Goal: Task Accomplishment & Management: Complete application form

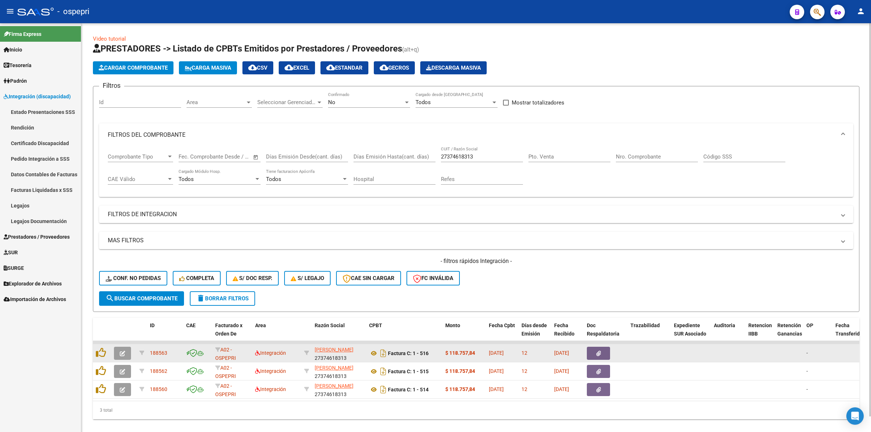
click at [123, 351] on icon "button" at bounding box center [122, 353] width 5 height 5
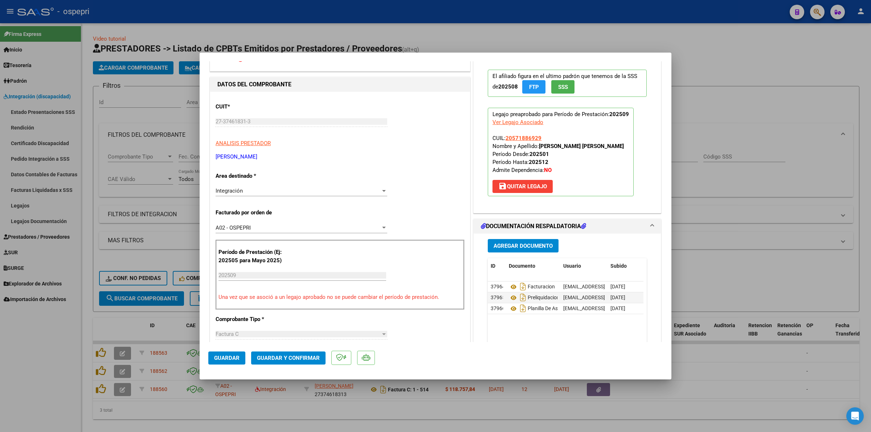
scroll to position [91, 0]
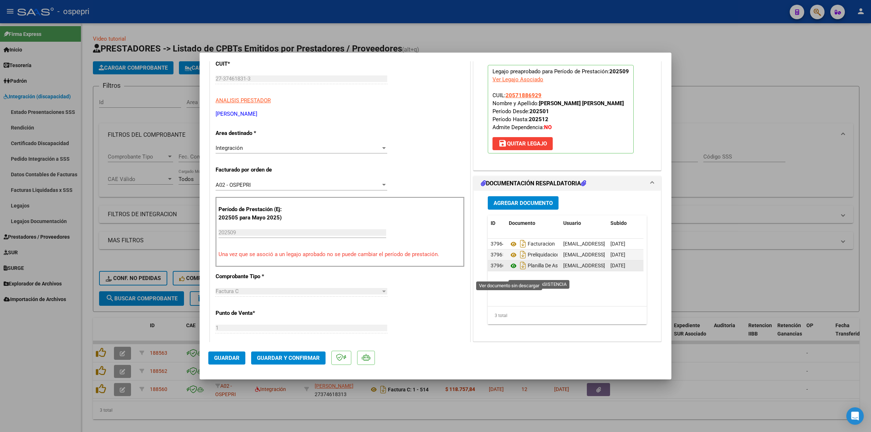
click at [510, 270] on icon at bounding box center [513, 266] width 9 height 9
click at [314, 358] on span "Guardar y Confirmar" at bounding box center [288, 358] width 63 height 7
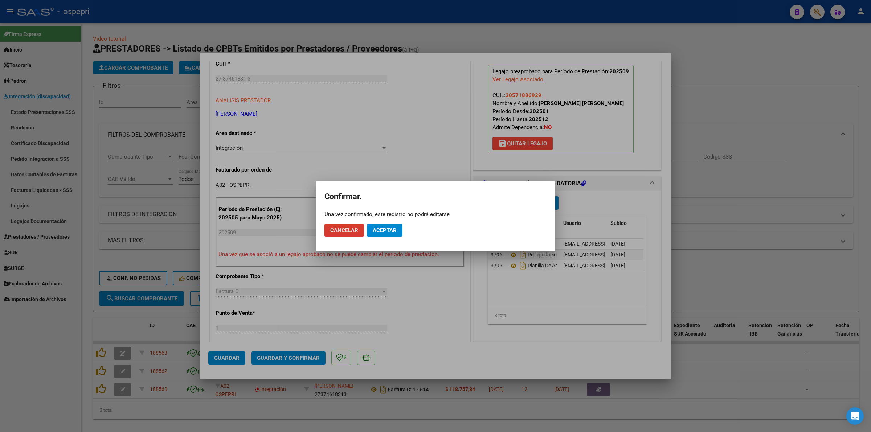
click at [398, 232] on button "Aceptar" at bounding box center [385, 230] width 36 height 13
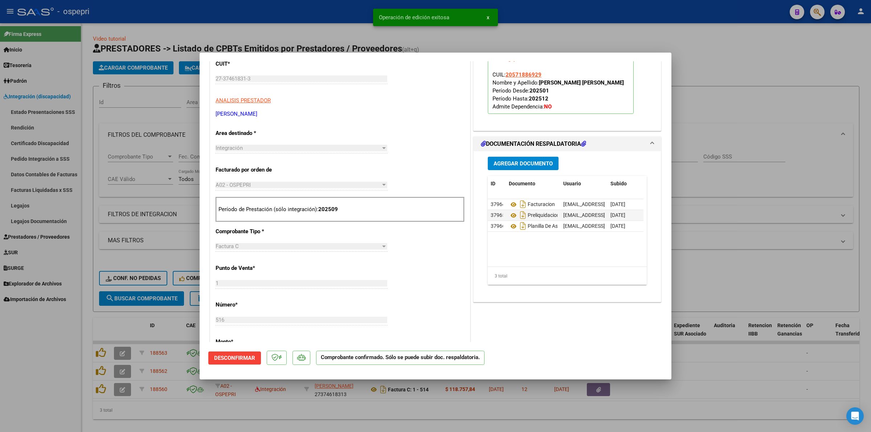
type input "$ 0,00"
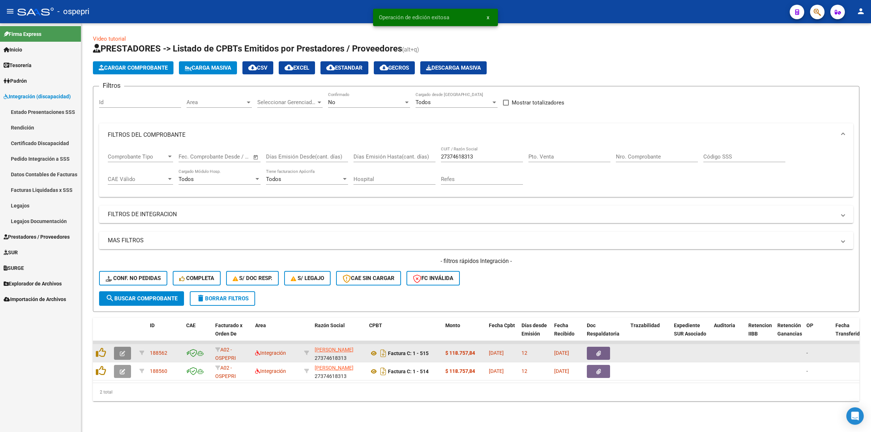
click at [123, 351] on icon "button" at bounding box center [122, 353] width 5 height 5
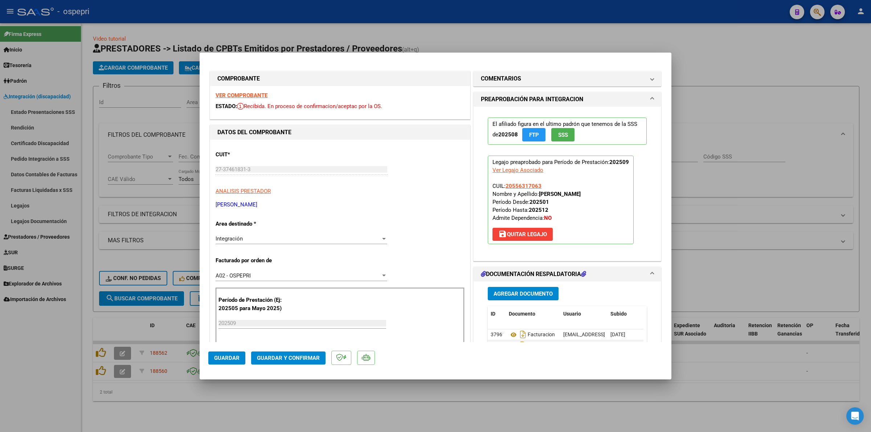
click at [230, 95] on strong "VER COMPROBANTE" at bounding box center [242, 95] width 52 height 7
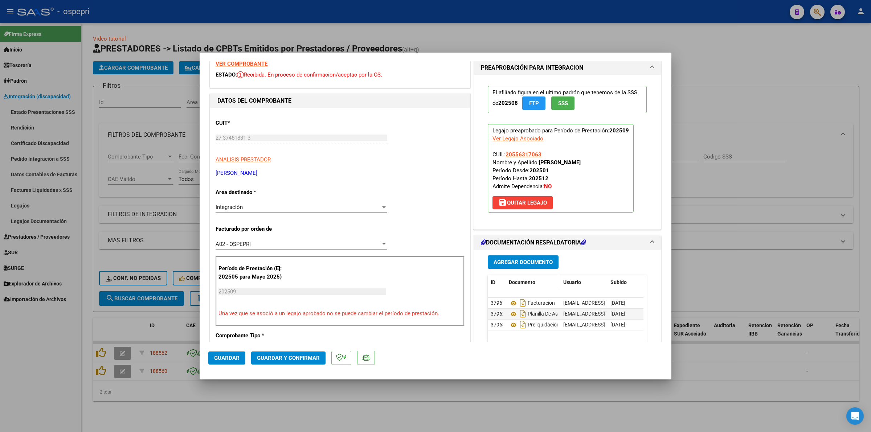
scroll to position [91, 0]
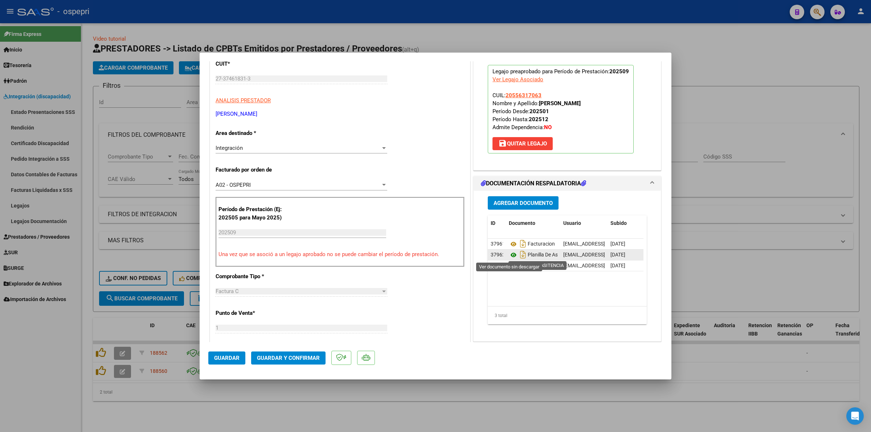
click at [509, 254] on icon at bounding box center [513, 255] width 9 height 9
click at [283, 351] on mat-dialog-actions "Guardar Guardar y Confirmar" at bounding box center [435, 356] width 454 height 29
click at [284, 356] on span "Guardar y Confirmar" at bounding box center [288, 358] width 63 height 7
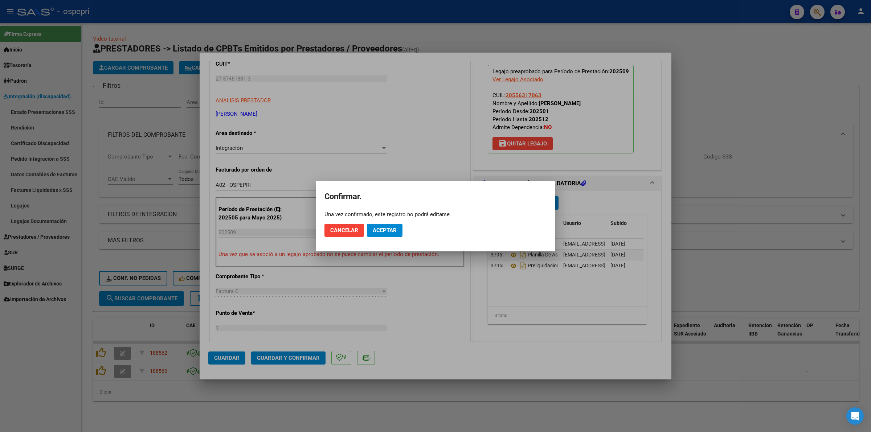
drag, startPoint x: 391, startPoint y: 219, endPoint x: 396, endPoint y: 230, distance: 12.7
click at [394, 227] on mat-dialog-actions "Cancelar Aceptar" at bounding box center [436, 230] width 222 height 25
click at [396, 230] on span "Aceptar" at bounding box center [385, 230] width 24 height 7
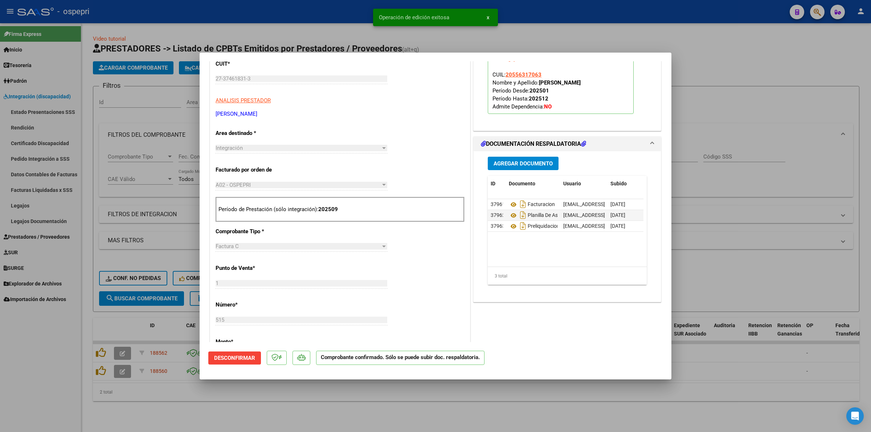
type input "$ 0,00"
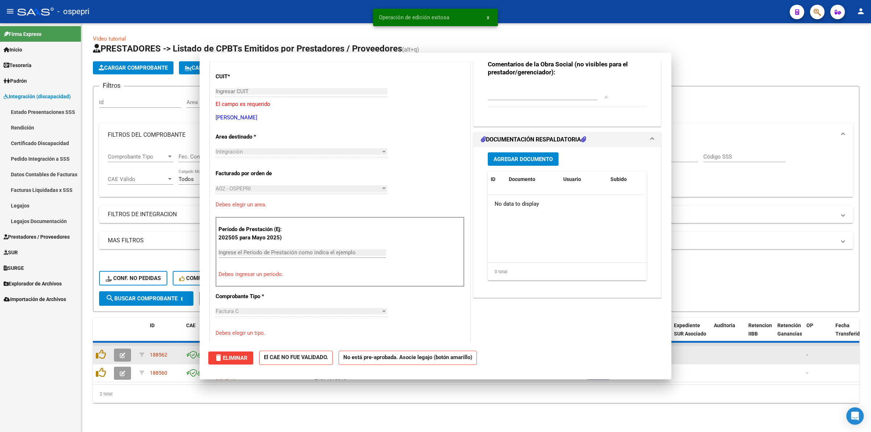
scroll to position [0, 0]
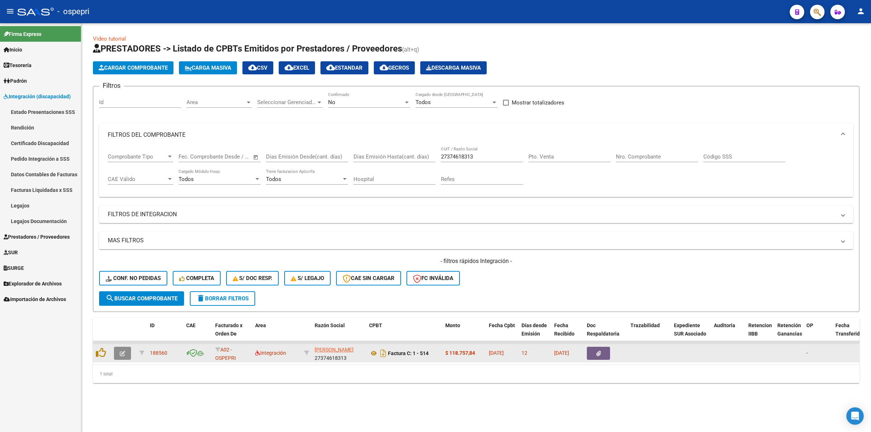
click at [122, 351] on icon "button" at bounding box center [122, 353] width 5 height 5
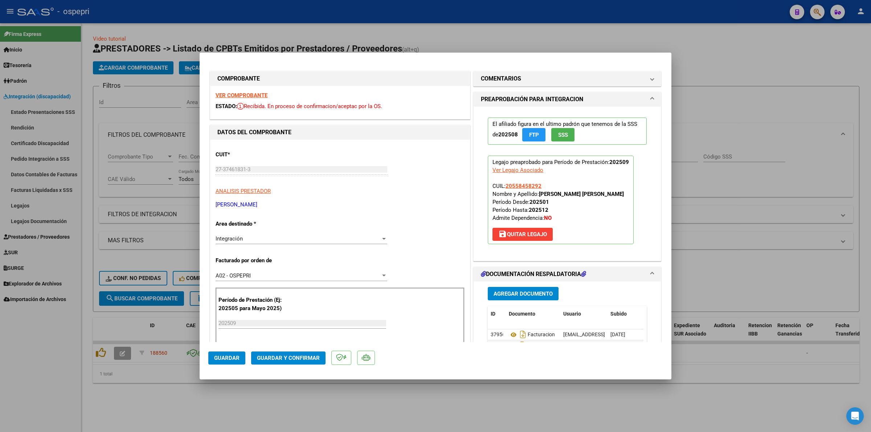
click at [254, 96] on strong "VER COMPROBANTE" at bounding box center [242, 95] width 52 height 7
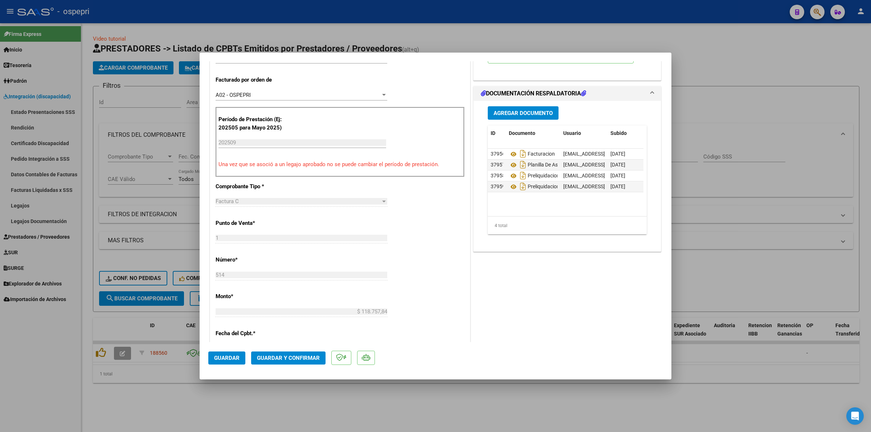
scroll to position [181, 0]
click at [509, 163] on icon at bounding box center [513, 164] width 9 height 9
drag, startPoint x: 315, startPoint y: 356, endPoint x: 316, endPoint y: 351, distance: 5.2
click at [316, 352] on button "Guardar y Confirmar" at bounding box center [288, 358] width 74 height 13
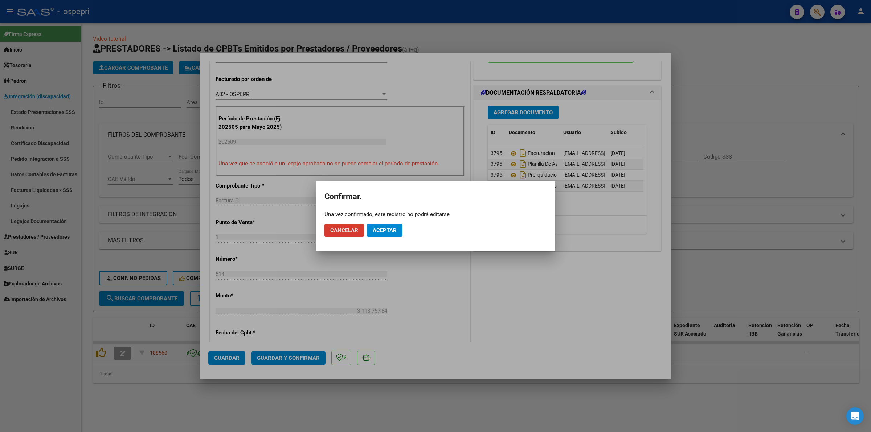
drag, startPoint x: 373, startPoint y: 231, endPoint x: 529, endPoint y: 81, distance: 216.7
click at [374, 229] on span "Aceptar" at bounding box center [385, 230] width 24 height 7
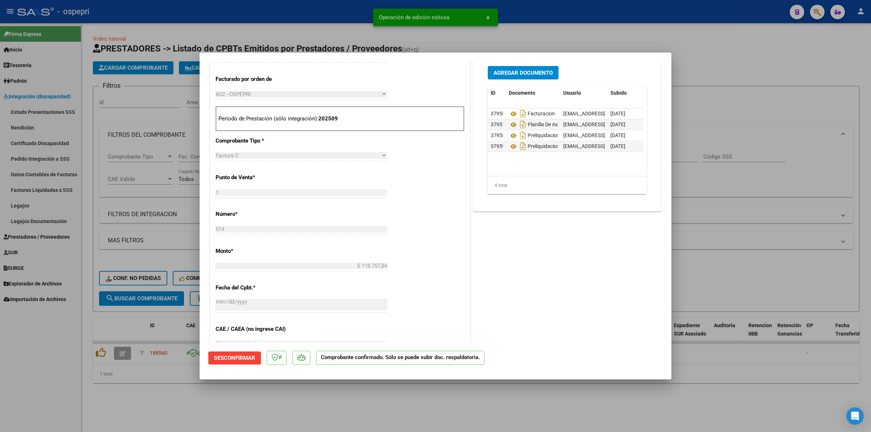
type input "$ 0,00"
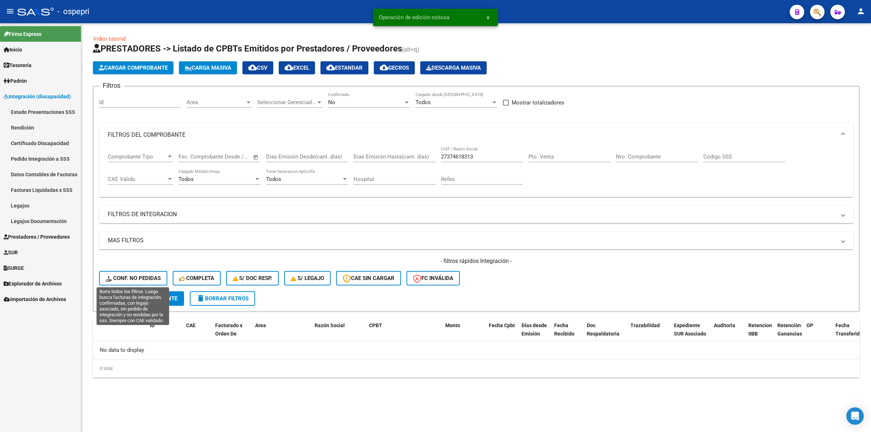
click at [120, 276] on span "Conf. no pedidas" at bounding box center [133, 278] width 55 height 7
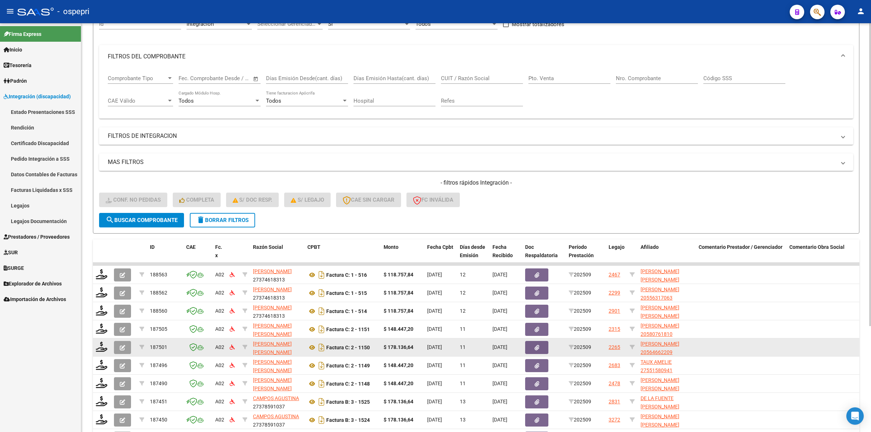
scroll to position [91, 0]
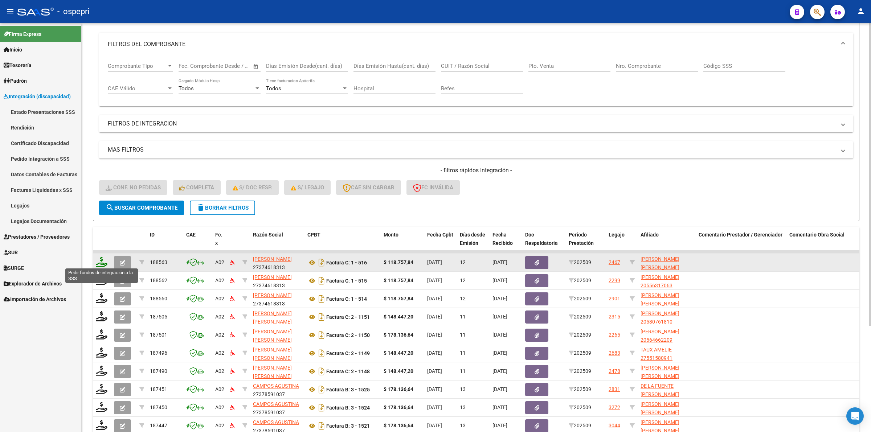
click at [102, 258] on icon at bounding box center [102, 262] width 12 height 10
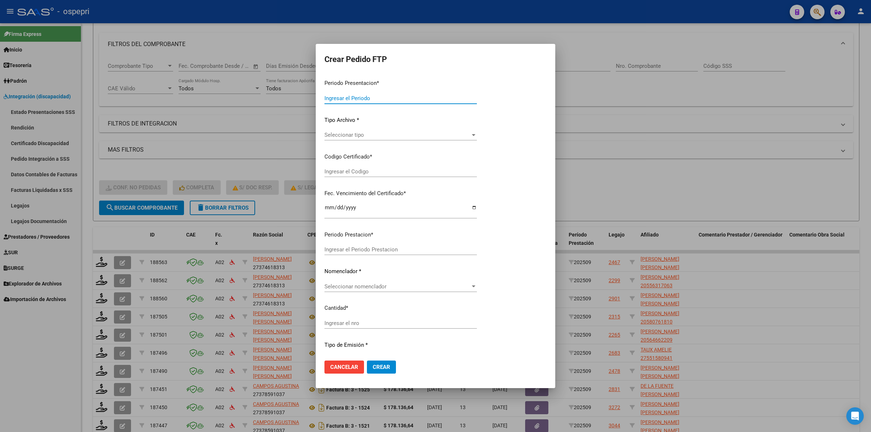
type input "202509"
type input "$ 118.757,84"
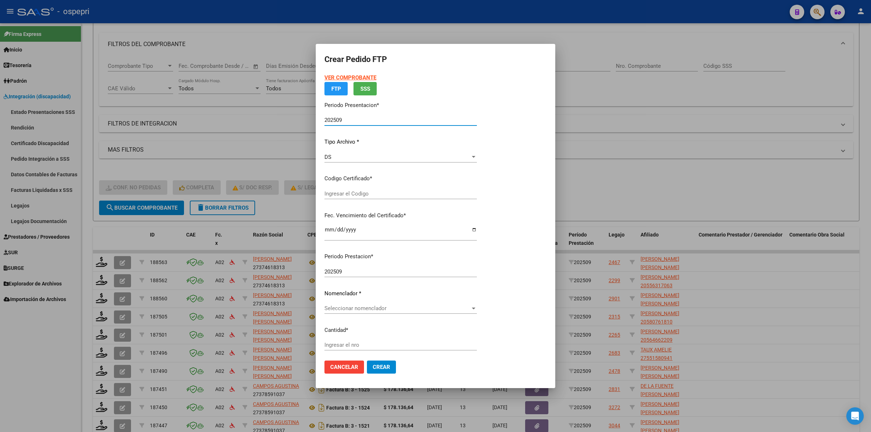
type input "2057188692-9"
type input "2026-07-01"
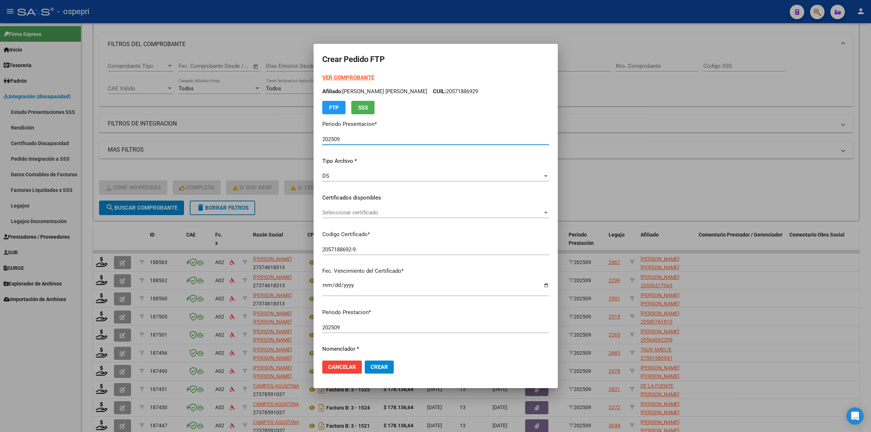
click at [370, 215] on span "Seleccionar certificado" at bounding box center [432, 212] width 220 height 7
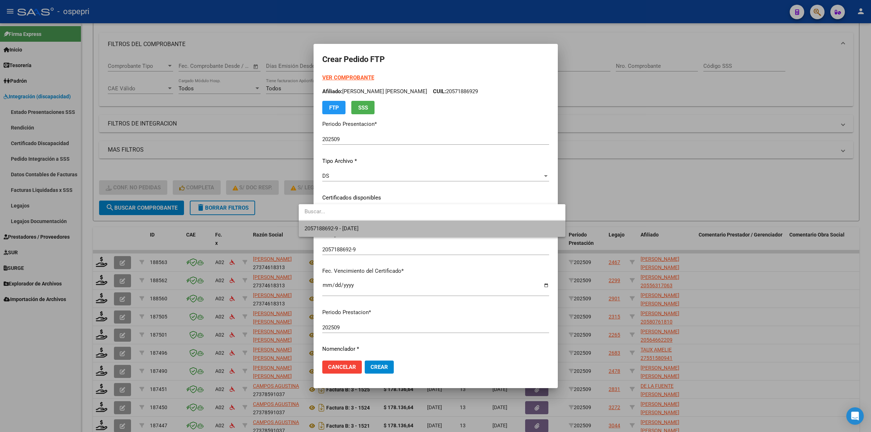
click at [376, 225] on span "2057188692-9 - 2026-07-01" at bounding box center [432, 229] width 255 height 16
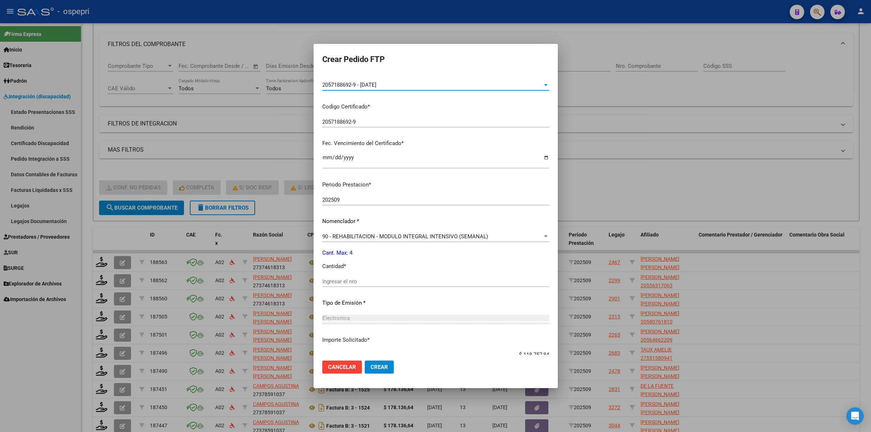
scroll to position [136, 0]
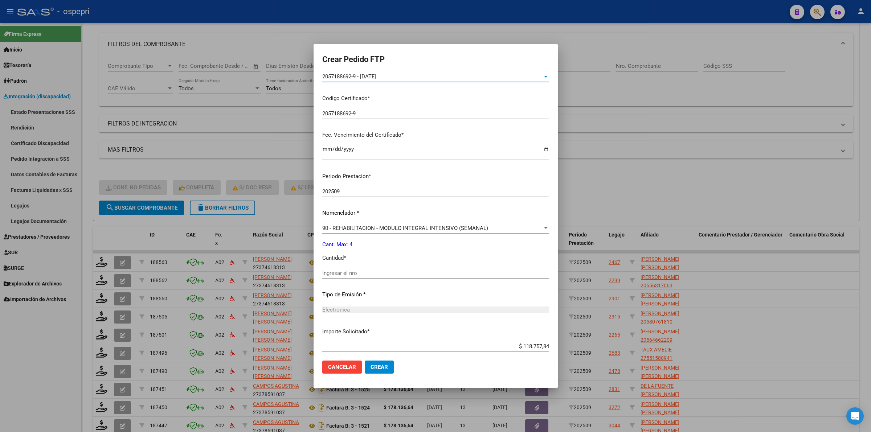
click at [346, 273] on input "Ingresar el nro" at bounding box center [435, 273] width 227 height 7
type input "4"
drag, startPoint x: 362, startPoint y: 366, endPoint x: 353, endPoint y: 356, distance: 12.8
click at [371, 365] on span "Crear" at bounding box center [379, 367] width 17 height 7
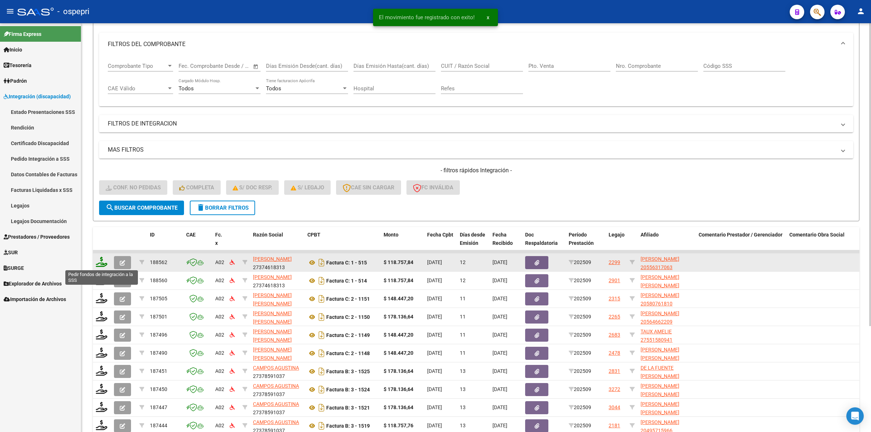
click at [103, 262] on icon at bounding box center [102, 262] width 12 height 10
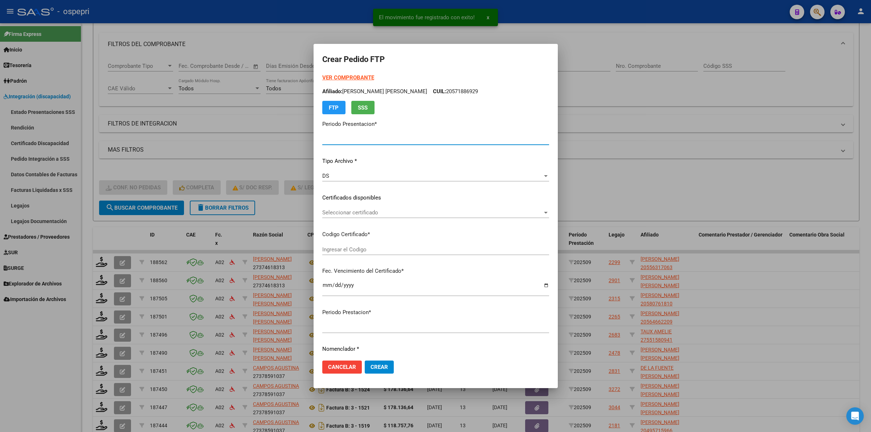
type input "202509"
type input "$ 118.757,84"
type input "20556317063"
type input "2030-01-23"
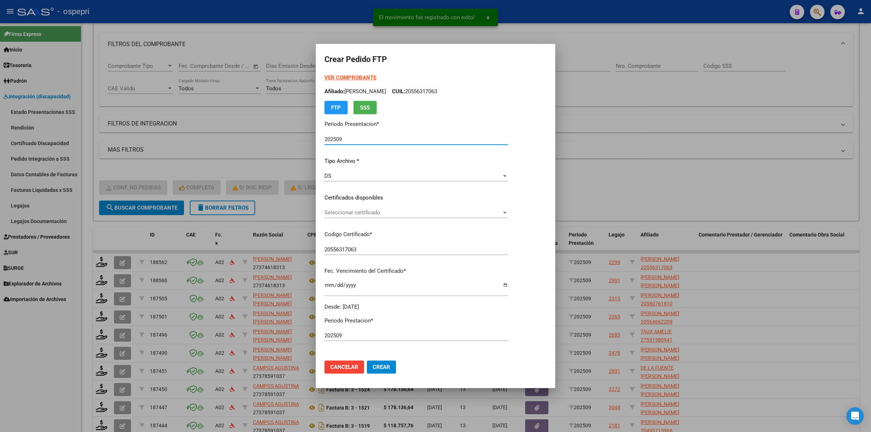
drag, startPoint x: 316, startPoint y: 218, endPoint x: 347, endPoint y: 213, distance: 30.9
click at [317, 217] on mat-dialog-content "VER COMPROBANTE ARCA Padrón Afiliado: LOPEZ GIMENEZ FRANCISCO CUIL: 20556317063…" at bounding box center [436, 214] width 240 height 281
click at [347, 213] on span "Seleccionar certificado" at bounding box center [413, 212] width 177 height 7
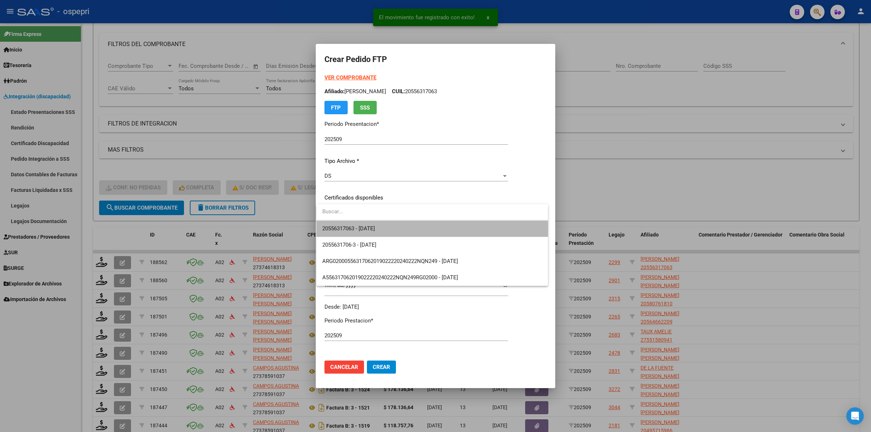
click at [348, 223] on span "20556317063 - 2030-01-23" at bounding box center [432, 229] width 220 height 16
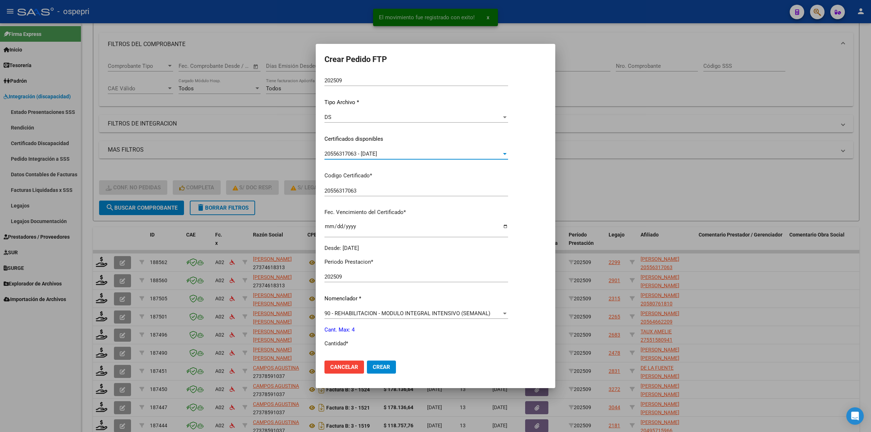
scroll to position [91, 0]
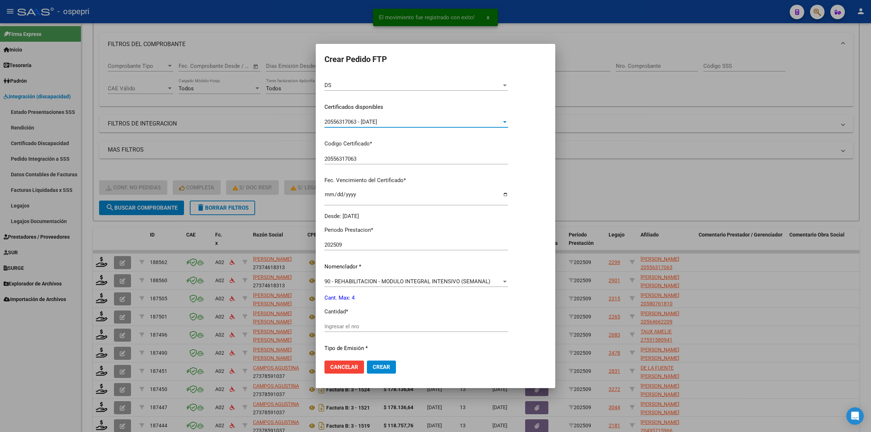
click at [352, 326] on input "Ingresar el nro" at bounding box center [417, 326] width 184 height 7
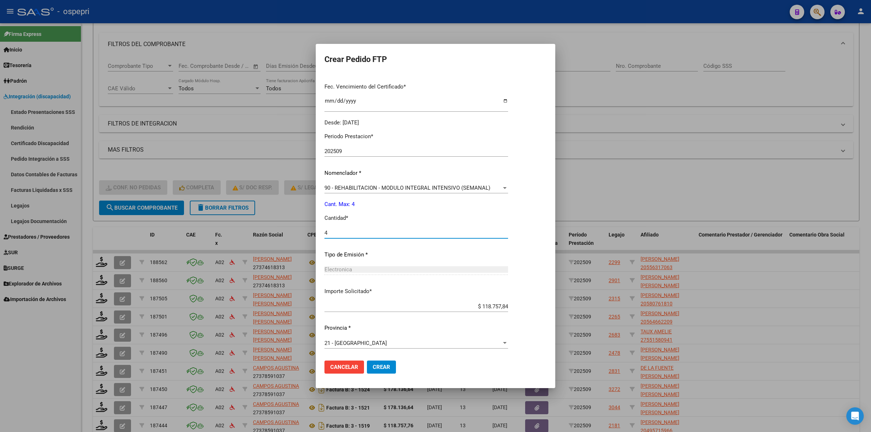
scroll to position [185, 0]
type input "4"
click at [380, 372] on button "Crear" at bounding box center [381, 367] width 29 height 13
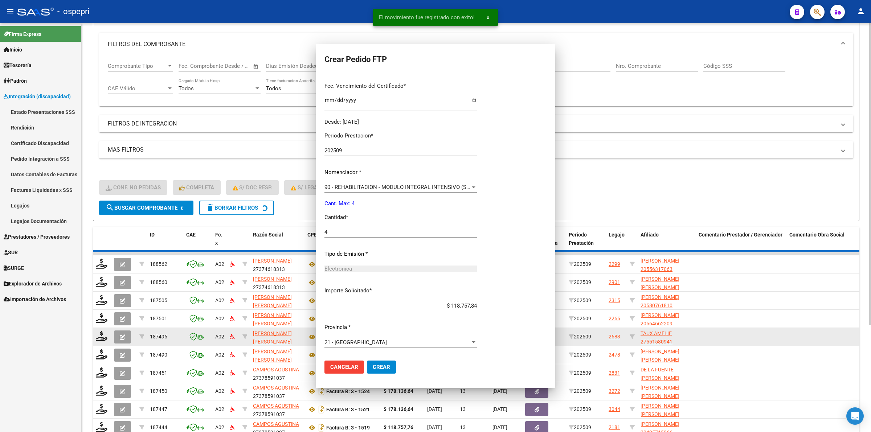
scroll to position [0, 0]
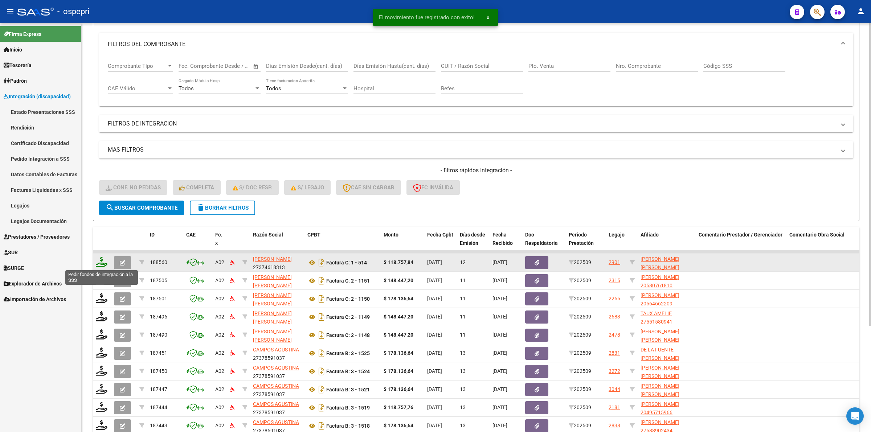
click at [103, 261] on icon at bounding box center [102, 262] width 12 height 10
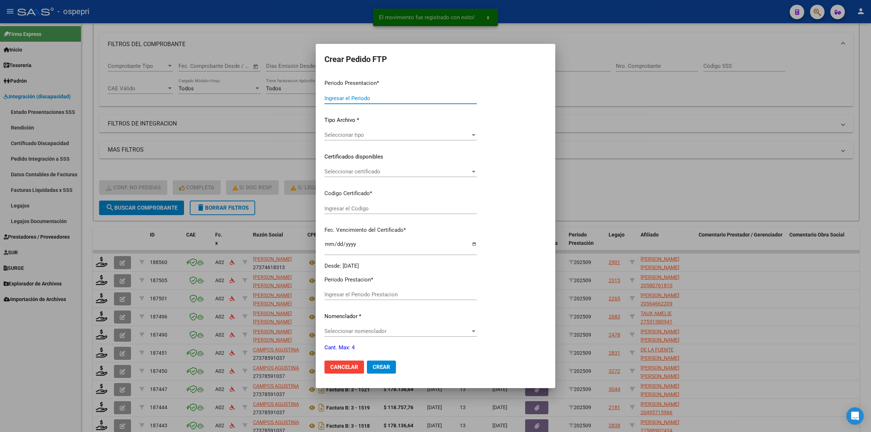
type input "202509"
type input "$ 118.757,84"
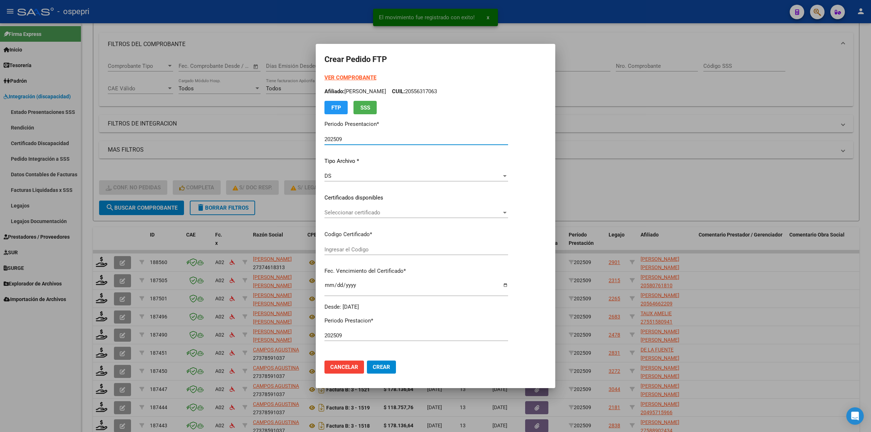
type input "20558458292"
type input "2026-07-05"
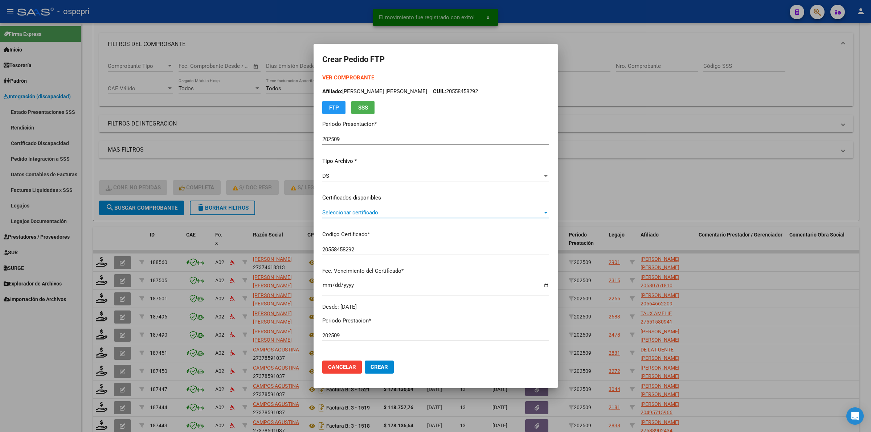
click at [334, 210] on span "Seleccionar certificado" at bounding box center [432, 212] width 220 height 7
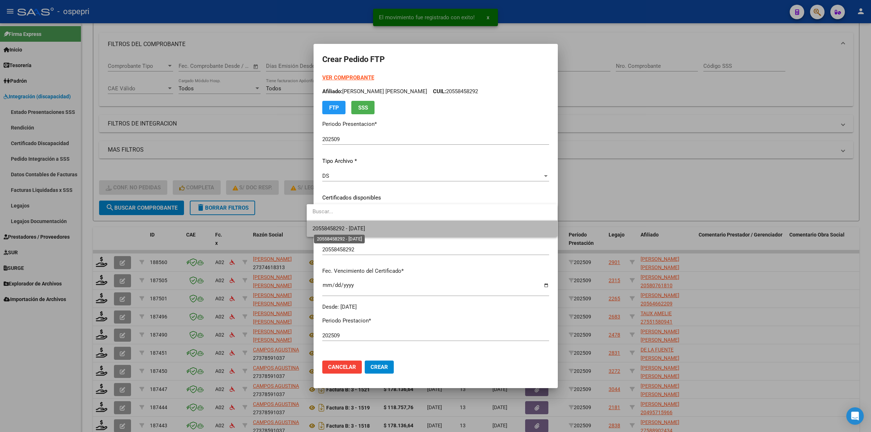
drag, startPoint x: 335, startPoint y: 225, endPoint x: 339, endPoint y: 238, distance: 13.0
click at [336, 225] on span "20558458292 - 2026-07-05" at bounding box center [339, 228] width 53 height 7
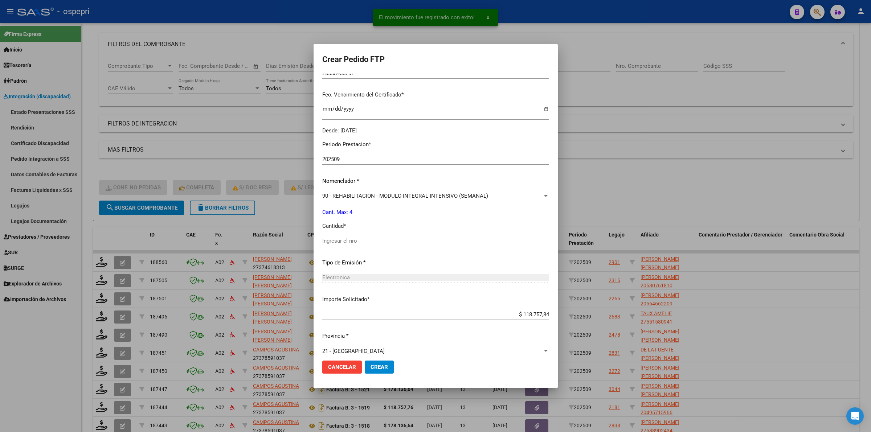
scroll to position [181, 0]
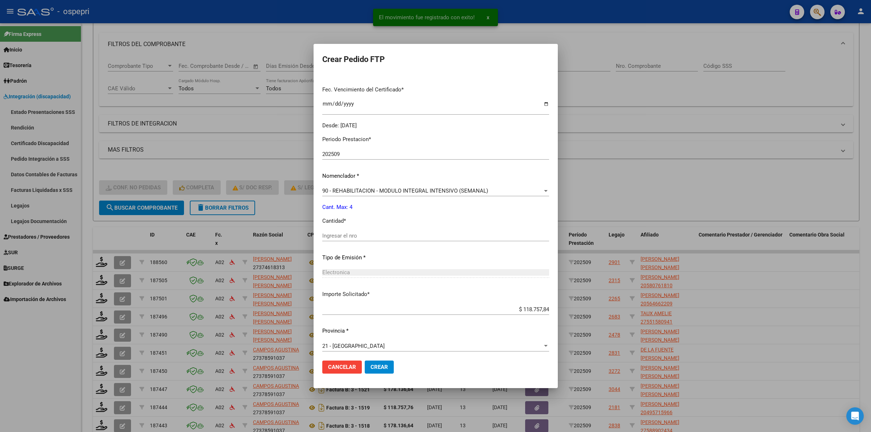
click at [341, 239] on div "Ingresar el nro" at bounding box center [435, 235] width 227 height 11
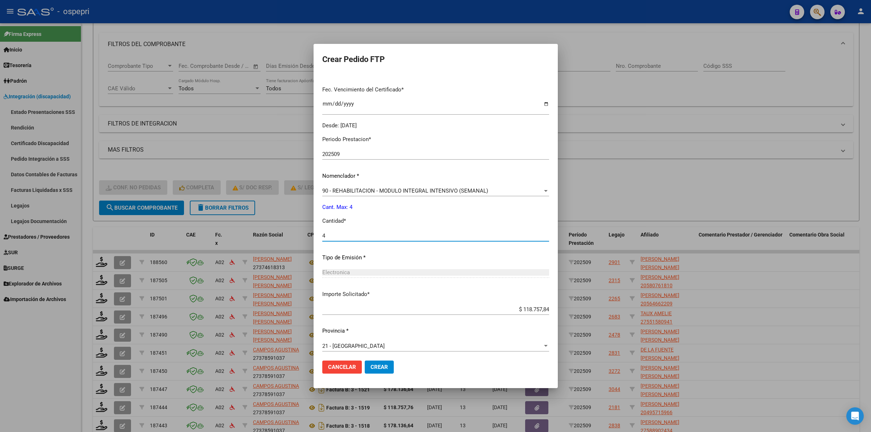
type input "4"
click at [383, 373] on button "Crear" at bounding box center [379, 367] width 29 height 13
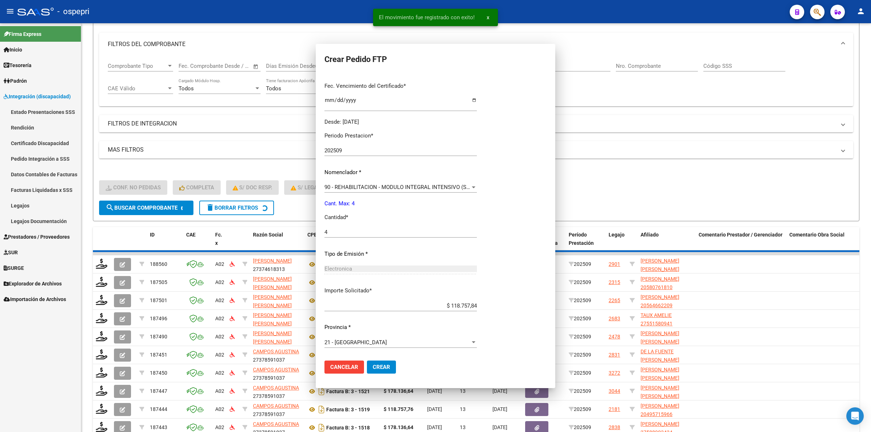
scroll to position [0, 0]
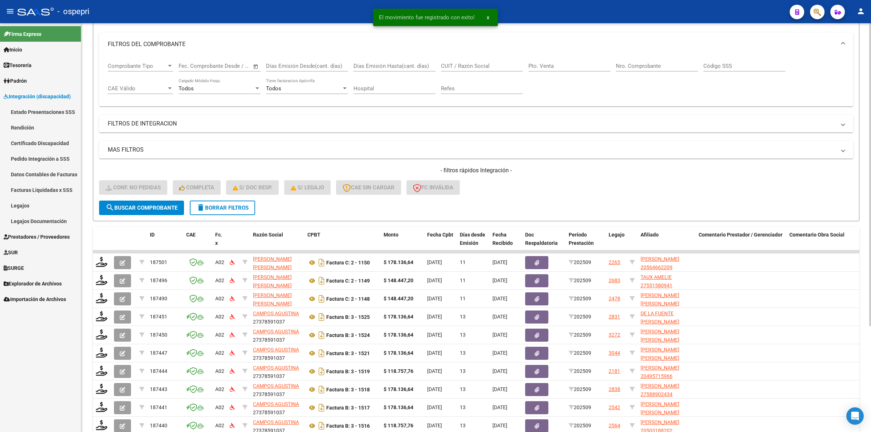
drag, startPoint x: 226, startPoint y: 197, endPoint x: 229, endPoint y: 204, distance: 8.0
click at [227, 199] on div "- filtros rápidos Integración - Conf. no pedidas Completa S/ Doc Resp. S/ legaj…" at bounding box center [476, 184] width 754 height 34
click at [229, 205] on span "delete Borrar Filtros" at bounding box center [222, 208] width 52 height 7
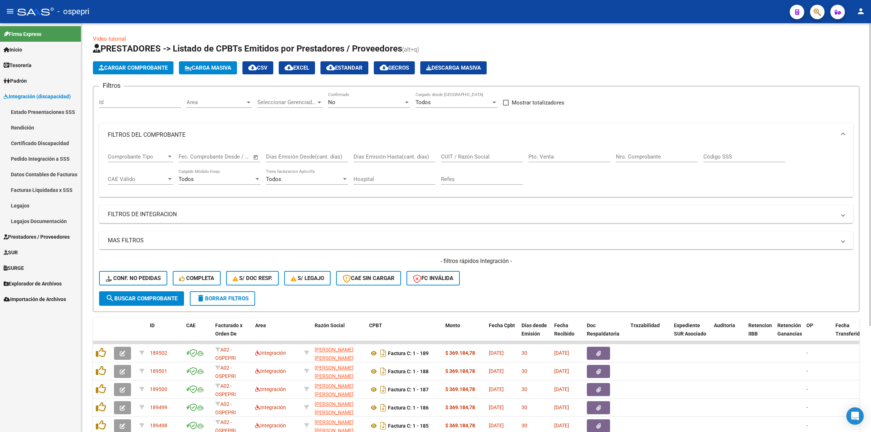
click at [458, 151] on div "CUIT / Razón Social" at bounding box center [482, 155] width 82 height 16
paste input "27327790477"
type input "27327790477"
click at [146, 293] on button "search Buscar Comprobante" at bounding box center [141, 298] width 85 height 15
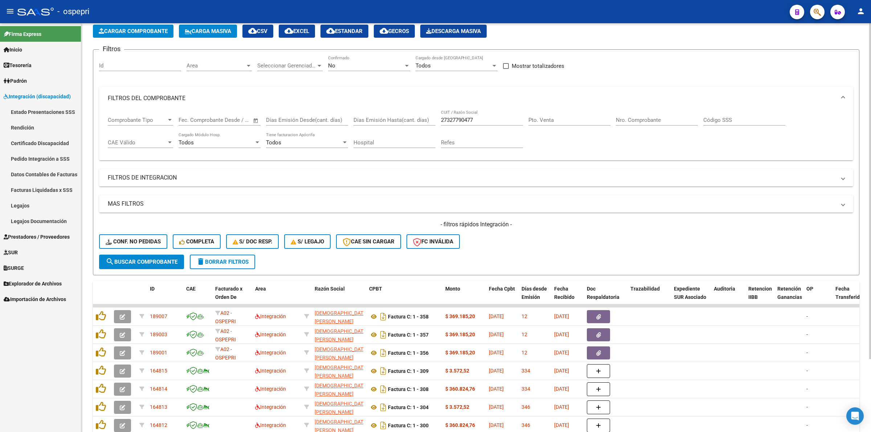
scroll to position [88, 0]
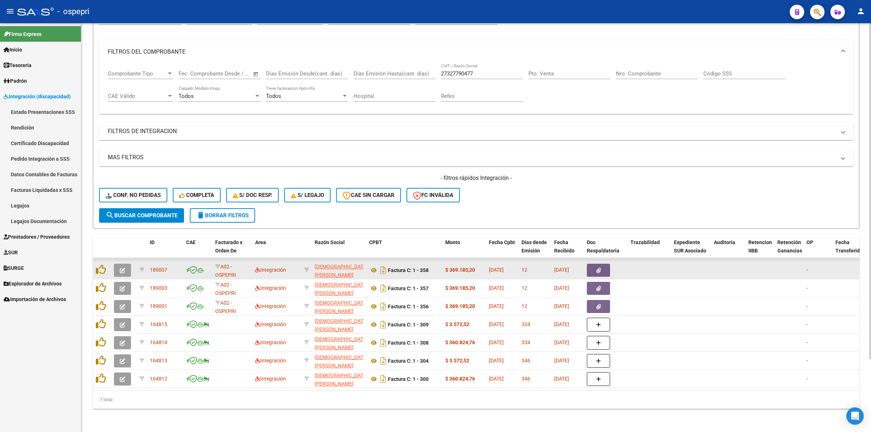
click at [117, 264] on button "button" at bounding box center [122, 270] width 17 height 13
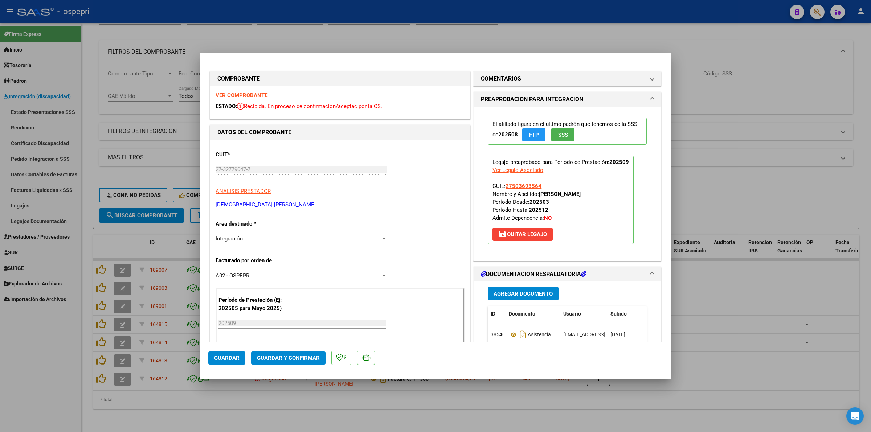
click at [229, 93] on strong "VER COMPROBANTE" at bounding box center [242, 95] width 52 height 7
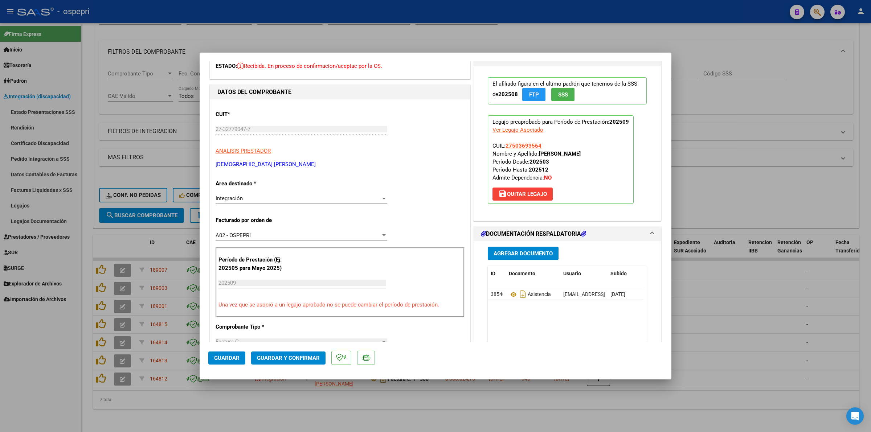
scroll to position [91, 0]
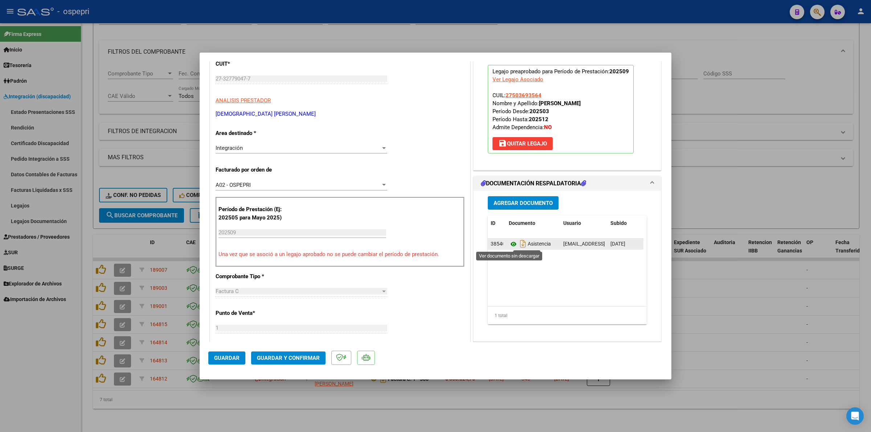
click at [511, 245] on icon at bounding box center [513, 244] width 9 height 9
click at [306, 358] on span "Guardar y Confirmar" at bounding box center [288, 358] width 63 height 7
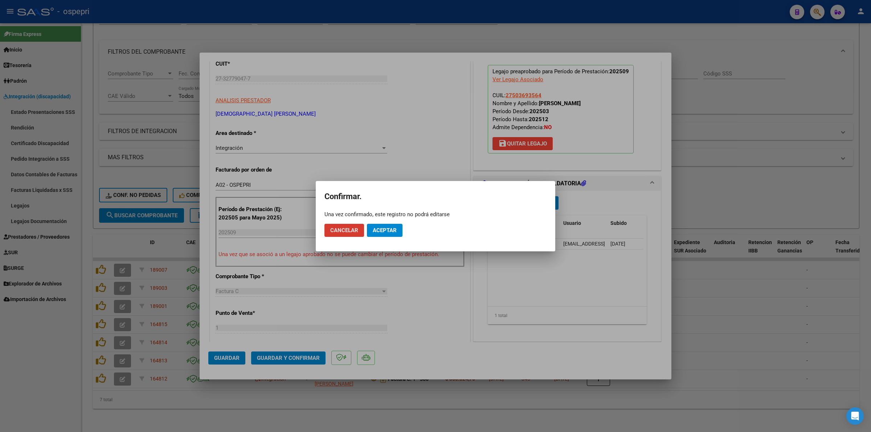
click at [395, 224] on button "Aceptar" at bounding box center [385, 230] width 36 height 13
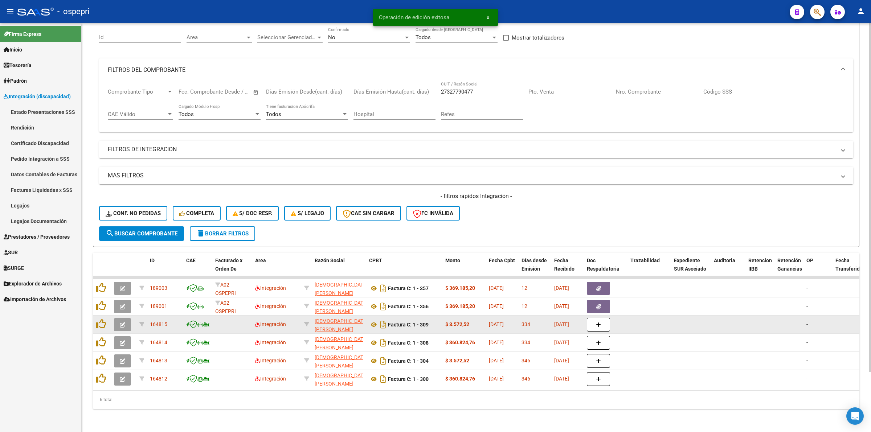
scroll to position [70, 0]
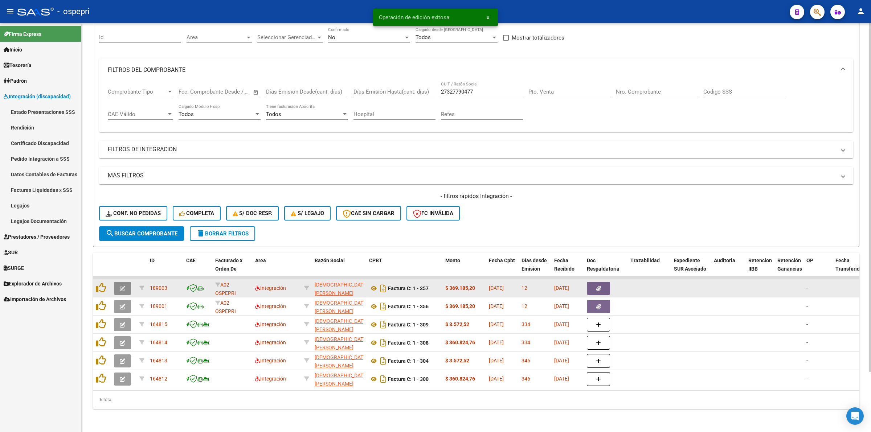
click at [126, 282] on button "button" at bounding box center [122, 288] width 17 height 13
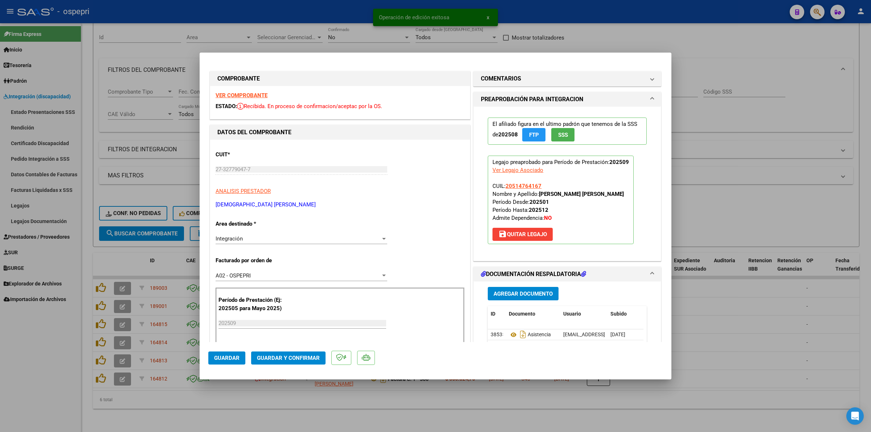
click at [256, 94] on strong "VER COMPROBANTE" at bounding box center [242, 95] width 52 height 7
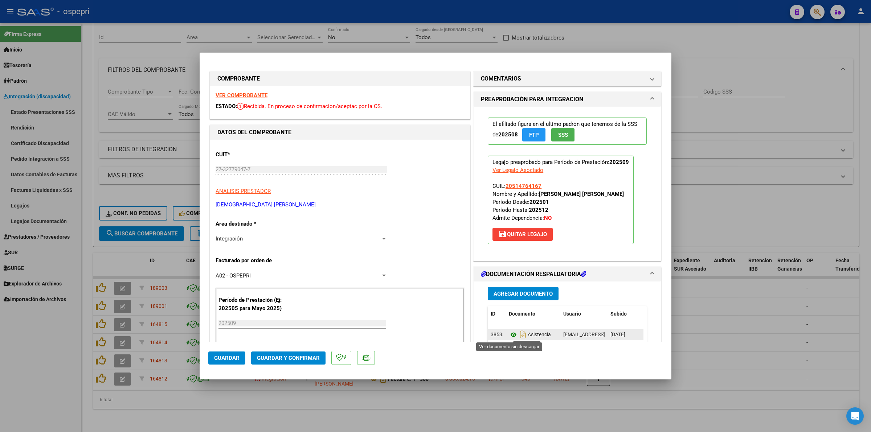
click at [511, 334] on icon at bounding box center [513, 335] width 9 height 9
click at [289, 358] on span "Guardar y Confirmar" at bounding box center [288, 358] width 63 height 7
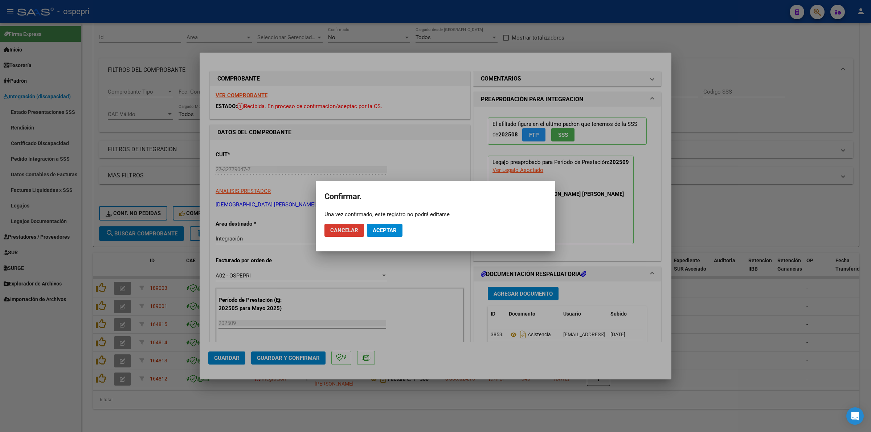
click at [393, 232] on span "Aceptar" at bounding box center [385, 230] width 24 height 7
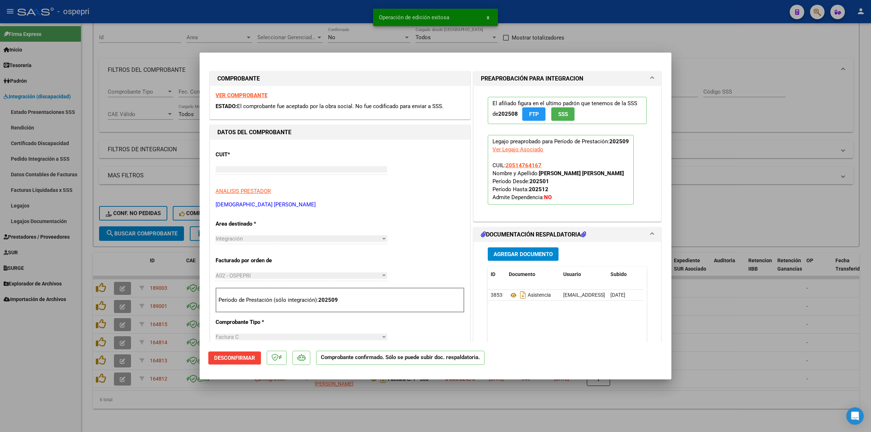
type input "$ 0,00"
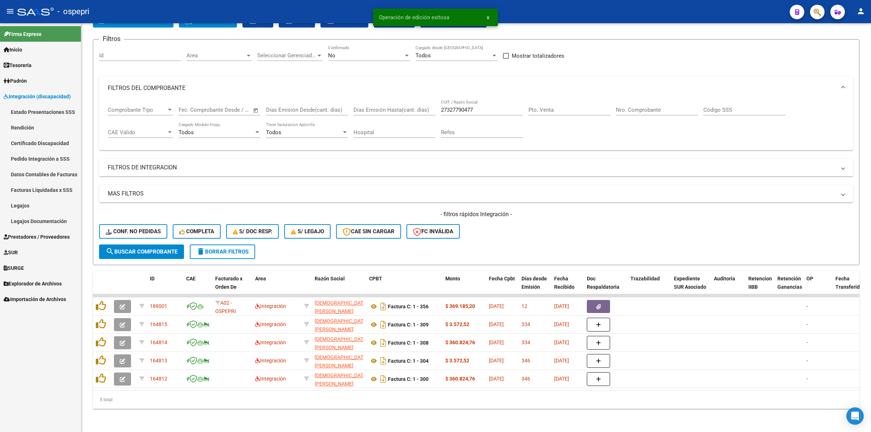
scroll to position [52, 0]
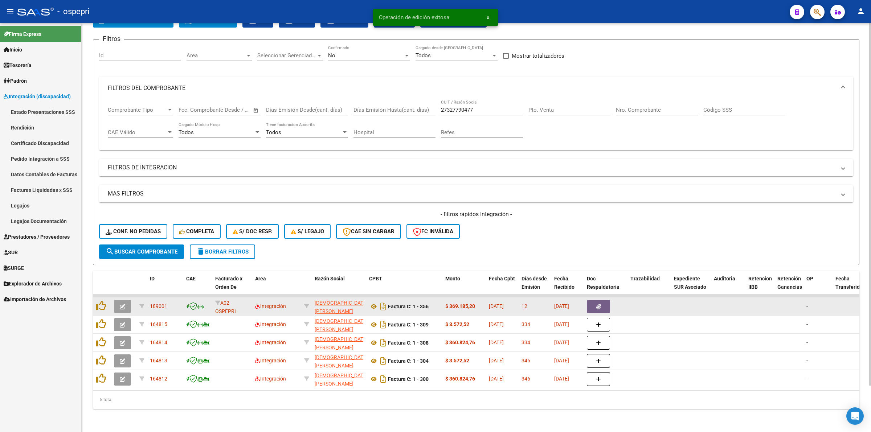
click at [118, 300] on button "button" at bounding box center [122, 306] width 17 height 13
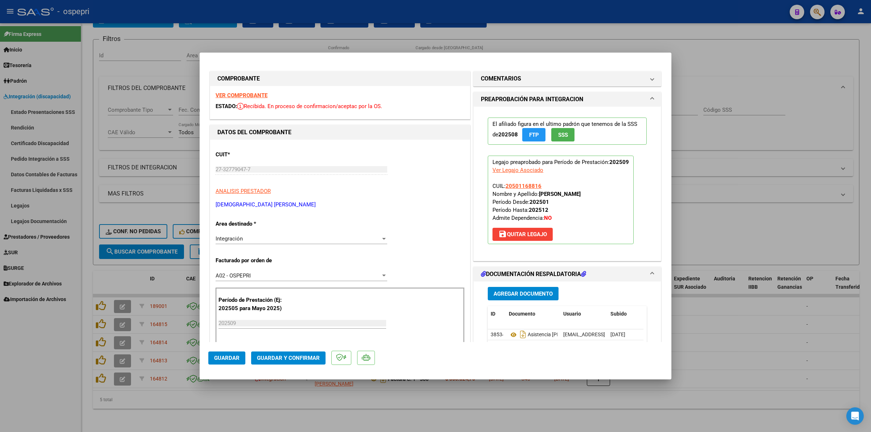
click at [240, 91] on div "VER COMPROBANTE ESTADO: Recibida. En proceso de confirmacion/aceptac por la OS." at bounding box center [340, 102] width 260 height 33
click at [245, 94] on strong "VER COMPROBANTE" at bounding box center [242, 95] width 52 height 7
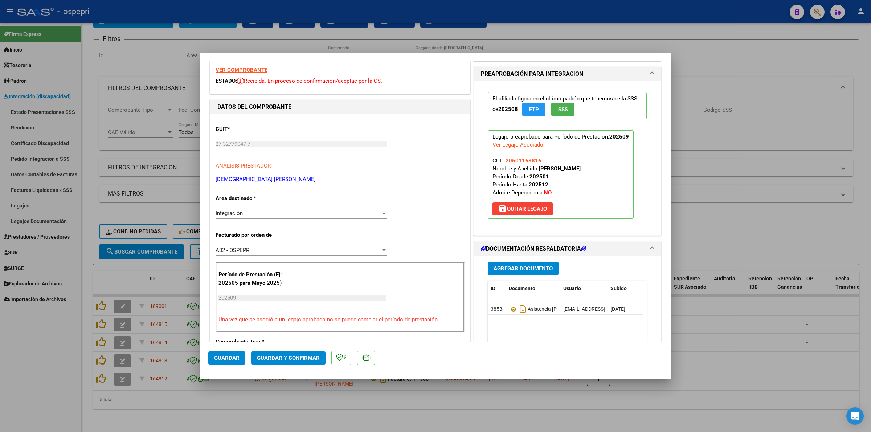
scroll to position [45, 0]
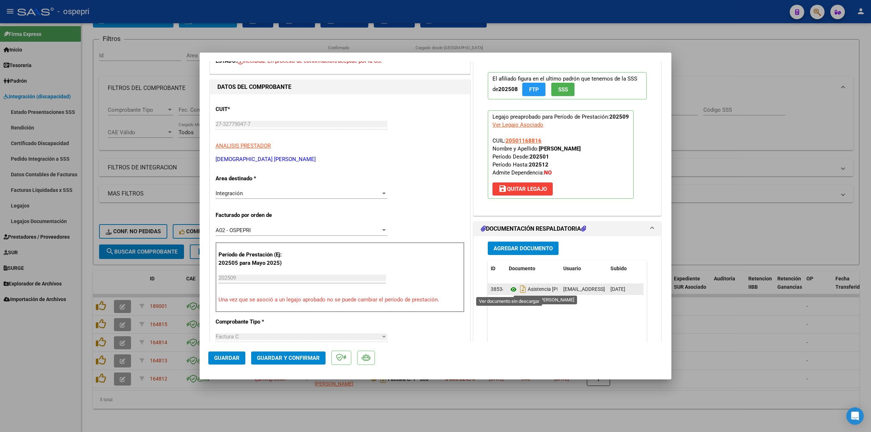
click at [509, 291] on icon at bounding box center [513, 289] width 9 height 9
click at [264, 351] on mat-dialog-actions "Guardar Guardar y Confirmar" at bounding box center [435, 356] width 454 height 29
click at [284, 356] on span "Guardar y Confirmar" at bounding box center [288, 358] width 63 height 7
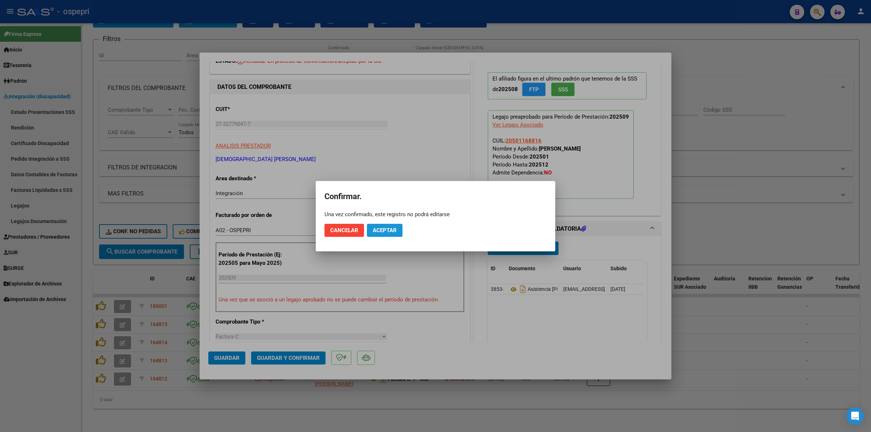
click at [388, 228] on span "Aceptar" at bounding box center [385, 230] width 24 height 7
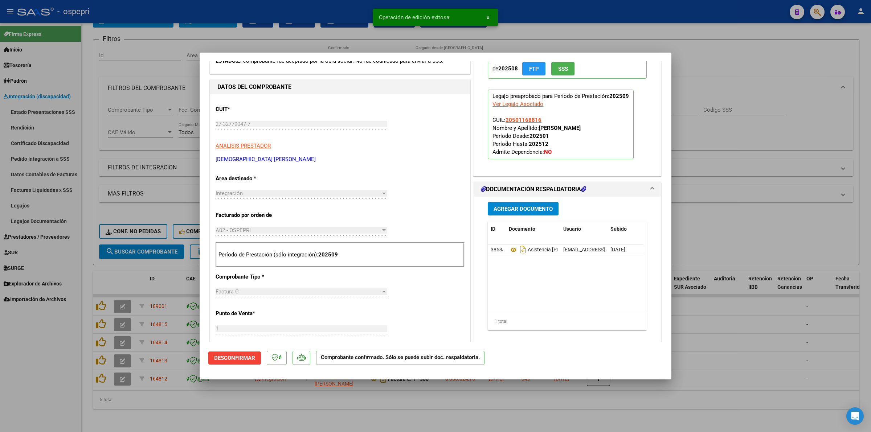
type input "$ 0,00"
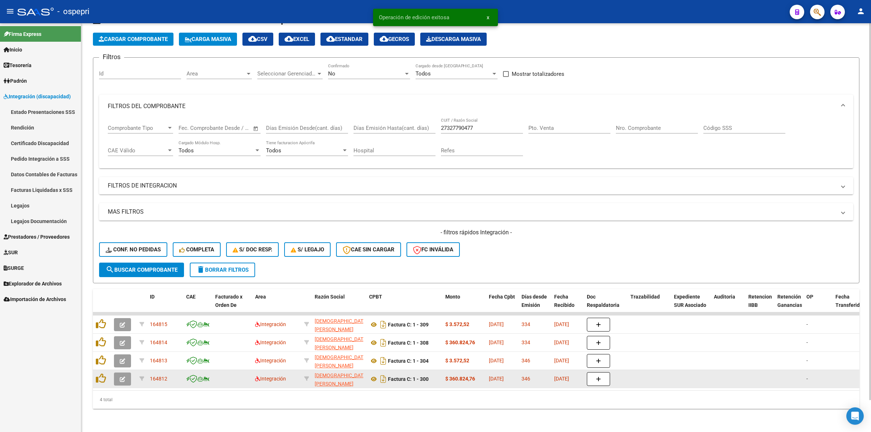
scroll to position [34, 0]
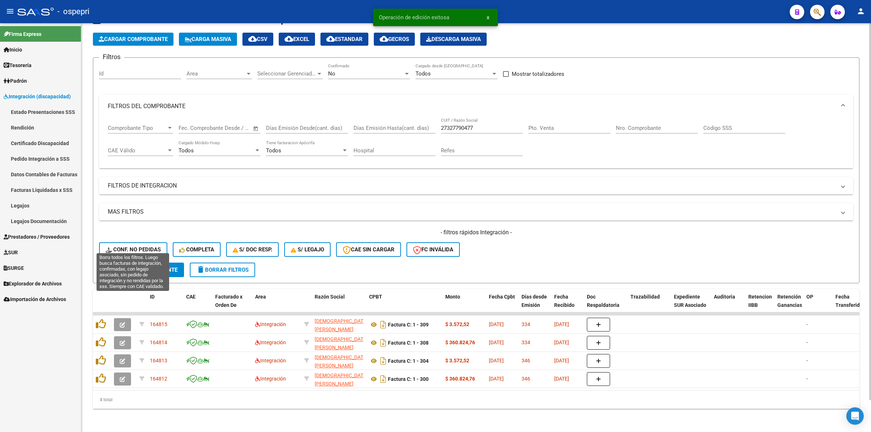
click at [133, 246] on span "Conf. no pedidas" at bounding box center [133, 249] width 55 height 7
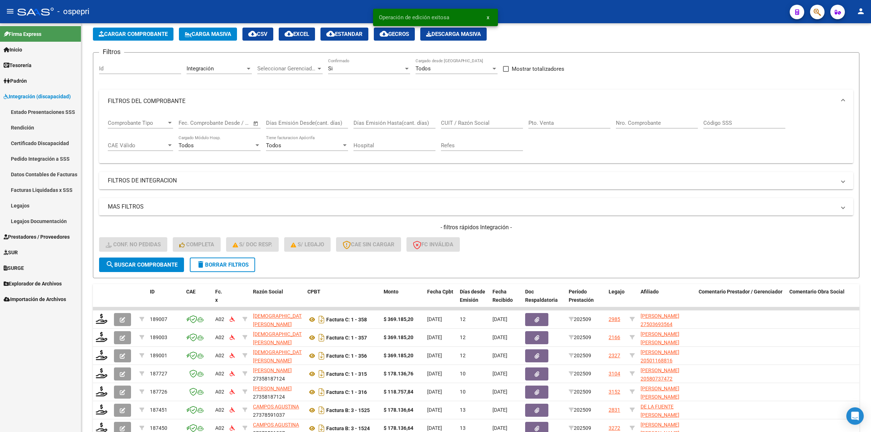
scroll to position [143, 0]
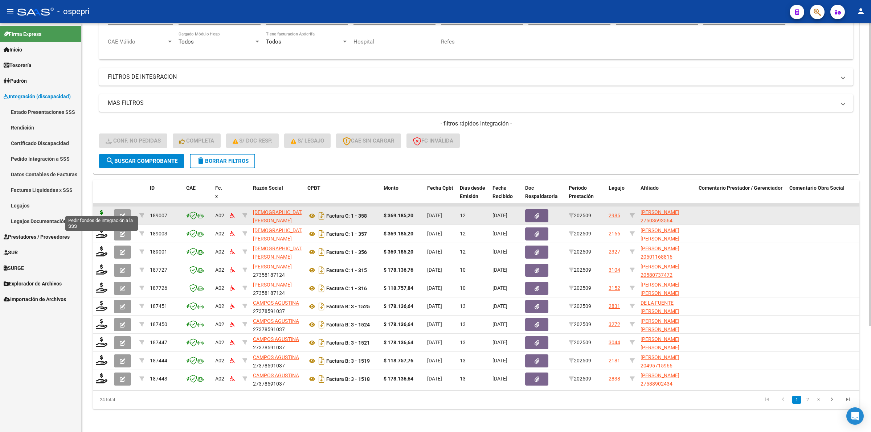
click at [101, 210] on icon at bounding box center [102, 215] width 12 height 10
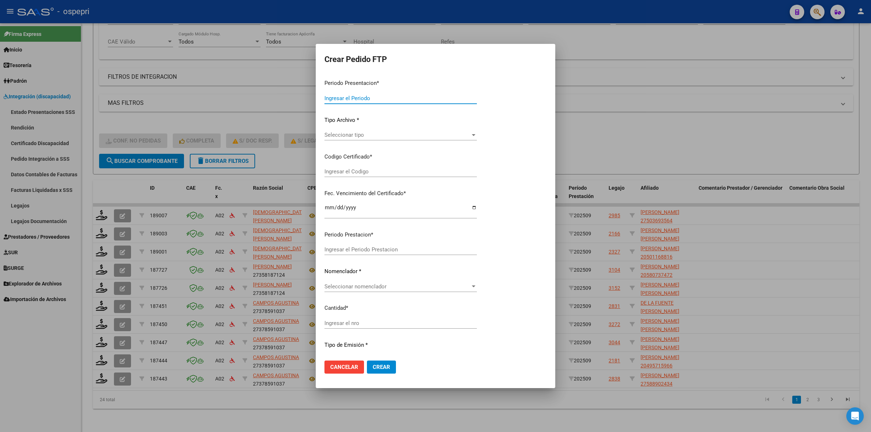
type input "202509"
type input "$ 369.185,20"
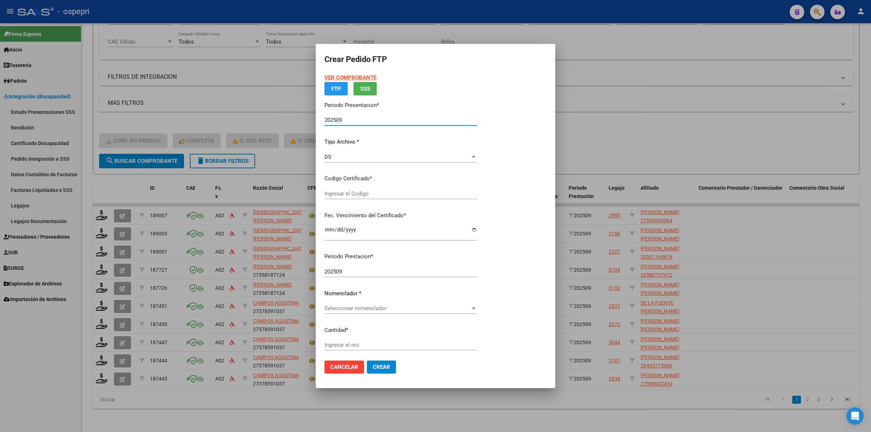
type input "2750369356-4"
type input "2033-11-21"
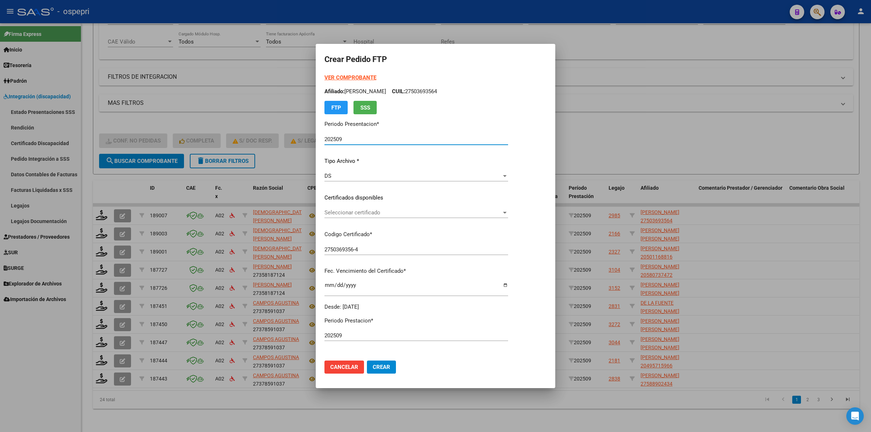
click at [350, 211] on span "Seleccionar certificado" at bounding box center [413, 212] width 177 height 7
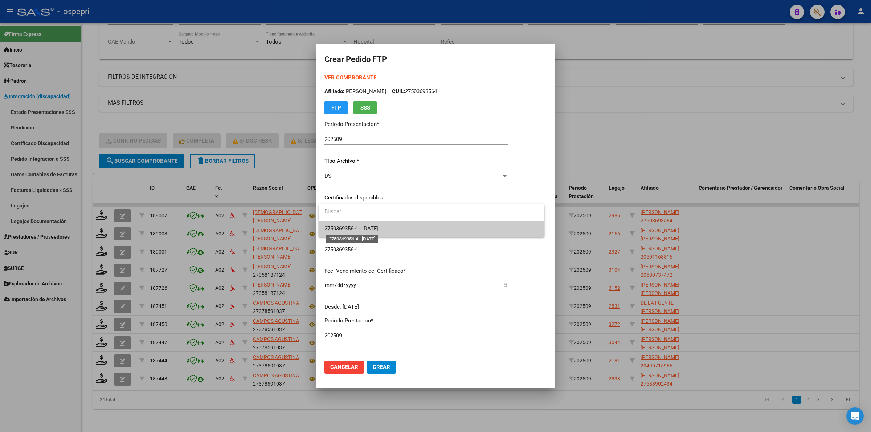
click at [360, 227] on span "2750369356-4 - 2033-11-21" at bounding box center [352, 228] width 54 height 7
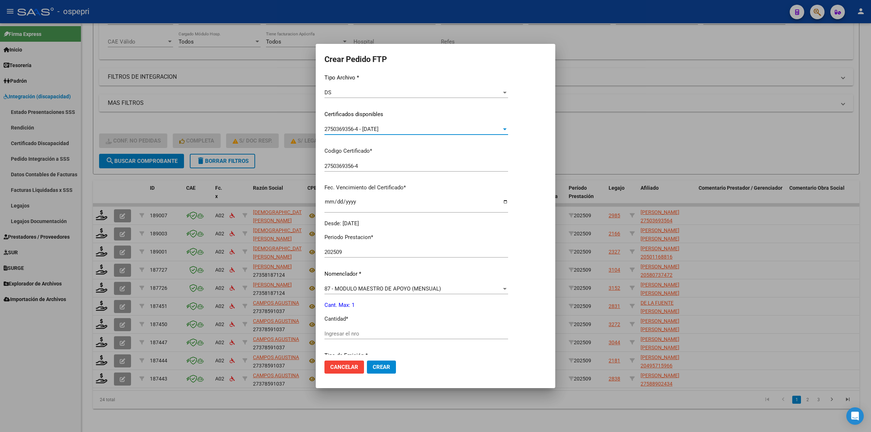
scroll to position [91, 0]
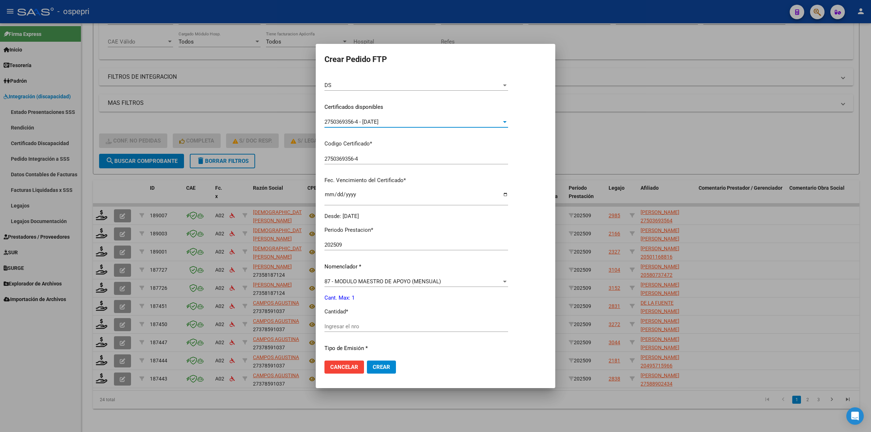
drag, startPoint x: 373, startPoint y: 321, endPoint x: 380, endPoint y: 328, distance: 10.8
click at [377, 323] on div "Ingresar el nro" at bounding box center [417, 326] width 184 height 11
click at [380, 330] on div "Ingresar el nro" at bounding box center [417, 326] width 184 height 11
type input "1"
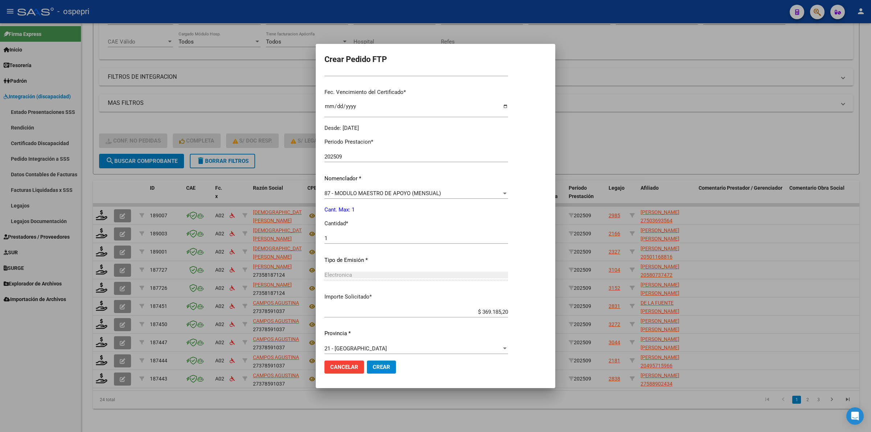
scroll to position [185, 0]
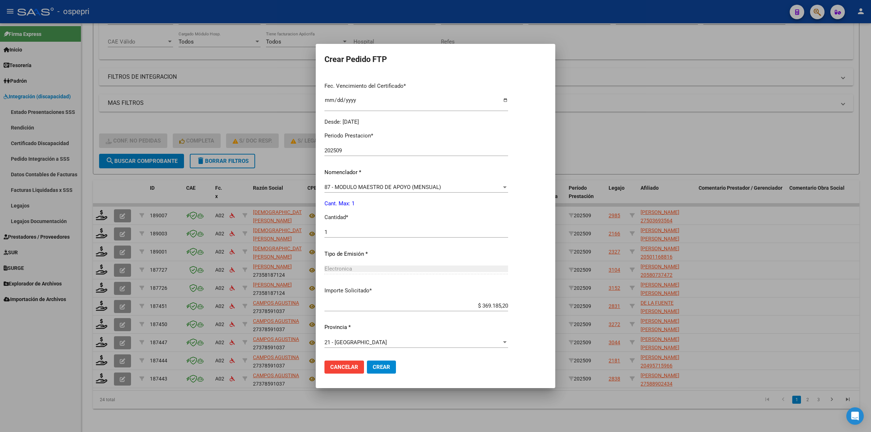
click at [385, 362] on button "Crear" at bounding box center [381, 367] width 29 height 13
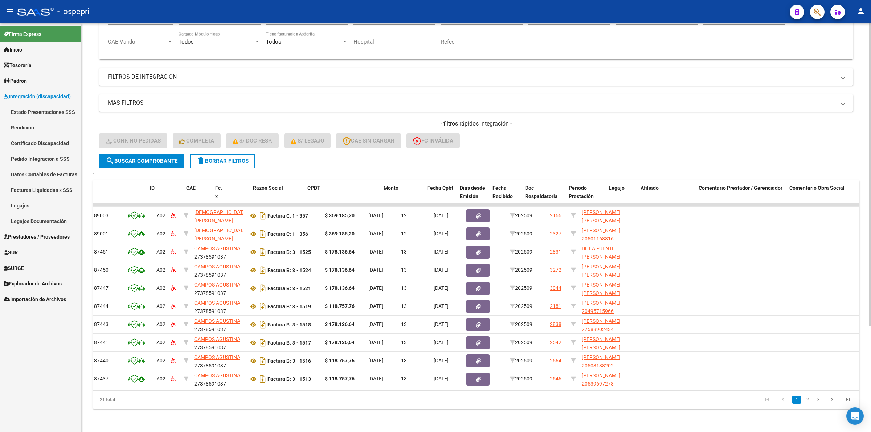
scroll to position [0, 0]
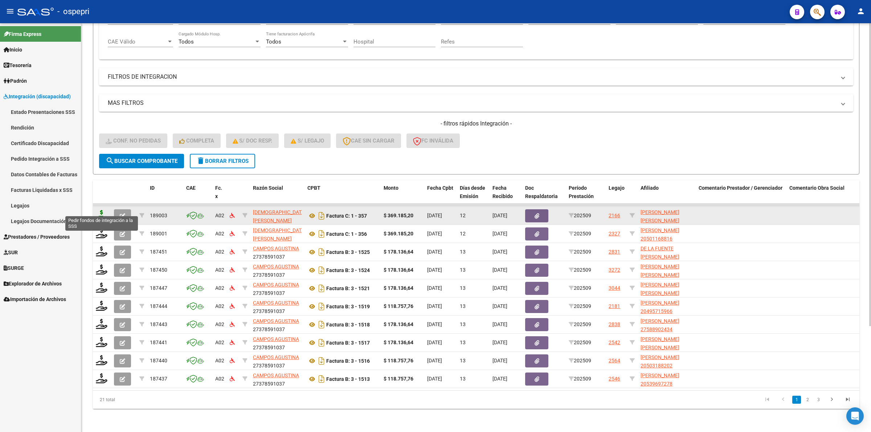
click at [97, 210] on icon at bounding box center [102, 215] width 12 height 10
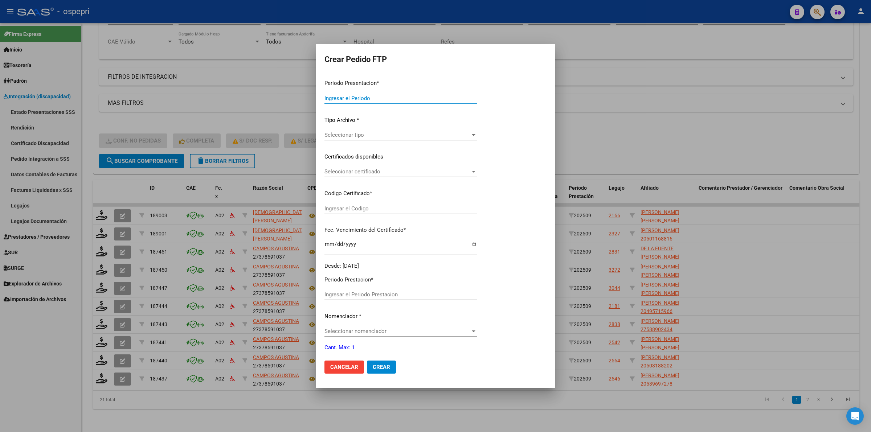
type input "202509"
type input "$ 369.185,20"
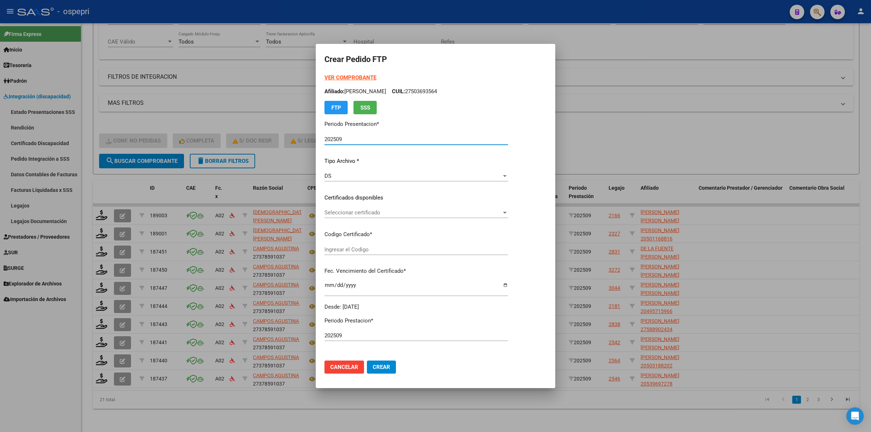
type input "ARG02514764162017120120201201NQN249"
type input "2027-12-12"
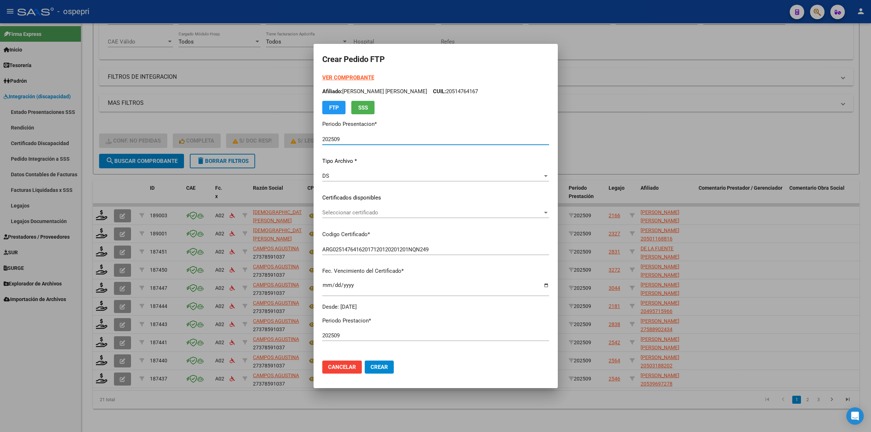
click at [359, 213] on span "Seleccionar certificado" at bounding box center [432, 212] width 220 height 7
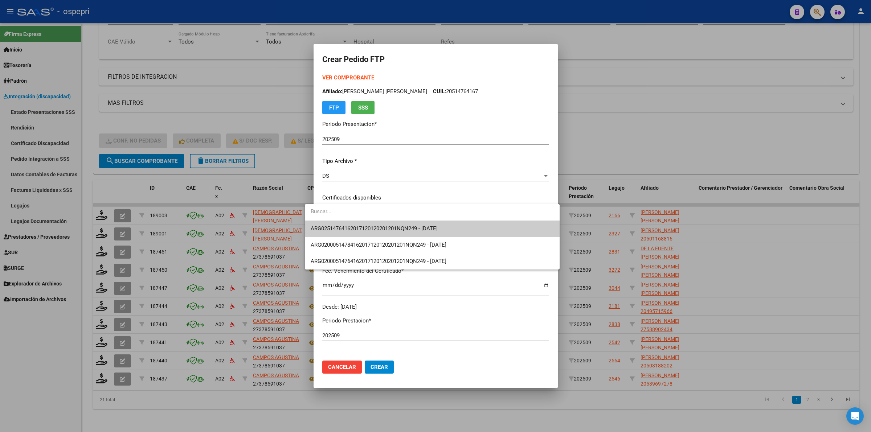
click at [376, 224] on span "ARG02514764162017120120201201NQN249 - 2027-12-12" at bounding box center [432, 229] width 243 height 16
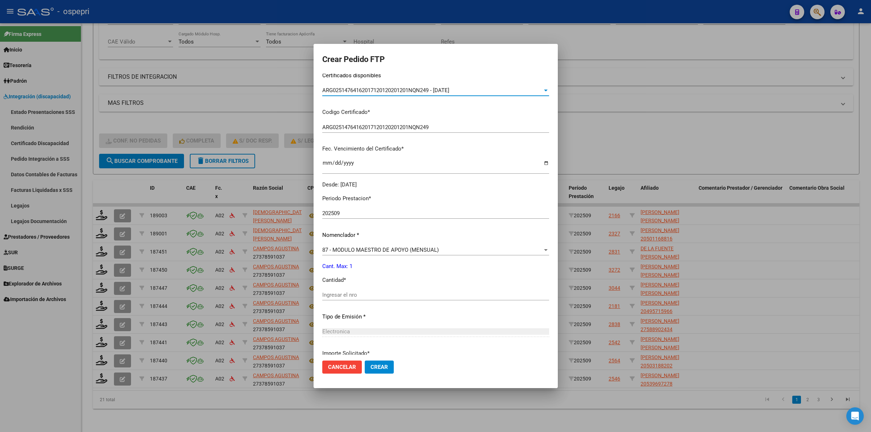
scroll to position [136, 0]
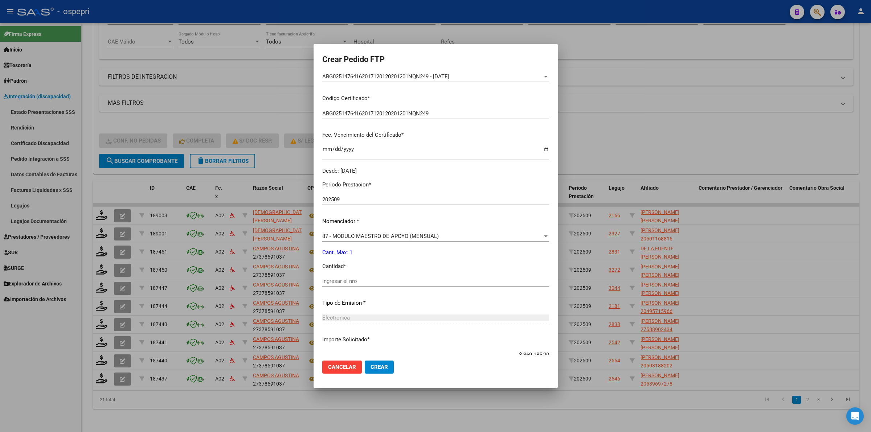
click at [377, 277] on div "Ingresar el nro" at bounding box center [435, 281] width 227 height 11
type input "1"
click at [372, 365] on span "Crear" at bounding box center [379, 367] width 17 height 7
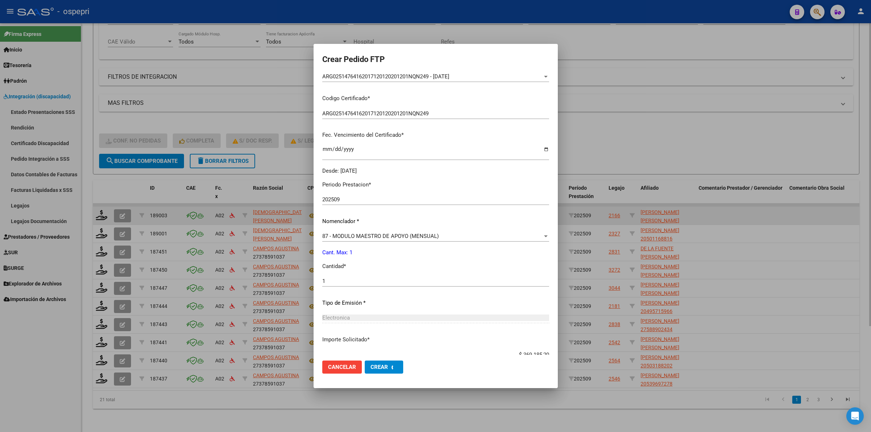
scroll to position [0, 0]
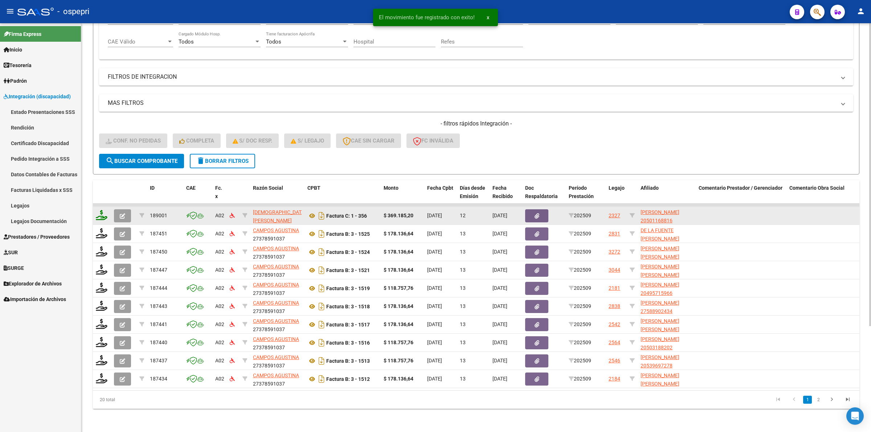
click at [96, 211] on icon at bounding box center [102, 215] width 12 height 10
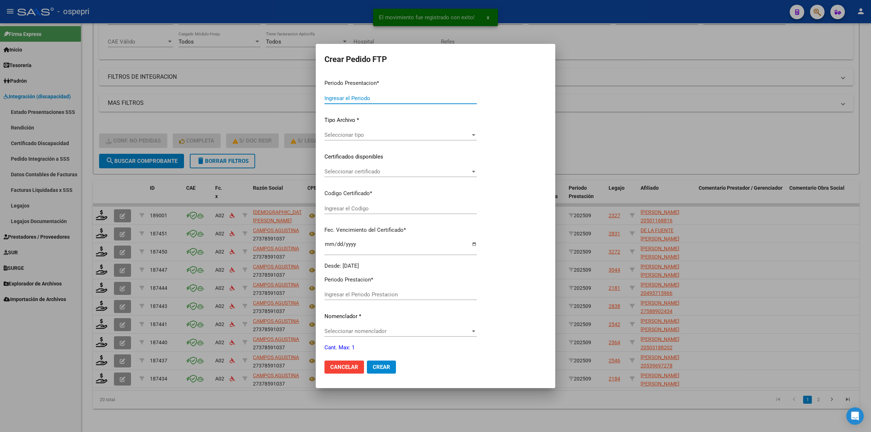
type input "202509"
type input "$ 369.185,20"
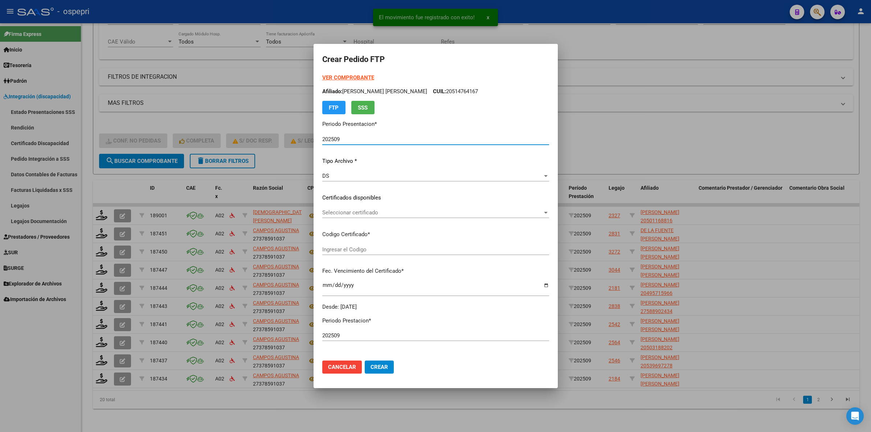
type input "ARG02000501168812016061020210610NQN249"
type input "2033-04-01"
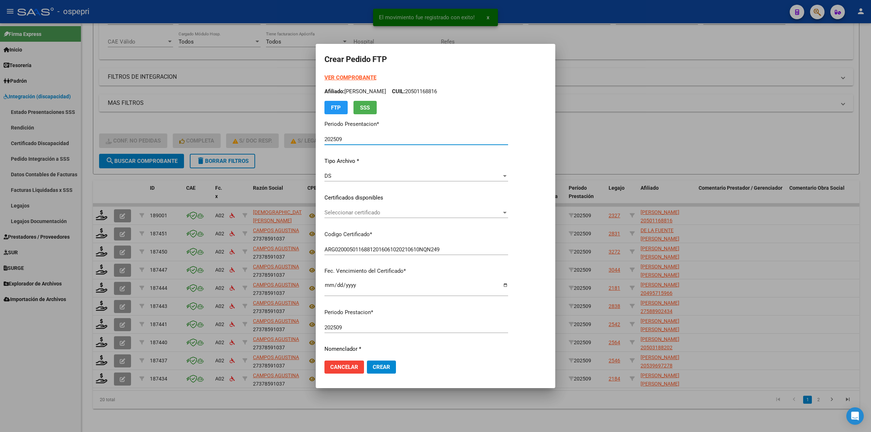
click at [359, 213] on span "Seleccionar certificado" at bounding box center [413, 212] width 177 height 7
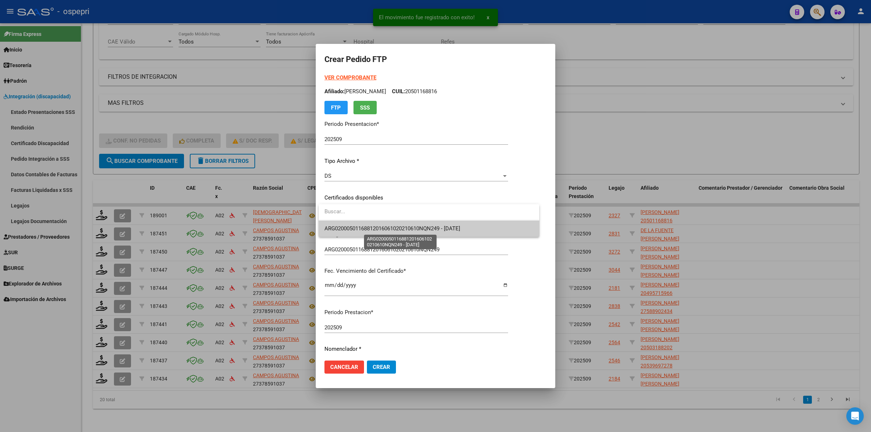
click at [388, 228] on span "ARG02000501168812016061020210610NQN249 - 2033-04-01" at bounding box center [393, 228] width 136 height 7
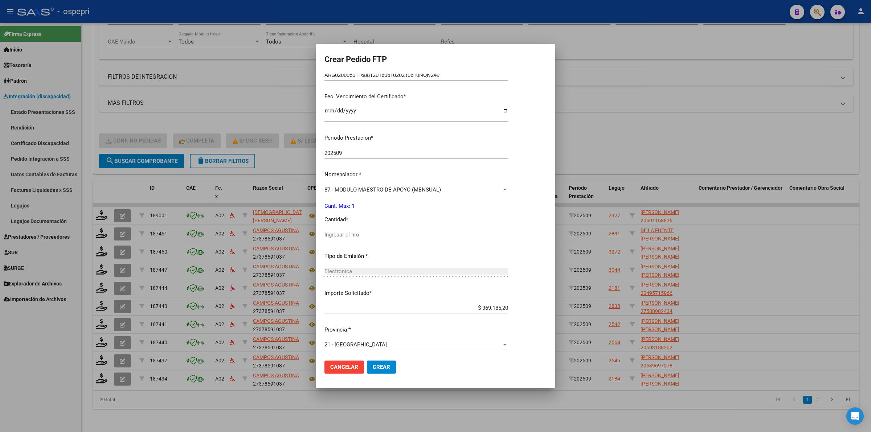
scroll to position [177, 0]
click at [362, 233] on input "Ingresar el nro" at bounding box center [417, 232] width 184 height 7
type input "1"
drag, startPoint x: 381, startPoint y: 360, endPoint x: 385, endPoint y: 367, distance: 7.3
click at [384, 365] on mat-dialog-actions "Cancelar Crear" at bounding box center [436, 367] width 222 height 25
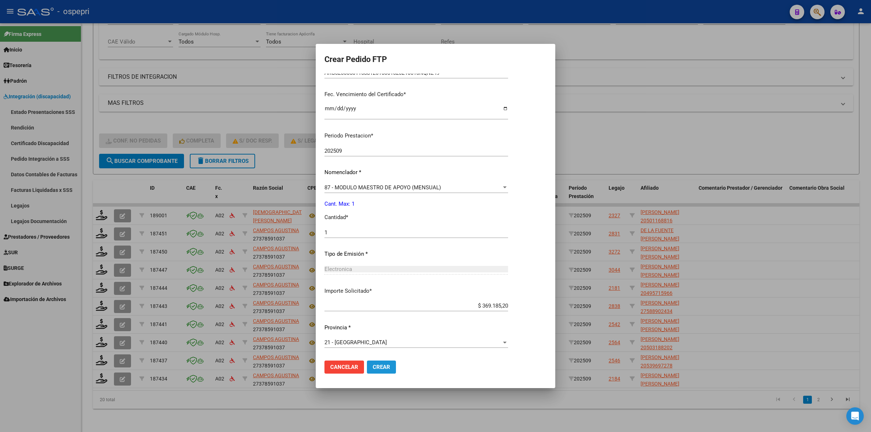
click at [385, 367] on span "Crear" at bounding box center [381, 367] width 17 height 7
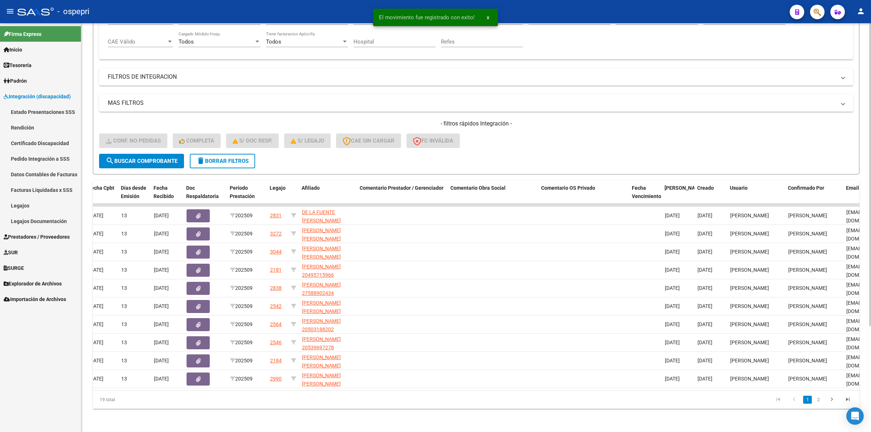
scroll to position [0, 395]
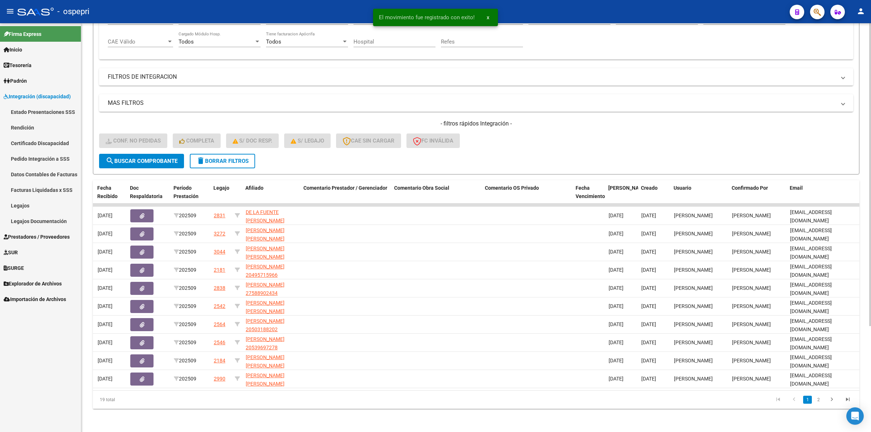
click at [819, 399] on link "2" at bounding box center [818, 400] width 9 height 8
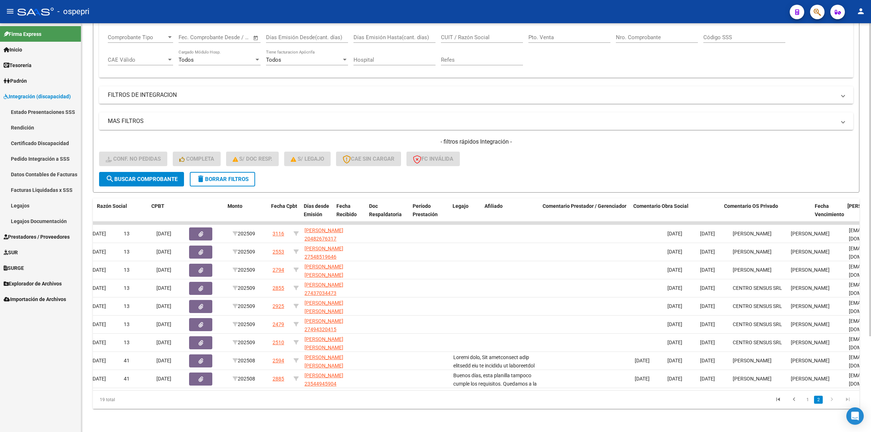
scroll to position [0, 0]
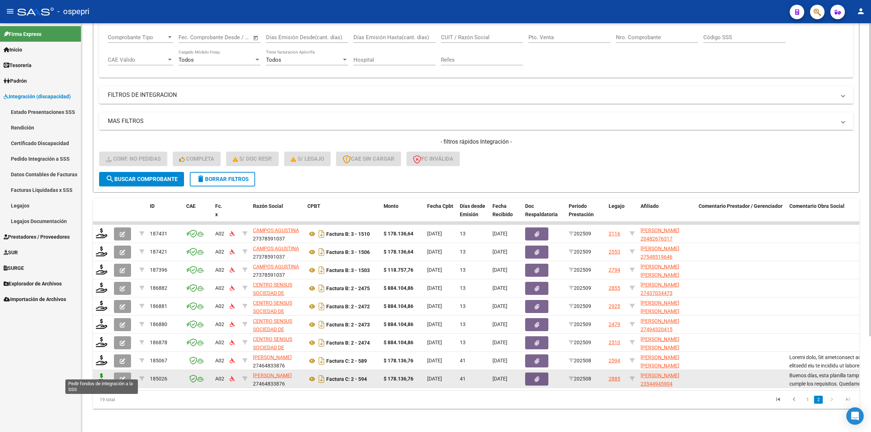
click at [101, 374] on icon at bounding box center [102, 379] width 12 height 10
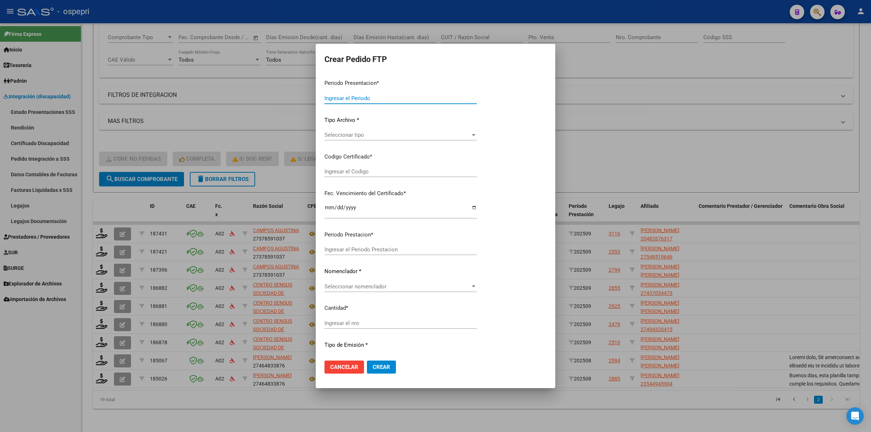
type input "202509"
type input "202508"
type input "$ 178.136,76"
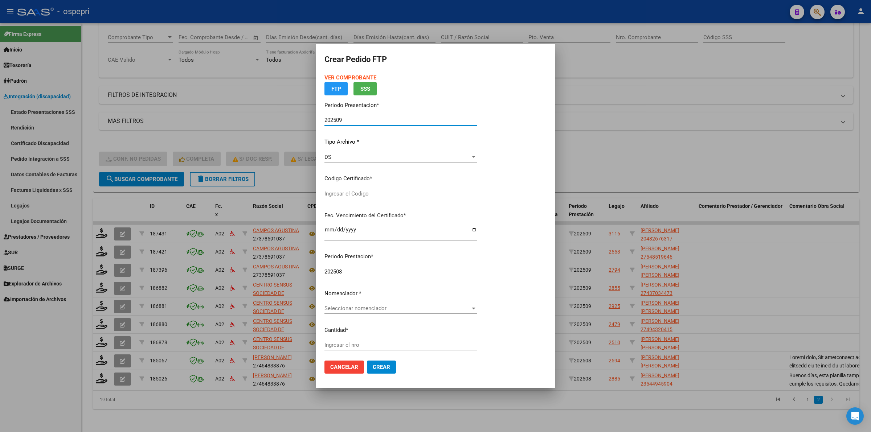
type input "2354494590-4"
type input "2028-07-05"
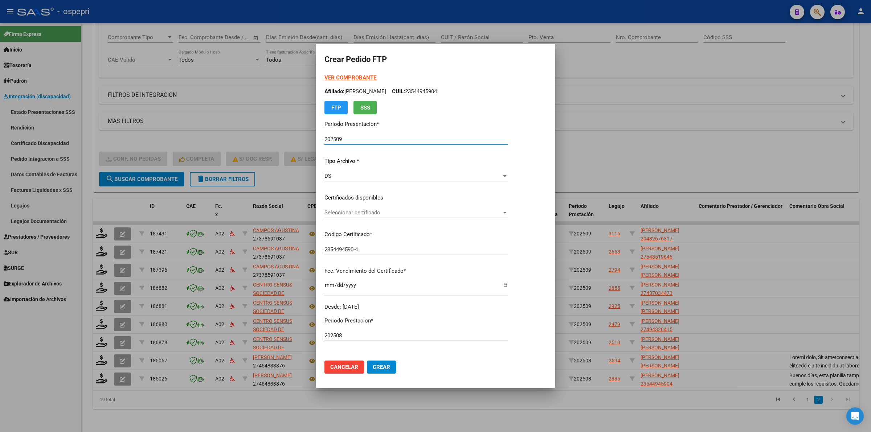
click at [359, 200] on p "Certificados disponibles" at bounding box center [417, 198] width 184 height 8
click at [366, 212] on span "Seleccionar certificado" at bounding box center [413, 212] width 177 height 7
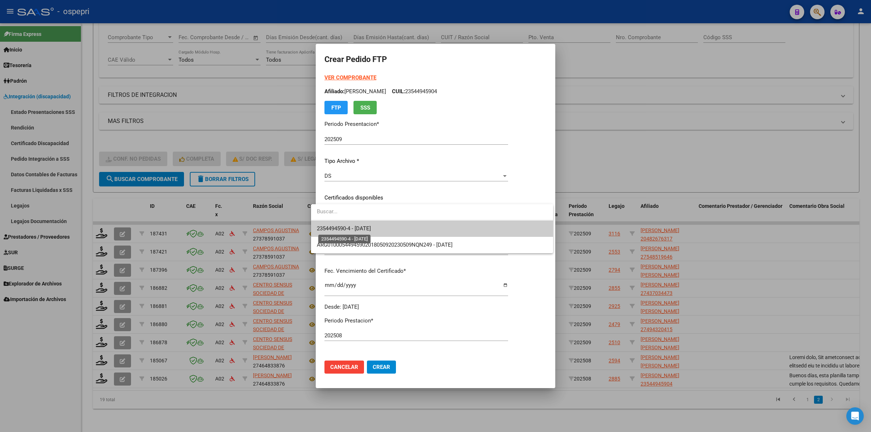
click at [371, 228] on span "2354494590-4 - 2028-07-05" at bounding box center [344, 228] width 54 height 7
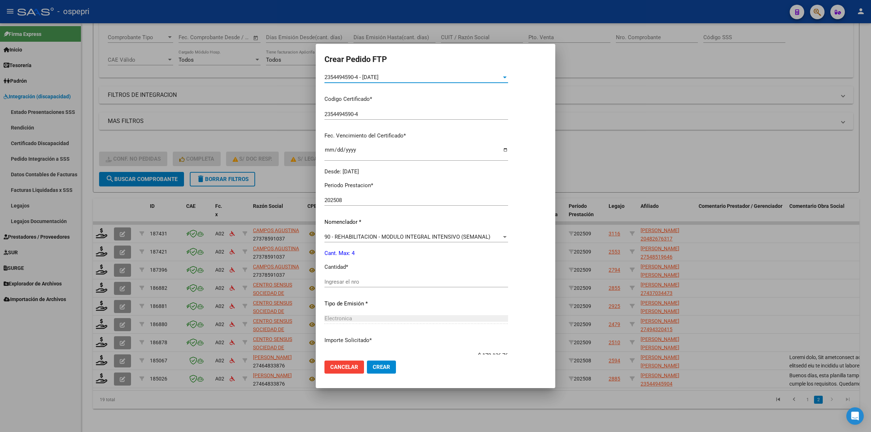
scroll to position [136, 0]
click at [363, 284] on div "Ingresar el nro" at bounding box center [417, 281] width 184 height 11
type input "4"
click at [380, 373] on button "Crear" at bounding box center [381, 367] width 29 height 13
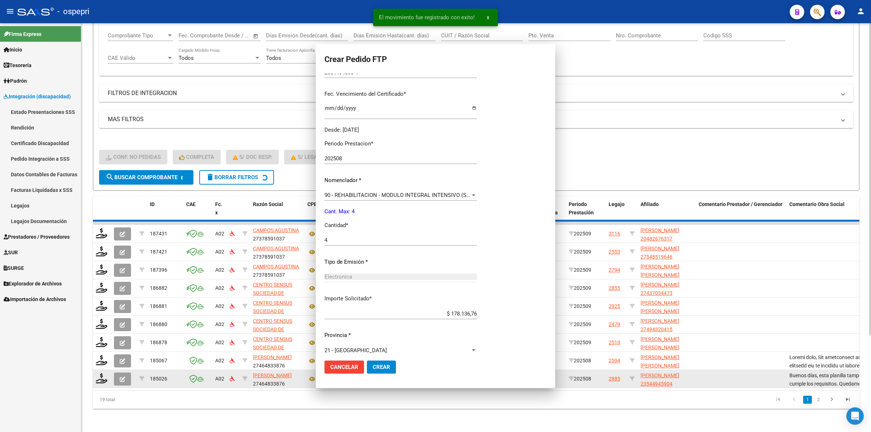
scroll to position [95, 0]
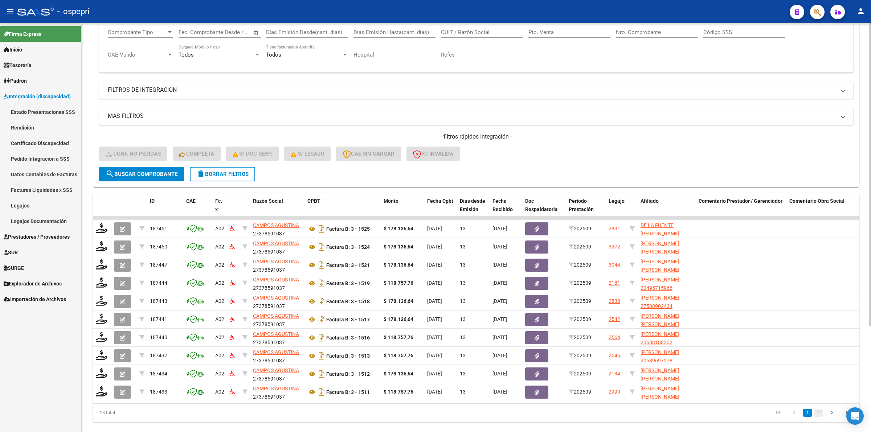
click at [822, 417] on link "2" at bounding box center [818, 413] width 9 height 8
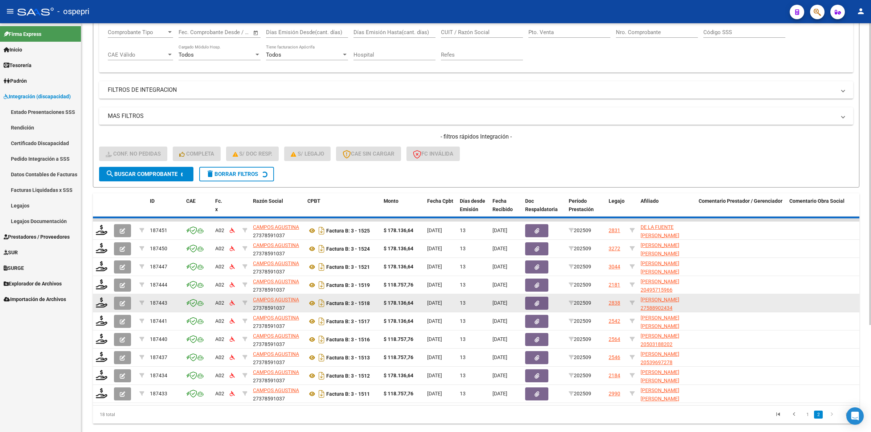
scroll to position [106, 0]
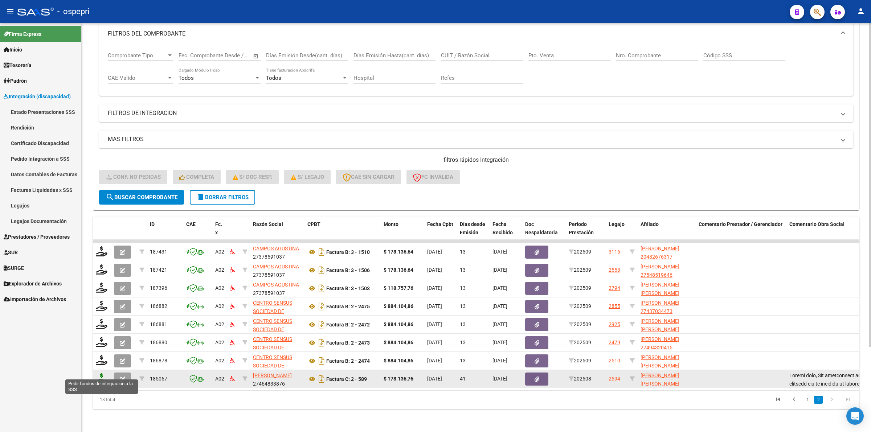
click at [96, 374] on icon at bounding box center [102, 379] width 12 height 10
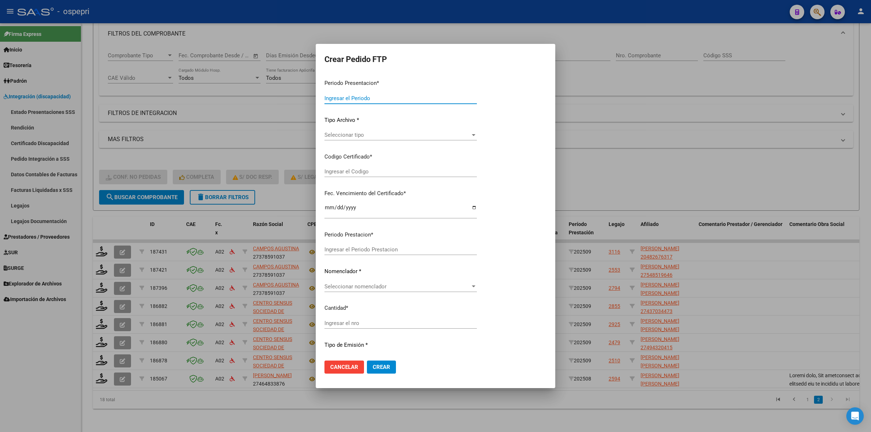
type input "202509"
type input "202508"
type input "$ 178.136,76"
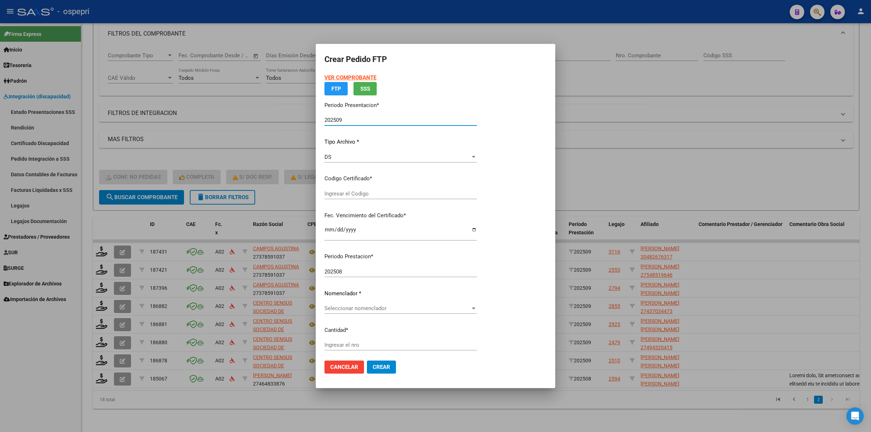
type input "2058042696-5"
type input "2026-03-06"
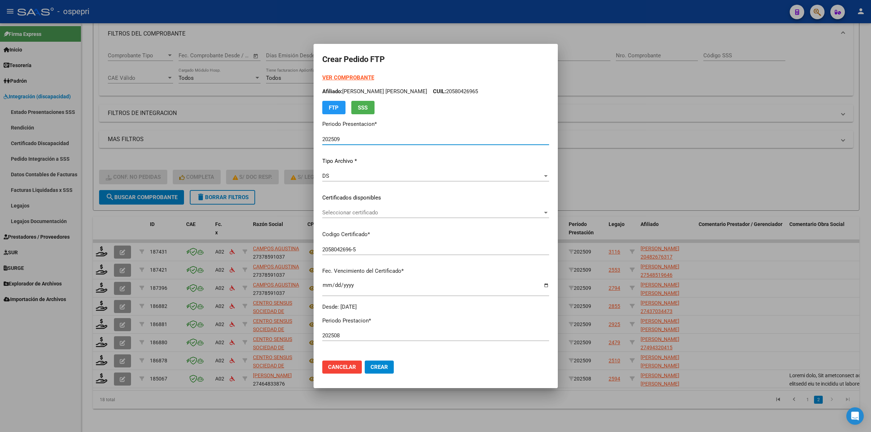
click at [322, 209] on span "Seleccionar certificado" at bounding box center [432, 212] width 220 height 7
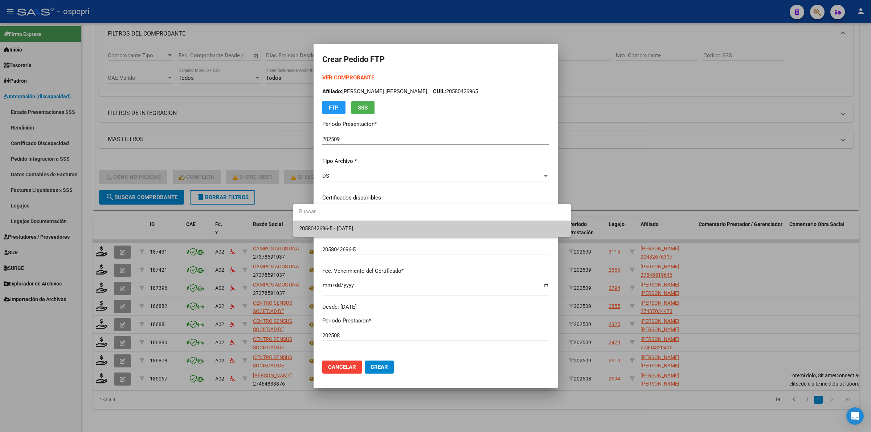
click at [340, 233] on span "2058042696-5 - 2026-03-06" at bounding box center [432, 229] width 266 height 16
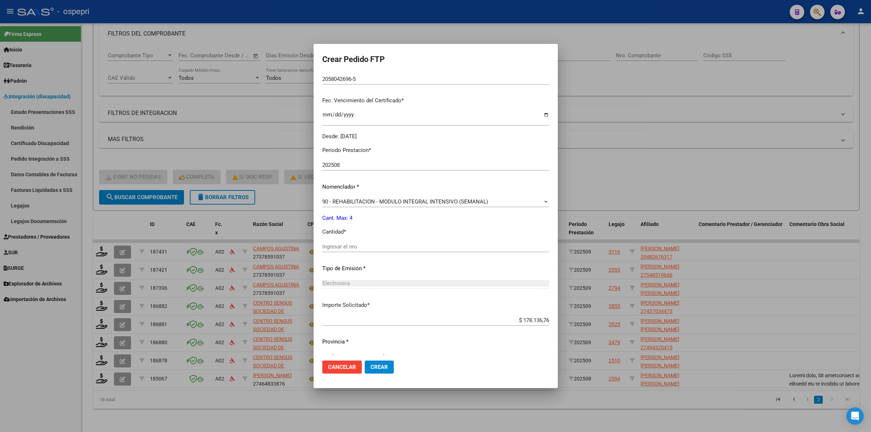
scroll to position [185, 0]
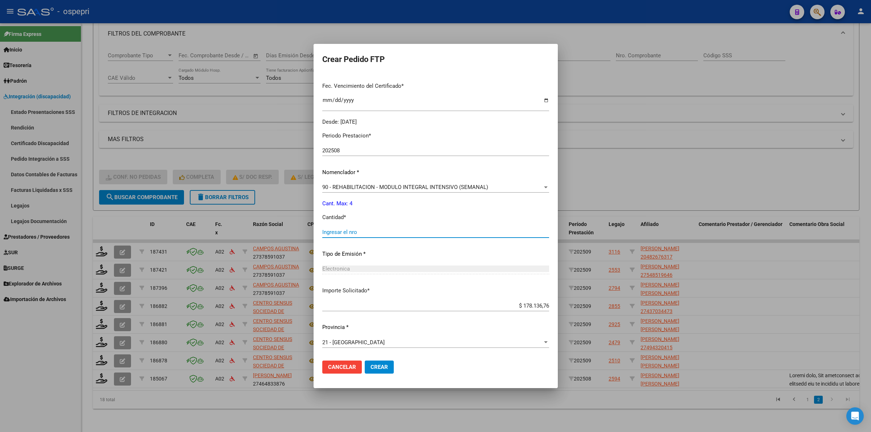
click at [330, 232] on input "Ingresar el nro" at bounding box center [435, 232] width 227 height 7
type input "4"
click at [371, 366] on span "Crear" at bounding box center [379, 367] width 17 height 7
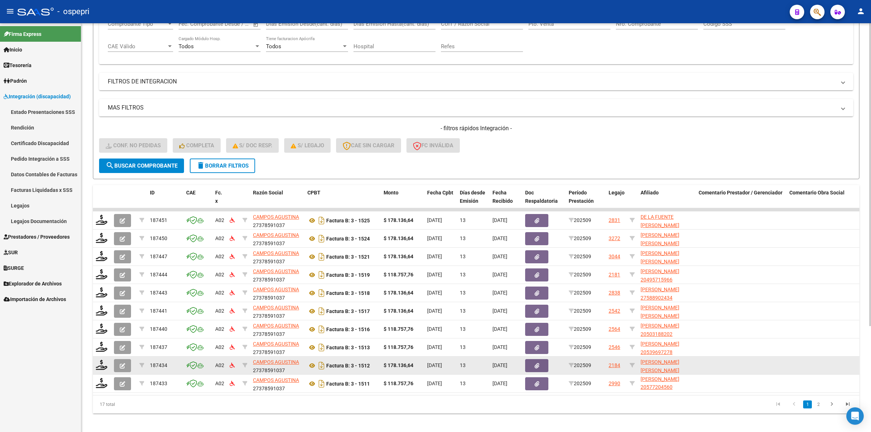
scroll to position [143, 0]
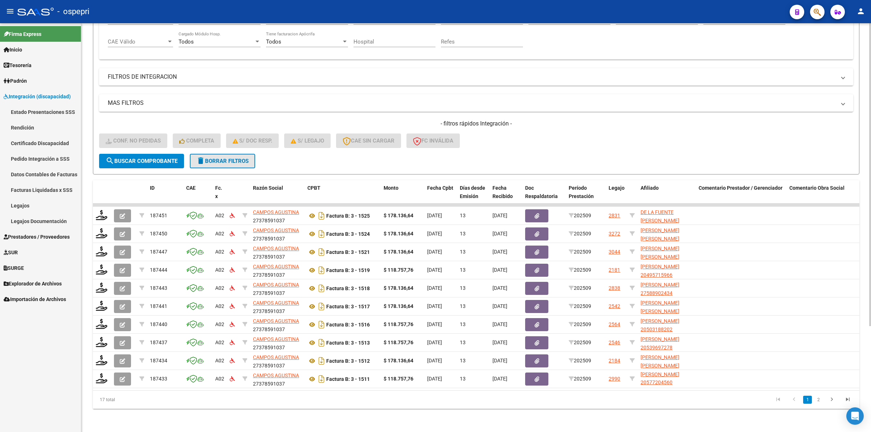
click at [234, 158] on span "delete Borrar Filtros" at bounding box center [222, 161] width 52 height 7
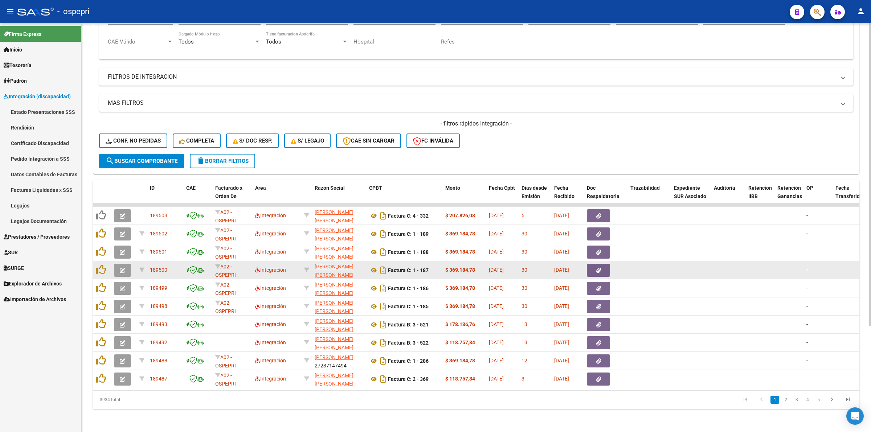
scroll to position [0, 0]
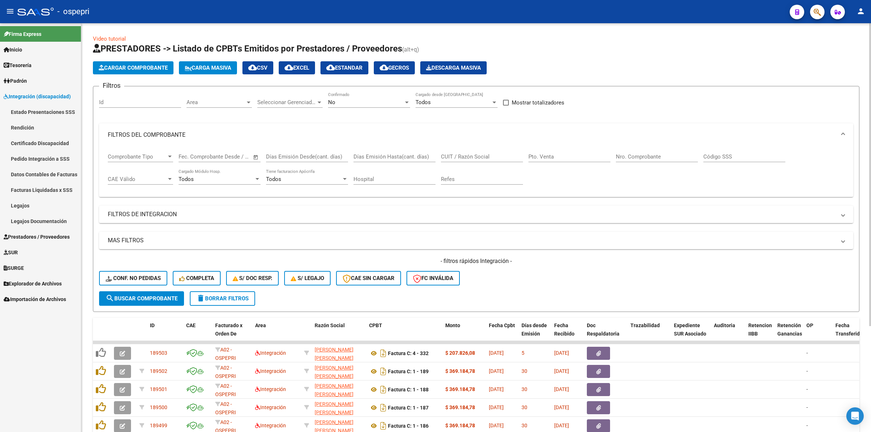
click at [456, 151] on div "CUIT / Razón Social" at bounding box center [482, 155] width 82 height 16
click at [456, 154] on input "CUIT / Razón Social" at bounding box center [482, 157] width 82 height 7
paste input "27327790477"
type input "27327790477"
drag, startPoint x: 107, startPoint y: 304, endPoint x: 110, endPoint y: 298, distance: 6.0
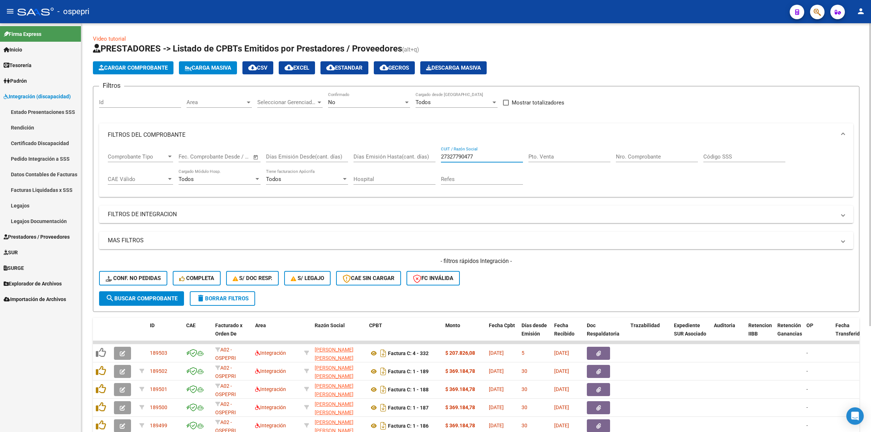
click at [107, 303] on button "search Buscar Comprobante" at bounding box center [141, 298] width 85 height 15
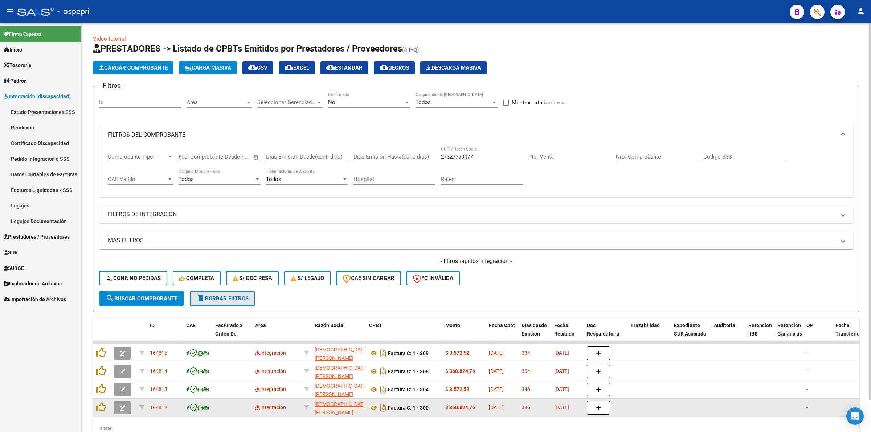
drag, startPoint x: 213, startPoint y: 296, endPoint x: 337, endPoint y: 410, distance: 168.5
click at [217, 305] on form "Filtros Id Area Area Seleccionar Gerenciador Seleccionar Gerenciador No Confirm…" at bounding box center [476, 199] width 767 height 226
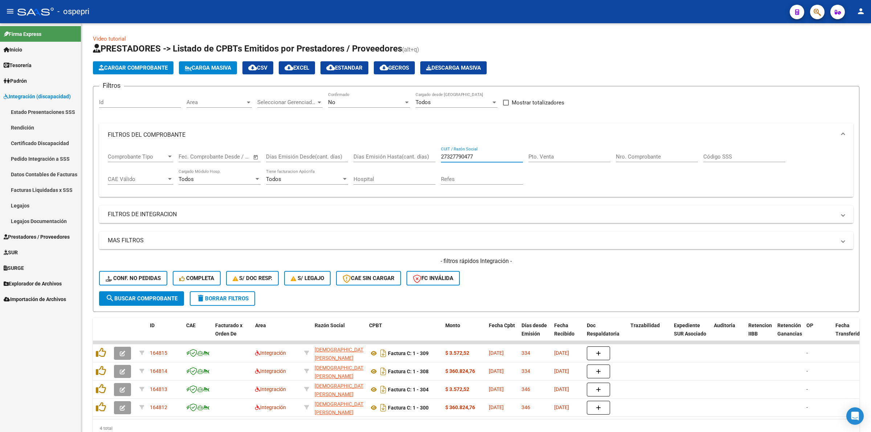
drag, startPoint x: 486, startPoint y: 157, endPoint x: 272, endPoint y: 157, distance: 214.9
click at [272, 157] on div "Comprobante Tipo Comprobante Tipo Fecha inicio – Fecha fin Fec. Comprobante Des…" at bounding box center [476, 169] width 737 height 45
paste input "27291590956"
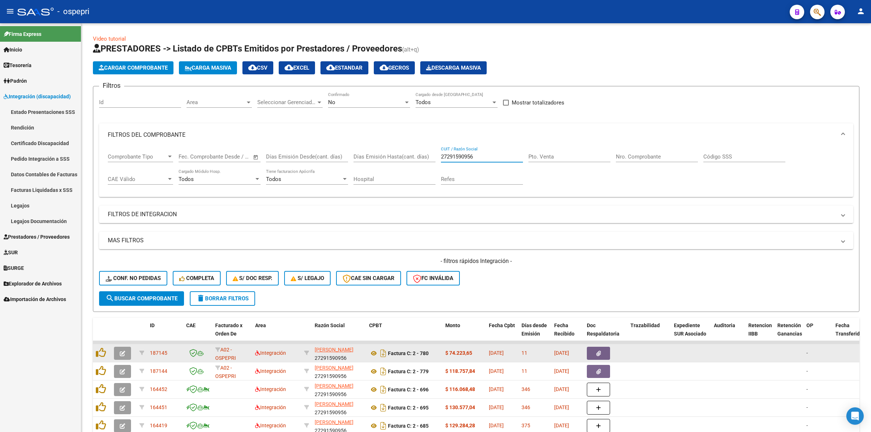
scroll to position [52, 0]
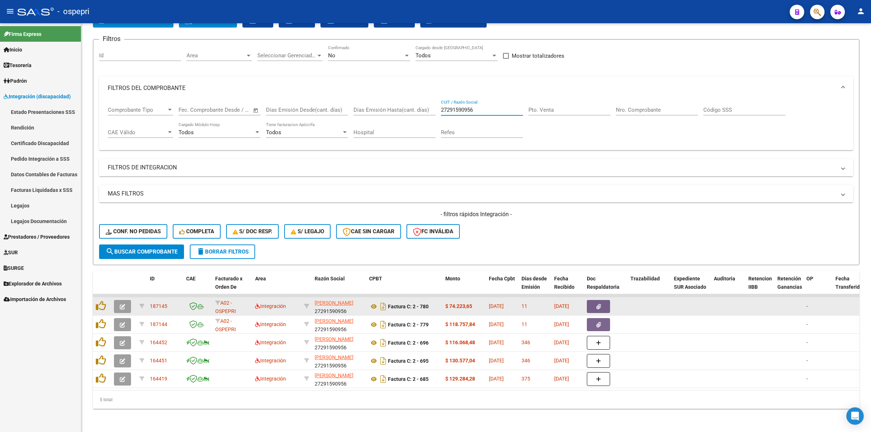
type input "27291590956"
click at [124, 304] on icon "button" at bounding box center [122, 306] width 5 height 5
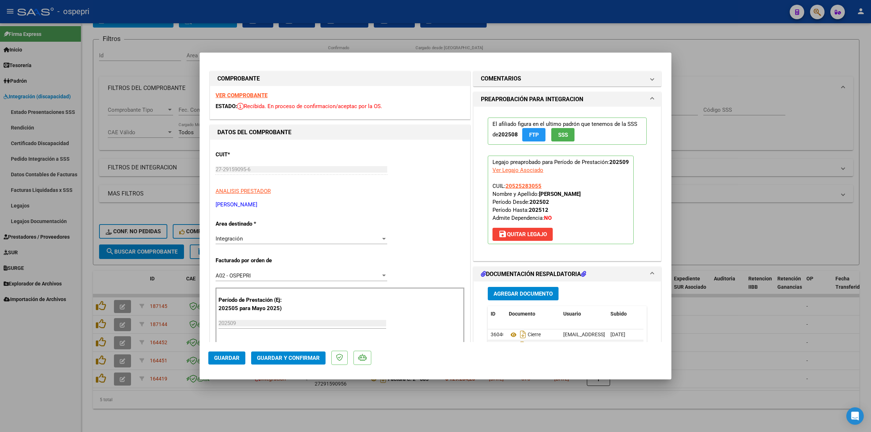
drag, startPoint x: 251, startPoint y: 101, endPoint x: 253, endPoint y: 93, distance: 7.8
click at [252, 98] on div "VER COMPROBANTE ESTADO: Recibida. En proceso de confirmacion/aceptac por la OS." at bounding box center [340, 102] width 260 height 33
click at [253, 93] on strong "VER COMPROBANTE" at bounding box center [242, 95] width 52 height 7
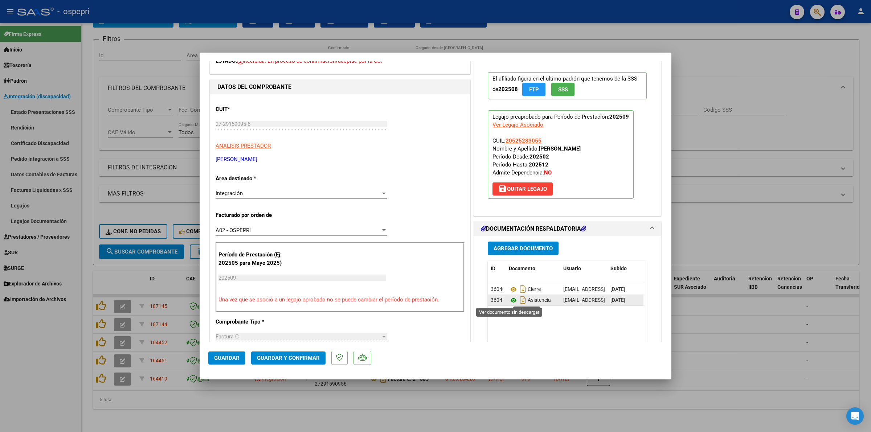
click at [509, 300] on icon at bounding box center [513, 300] width 9 height 9
click at [298, 356] on span "Guardar y Confirmar" at bounding box center [288, 358] width 63 height 7
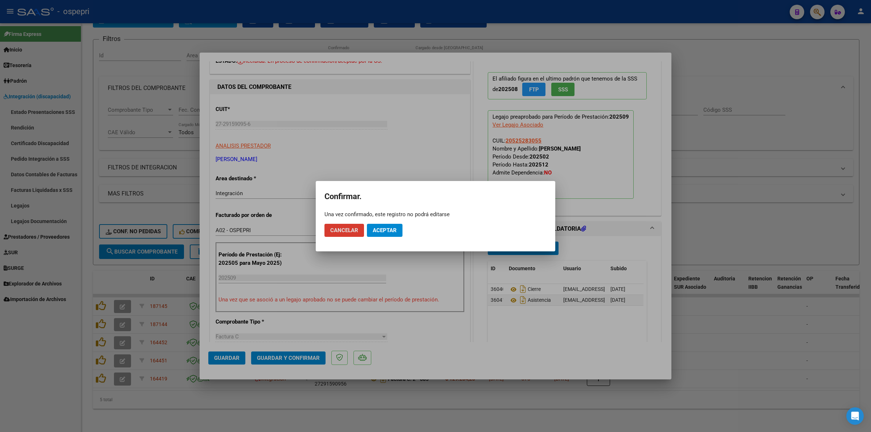
click at [384, 229] on span "Aceptar" at bounding box center [385, 230] width 24 height 7
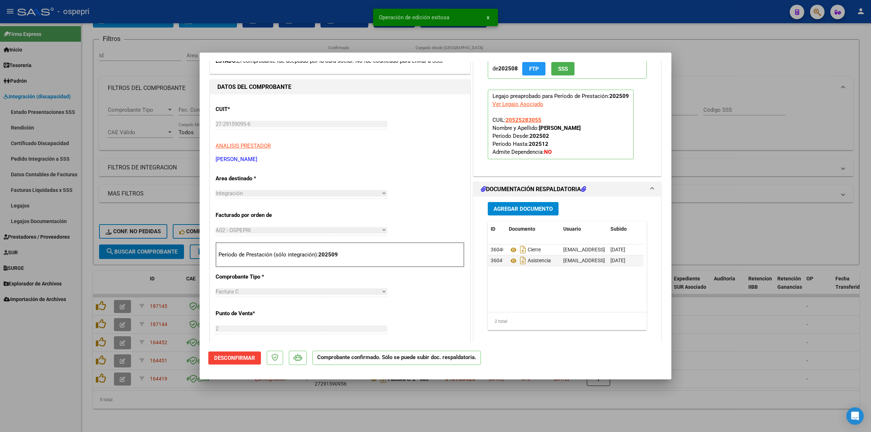
type input "$ 0,00"
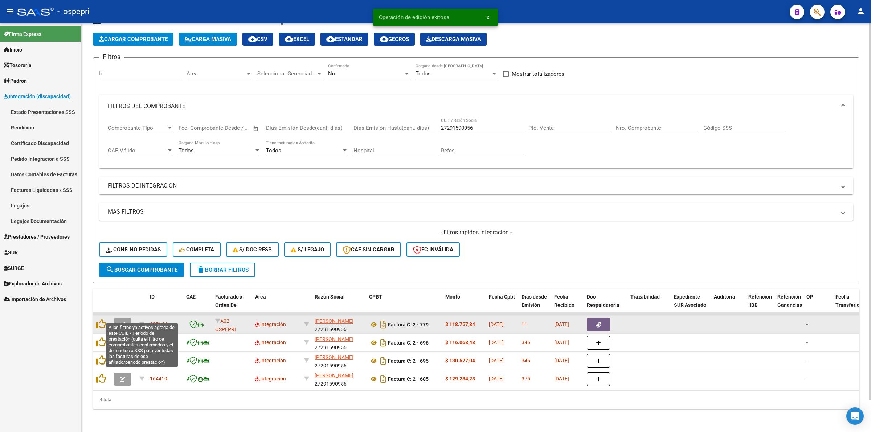
scroll to position [34, 0]
click at [121, 322] on icon "button" at bounding box center [122, 324] width 5 height 5
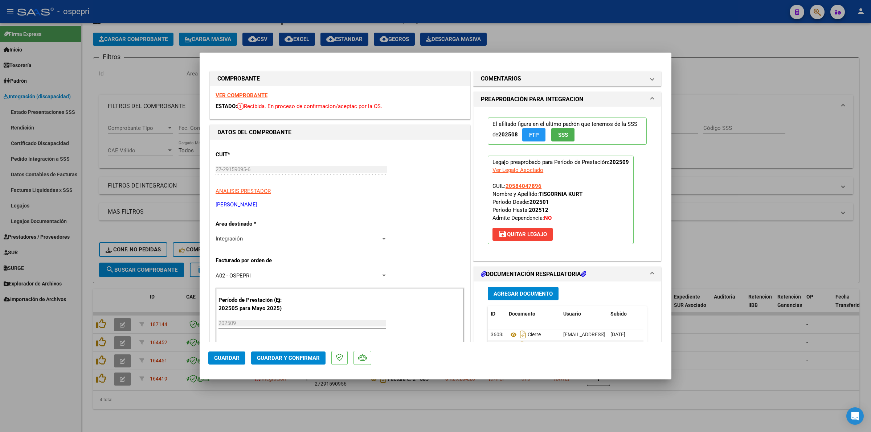
click at [233, 93] on strong "VER COMPROBANTE" at bounding box center [242, 95] width 52 height 7
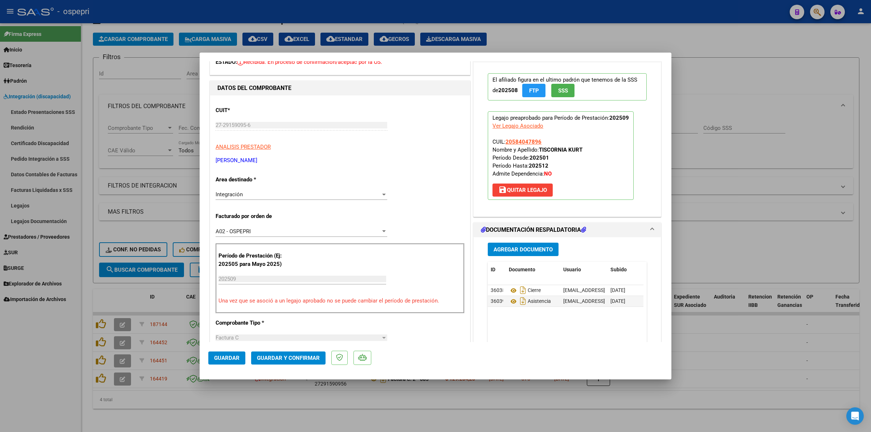
scroll to position [181, 0]
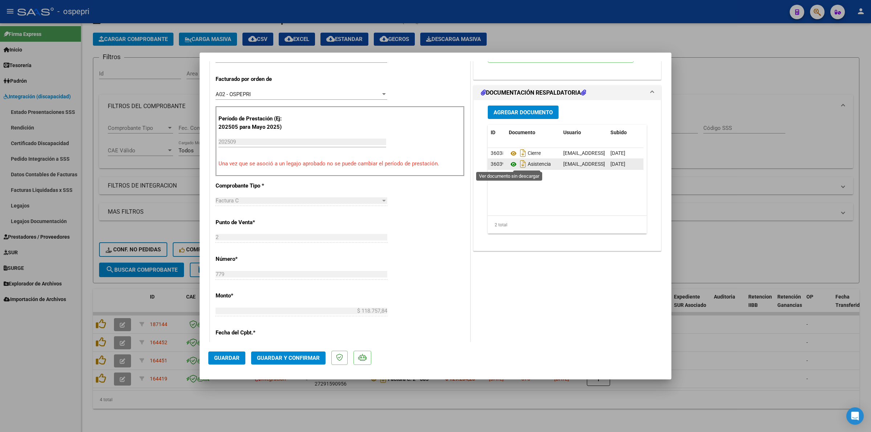
click at [510, 163] on icon at bounding box center [513, 164] width 9 height 9
click at [314, 354] on button "Guardar y Confirmar" at bounding box center [288, 358] width 74 height 13
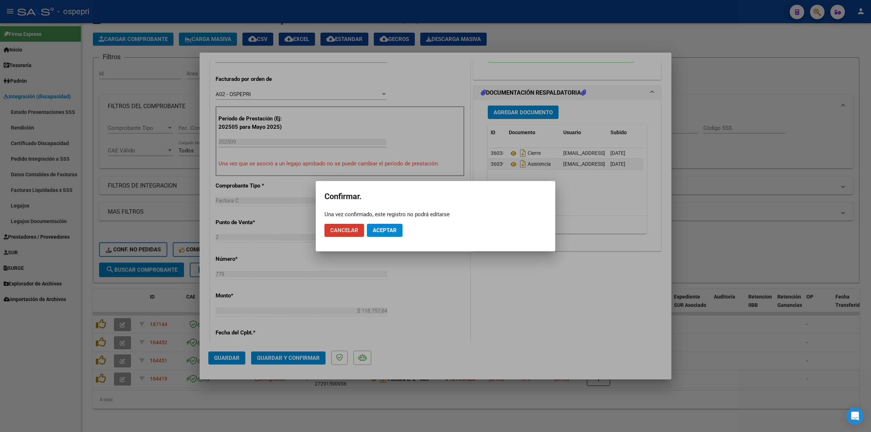
click at [395, 223] on mat-dialog-actions "Cancelar Aceptar" at bounding box center [436, 230] width 222 height 25
drag, startPoint x: 396, startPoint y: 229, endPoint x: 427, endPoint y: 141, distance: 93.0
click at [396, 226] on button "Aceptar" at bounding box center [385, 230] width 36 height 13
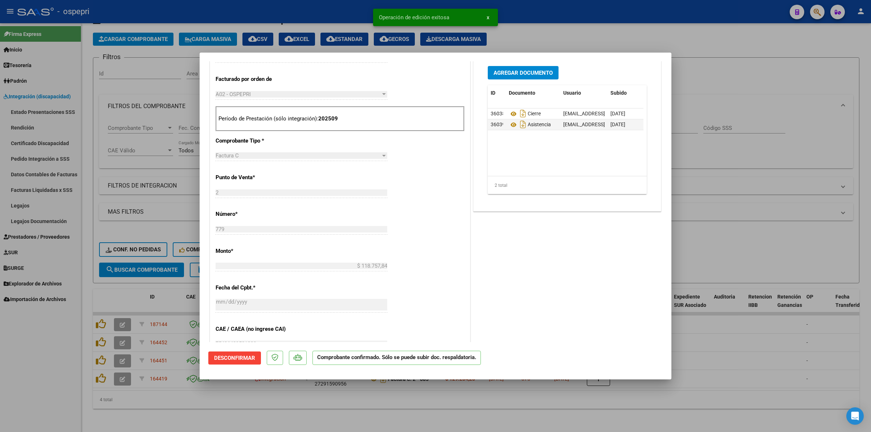
type input "$ 0,00"
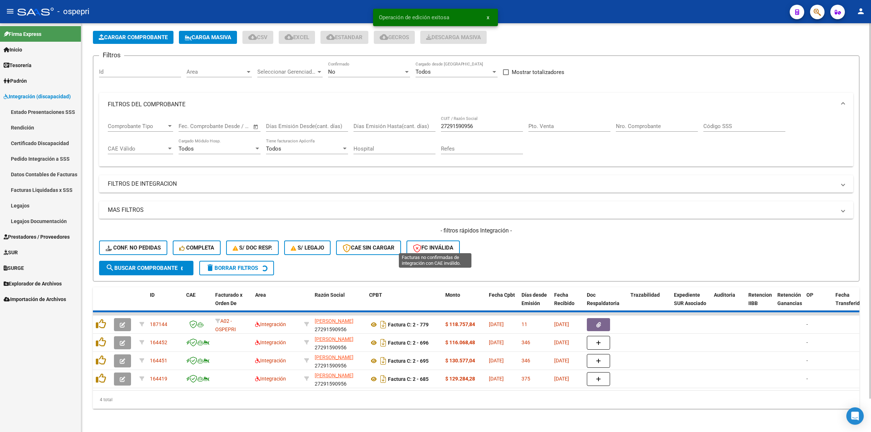
scroll to position [16, 0]
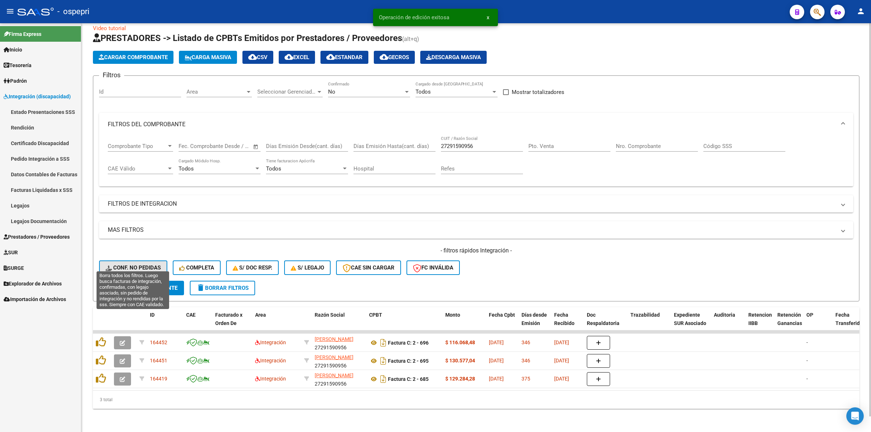
drag, startPoint x: 121, startPoint y: 254, endPoint x: 130, endPoint y: 264, distance: 12.6
click at [122, 261] on button "Conf. no pedidas" at bounding box center [133, 268] width 68 height 15
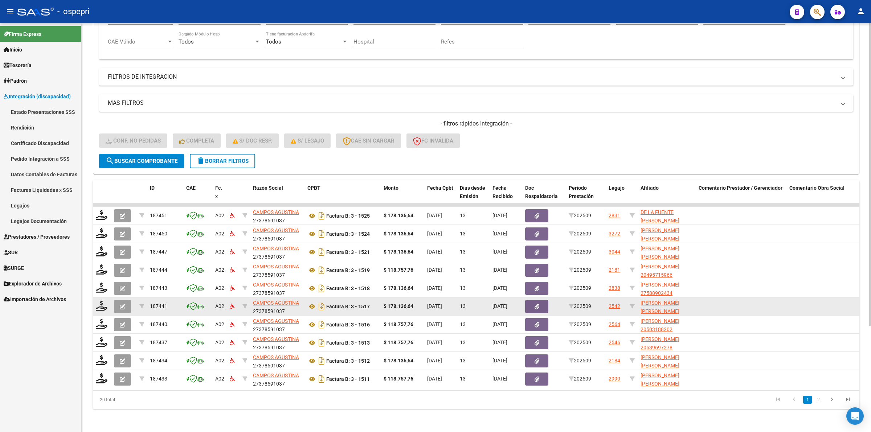
scroll to position [143, 0]
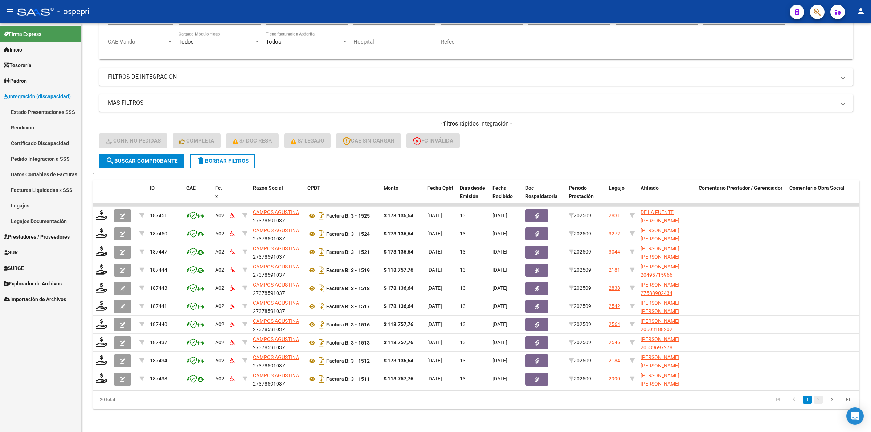
click at [819, 399] on link "2" at bounding box center [818, 400] width 9 height 8
click at [222, 154] on button "delete Borrar Filtros" at bounding box center [222, 161] width 65 height 15
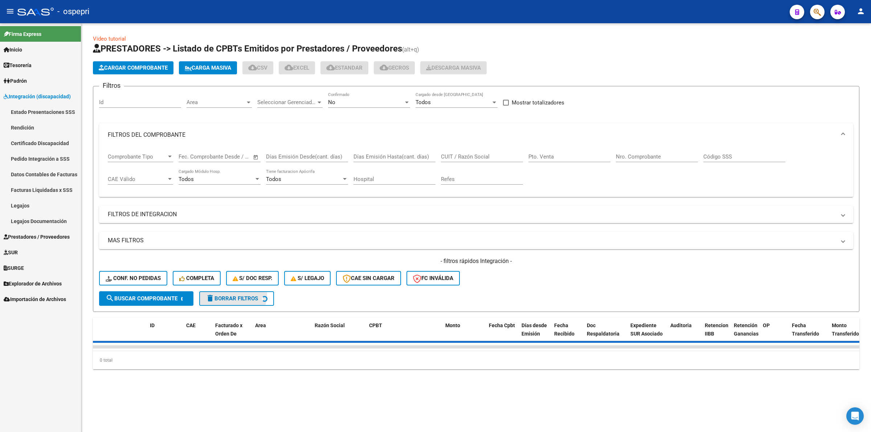
scroll to position [0, 0]
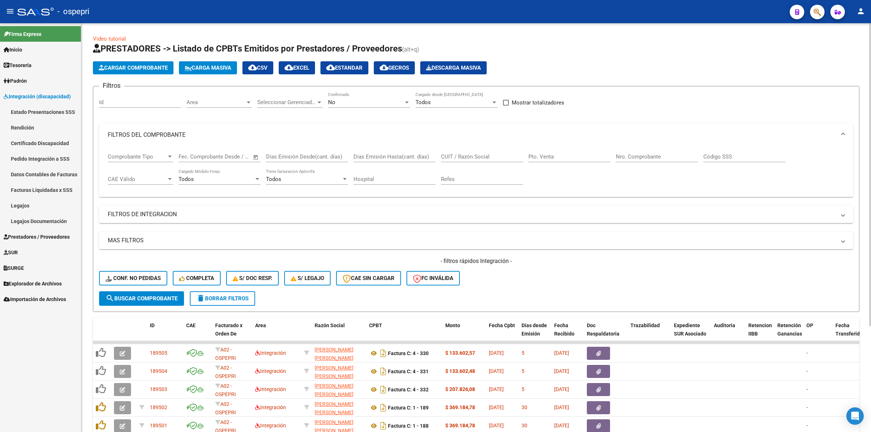
click at [468, 151] on div "CUIT / Razón Social" at bounding box center [482, 155] width 82 height 16
click at [474, 156] on input "CUIT / Razón Social" at bounding box center [482, 157] width 82 height 7
paste input "27310862369"
type input "27310862369"
click at [162, 296] on span "search Buscar Comprobante" at bounding box center [142, 298] width 72 height 7
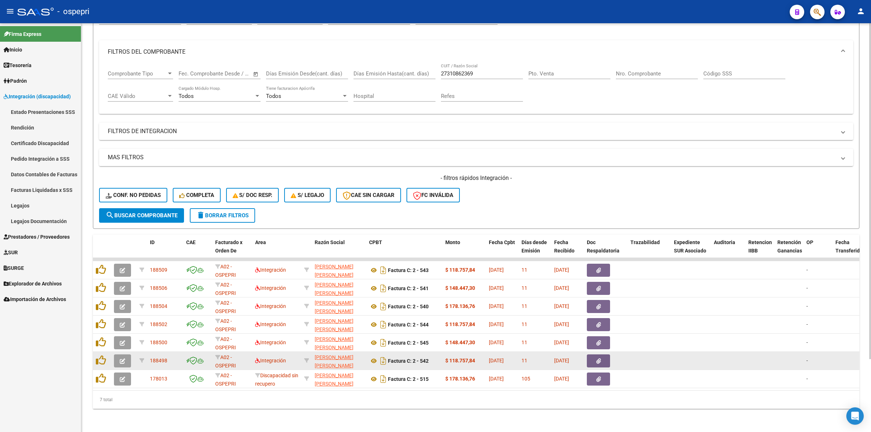
click at [126, 355] on button "button" at bounding box center [122, 361] width 17 height 13
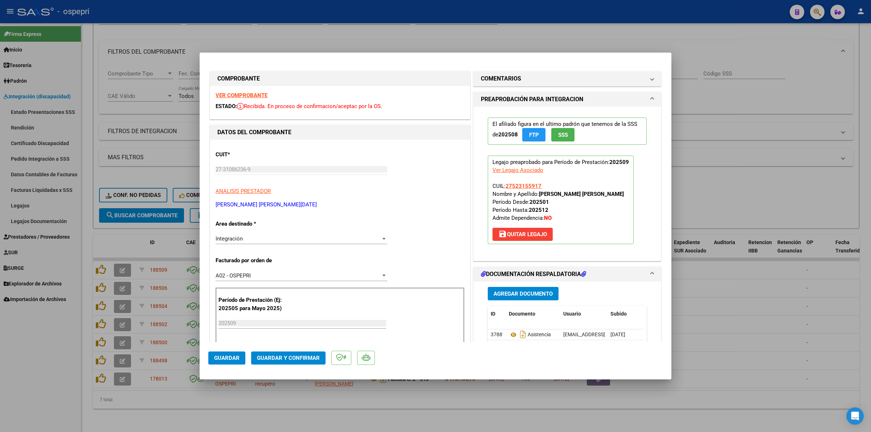
click at [261, 94] on strong "VER COMPROBANTE" at bounding box center [242, 95] width 52 height 7
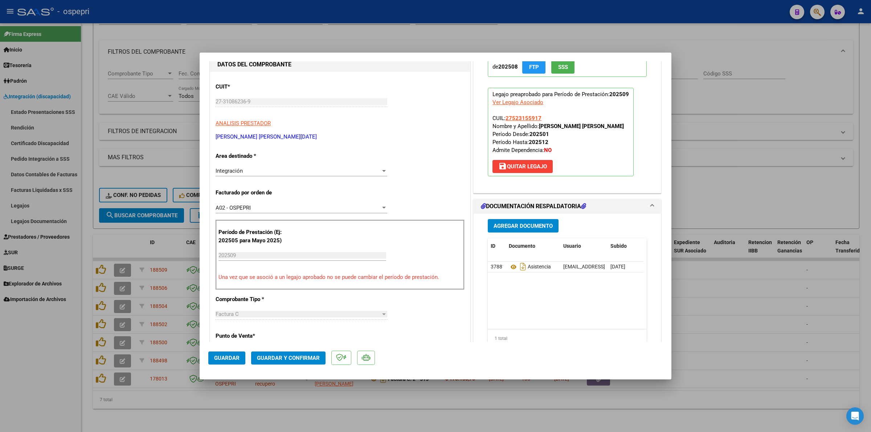
scroll to position [91, 0]
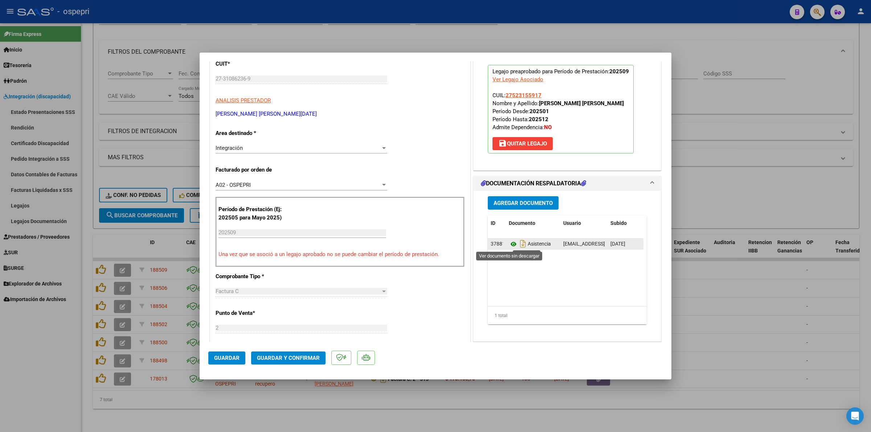
click at [509, 243] on icon at bounding box center [513, 244] width 9 height 9
click at [314, 358] on span "Guardar y Confirmar" at bounding box center [288, 358] width 63 height 7
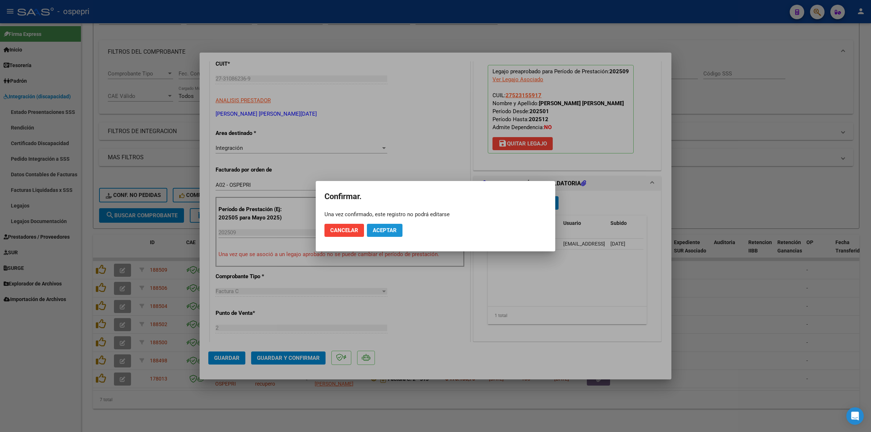
click at [391, 226] on button "Aceptar" at bounding box center [385, 230] width 36 height 13
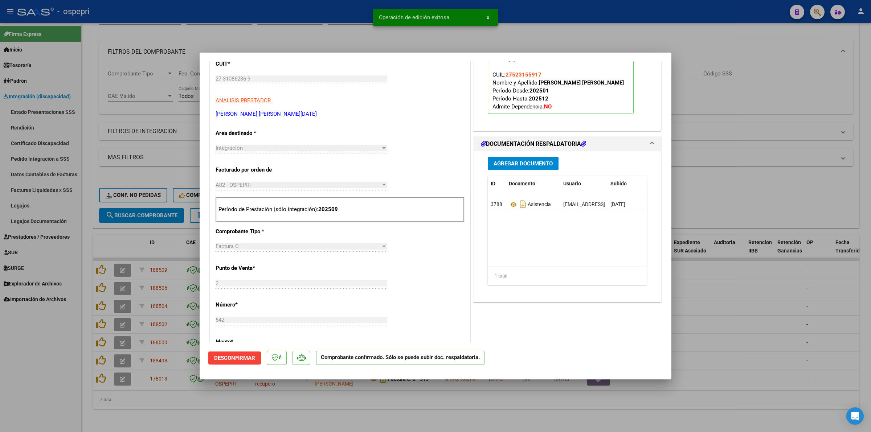
type input "$ 0,00"
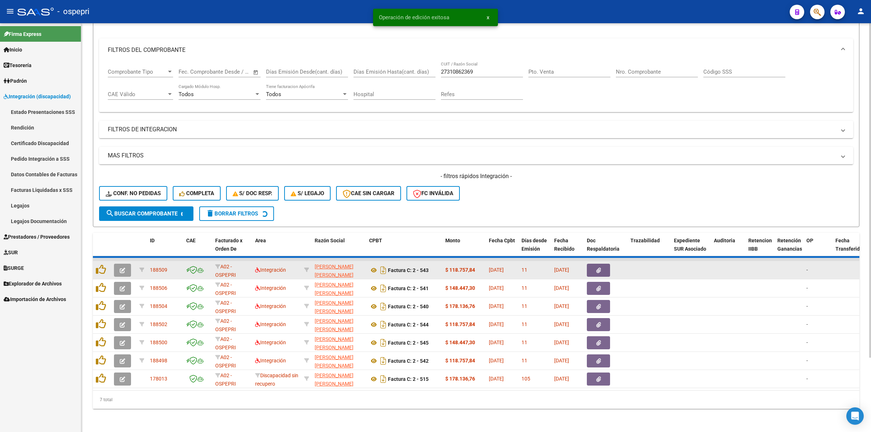
scroll to position [70, 0]
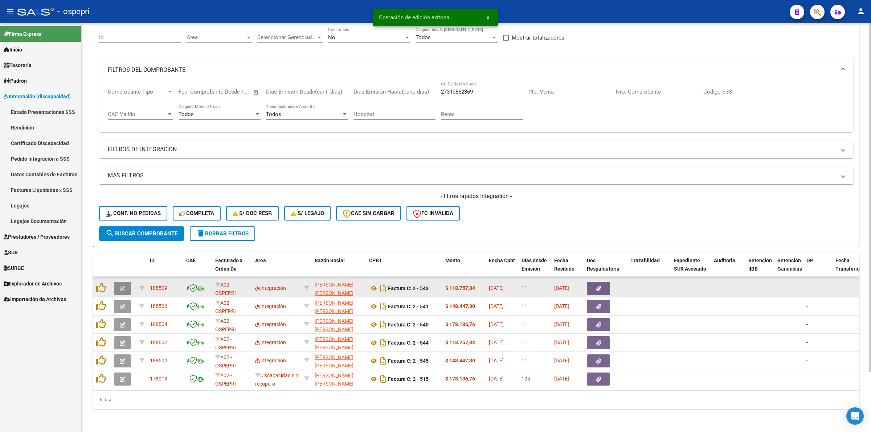
click at [126, 282] on button "button" at bounding box center [122, 288] width 17 height 13
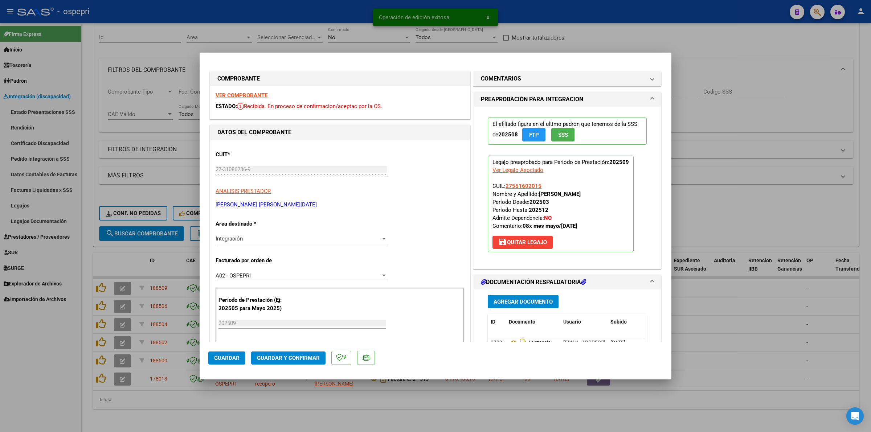
click at [242, 93] on strong "VER COMPROBANTE" at bounding box center [242, 95] width 52 height 7
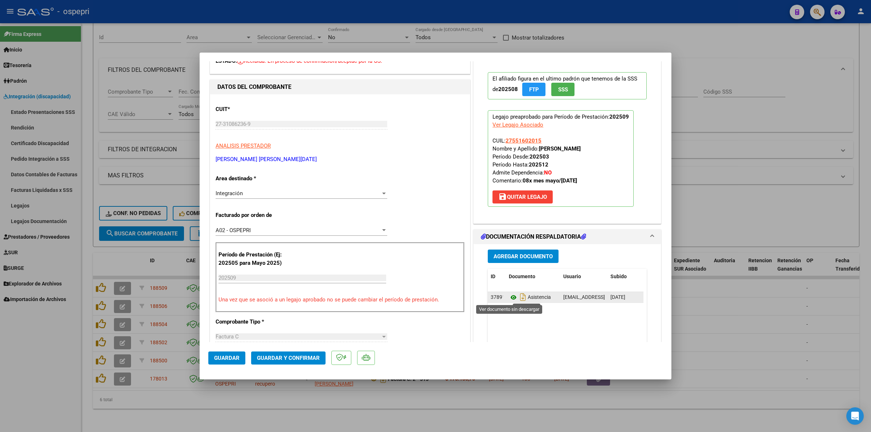
click at [512, 299] on icon at bounding box center [513, 297] width 9 height 9
click at [306, 358] on span "Guardar y Confirmar" at bounding box center [288, 358] width 63 height 7
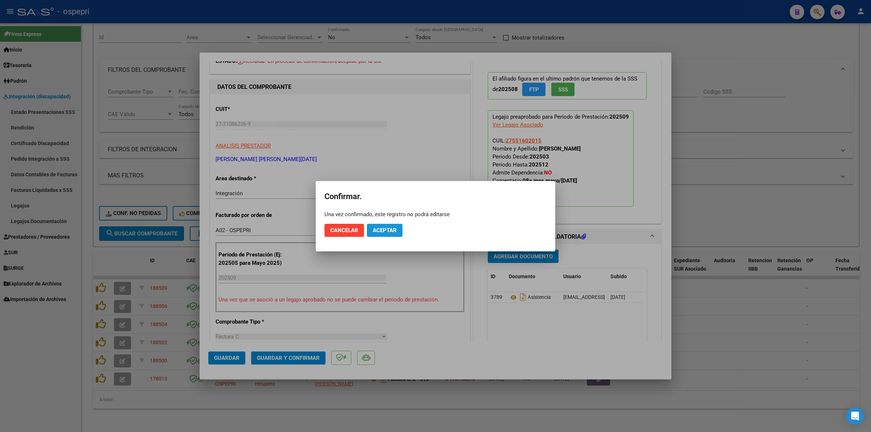
click at [381, 224] on button "Aceptar" at bounding box center [385, 230] width 36 height 13
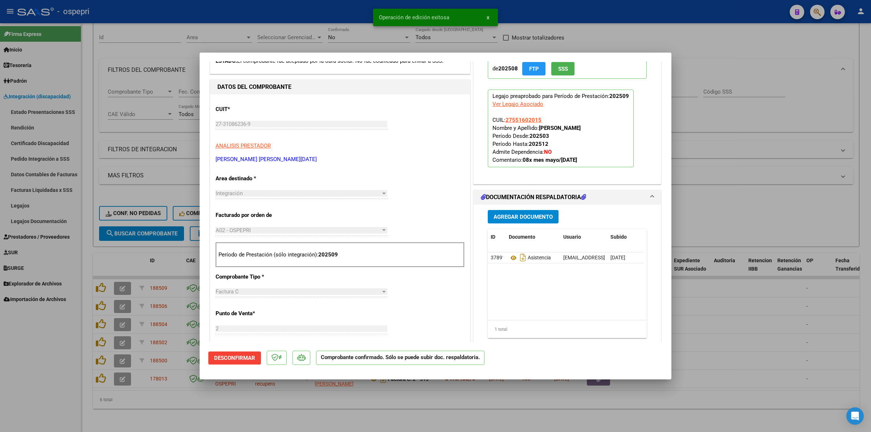
type input "$ 0,00"
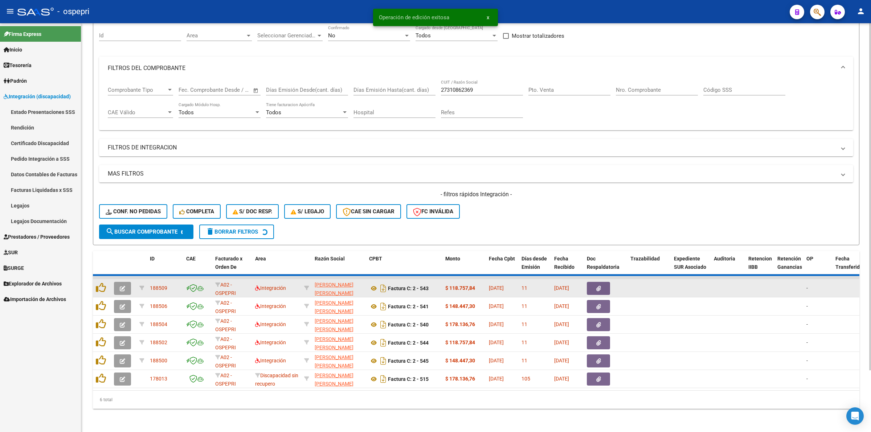
scroll to position [52, 0]
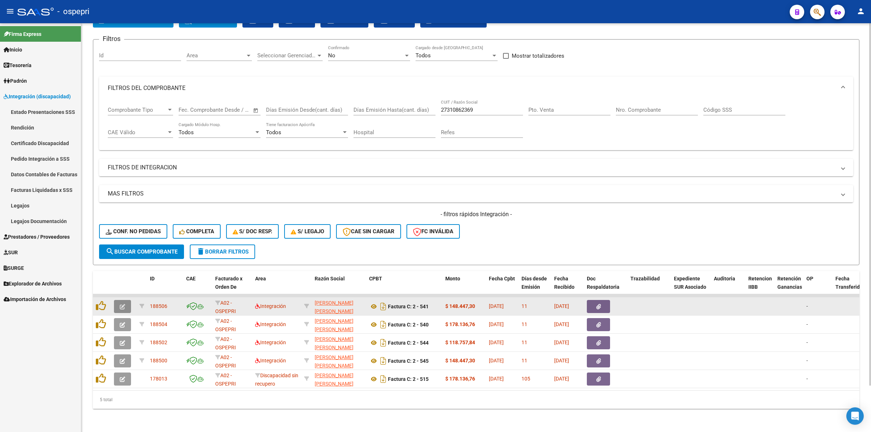
click at [129, 300] on button "button" at bounding box center [122, 306] width 17 height 13
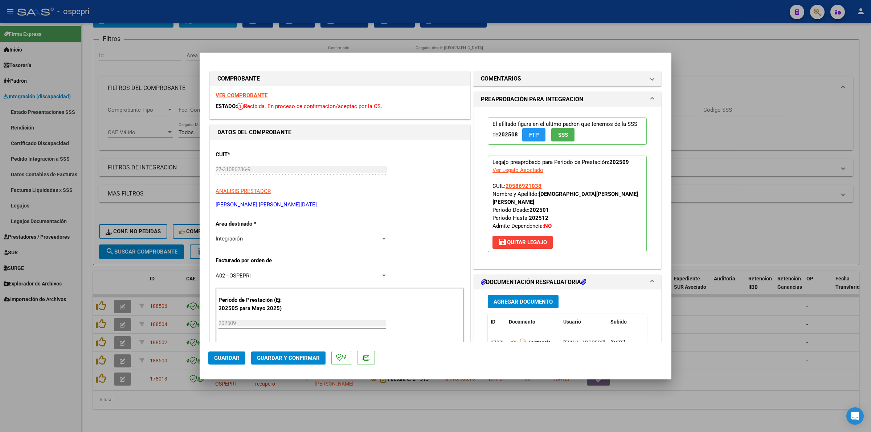
click at [241, 99] on div "VER COMPROBANTE ESTADO: Recibida. En proceso de confirmacion/aceptac por la OS." at bounding box center [340, 102] width 260 height 33
click at [243, 97] on strong "VER COMPROBANTE" at bounding box center [242, 95] width 52 height 7
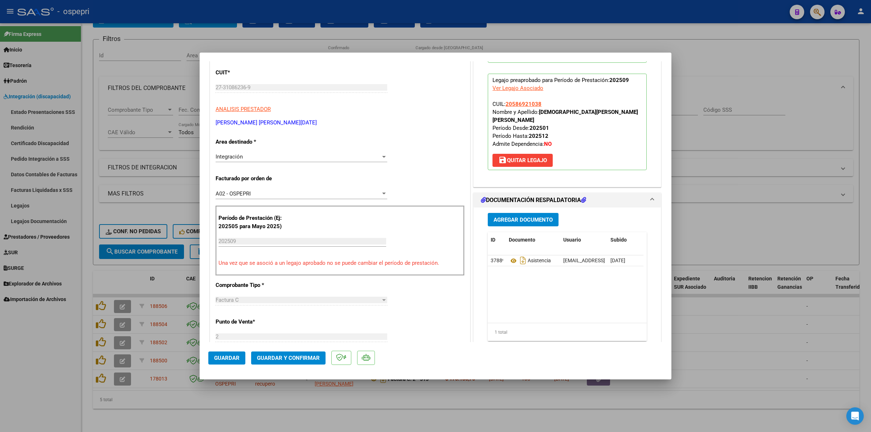
scroll to position [136, 0]
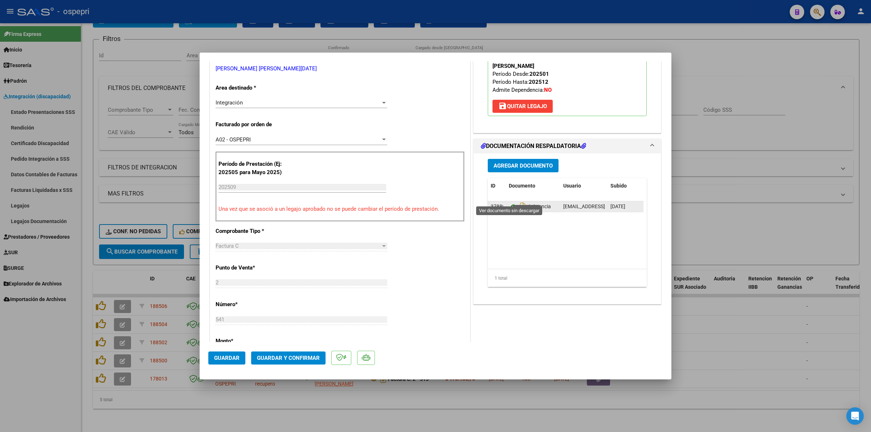
click at [509, 203] on icon at bounding box center [513, 207] width 9 height 9
click at [268, 356] on span "Guardar y Confirmar" at bounding box center [288, 358] width 63 height 7
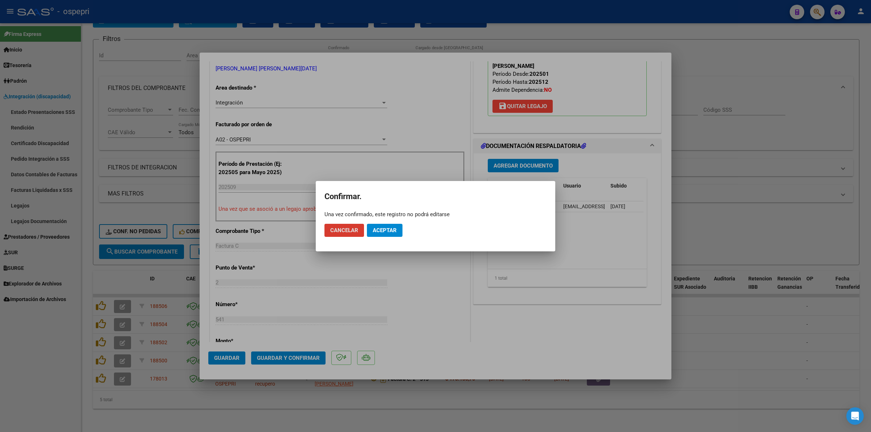
click at [387, 229] on span "Aceptar" at bounding box center [385, 230] width 24 height 7
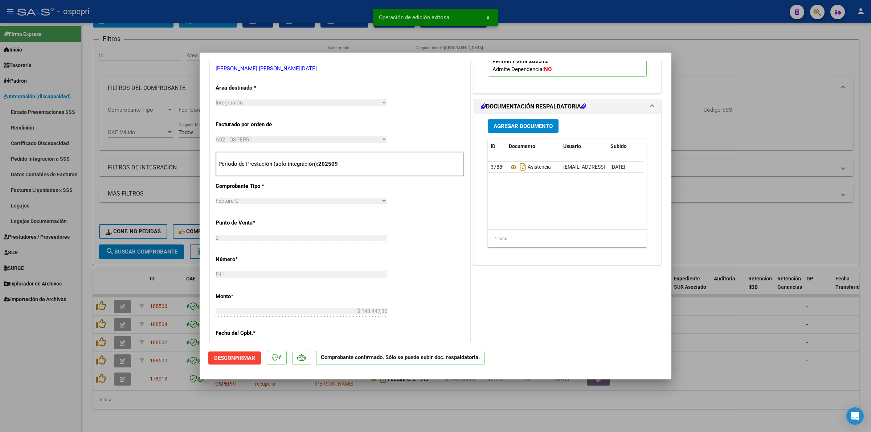
type input "$ 0,00"
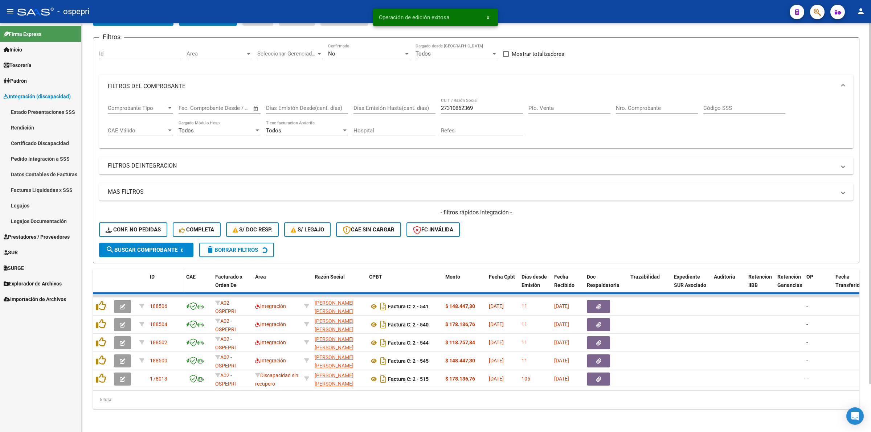
scroll to position [34, 0]
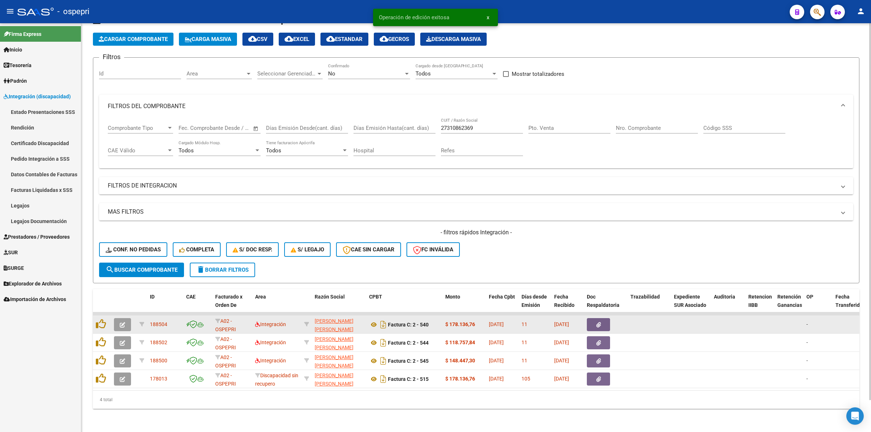
click at [120, 322] on icon "button" at bounding box center [122, 324] width 5 height 5
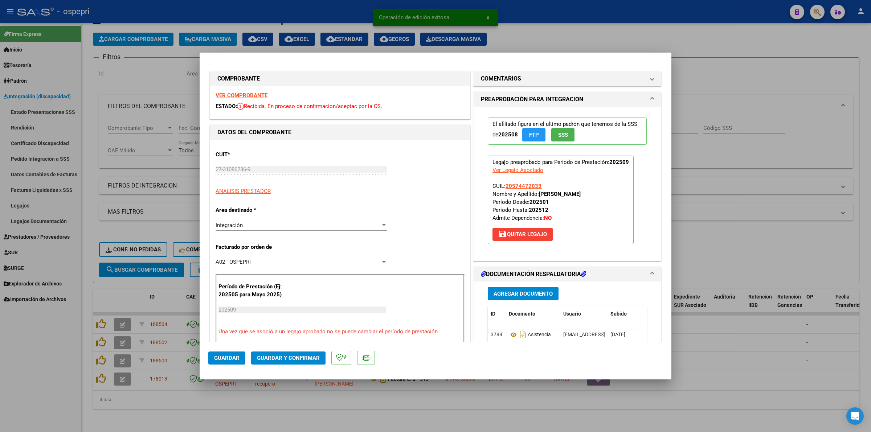
click at [229, 100] on div "VER COMPROBANTE ESTADO: Recibida. En proceso de confirmacion/aceptac por la OS." at bounding box center [340, 102] width 260 height 33
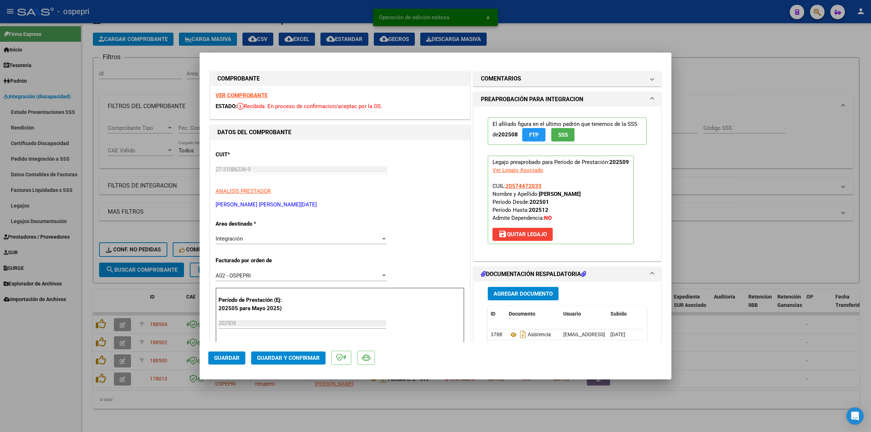
click at [231, 95] on strong "VER COMPROBANTE" at bounding box center [242, 95] width 52 height 7
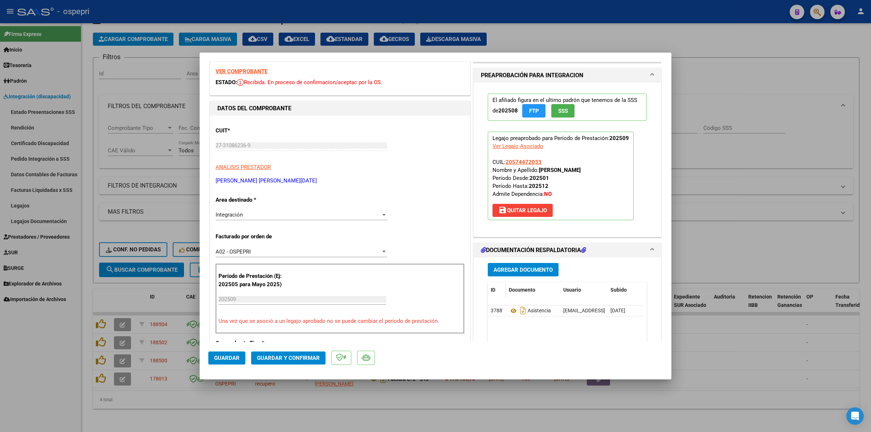
scroll to position [45, 0]
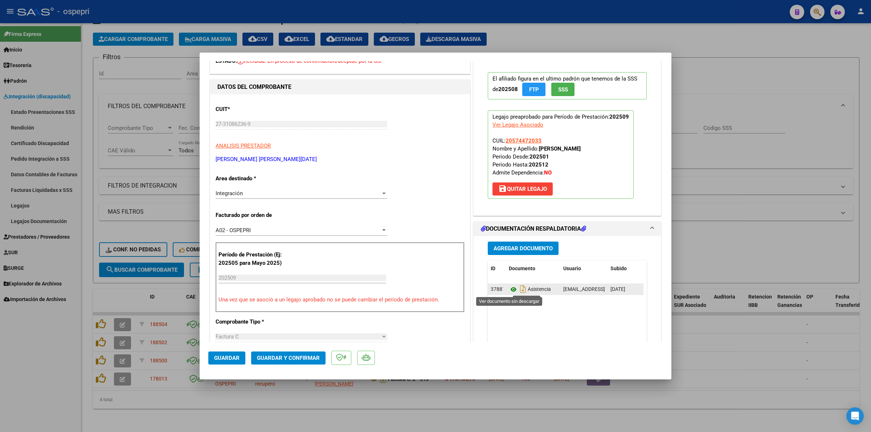
click at [509, 289] on icon at bounding box center [513, 289] width 9 height 9
click at [314, 355] on span "Guardar y Confirmar" at bounding box center [288, 358] width 63 height 7
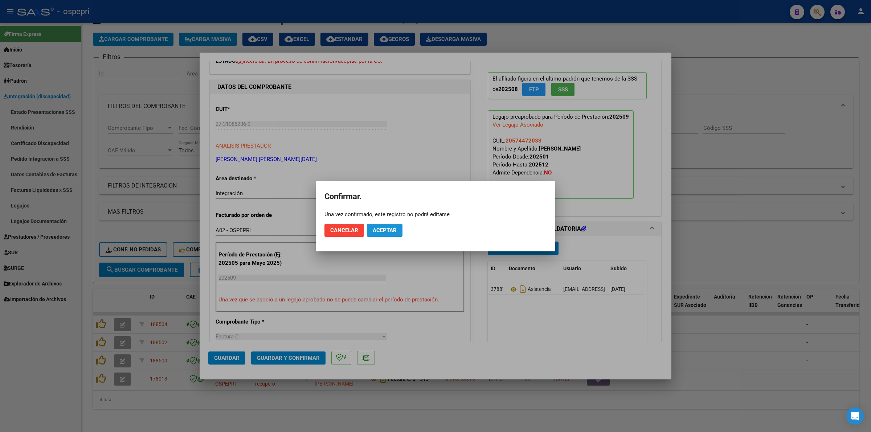
click at [397, 230] on button "Aceptar" at bounding box center [385, 230] width 36 height 13
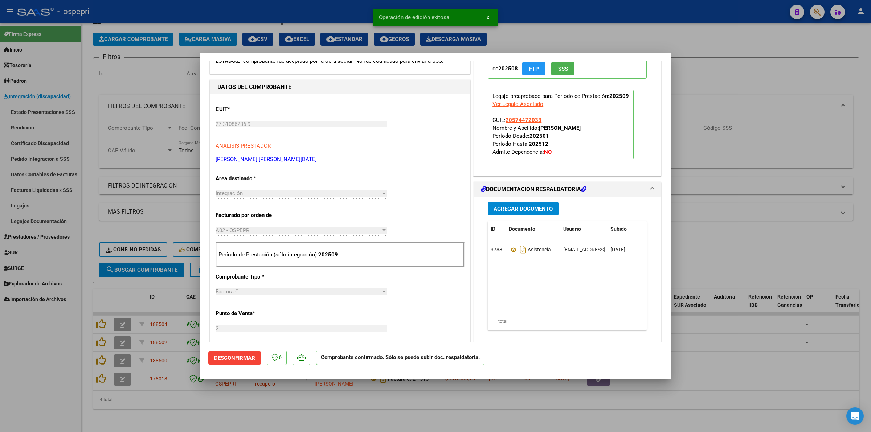
type input "$ 0,00"
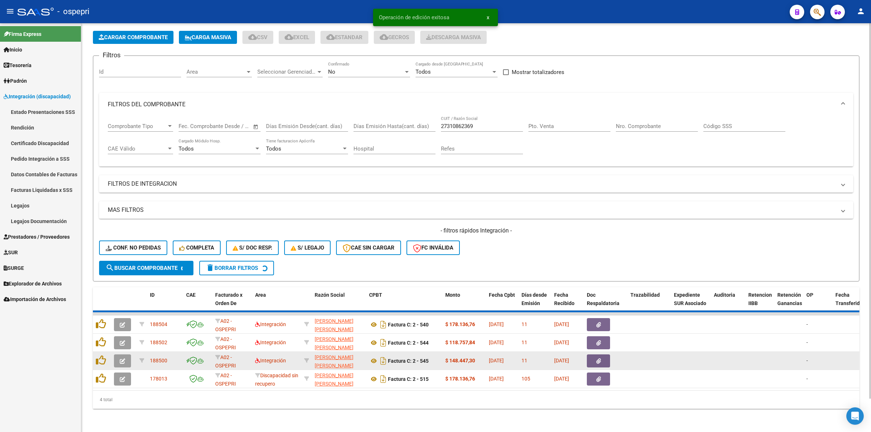
scroll to position [16, 0]
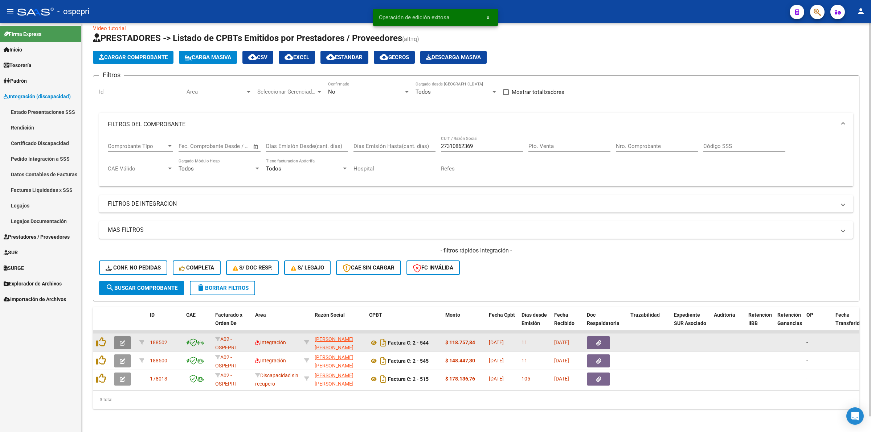
click at [125, 336] on button "button" at bounding box center [122, 342] width 17 height 13
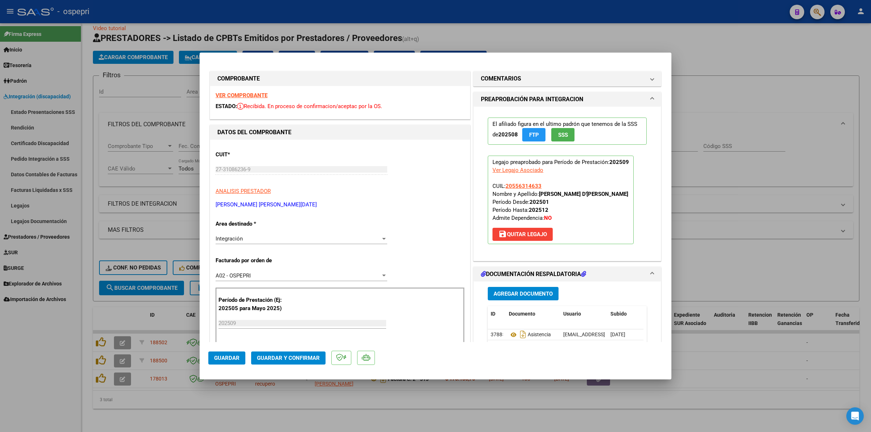
click at [259, 96] on strong "VER COMPROBANTE" at bounding box center [242, 95] width 52 height 7
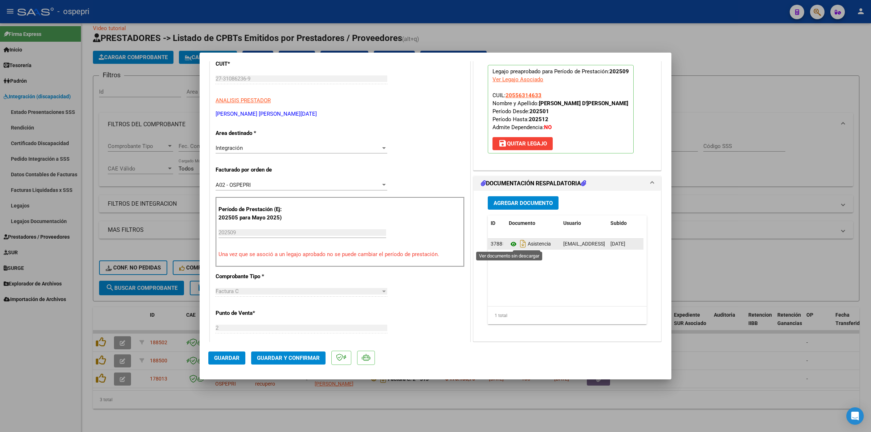
click at [512, 241] on icon at bounding box center [513, 244] width 9 height 9
click at [302, 355] on span "Guardar y Confirmar" at bounding box center [288, 358] width 63 height 7
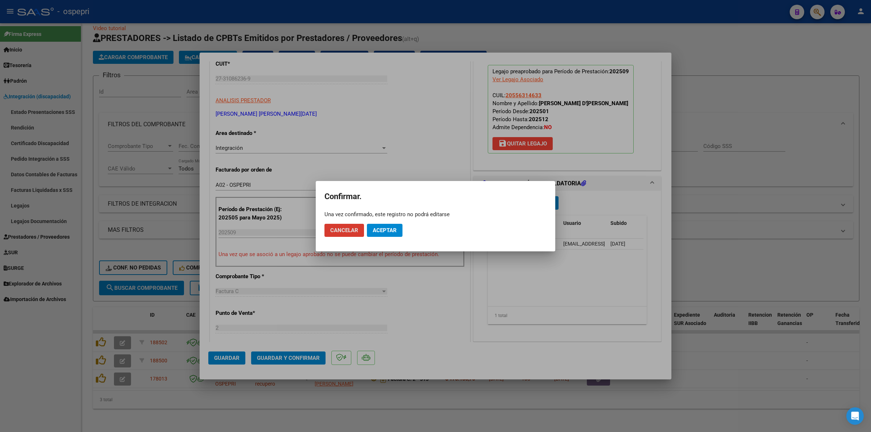
click at [385, 234] on button "Aceptar" at bounding box center [385, 230] width 36 height 13
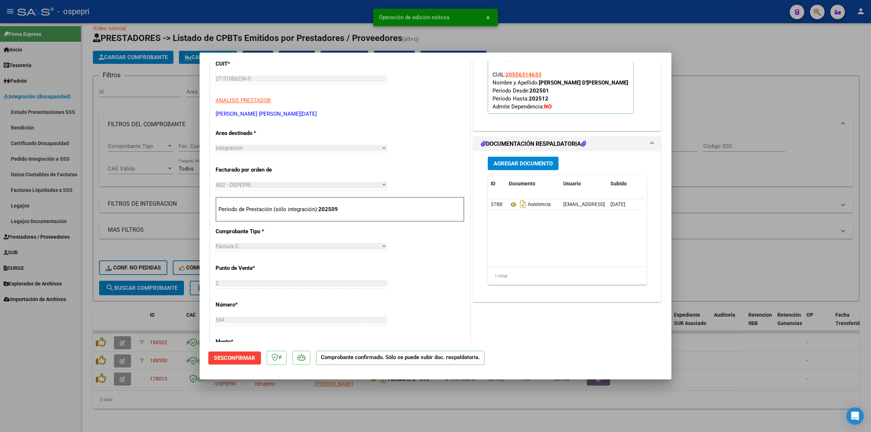
type input "$ 0,00"
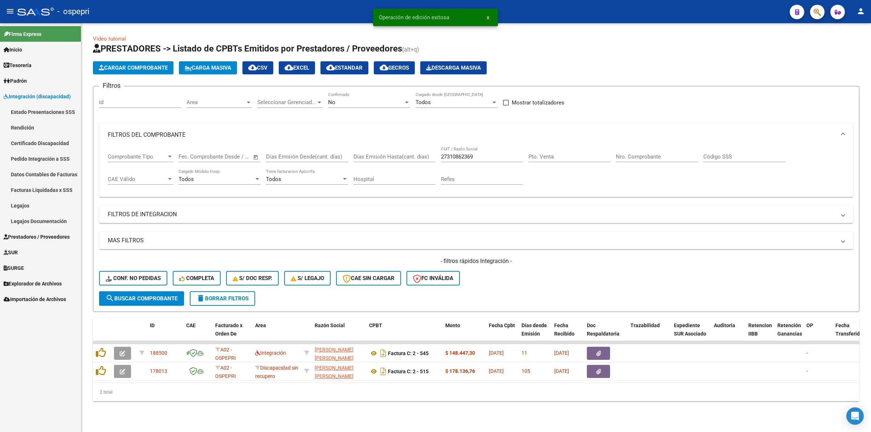
scroll to position [0, 0]
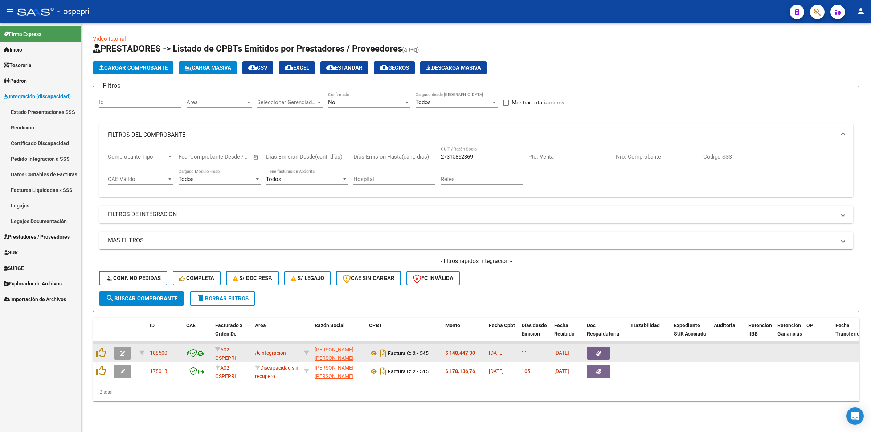
click at [126, 348] on button "button" at bounding box center [122, 353] width 17 height 13
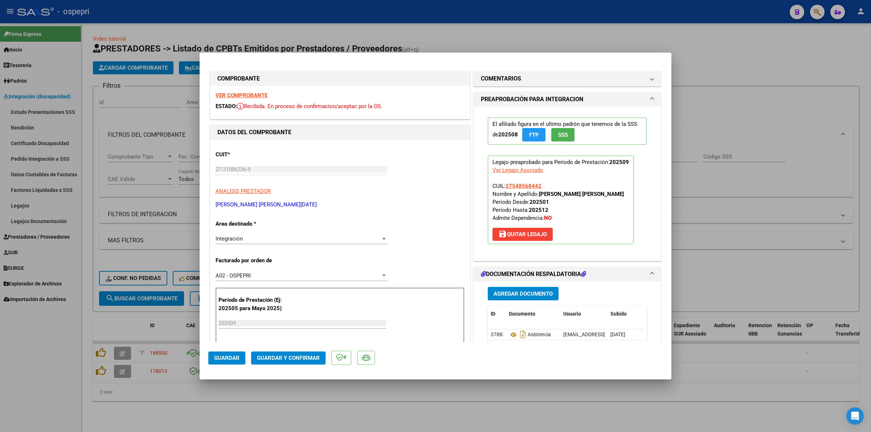
click at [257, 96] on strong "VER COMPROBANTE" at bounding box center [242, 95] width 52 height 7
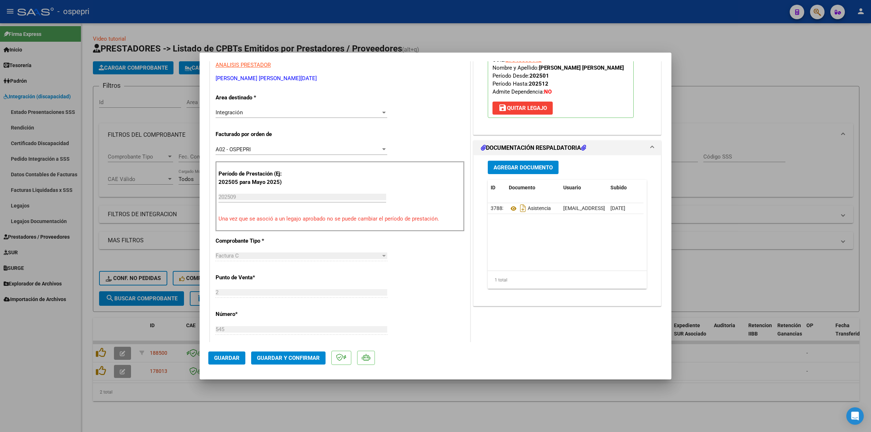
scroll to position [136, 0]
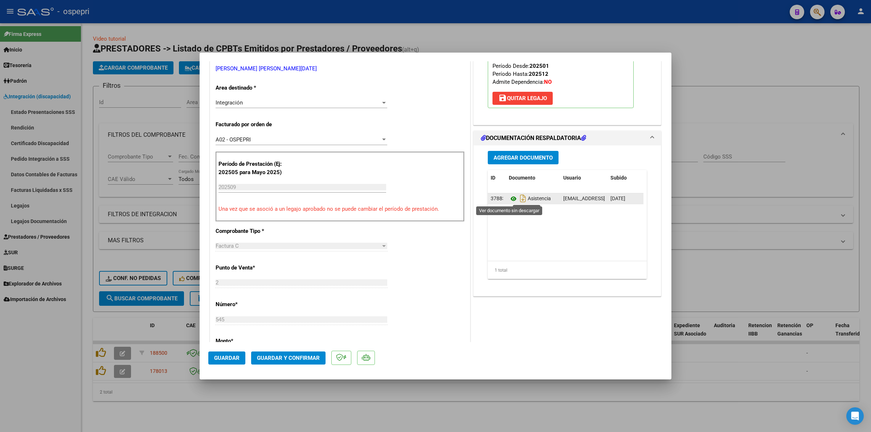
click at [509, 198] on icon at bounding box center [513, 199] width 9 height 9
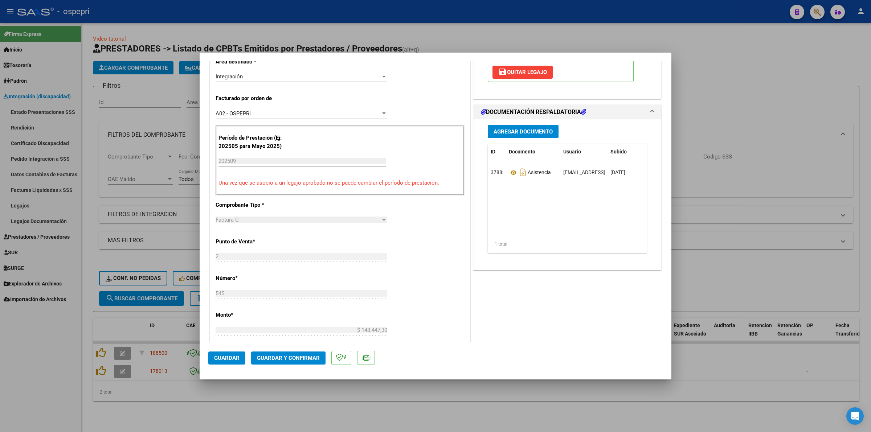
scroll to position [181, 0]
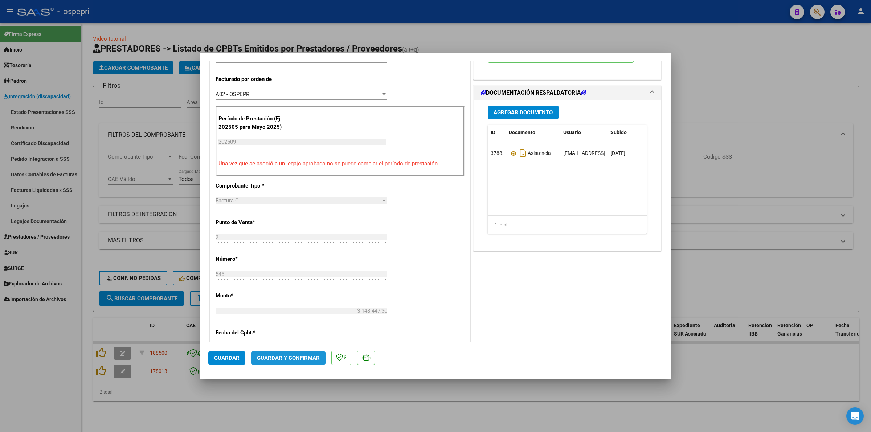
click at [304, 360] on span "Guardar y Confirmar" at bounding box center [288, 358] width 63 height 7
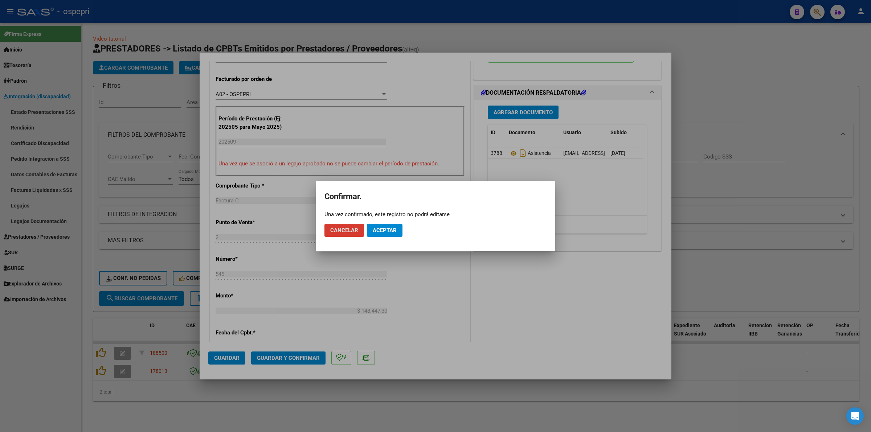
click at [385, 229] on span "Aceptar" at bounding box center [385, 230] width 24 height 7
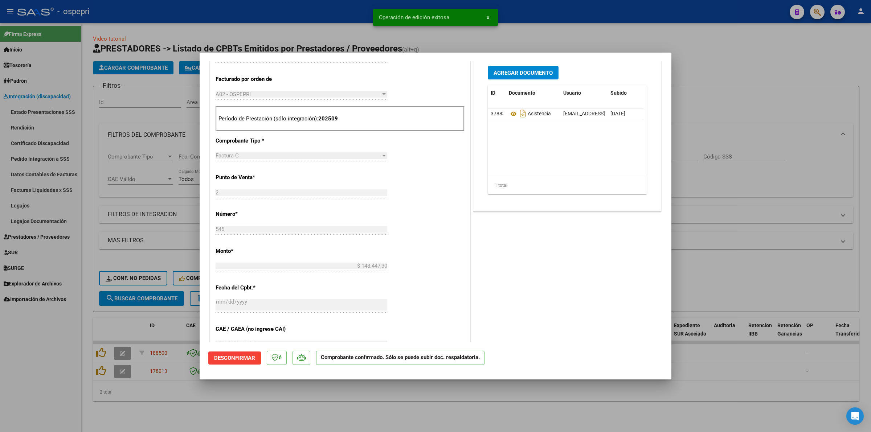
type input "$ 0,00"
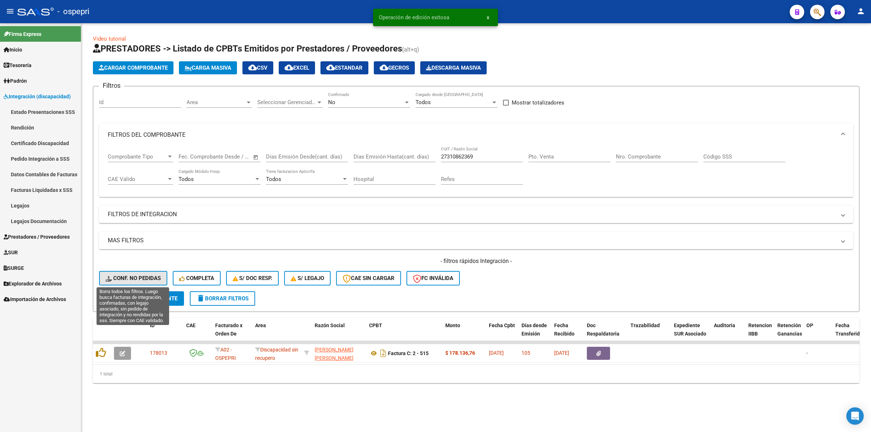
click at [127, 271] on button "Conf. no pedidas" at bounding box center [133, 278] width 68 height 15
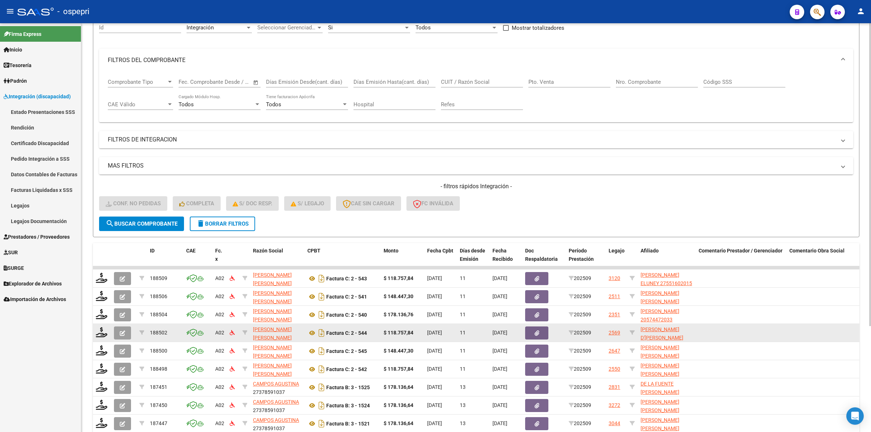
scroll to position [143, 0]
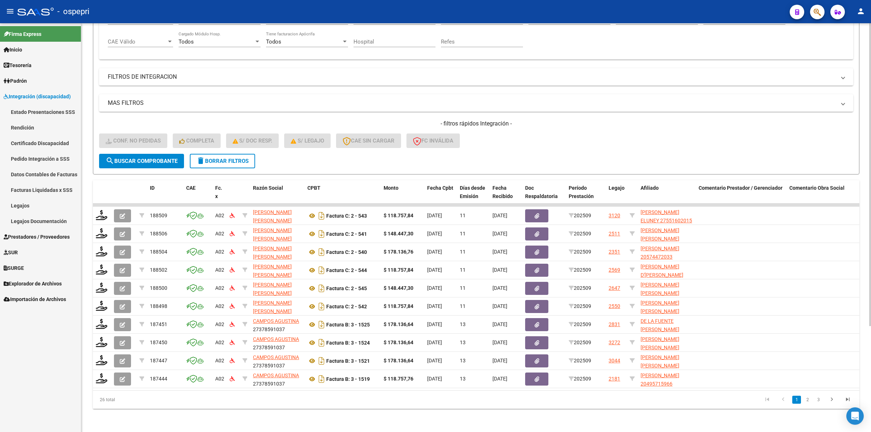
drag, startPoint x: 500, startPoint y: 391, endPoint x: 514, endPoint y: 383, distance: 15.6
click at [505, 385] on datatable-body "188509 A02 PAZ CIRILLO MARIA NOEL 27310862369 Factura C: 2 - 543 $ 118.757,84 0…" at bounding box center [476, 297] width 767 height 187
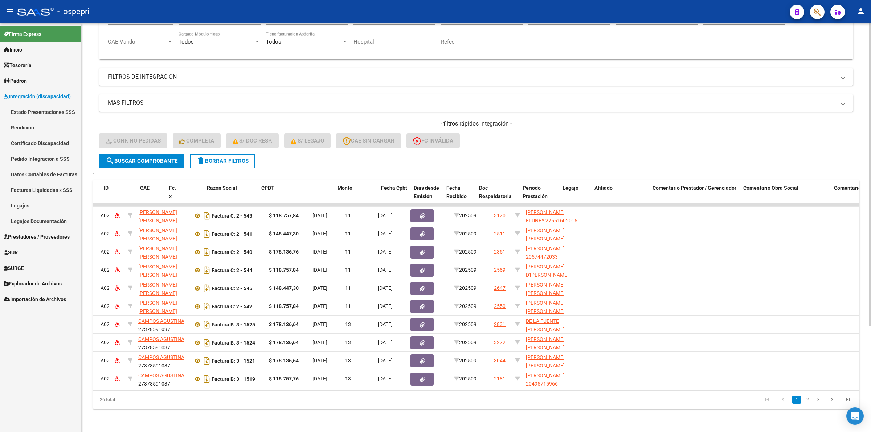
scroll to position [0, 0]
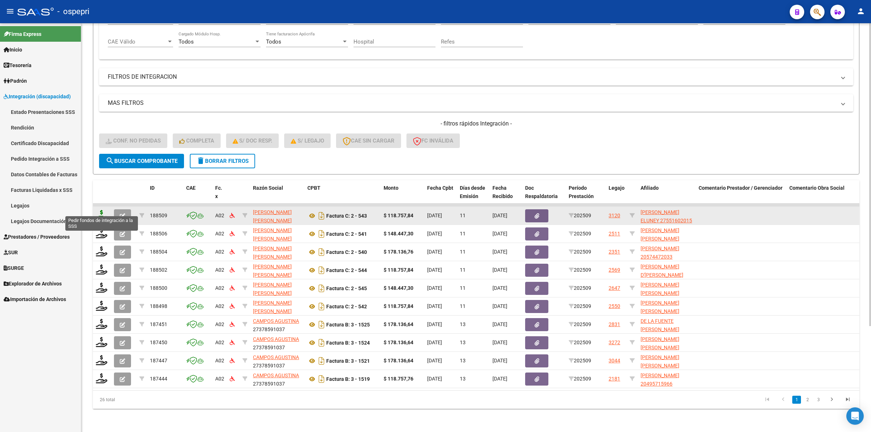
click at [102, 210] on icon at bounding box center [102, 215] width 12 height 10
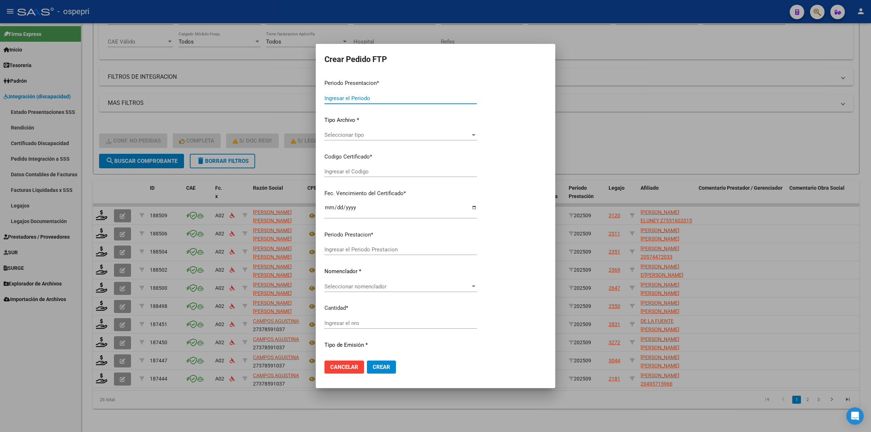
type input "202509"
type input "$ 118.757,84"
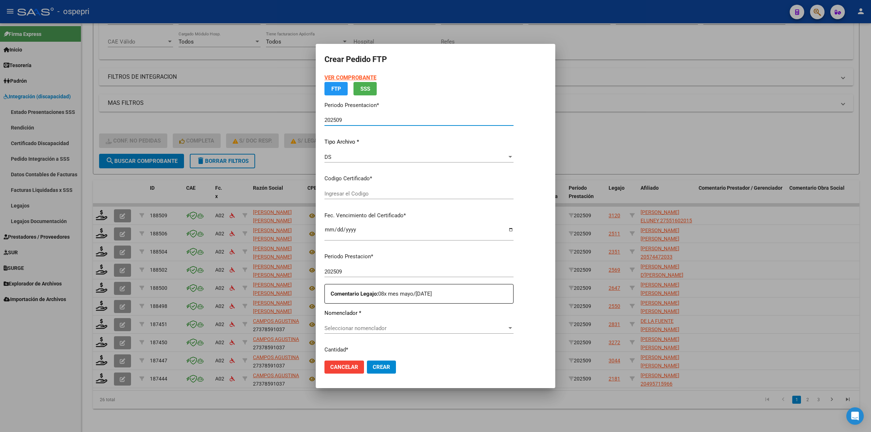
type input "2755160201-5"
type input "2028-03-27"
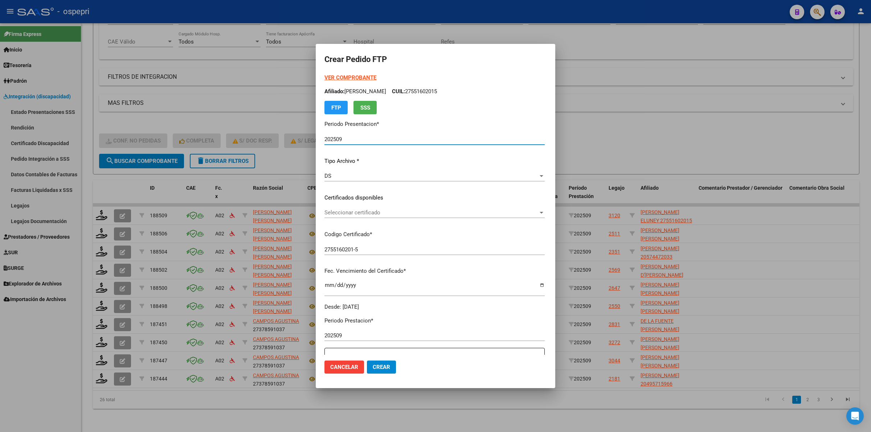
click at [418, 216] on div "Seleccionar certificado Seleccionar certificado" at bounding box center [435, 212] width 220 height 11
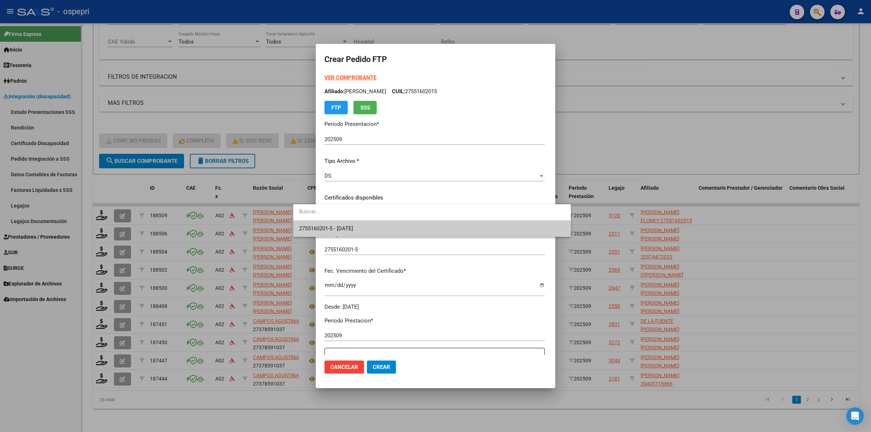
click at [408, 229] on span "2755160201-5 - 2028-03-27" at bounding box center [432, 229] width 266 height 16
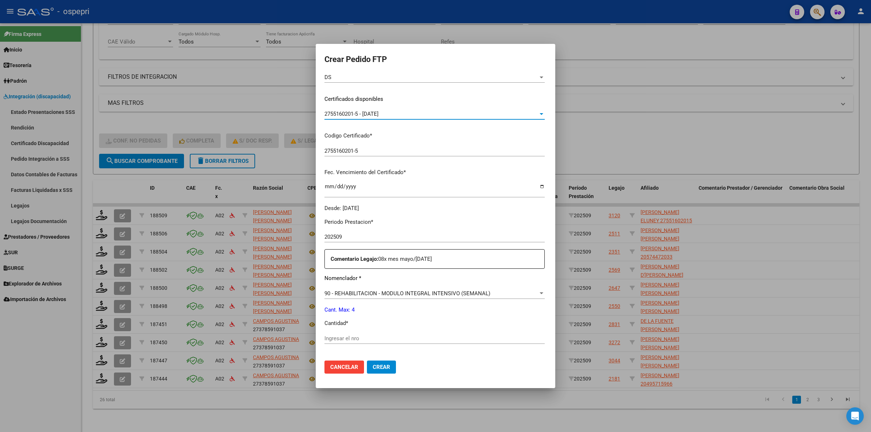
scroll to position [181, 0]
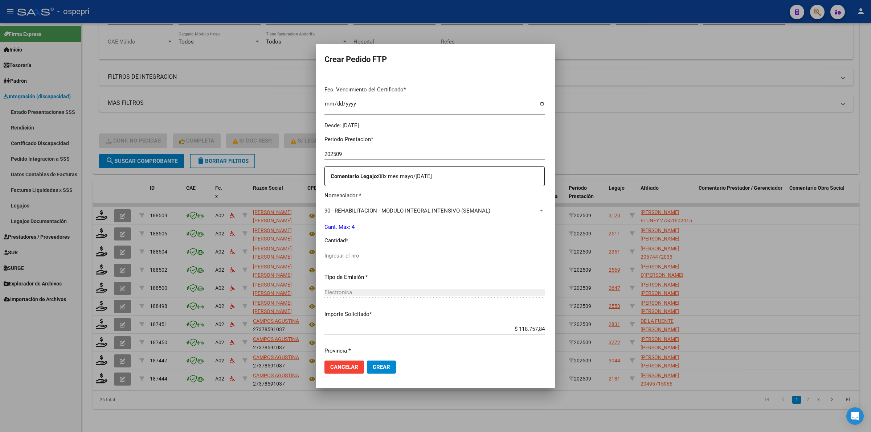
drag, startPoint x: 380, startPoint y: 261, endPoint x: 379, endPoint y: 257, distance: 4.7
click at [379, 260] on div "Ingresar el nro" at bounding box center [435, 259] width 220 height 18
click at [379, 256] on input "Ingresar el nro" at bounding box center [435, 256] width 220 height 7
type input "4"
click at [373, 366] on span "Crear" at bounding box center [381, 367] width 17 height 7
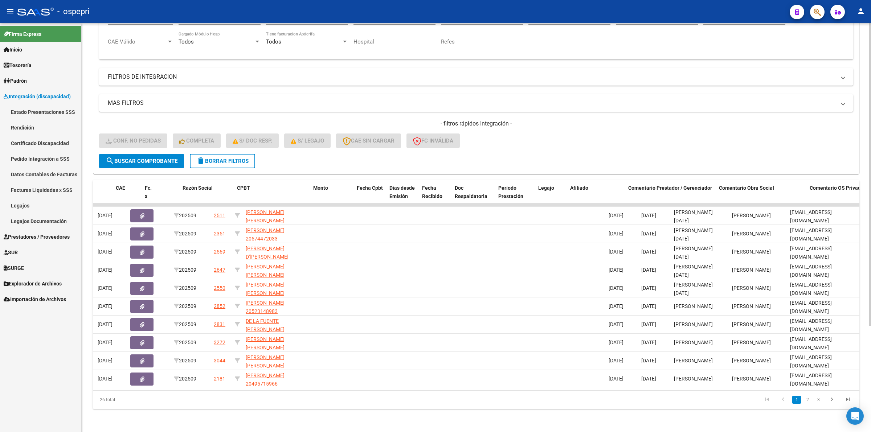
scroll to position [0, 0]
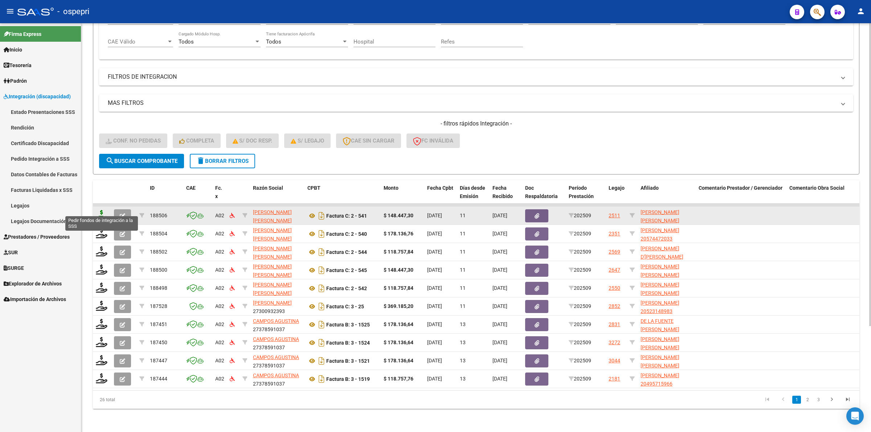
click at [102, 211] on icon at bounding box center [102, 215] width 12 height 10
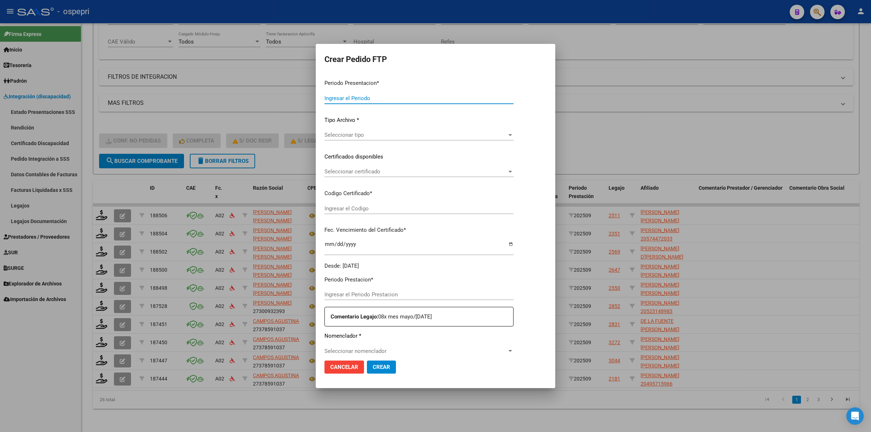
type input "202509"
type input "$ 148.447,30"
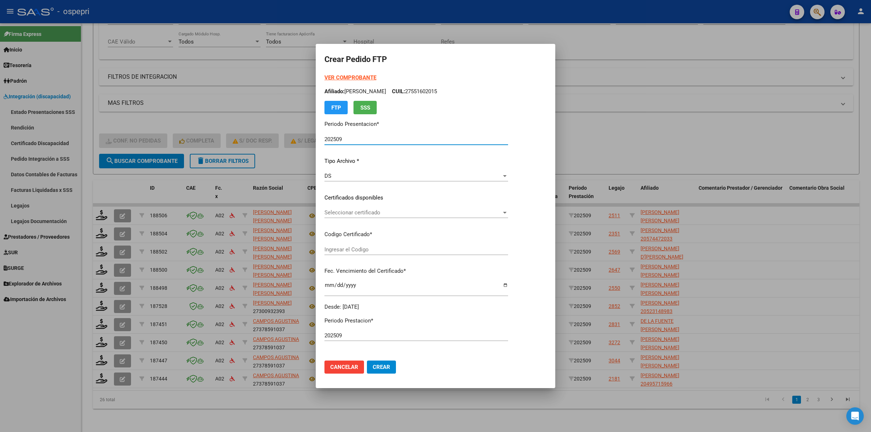
type input "2058692103-8"
type input "2026-08-24"
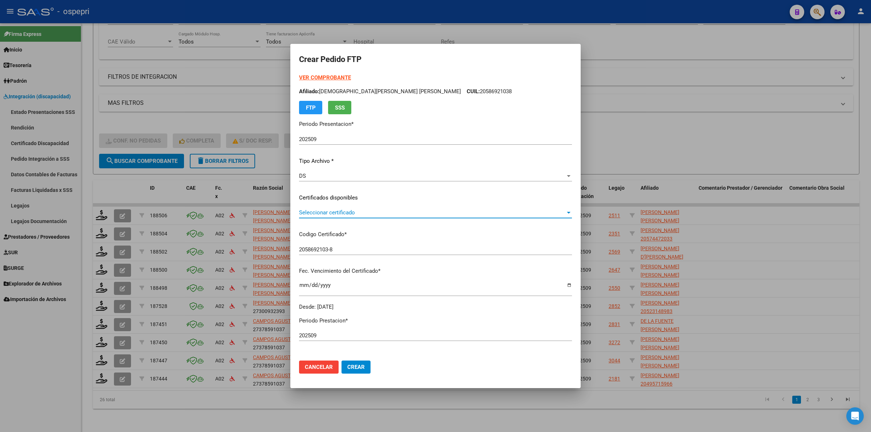
click at [365, 214] on span "Seleccionar certificado" at bounding box center [432, 212] width 266 height 7
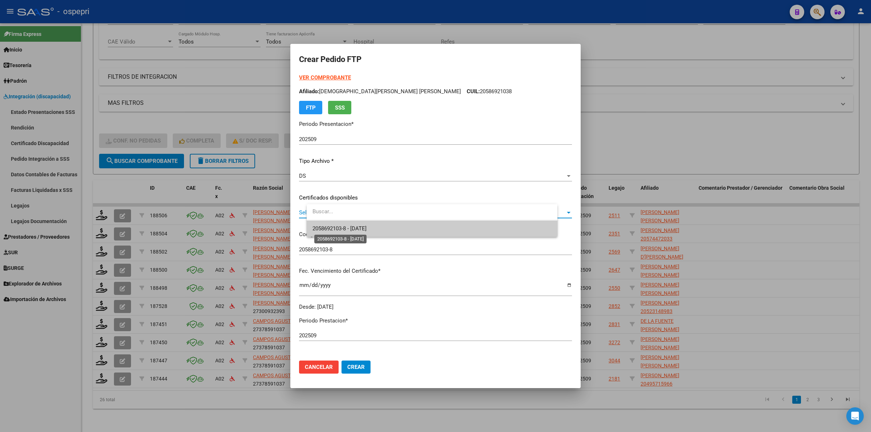
click at [365, 226] on span "2058692103-8 - 2026-08-24" at bounding box center [340, 228] width 54 height 7
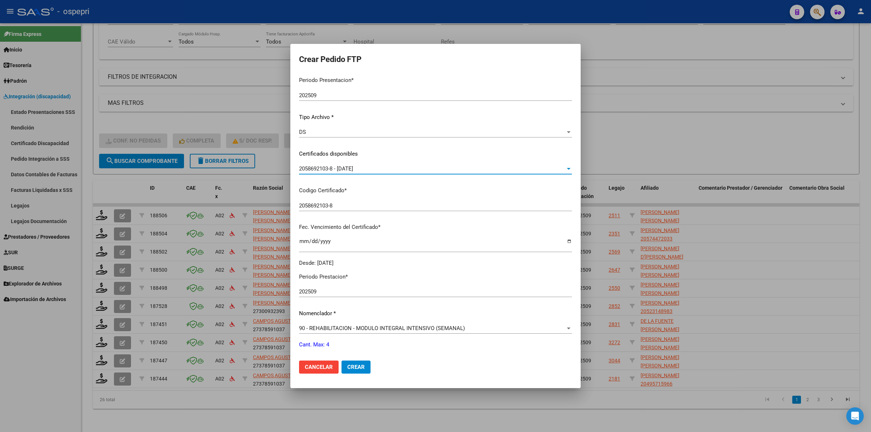
scroll to position [136, 0]
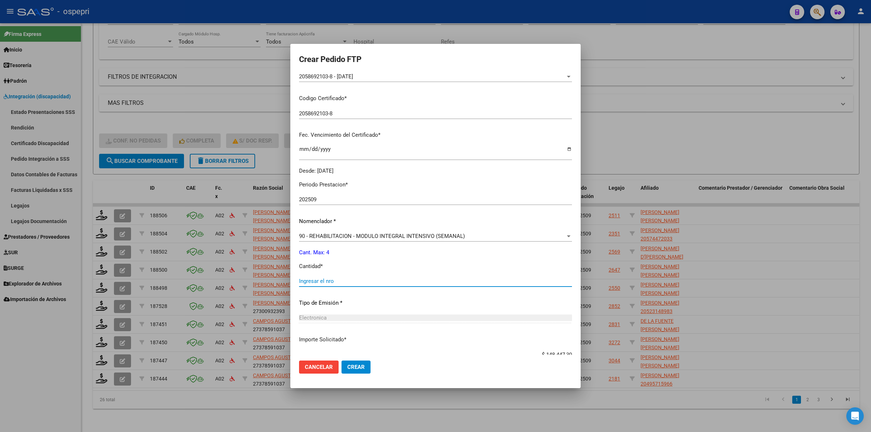
click at [330, 281] on input "Ingresar el nro" at bounding box center [435, 281] width 273 height 7
type input "4"
click at [365, 368] on span "Crear" at bounding box center [355, 367] width 17 height 7
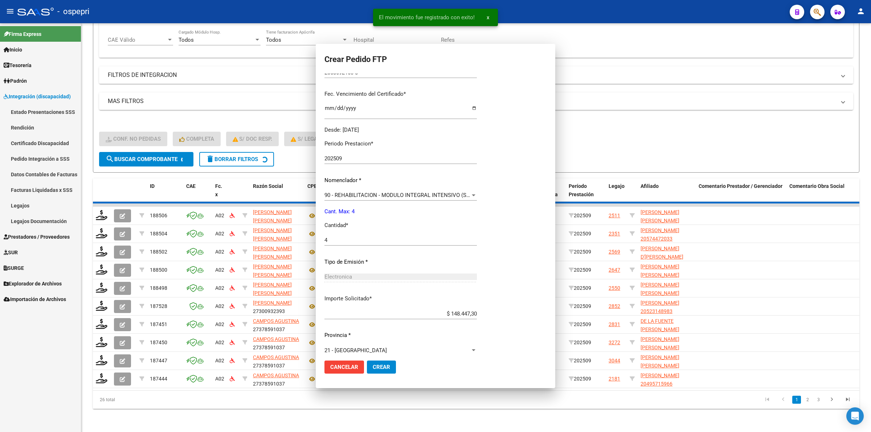
scroll to position [0, 0]
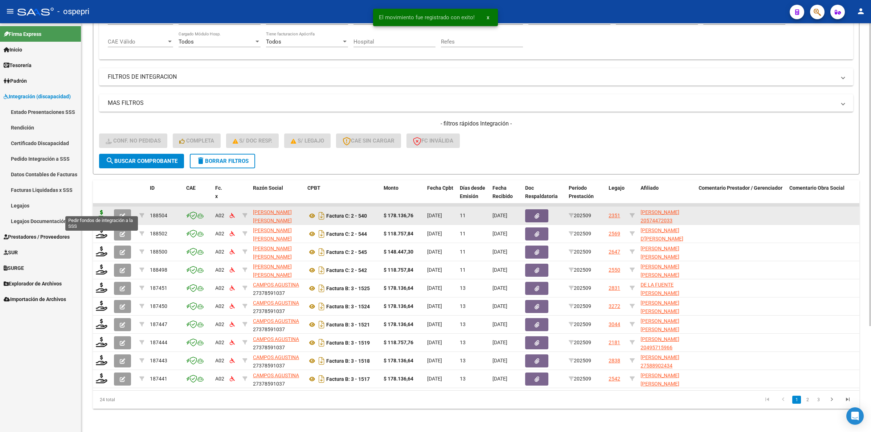
click at [100, 210] on icon at bounding box center [102, 215] width 12 height 10
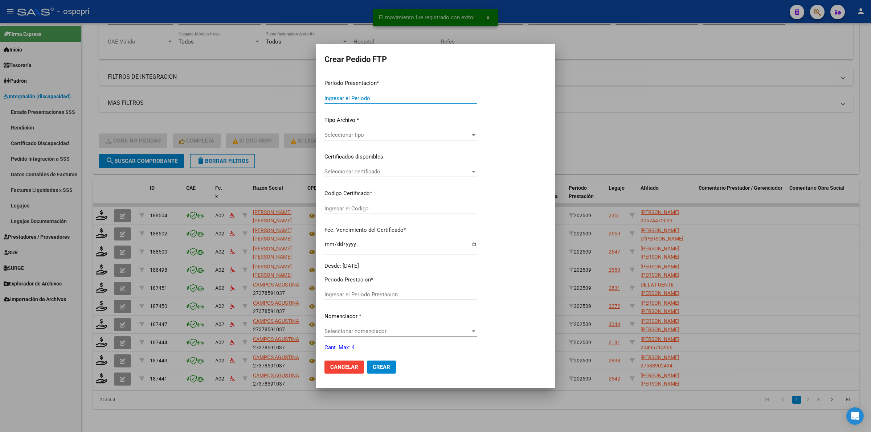
type input "202509"
type input "$ 178.136,76"
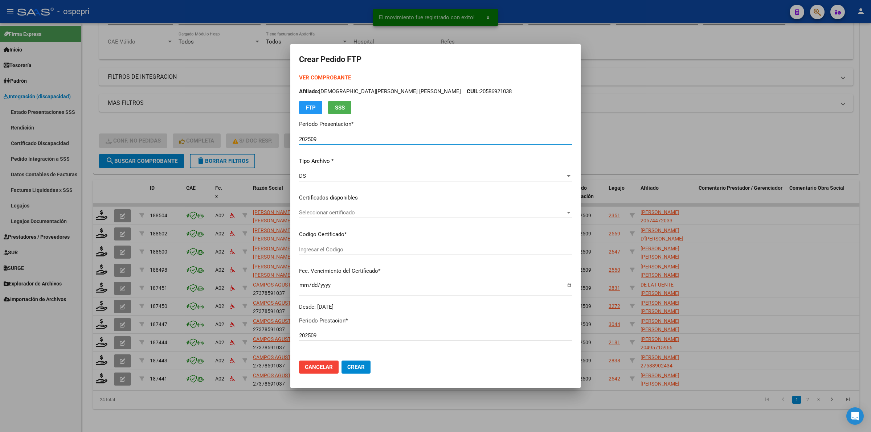
type input "2057447203-3"
type input "2026-10-02"
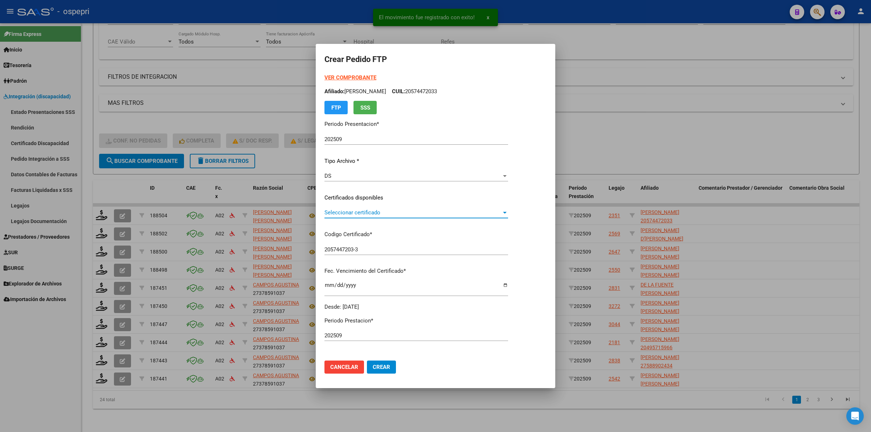
click at [359, 215] on span "Seleccionar certificado" at bounding box center [413, 212] width 177 height 7
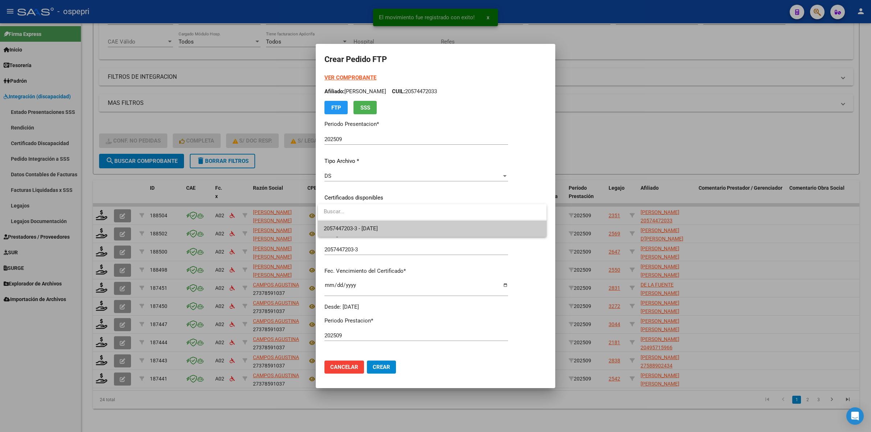
drag, startPoint x: 359, startPoint y: 215, endPoint x: 360, endPoint y: 225, distance: 11.0
click at [359, 222] on div "2057447203-3 - 2026-10-02" at bounding box center [432, 220] width 229 height 33
click at [360, 225] on span "2057447203-3 - 2026-10-02" at bounding box center [351, 228] width 54 height 7
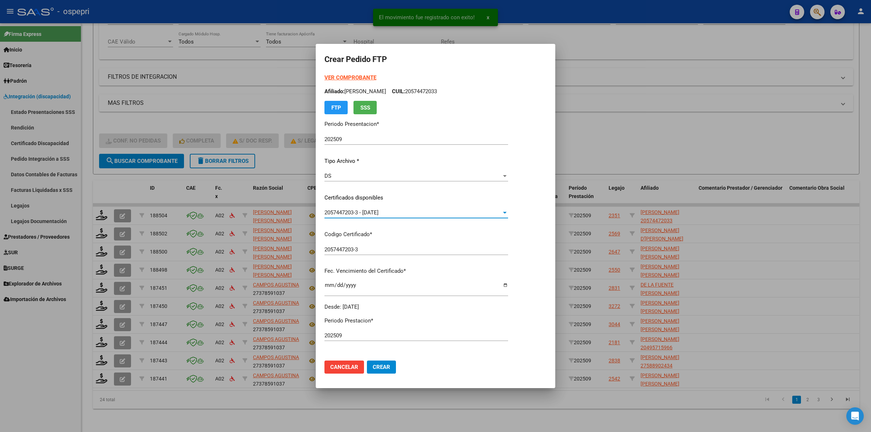
scroll to position [91, 0]
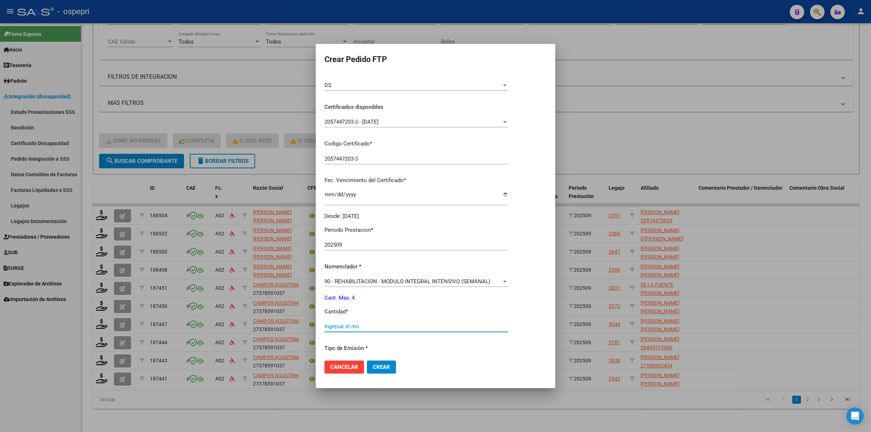
click at [340, 323] on input "Ingresar el nro" at bounding box center [417, 326] width 184 height 7
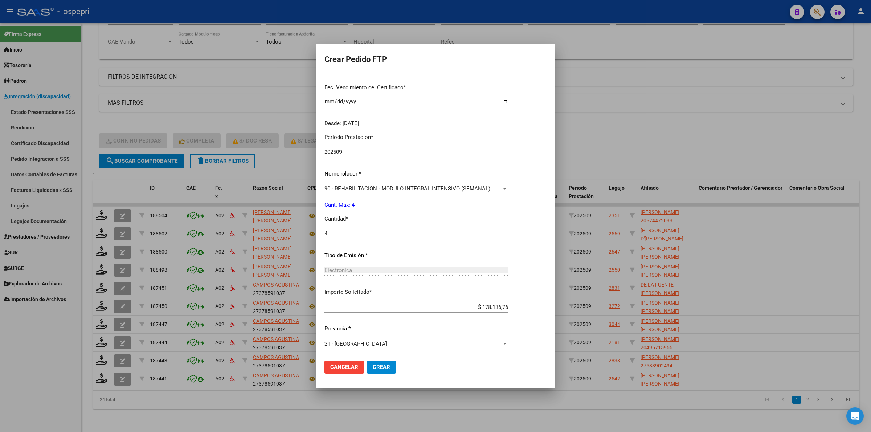
scroll to position [185, 0]
type input "4"
click at [381, 368] on span "Crear" at bounding box center [381, 367] width 17 height 7
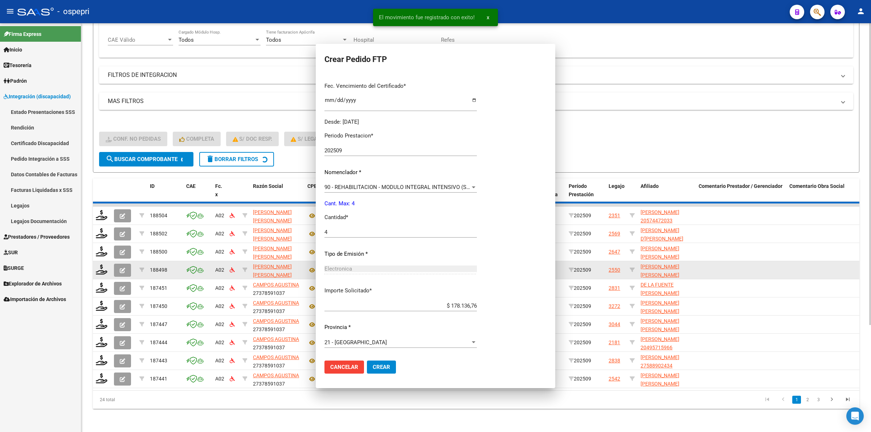
scroll to position [0, 0]
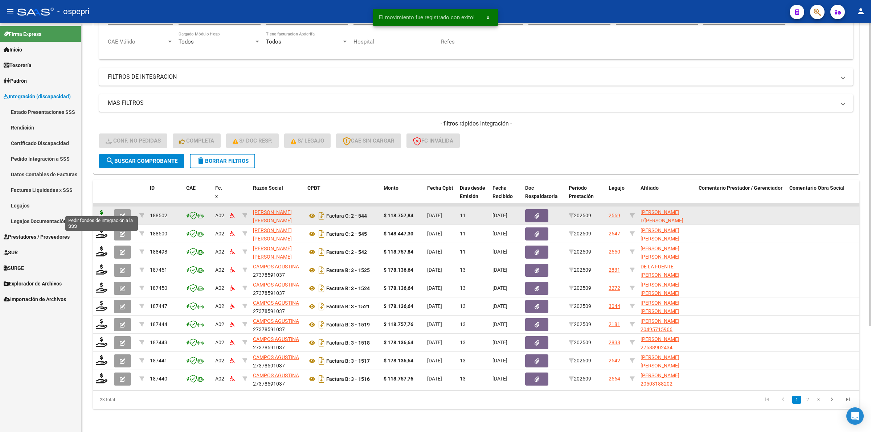
click at [101, 210] on icon at bounding box center [102, 215] width 12 height 10
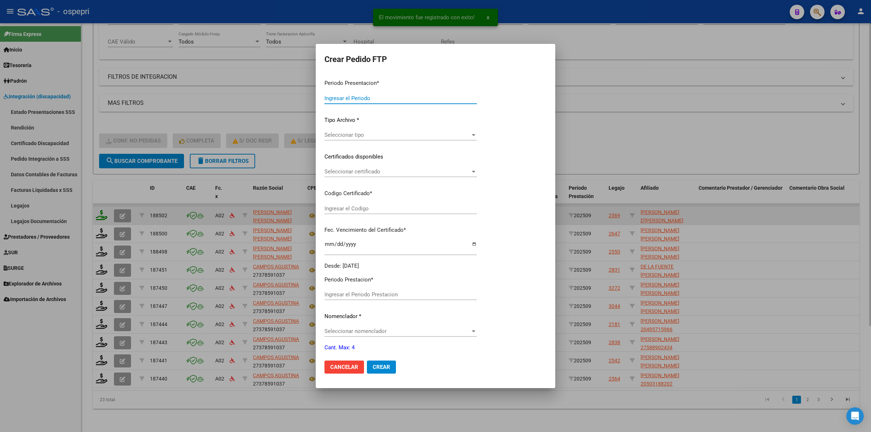
type input "202509"
type input "$ 118.757,84"
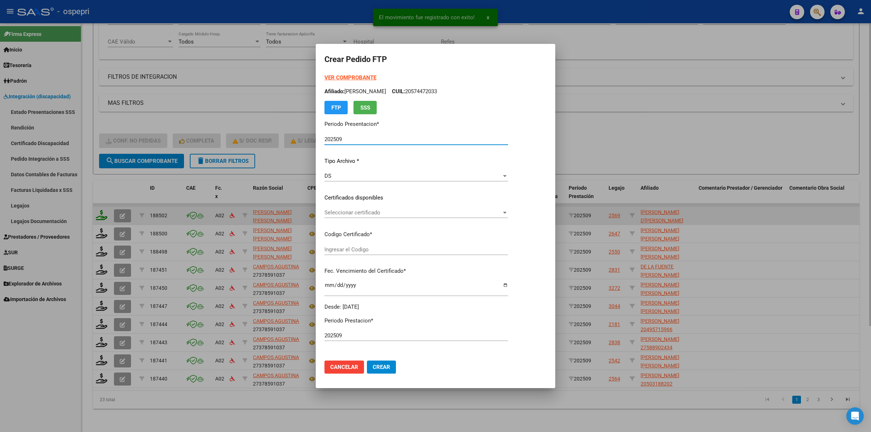
type input "2055631463-3"
type input "2029-07-01"
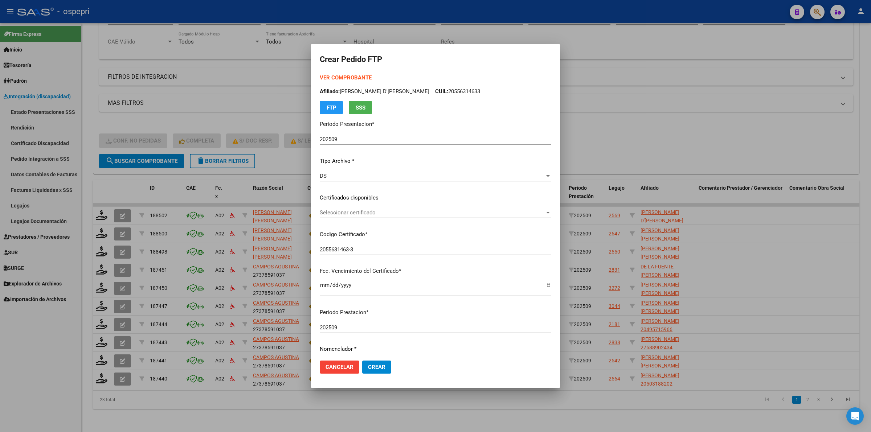
click at [365, 217] on div "Seleccionar certificado Seleccionar certificado" at bounding box center [436, 212] width 232 height 11
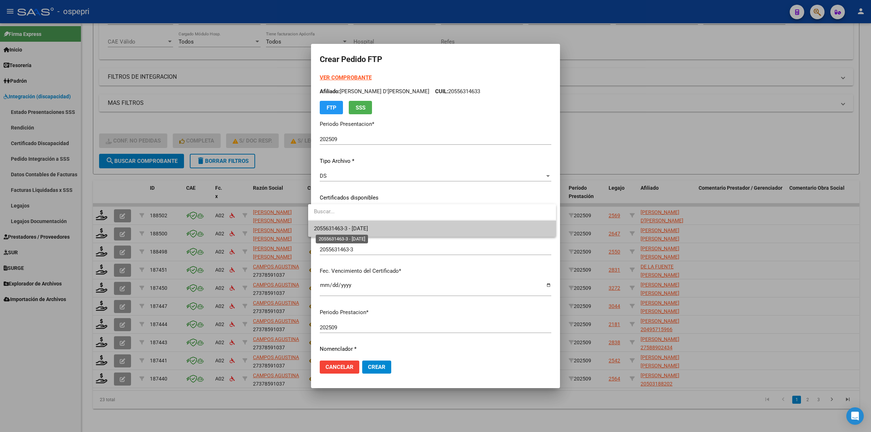
drag, startPoint x: 365, startPoint y: 217, endPoint x: 371, endPoint y: 229, distance: 13.5
click at [368, 228] on span "2055631463-3 - 2029-07-01" at bounding box center [341, 228] width 54 height 7
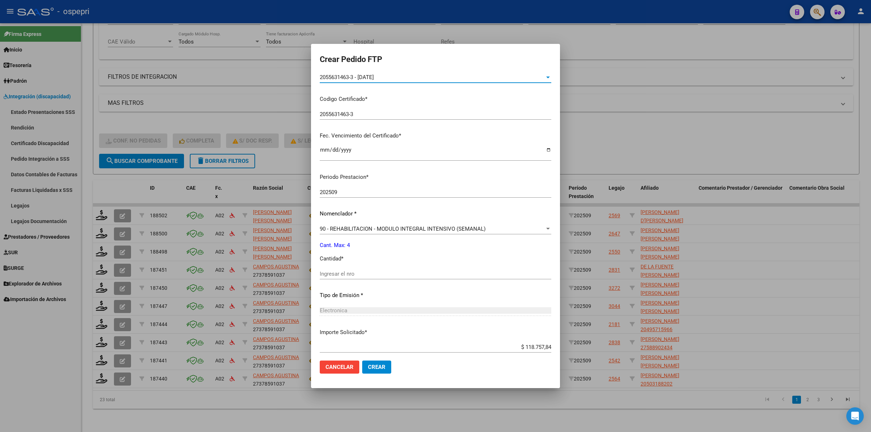
scroll to position [136, 0]
click at [356, 268] on div "Ingresar el nro" at bounding box center [436, 273] width 232 height 11
click at [356, 270] on input "Ingresar el nro" at bounding box center [436, 273] width 232 height 7
type input "4"
click at [380, 370] on button "Crear" at bounding box center [376, 367] width 29 height 13
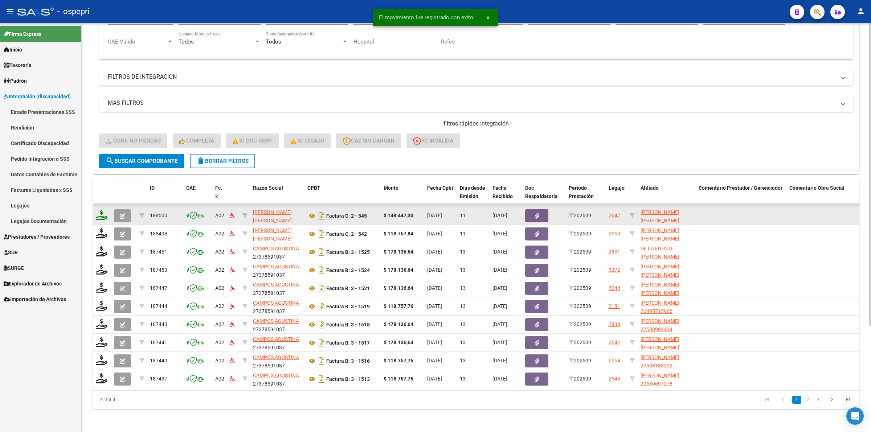
drag, startPoint x: 98, startPoint y: 201, endPoint x: 100, endPoint y: 211, distance: 10.0
click at [98, 207] on datatable-body-cell at bounding box center [102, 216] width 18 height 18
click at [101, 213] on icon at bounding box center [102, 215] width 12 height 10
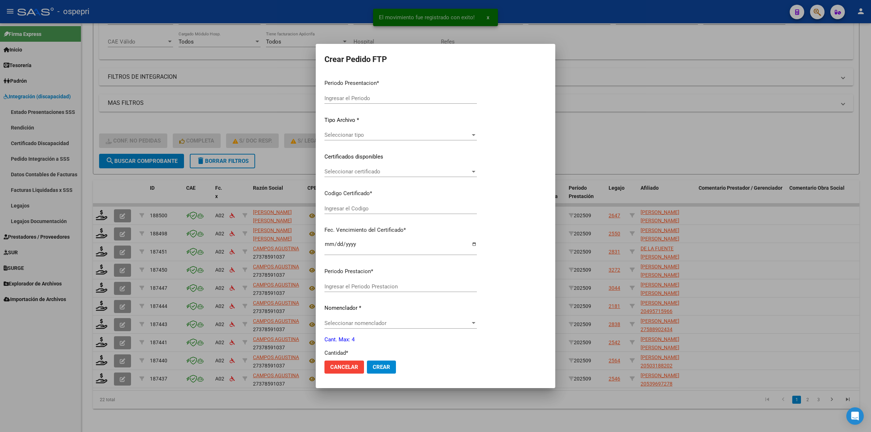
type input "202509"
type input "$ 148.447,30"
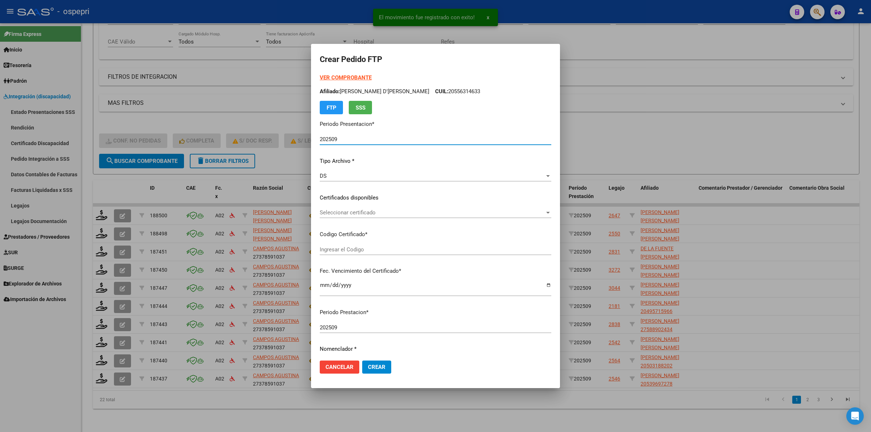
type input "ARG01000548568442022032820270328NQN10083"
type input "2027-03-28"
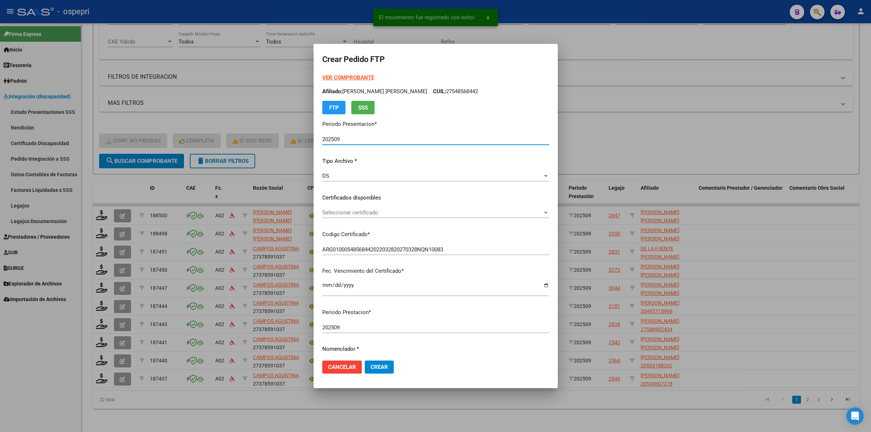
click at [359, 211] on span "Seleccionar certificado" at bounding box center [432, 212] width 220 height 7
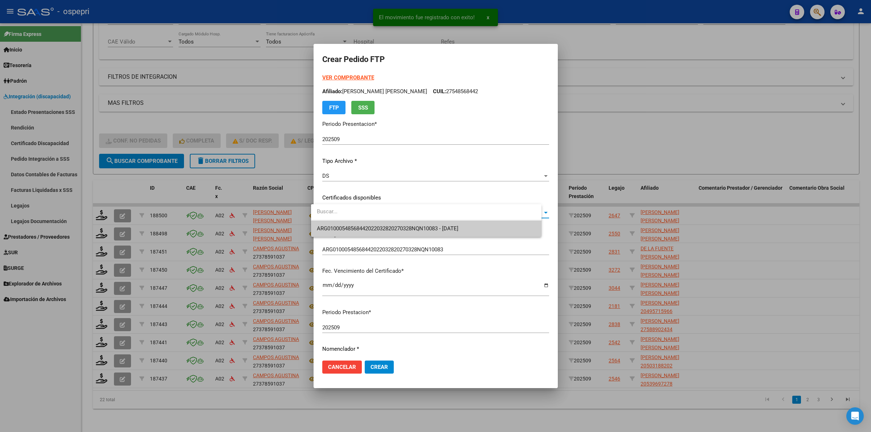
click at [360, 220] on div at bounding box center [426, 212] width 230 height 16
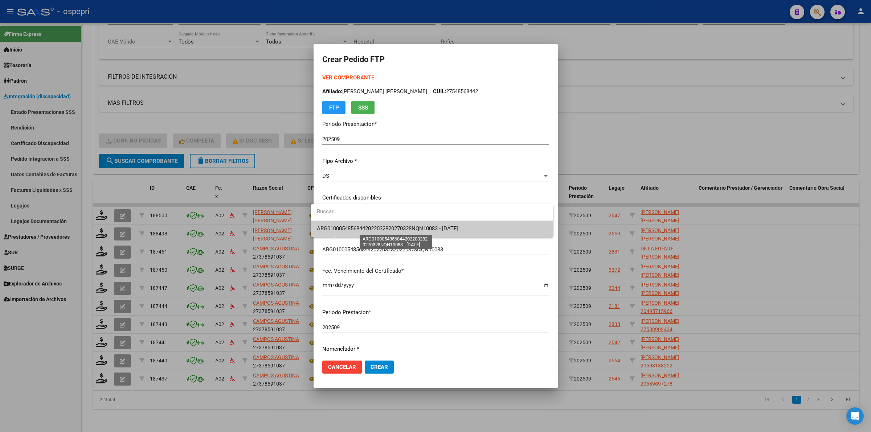
click at [359, 229] on span "ARG01000548568442022032820270328NQN10083 - 2027-03-28" at bounding box center [388, 228] width 142 height 7
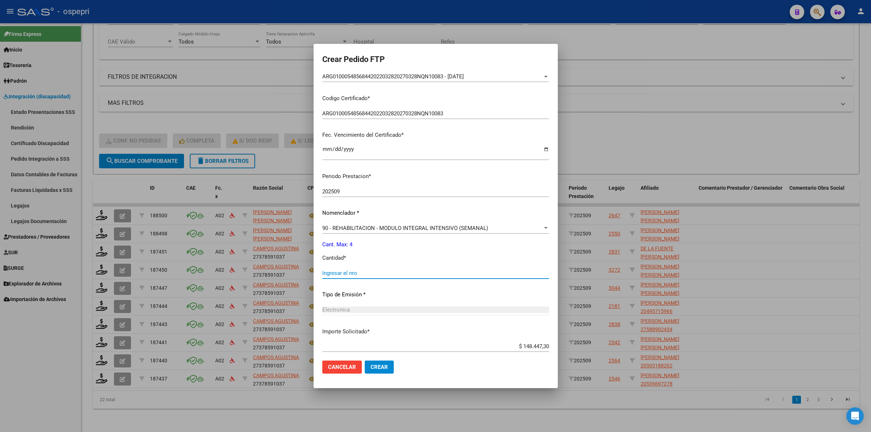
click at [355, 274] on input "Ingresar el nro" at bounding box center [435, 273] width 227 height 7
type input "4"
click at [376, 367] on span "Crear" at bounding box center [379, 367] width 17 height 7
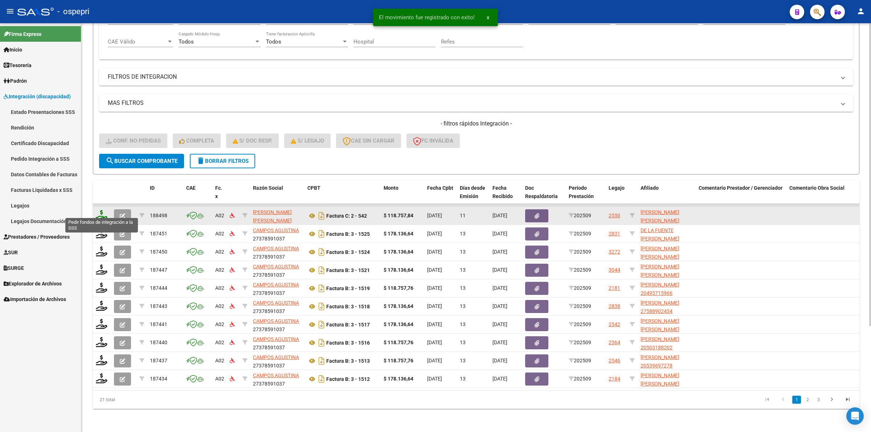
click at [99, 212] on icon at bounding box center [102, 215] width 12 height 10
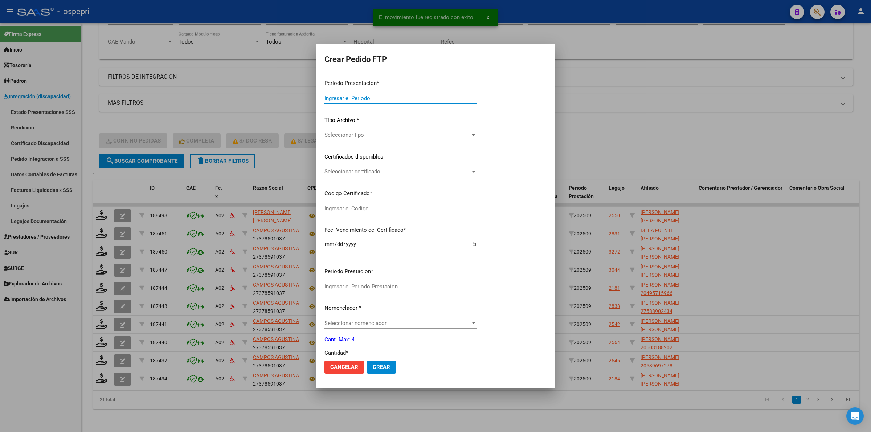
type input "202509"
type input "$ 118.757,84"
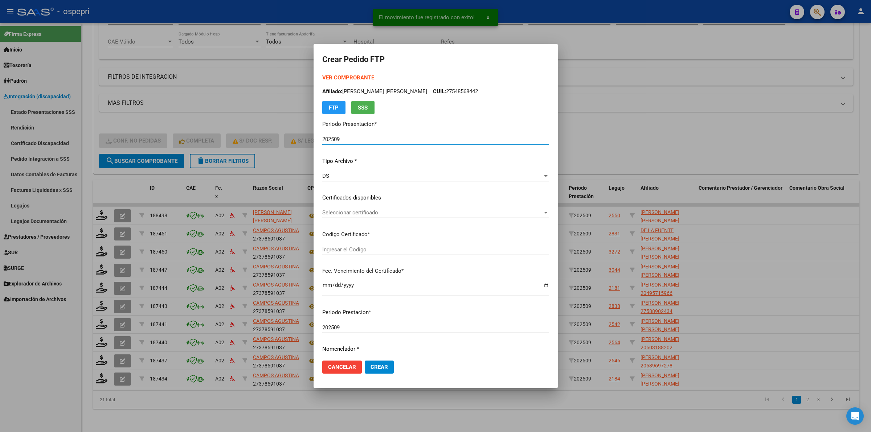
type input "2752315591-7"
type input "2026-06-01"
click at [355, 211] on span "Seleccionar certificado" at bounding box center [432, 212] width 220 height 7
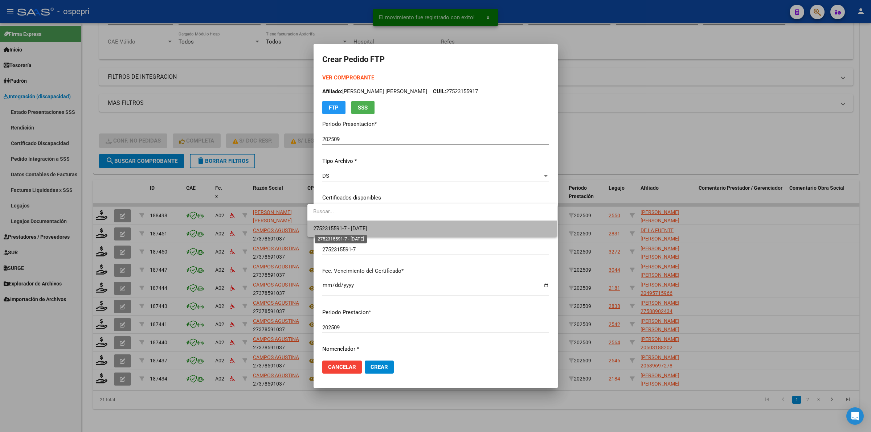
click at [355, 227] on span "2752315591-7 - 2026-06-01" at bounding box center [340, 228] width 54 height 7
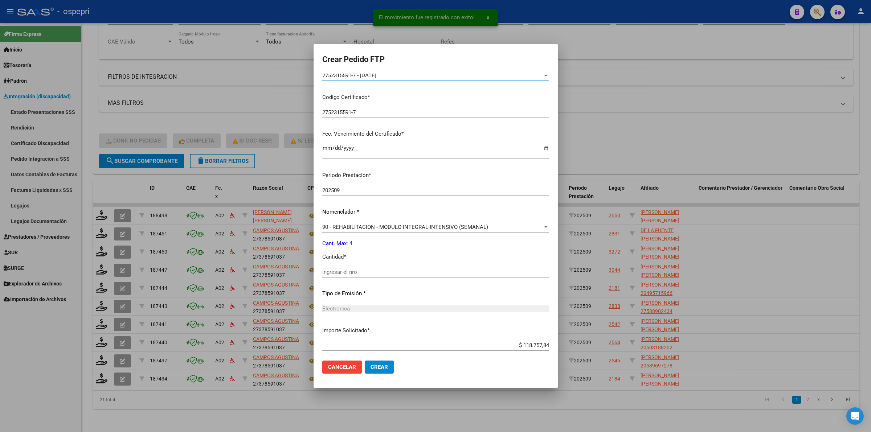
scroll to position [177, 0]
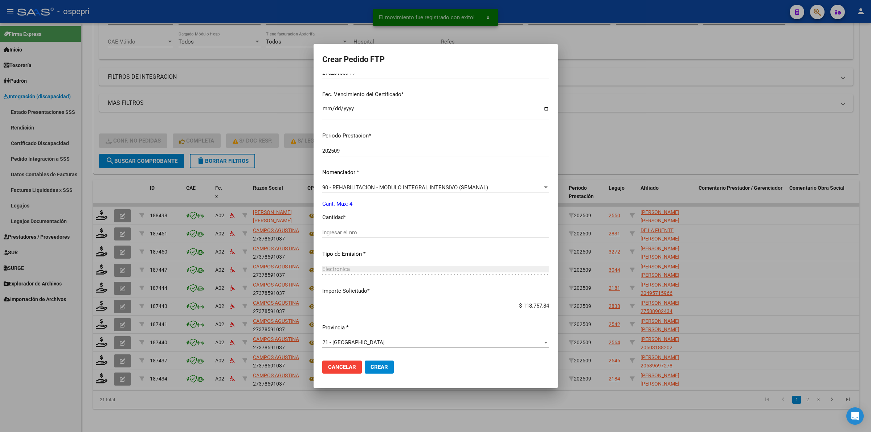
drag, startPoint x: 350, startPoint y: 228, endPoint x: 351, endPoint y: 233, distance: 5.1
click at [350, 229] on div "Ingresar el nro" at bounding box center [435, 232] width 227 height 11
click at [351, 233] on input "Ingresar el nro" at bounding box center [435, 232] width 227 height 7
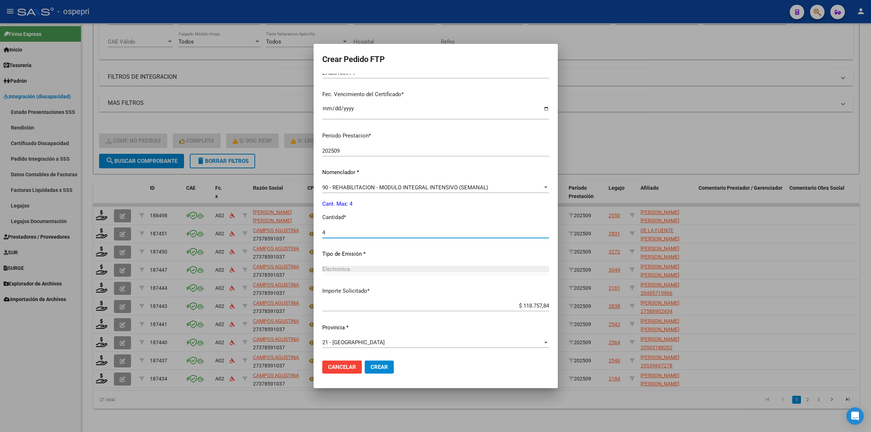
type input "4"
click at [373, 366] on span "Crear" at bounding box center [379, 367] width 17 height 7
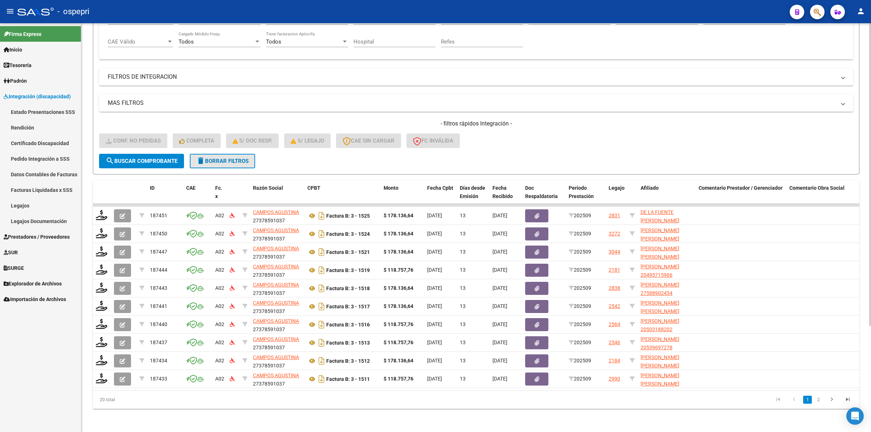
click at [221, 158] on span "delete Borrar Filtros" at bounding box center [222, 161] width 52 height 7
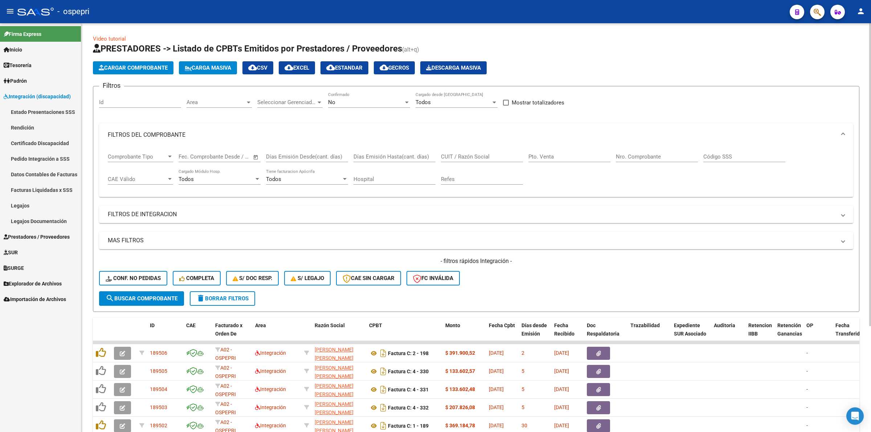
click at [491, 159] on div "CUIT / Razón Social" at bounding box center [482, 155] width 82 height 16
click at [491, 158] on input "CUIT / Razón Social" at bounding box center [482, 157] width 82 height 7
paste input "27346585566"
type input "27346585566"
click at [173, 299] on span "search Buscar Comprobante" at bounding box center [142, 298] width 72 height 7
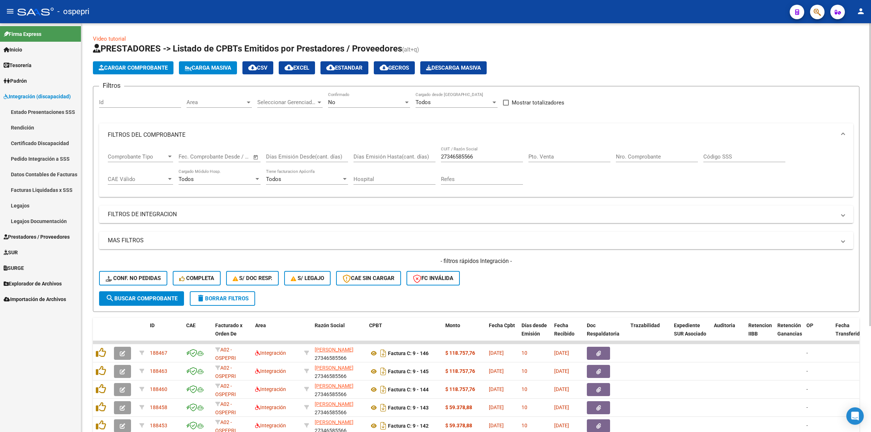
click at [151, 295] on span "search Buscar Comprobante" at bounding box center [142, 298] width 72 height 7
drag, startPoint x: 162, startPoint y: 297, endPoint x: 186, endPoint y: 296, distance: 24.3
click at [164, 297] on span "search Buscar Comprobante" at bounding box center [142, 298] width 72 height 7
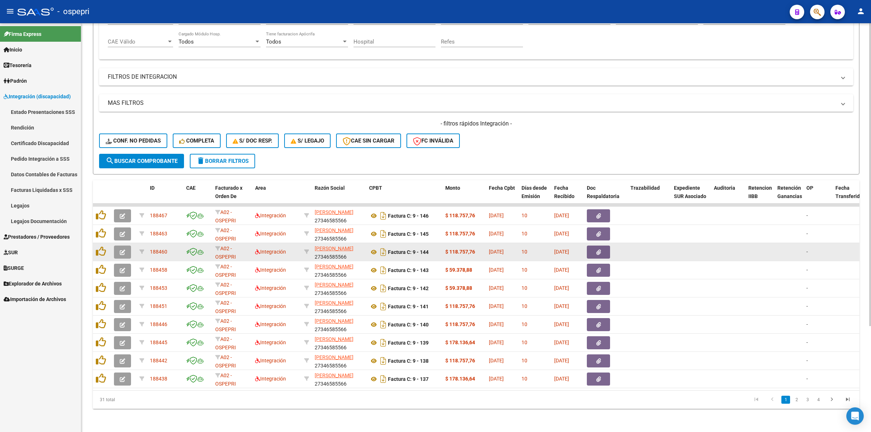
scroll to position [143, 0]
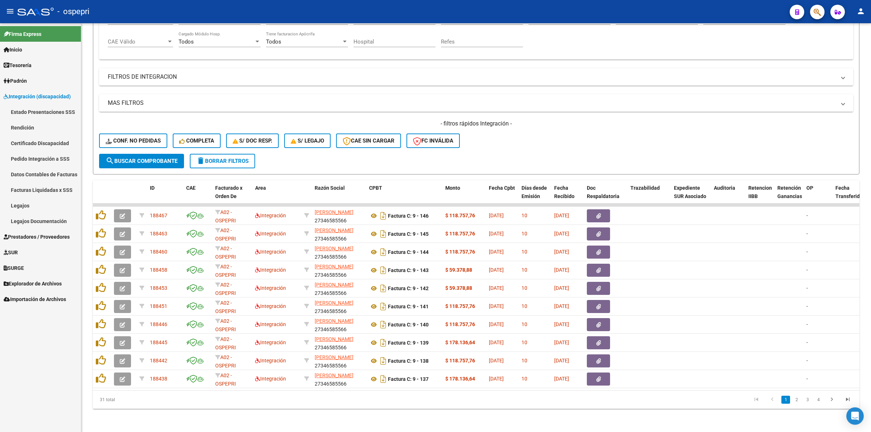
click at [795, 395] on li "2" at bounding box center [796, 400] width 11 height 12
click at [799, 400] on link "2" at bounding box center [796, 400] width 9 height 8
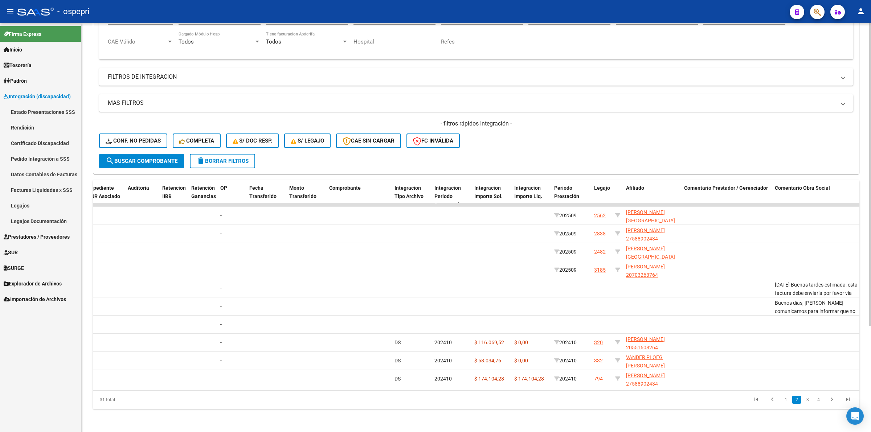
scroll to position [0, 0]
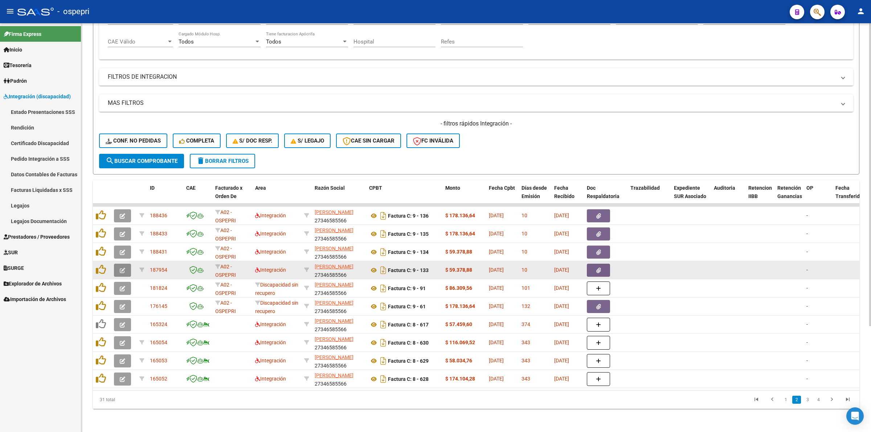
click at [121, 268] on icon "button" at bounding box center [122, 270] width 5 height 5
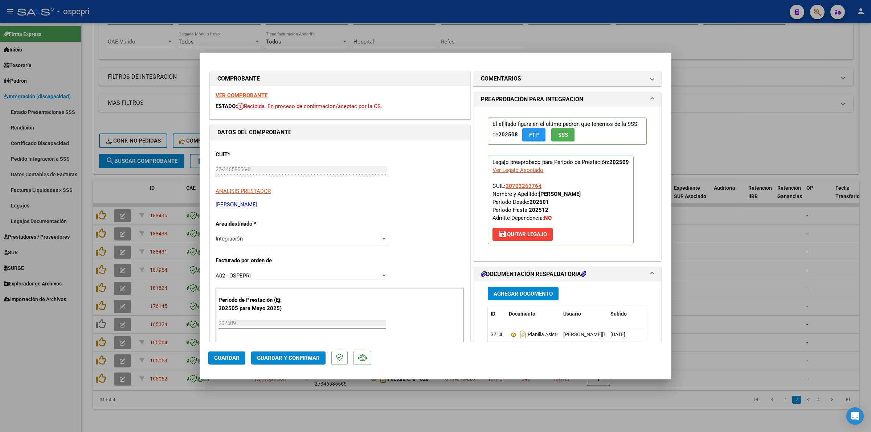
click at [250, 97] on strong "VER COMPROBANTE" at bounding box center [242, 95] width 52 height 7
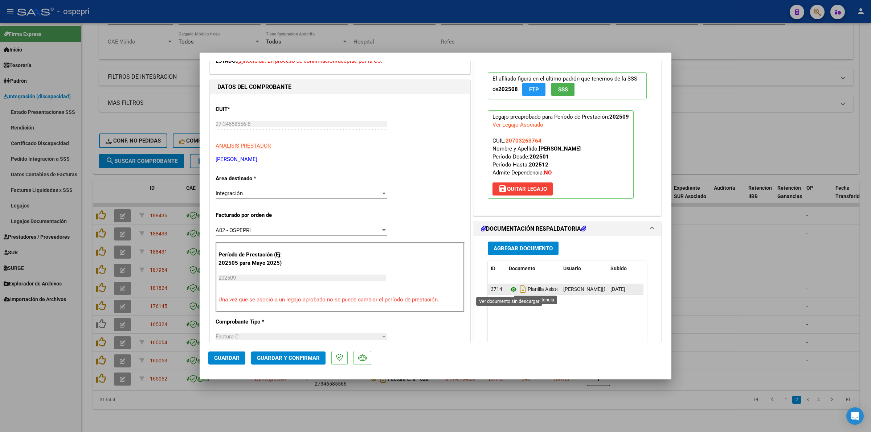
click at [510, 289] on icon at bounding box center [513, 289] width 9 height 9
click at [319, 364] on button "Guardar y Confirmar" at bounding box center [288, 358] width 74 height 13
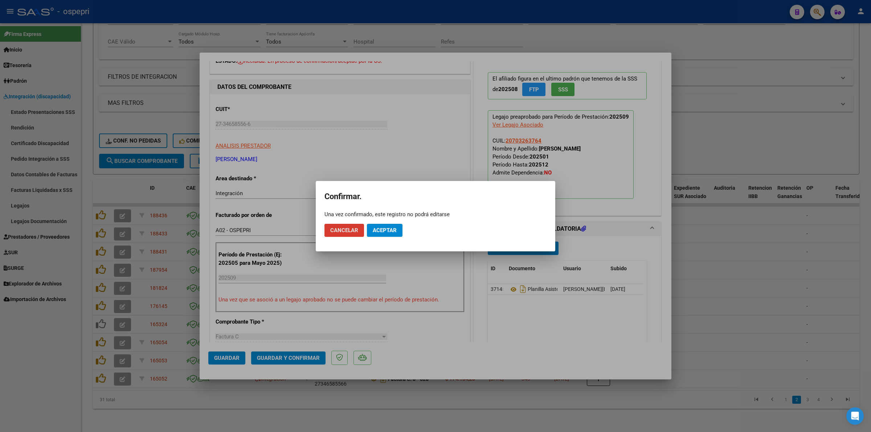
click at [377, 233] on span "Aceptar" at bounding box center [385, 230] width 24 height 7
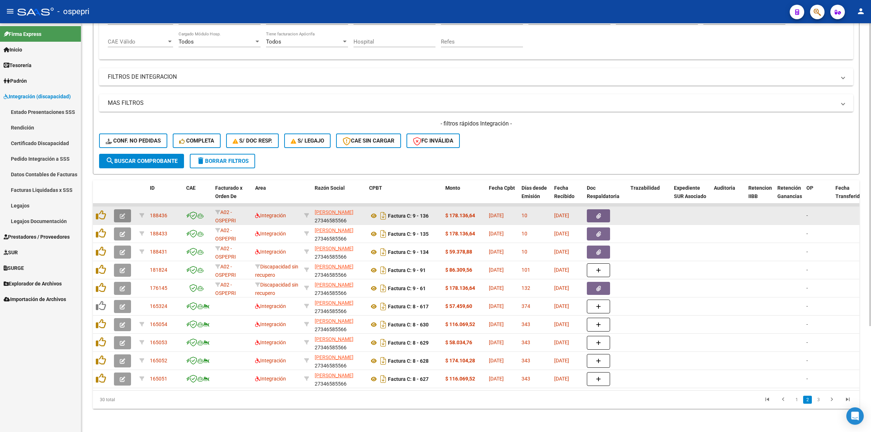
click at [123, 213] on icon "button" at bounding box center [122, 215] width 5 height 5
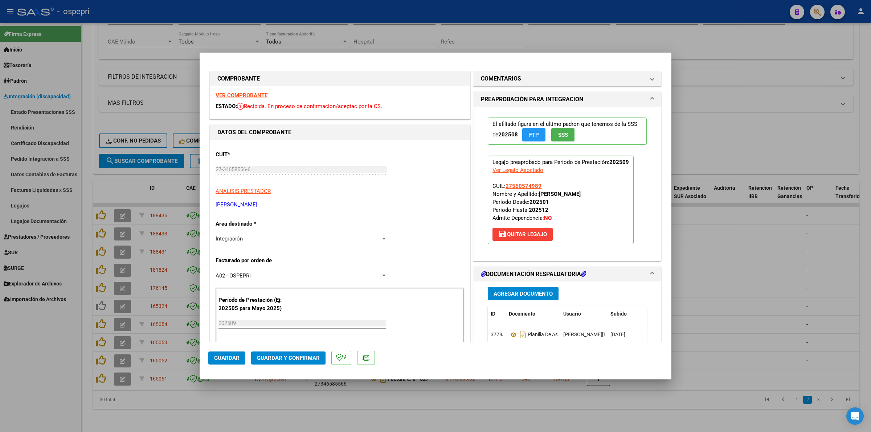
click at [234, 97] on strong "VER COMPROBANTE" at bounding box center [242, 95] width 52 height 7
click at [276, 354] on button "Guardar y Confirmar" at bounding box center [288, 358] width 74 height 13
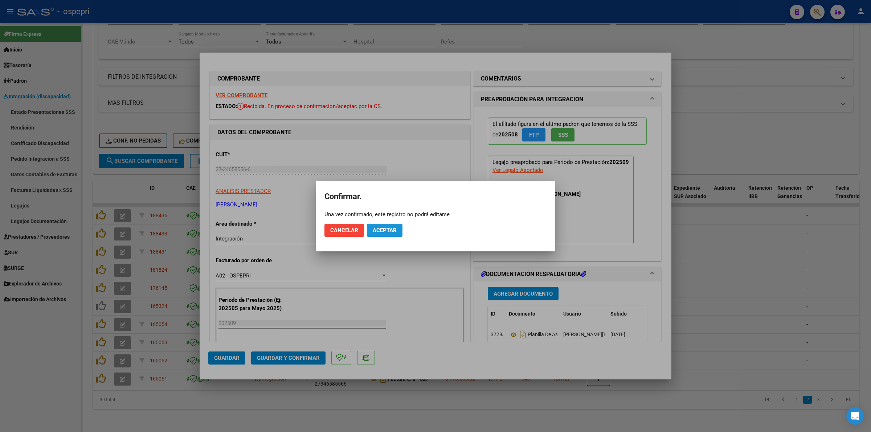
click at [386, 231] on span "Aceptar" at bounding box center [385, 230] width 24 height 7
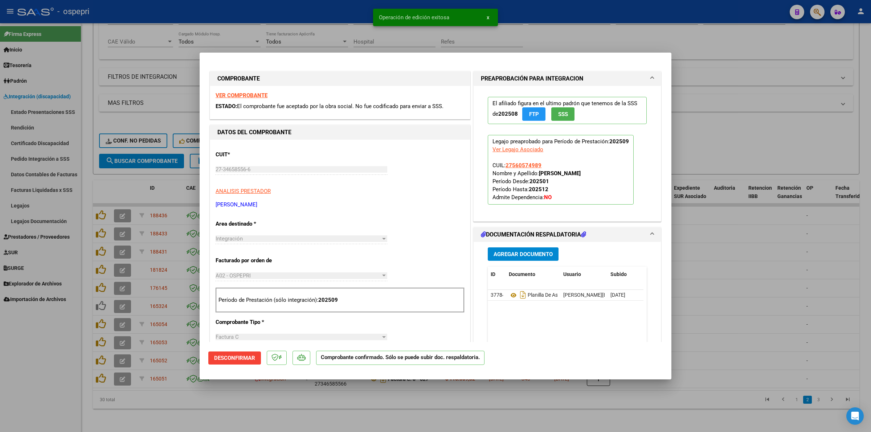
type input "$ 0,00"
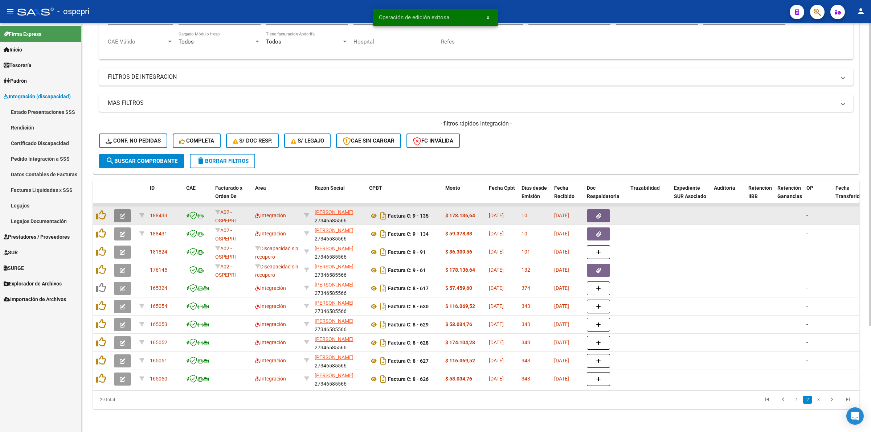
click at [121, 213] on icon "button" at bounding box center [122, 215] width 5 height 5
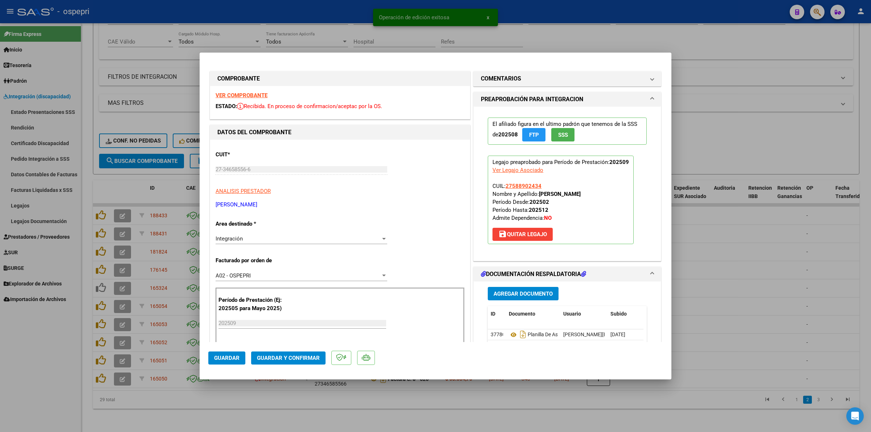
click at [262, 94] on strong "VER COMPROBANTE" at bounding box center [242, 95] width 52 height 7
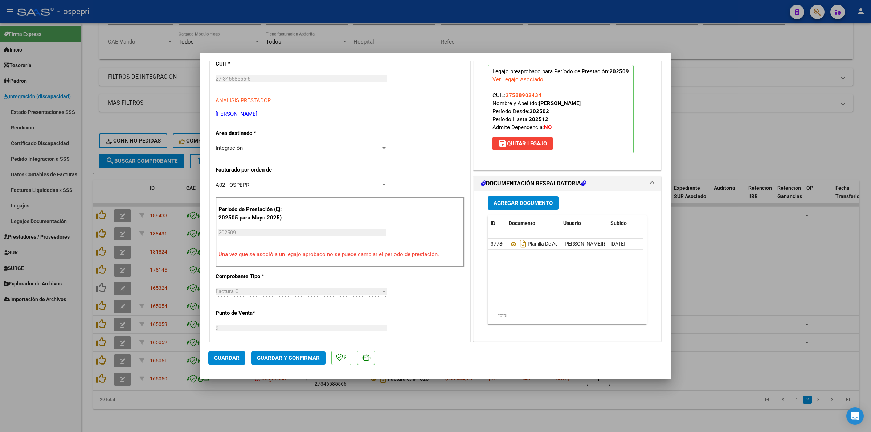
scroll to position [136, 0]
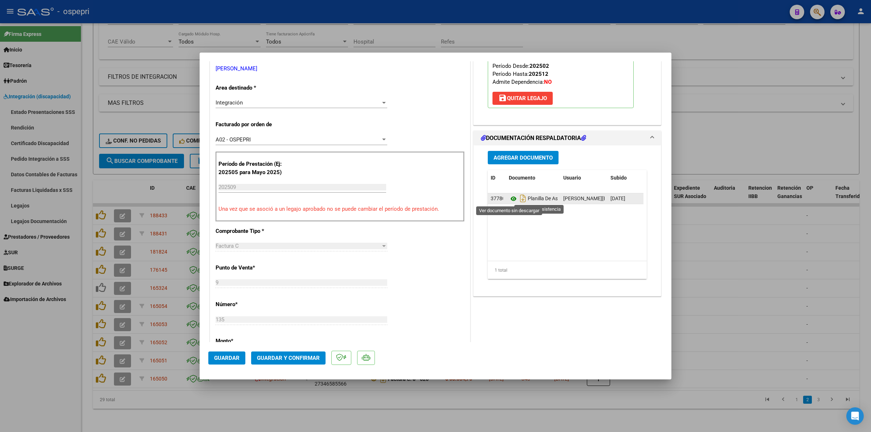
click at [509, 200] on icon at bounding box center [513, 199] width 9 height 9
click at [309, 357] on span "Guardar y Confirmar" at bounding box center [288, 358] width 63 height 7
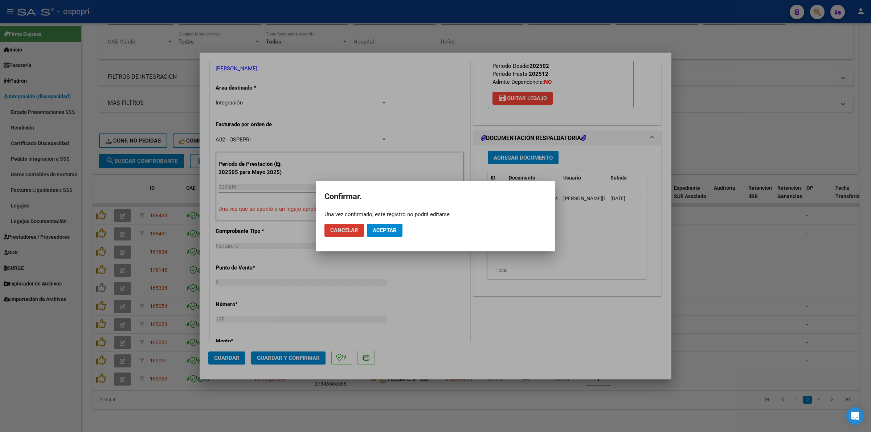
click at [398, 228] on button "Aceptar" at bounding box center [385, 230] width 36 height 13
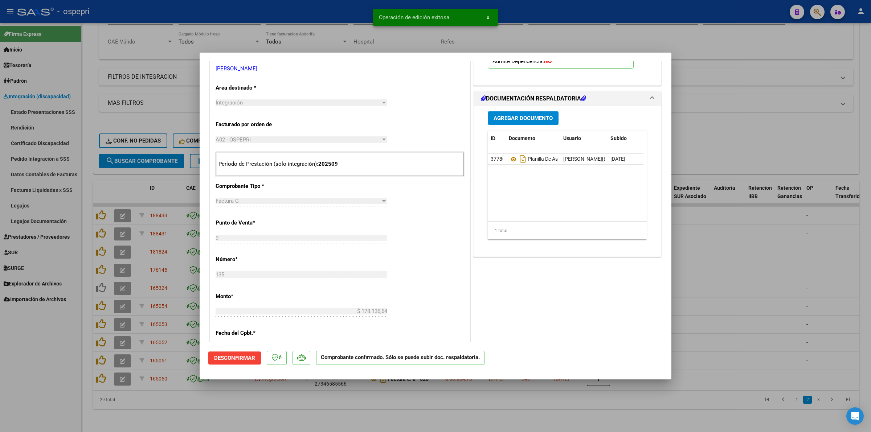
type input "$ 0,00"
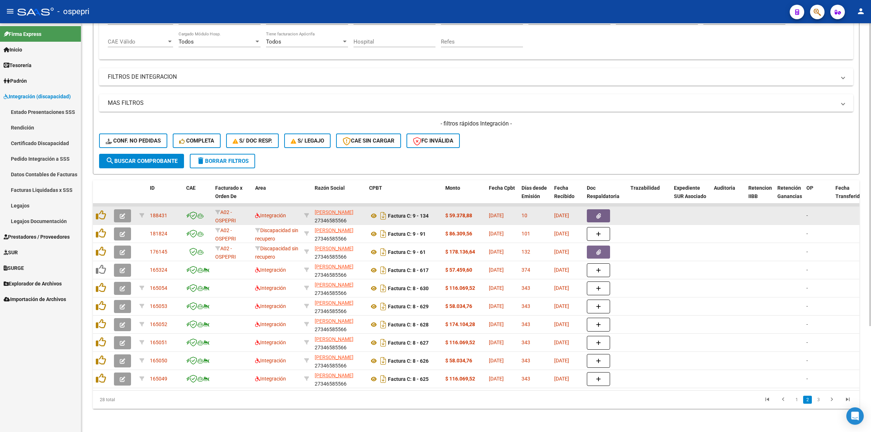
click at [121, 213] on icon "button" at bounding box center [122, 215] width 5 height 5
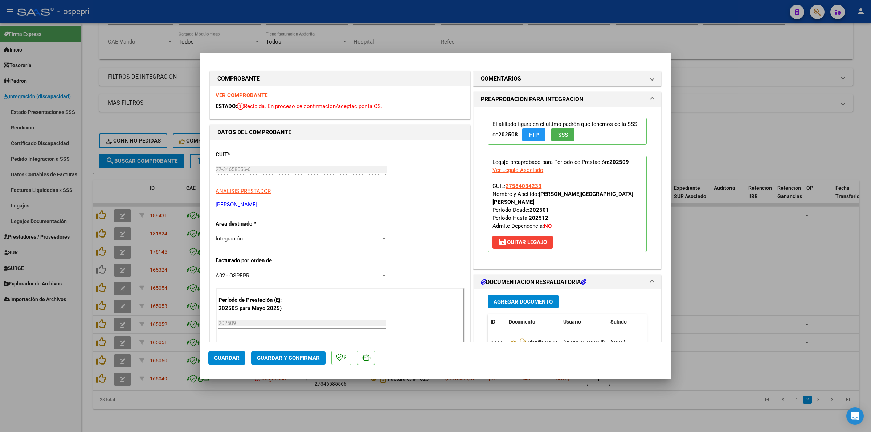
click at [257, 93] on strong "VER COMPROBANTE" at bounding box center [242, 95] width 52 height 7
click at [509, 339] on icon at bounding box center [513, 343] width 9 height 9
click at [278, 354] on button "Guardar y Confirmar" at bounding box center [288, 358] width 74 height 13
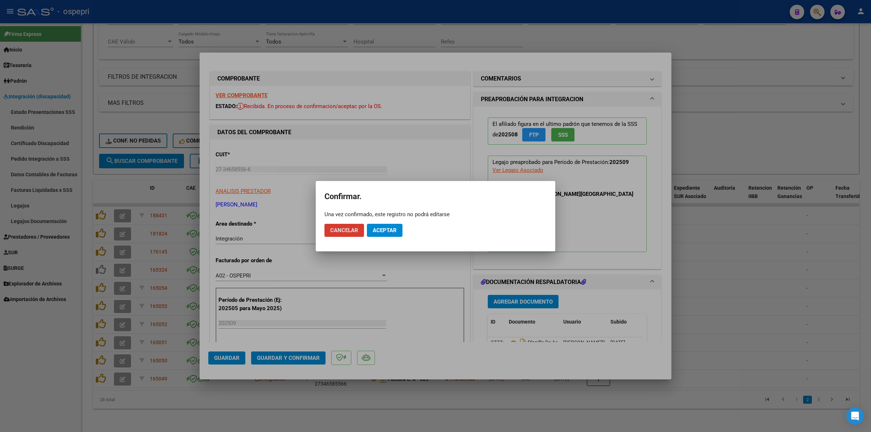
click at [394, 228] on span "Aceptar" at bounding box center [385, 230] width 24 height 7
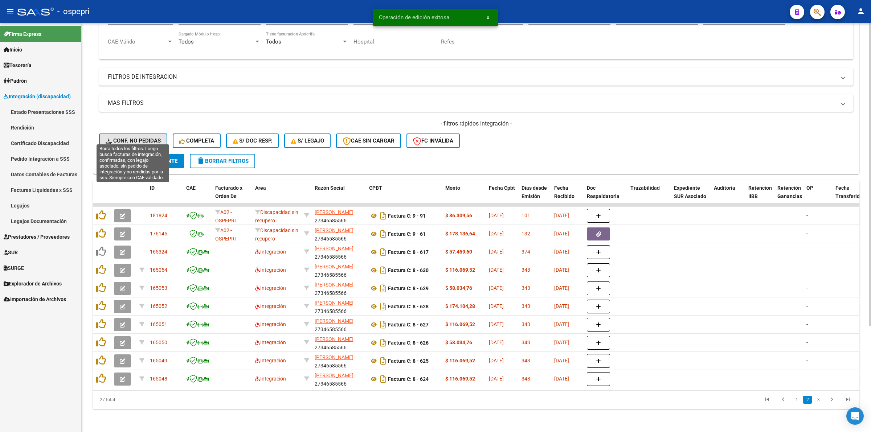
click at [145, 138] on span "Conf. no pedidas" at bounding box center [133, 141] width 55 height 7
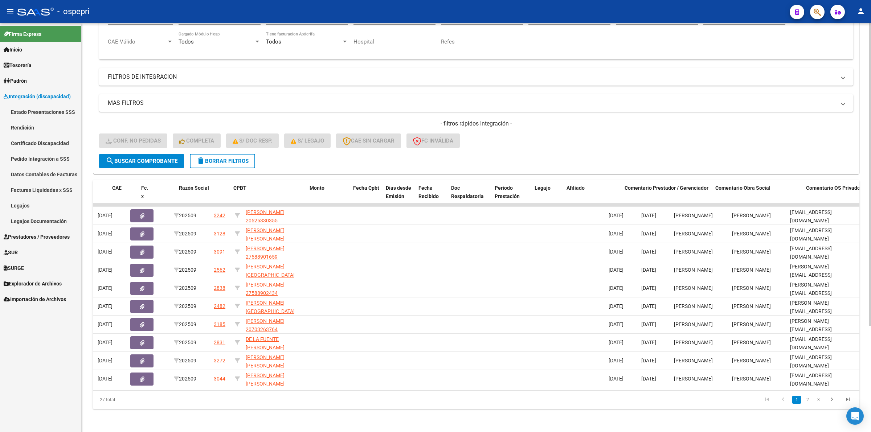
scroll to position [0, 0]
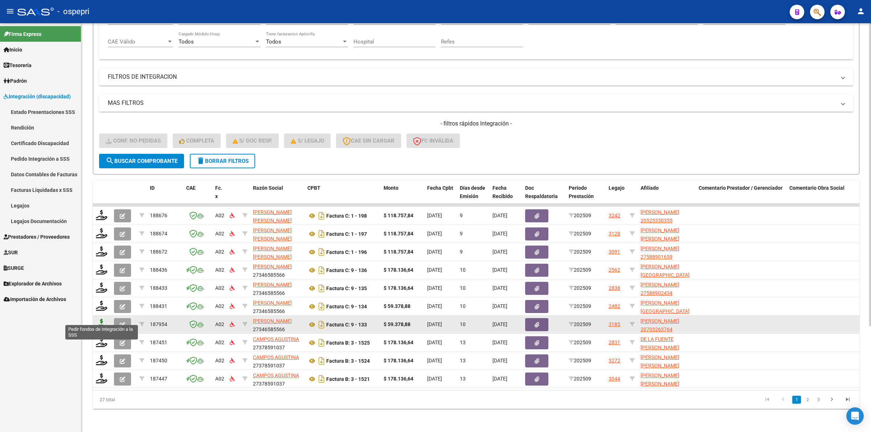
click at [102, 319] on icon at bounding box center [102, 324] width 12 height 10
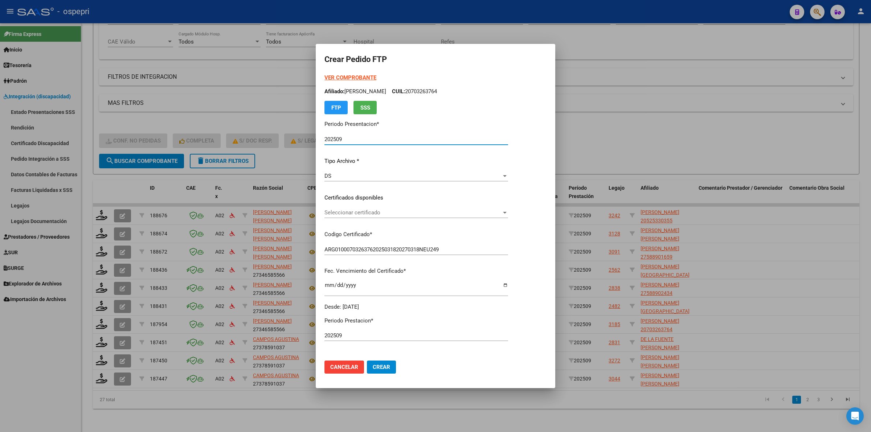
click at [356, 210] on span "Seleccionar certificado" at bounding box center [413, 212] width 177 height 7
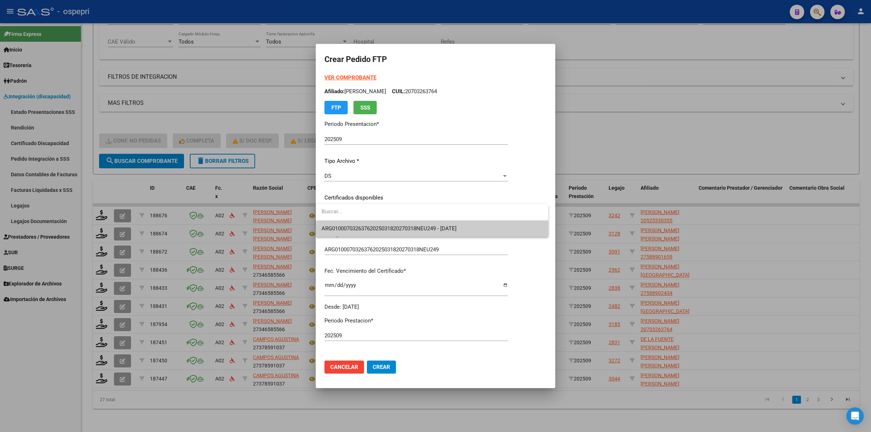
click at [358, 221] on span "ARG01000703263762025031820270318NEU249 - 2027-03-18" at bounding box center [432, 229] width 221 height 16
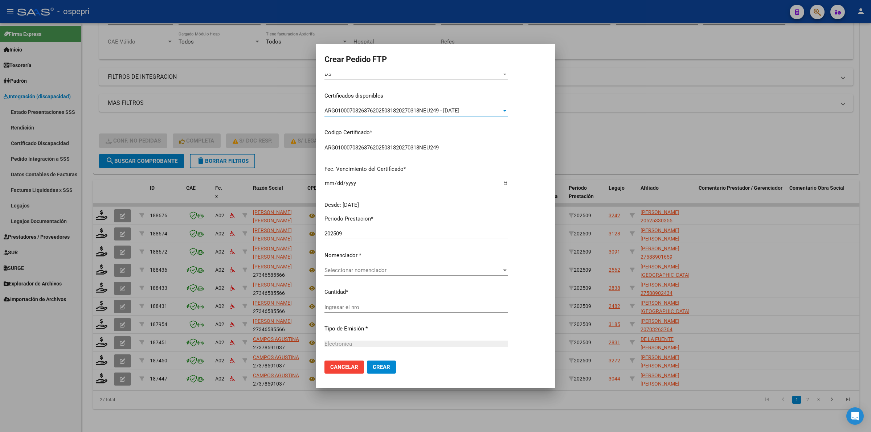
scroll to position [136, 0]
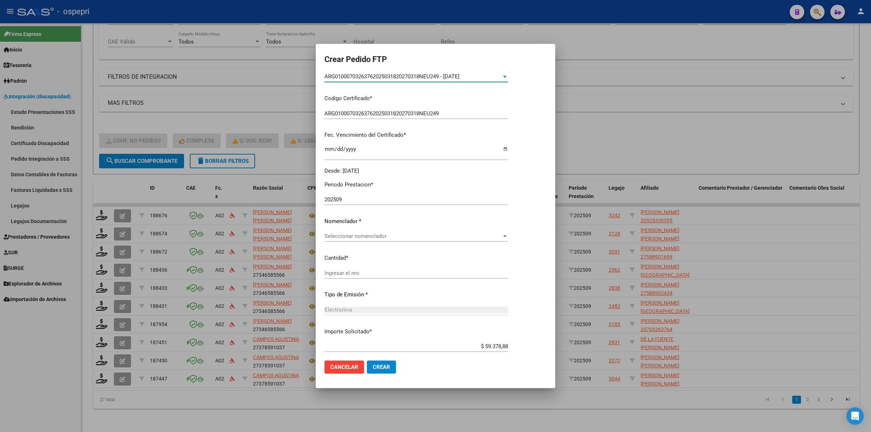
click at [357, 237] on span "Seleccionar nomenclador" at bounding box center [413, 236] width 177 height 7
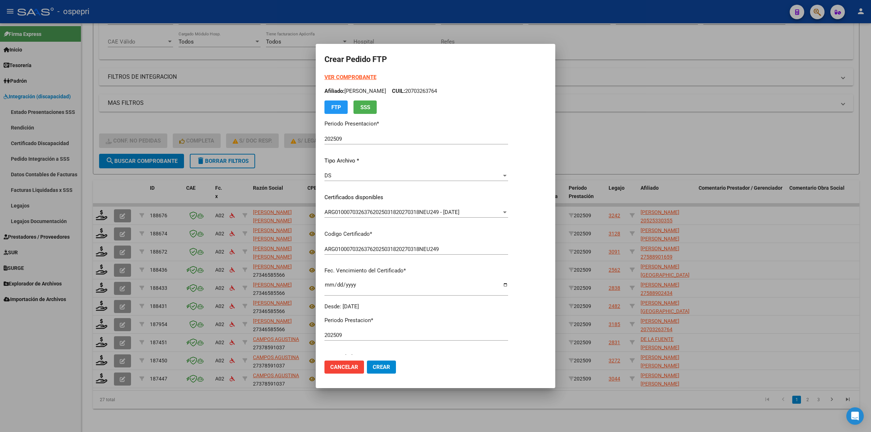
scroll to position [0, 0]
click at [356, 75] on strong "VER COMPROBANTE" at bounding box center [351, 77] width 52 height 7
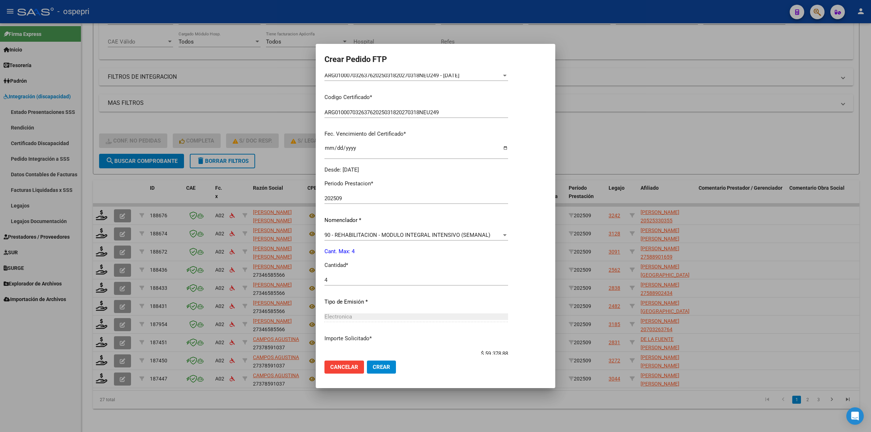
scroll to position [189, 0]
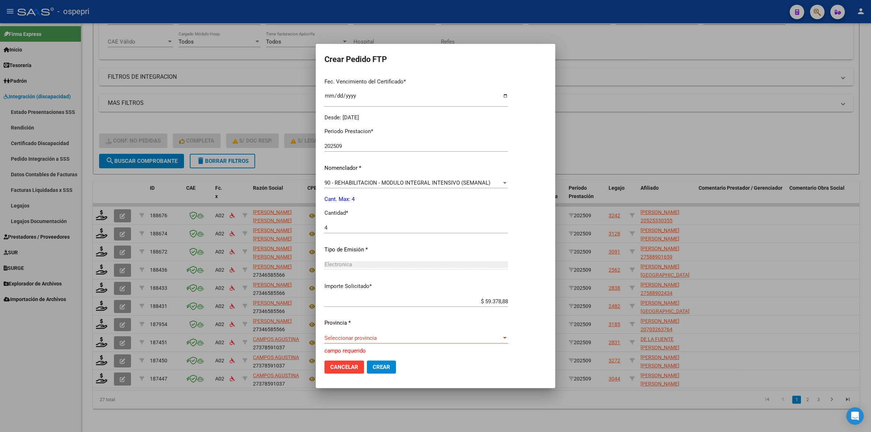
click at [367, 341] on div "Seleccionar provincia Seleccionar provincia" at bounding box center [417, 338] width 184 height 11
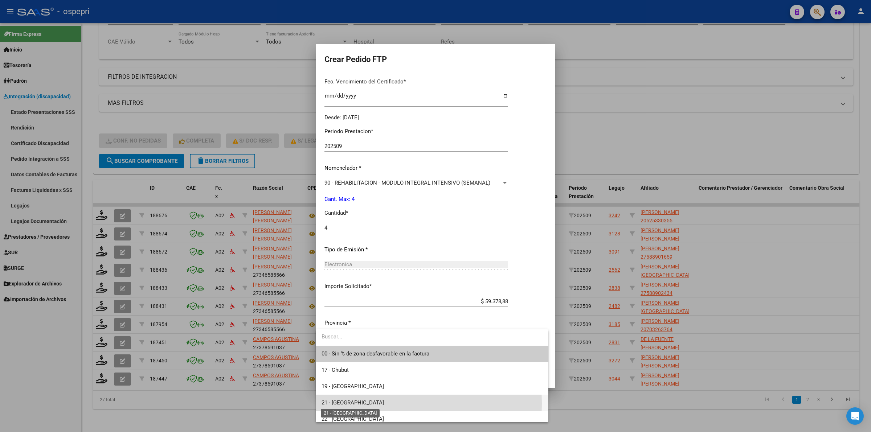
drag, startPoint x: 333, startPoint y: 404, endPoint x: 347, endPoint y: 392, distance: 18.0
click at [333, 404] on span "21 - Neuquén" at bounding box center [353, 403] width 62 height 7
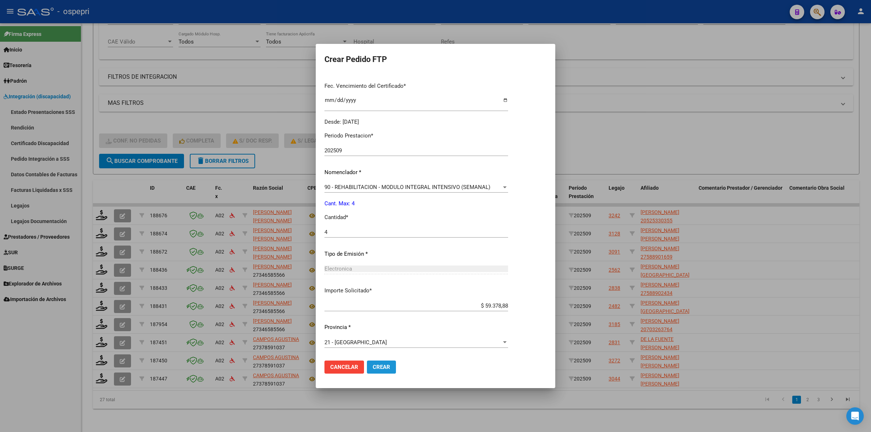
click at [374, 367] on span "Crear" at bounding box center [381, 367] width 17 height 7
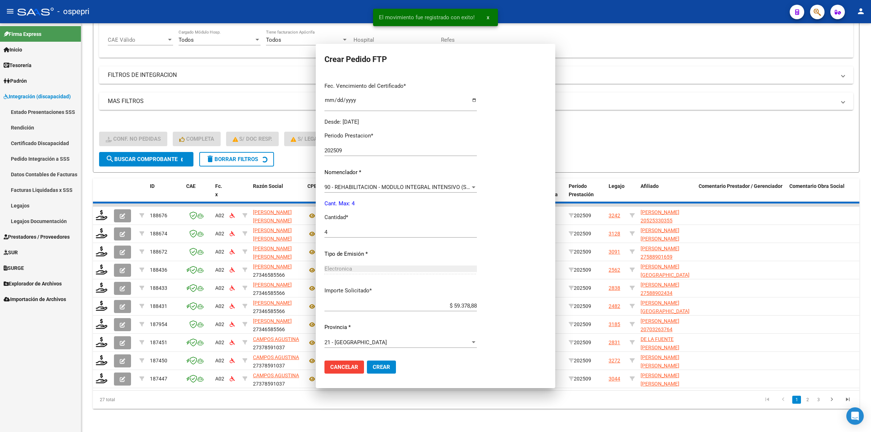
scroll to position [0, 0]
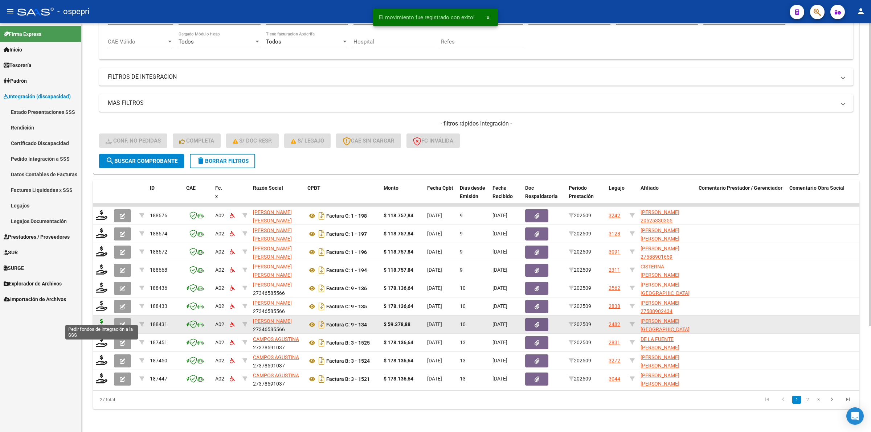
click at [100, 319] on icon at bounding box center [102, 324] width 12 height 10
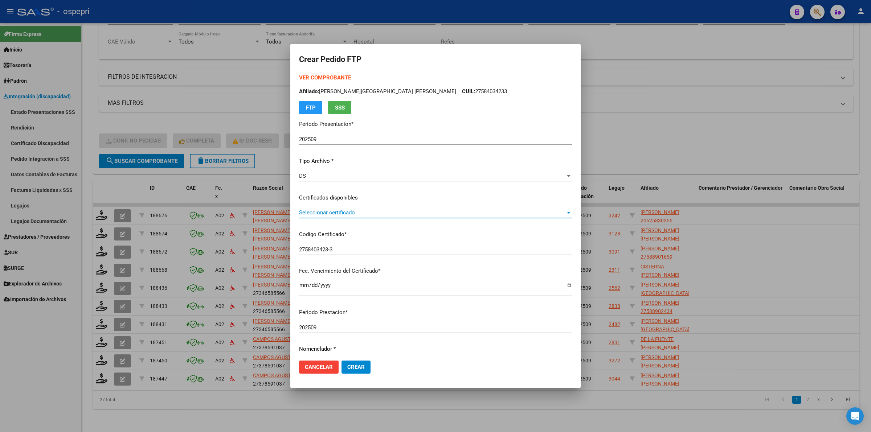
click at [371, 210] on span "Seleccionar certificado" at bounding box center [432, 212] width 266 height 7
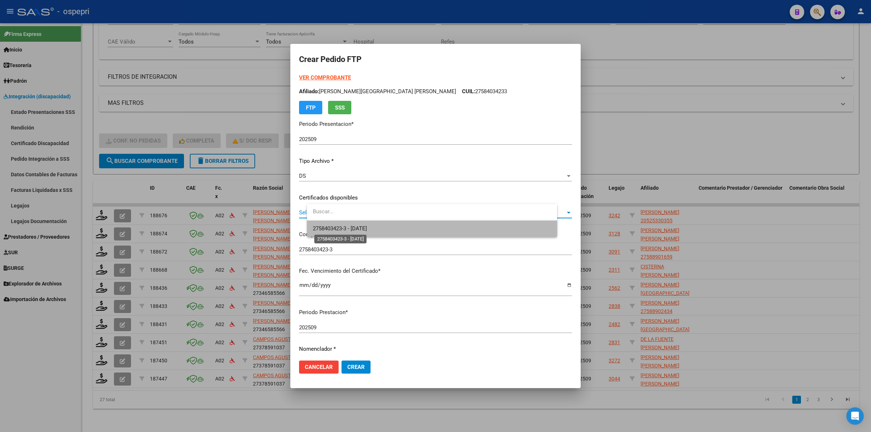
click at [367, 226] on span "2758403423-3 - 2028-05-01" at bounding box center [340, 228] width 54 height 7
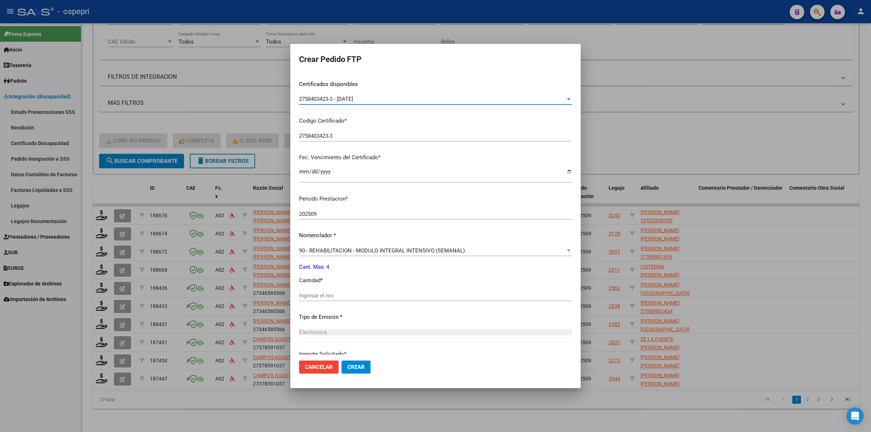
scroll to position [136, 0]
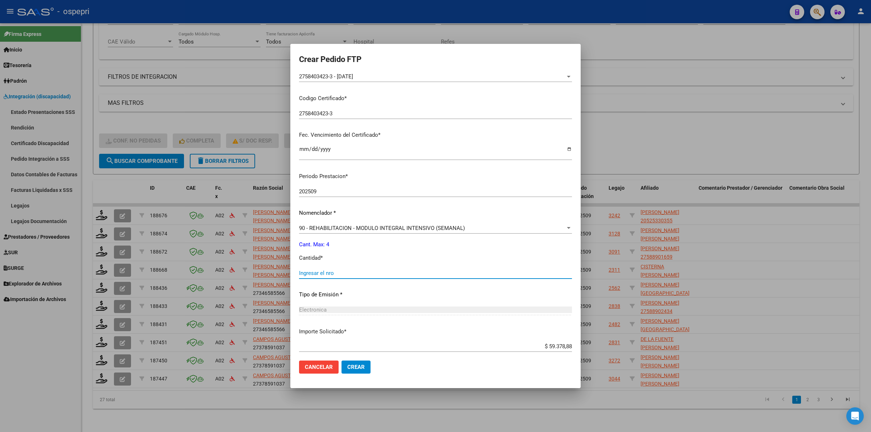
click at [372, 272] on input "Ingresar el nro" at bounding box center [435, 273] width 273 height 7
click at [371, 363] on button "Crear" at bounding box center [356, 367] width 29 height 13
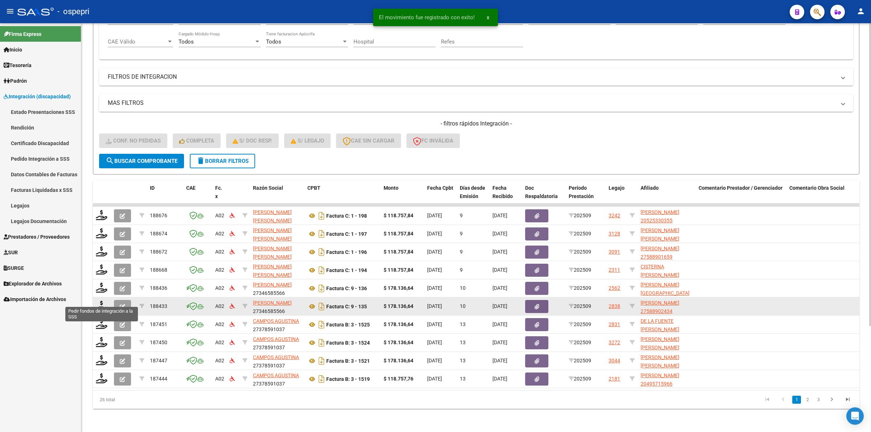
click at [101, 298] on datatable-body-cell at bounding box center [102, 307] width 18 height 18
click at [103, 301] on icon at bounding box center [102, 306] width 12 height 10
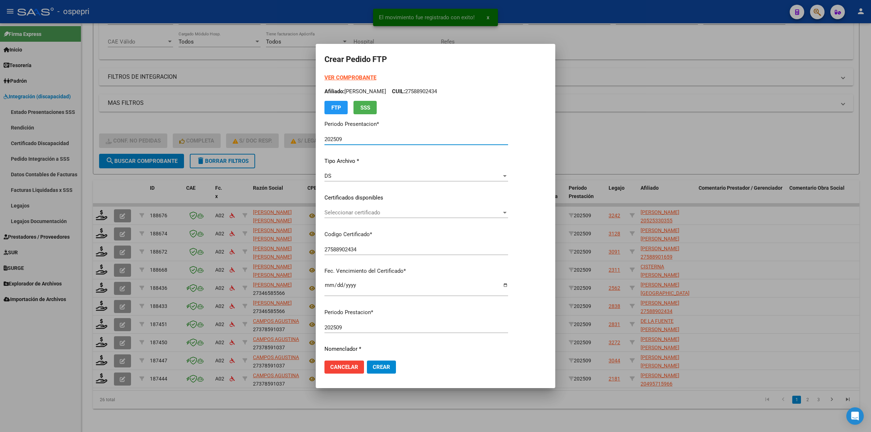
drag, startPoint x: 382, startPoint y: 198, endPoint x: 373, endPoint y: 205, distance: 11.6
click at [373, 200] on p "Certificados disponibles" at bounding box center [417, 198] width 184 height 8
click at [374, 215] on span "Seleccionar certificado" at bounding box center [413, 212] width 177 height 7
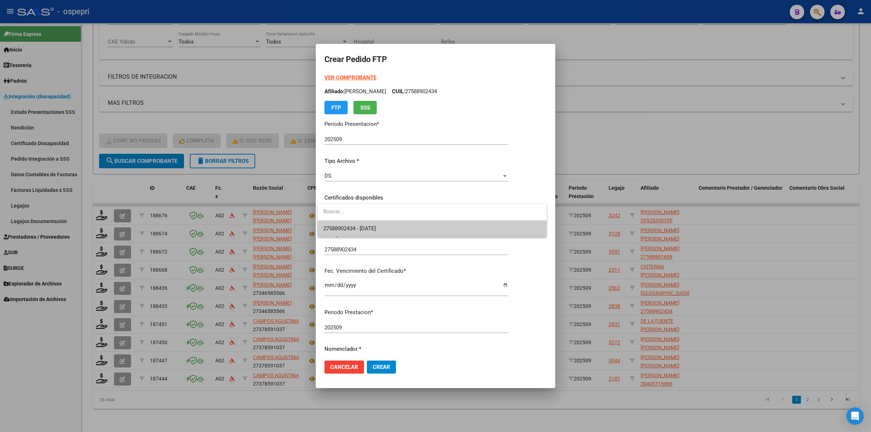
click at [376, 232] on span "27588902434 - 2030-02-01" at bounding box center [349, 228] width 53 height 7
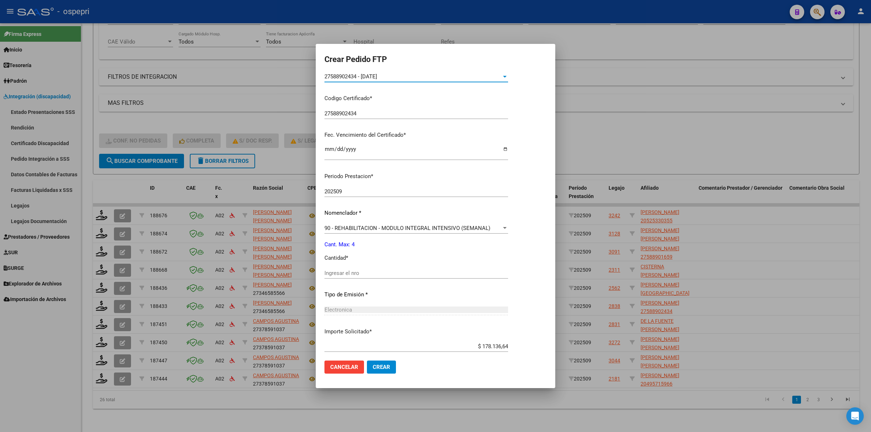
click at [356, 270] on input "Ingresar el nro" at bounding box center [417, 273] width 184 height 7
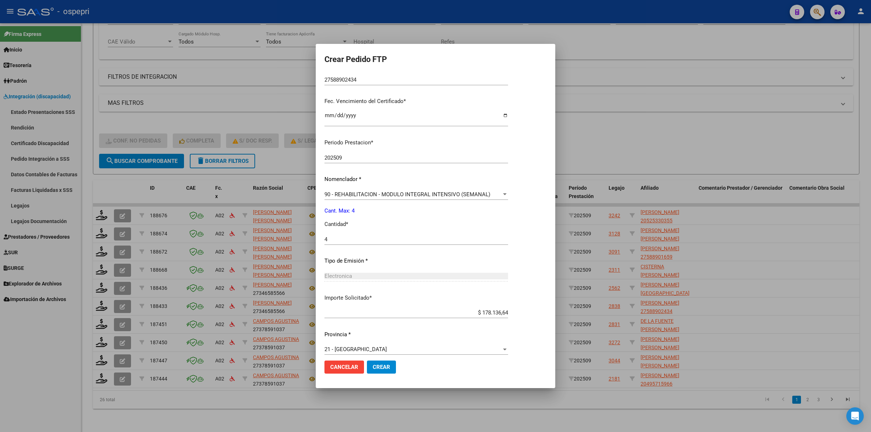
scroll to position [177, 0]
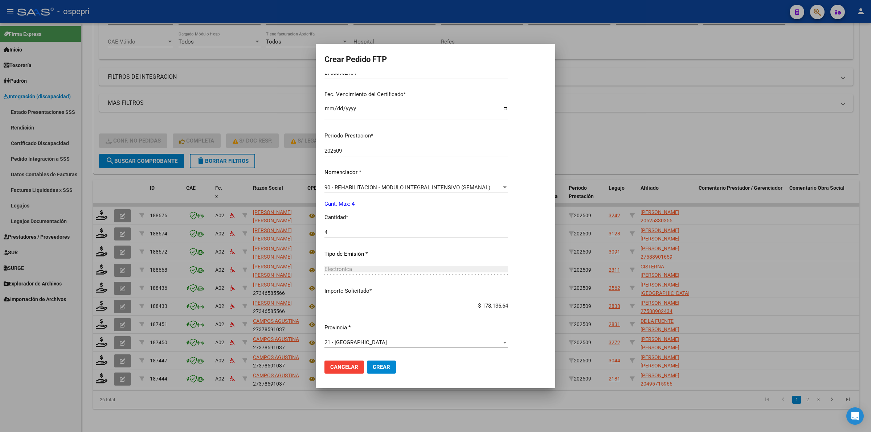
click at [384, 371] on button "Crear" at bounding box center [381, 367] width 29 height 13
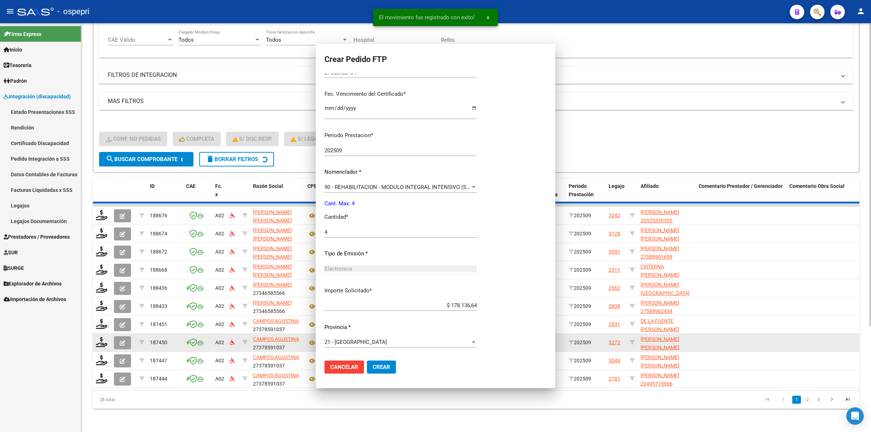
scroll to position [136, 0]
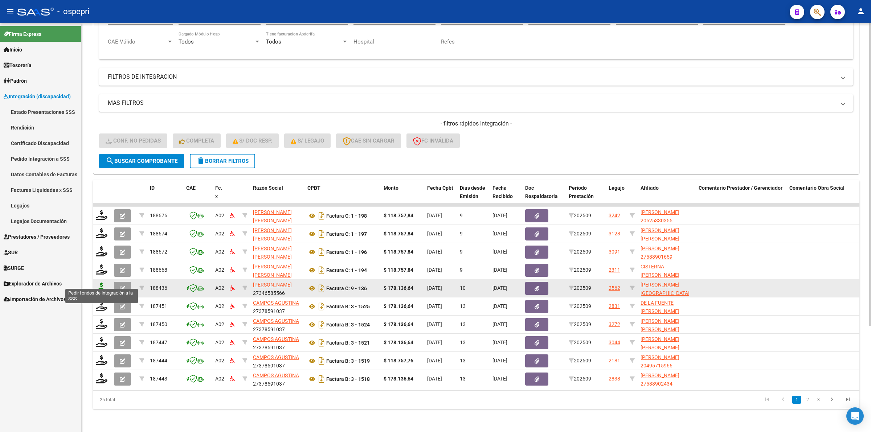
click at [105, 283] on icon at bounding box center [102, 288] width 12 height 10
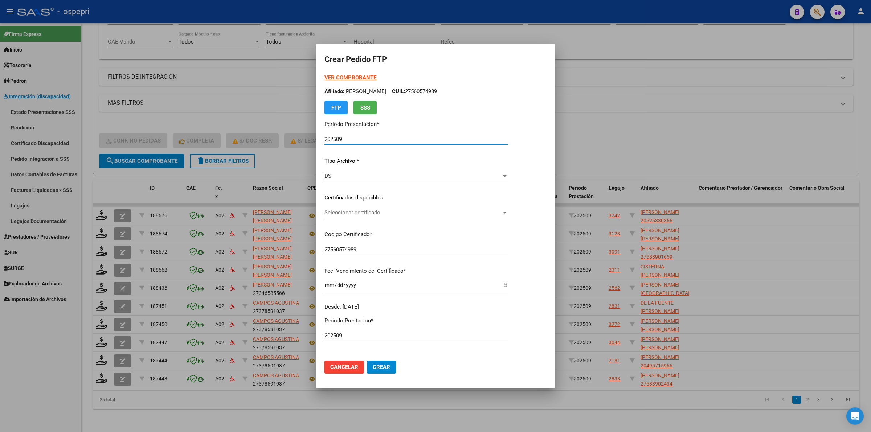
click at [338, 213] on span "Seleccionar certificado" at bounding box center [413, 212] width 177 height 7
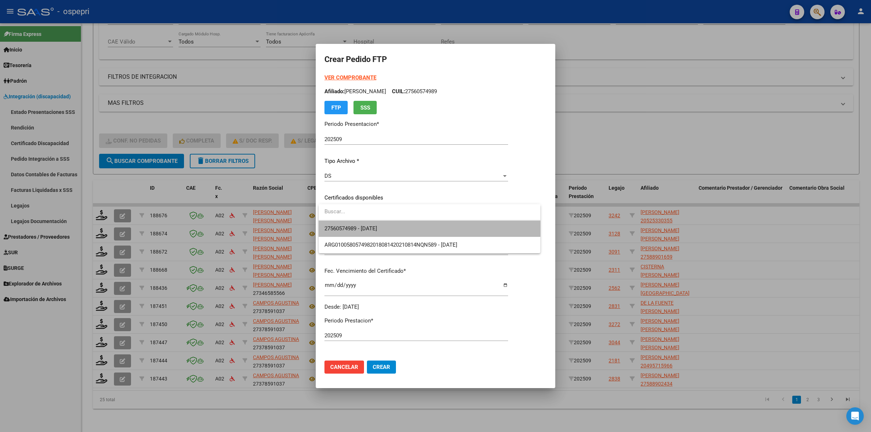
click at [342, 224] on span "27560574989 - 2030-07-15" at bounding box center [430, 229] width 210 height 16
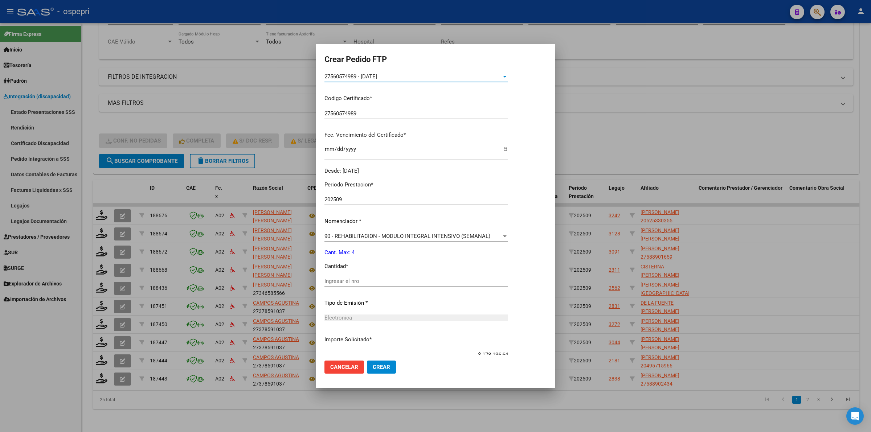
click at [349, 283] on input "Ingresar el nro" at bounding box center [417, 281] width 184 height 7
click at [383, 361] on button "Crear" at bounding box center [381, 367] width 29 height 13
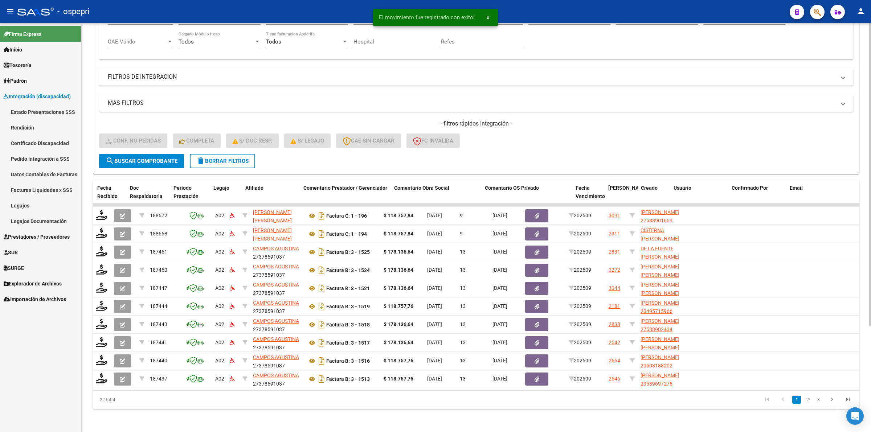
scroll to position [0, 395]
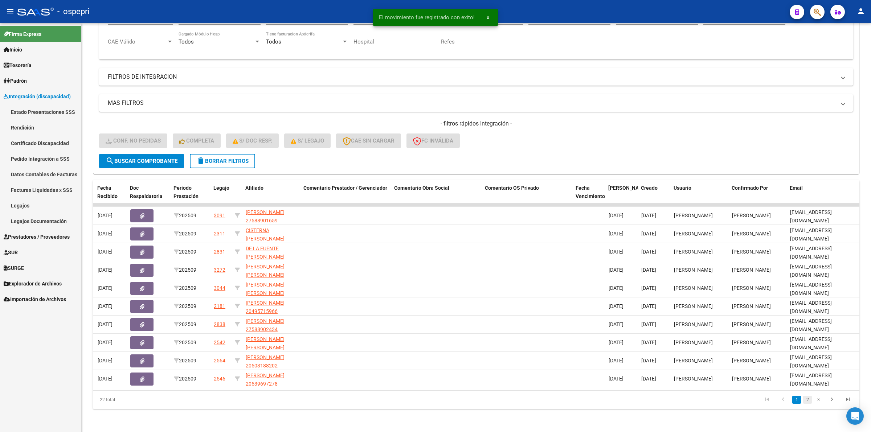
click at [809, 402] on link "2" at bounding box center [807, 400] width 9 height 8
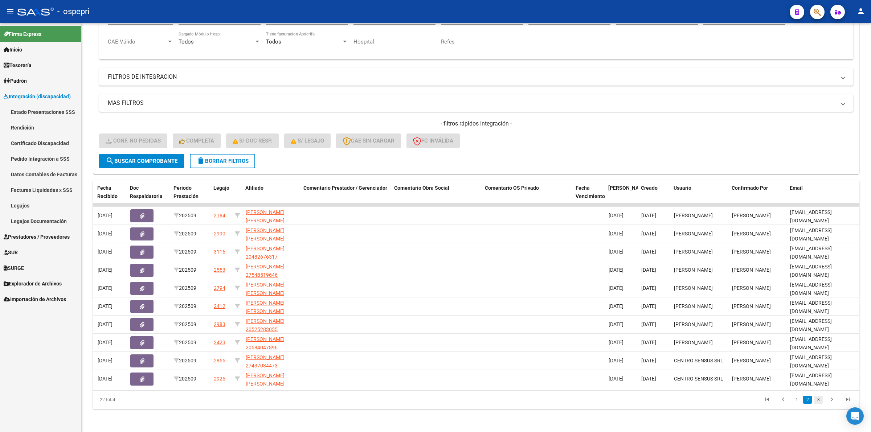
click at [820, 403] on link "3" at bounding box center [818, 400] width 9 height 8
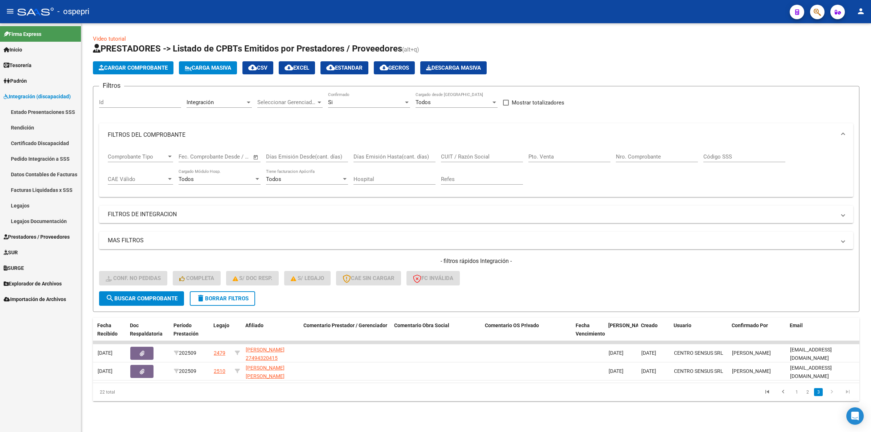
scroll to position [0, 0]
click at [807, 396] on link "2" at bounding box center [807, 392] width 9 height 8
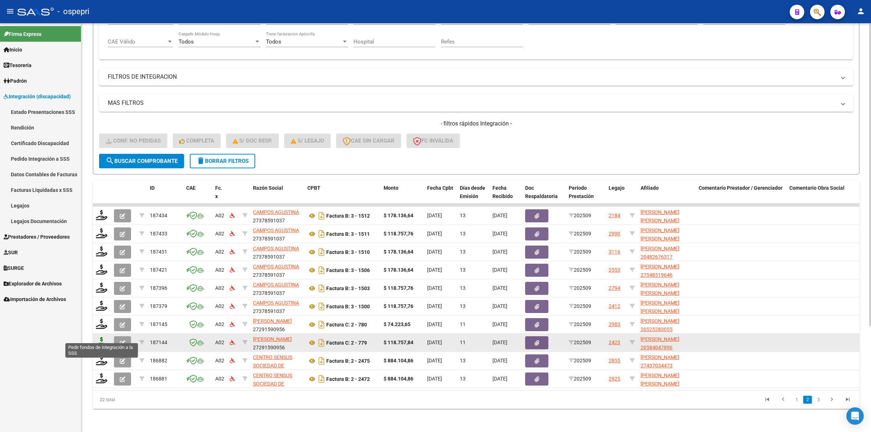
click at [97, 337] on icon at bounding box center [102, 342] width 12 height 10
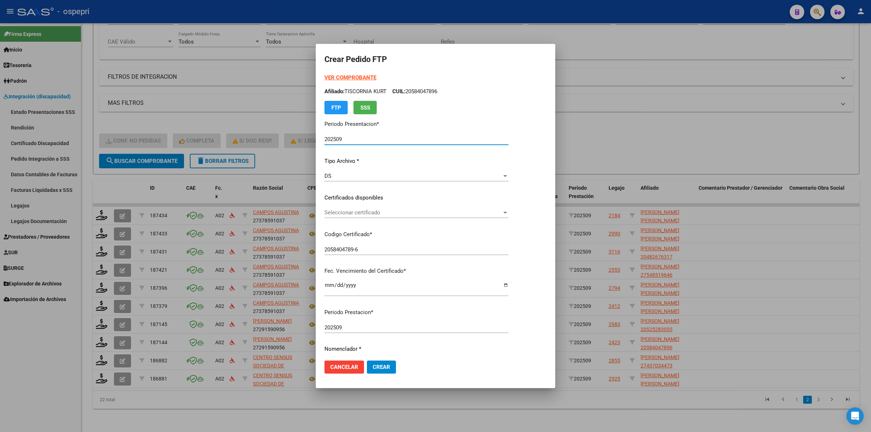
click at [376, 213] on span "Seleccionar certificado" at bounding box center [413, 212] width 177 height 7
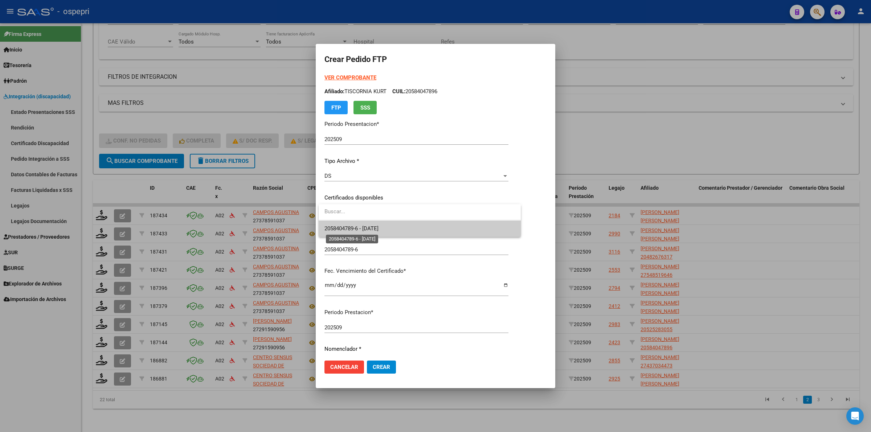
click at [379, 227] on span "2058404789-6 - 2026-07-01" at bounding box center [352, 228] width 54 height 7
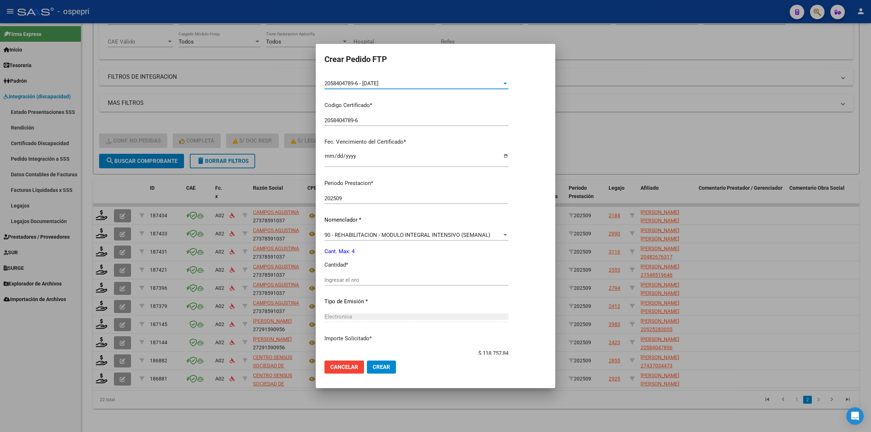
scroll to position [136, 0]
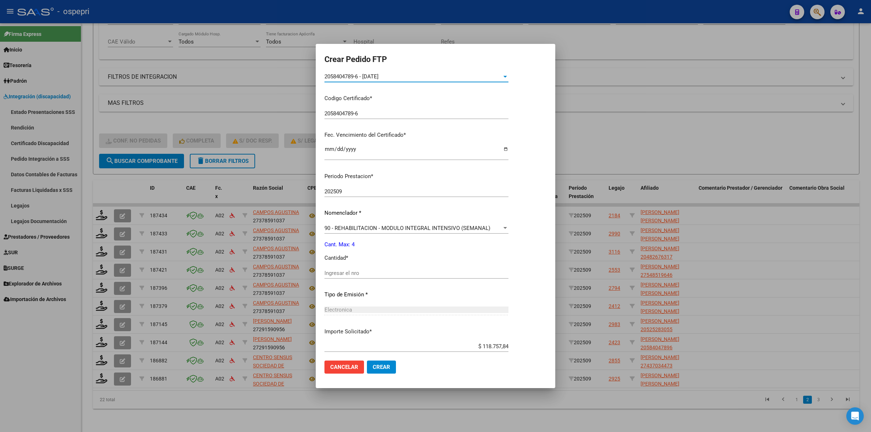
click at [358, 272] on input "Ingresar el nro" at bounding box center [417, 273] width 184 height 7
click at [379, 372] on button "Crear" at bounding box center [381, 367] width 29 height 13
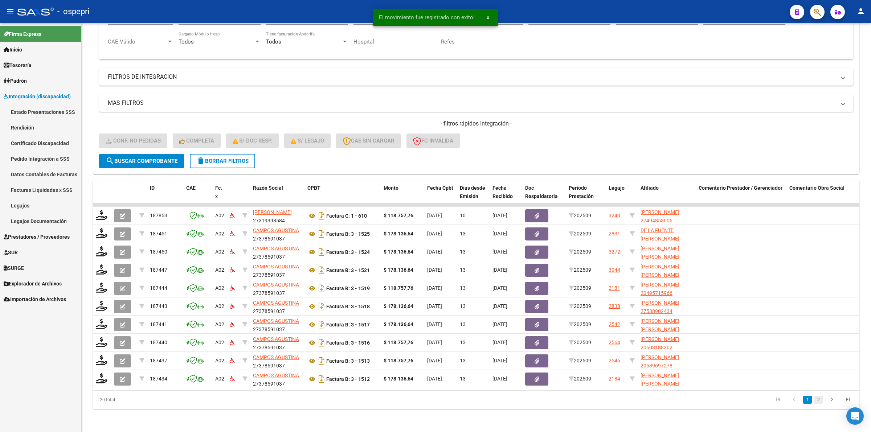
click at [818, 401] on link "2" at bounding box center [818, 400] width 9 height 8
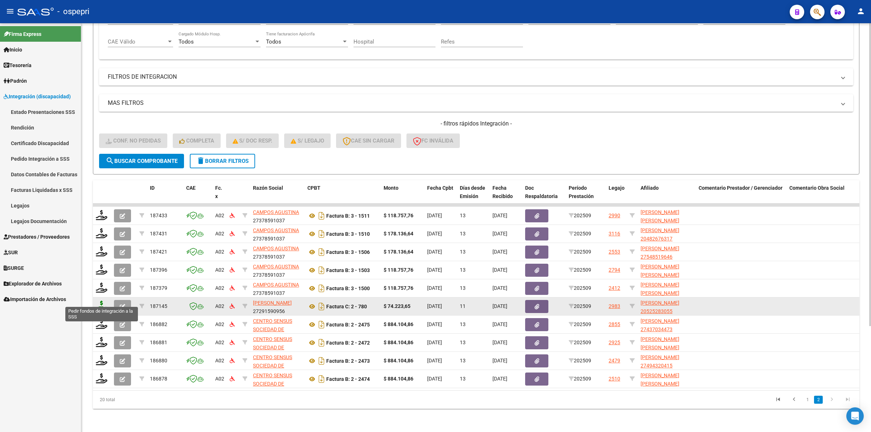
click at [103, 301] on icon at bounding box center [102, 306] width 12 height 10
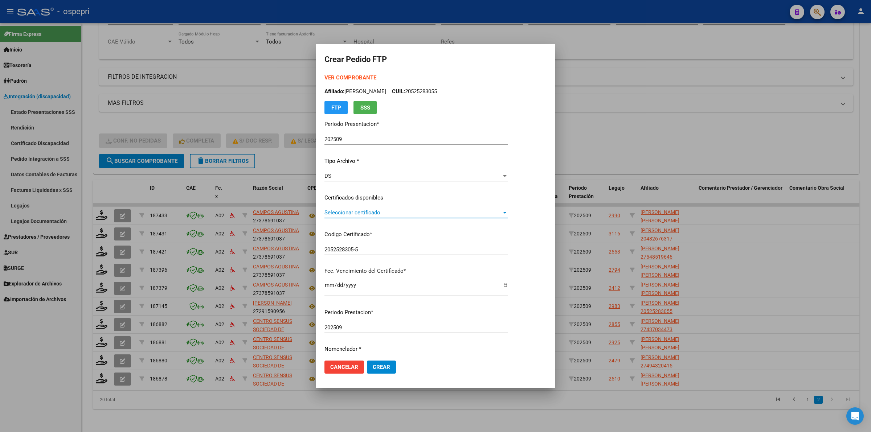
click at [350, 215] on span "Seleccionar certificado" at bounding box center [413, 212] width 177 height 7
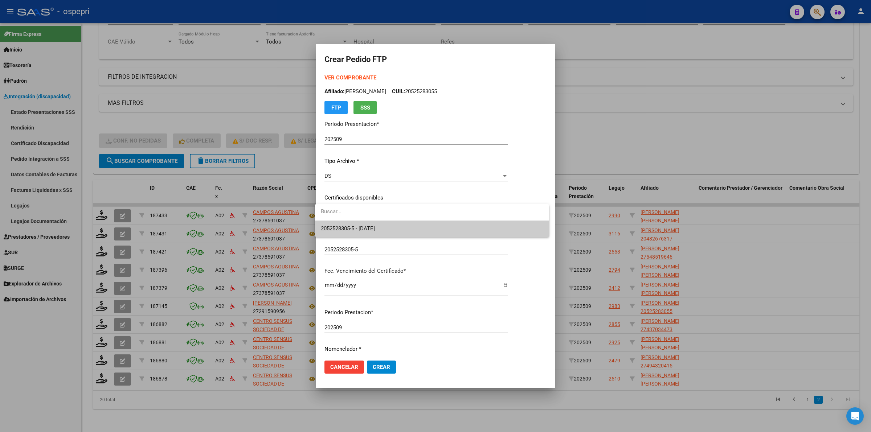
click at [353, 226] on span "2052528305-5 - 2034-10-01" at bounding box center [348, 228] width 54 height 7
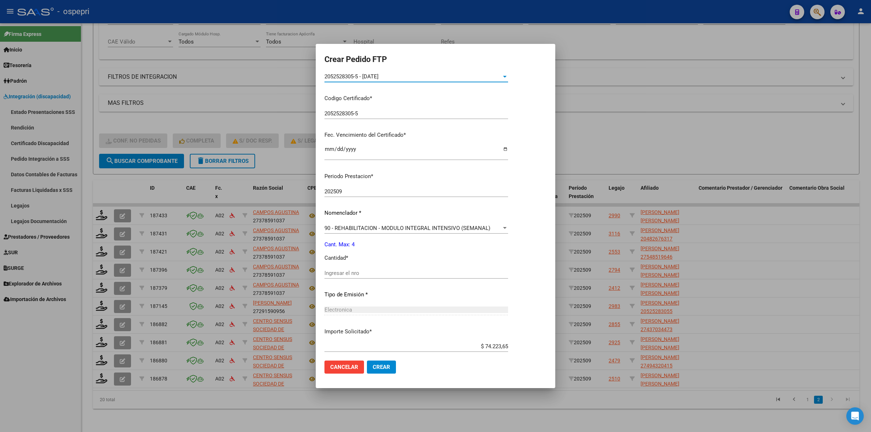
click at [347, 269] on div "Ingresar el nro" at bounding box center [417, 273] width 184 height 11
click at [389, 371] on button "Crear" at bounding box center [381, 367] width 29 height 13
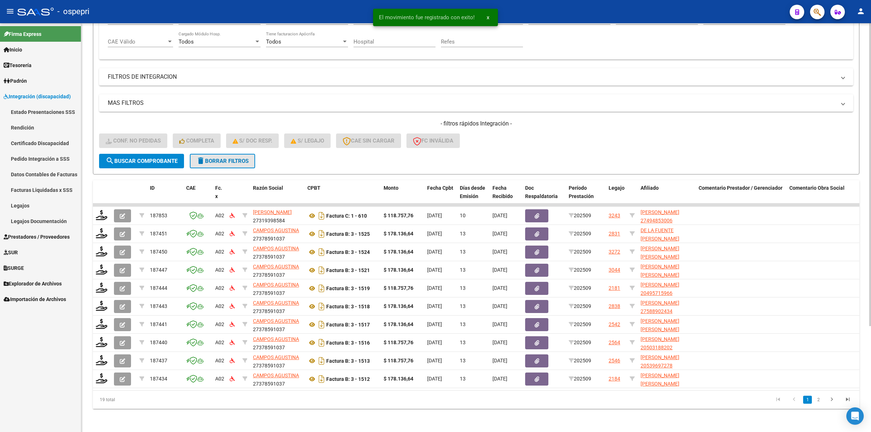
click at [225, 158] on span "delete Borrar Filtros" at bounding box center [222, 161] width 52 height 7
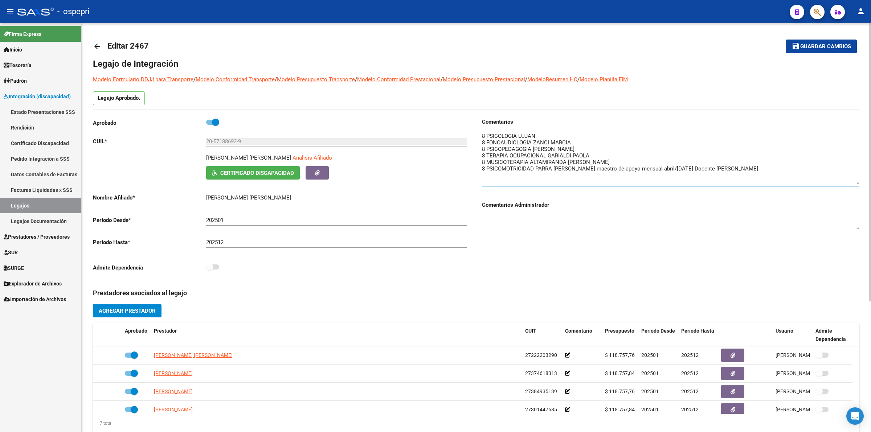
click at [97, 44] on mat-icon "arrow_back" at bounding box center [97, 46] width 9 height 9
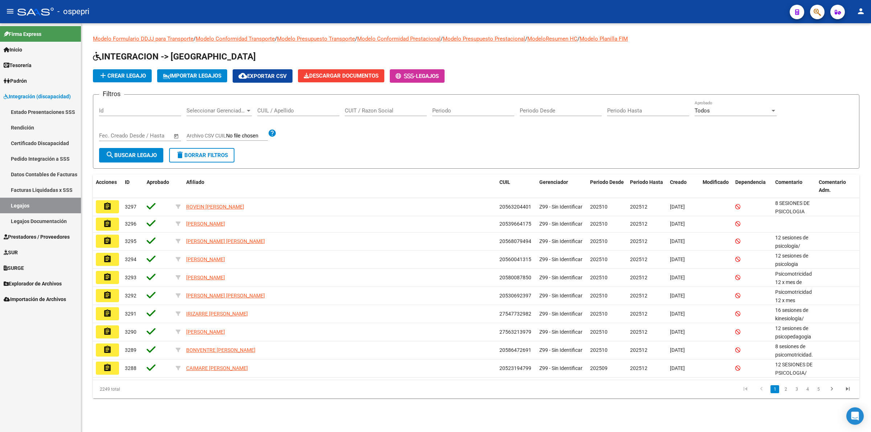
click at [289, 106] on div "CUIL / Apellido" at bounding box center [298, 109] width 82 height 16
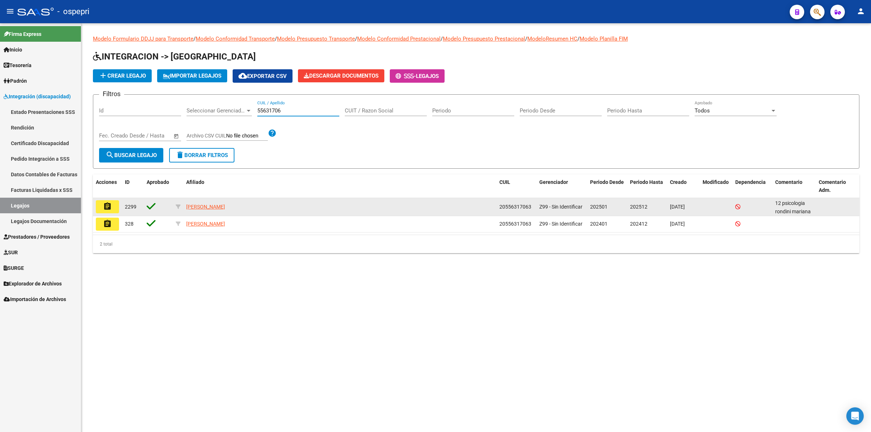
type input "55631706"
click at [110, 203] on mat-icon "assignment" at bounding box center [107, 206] width 9 height 9
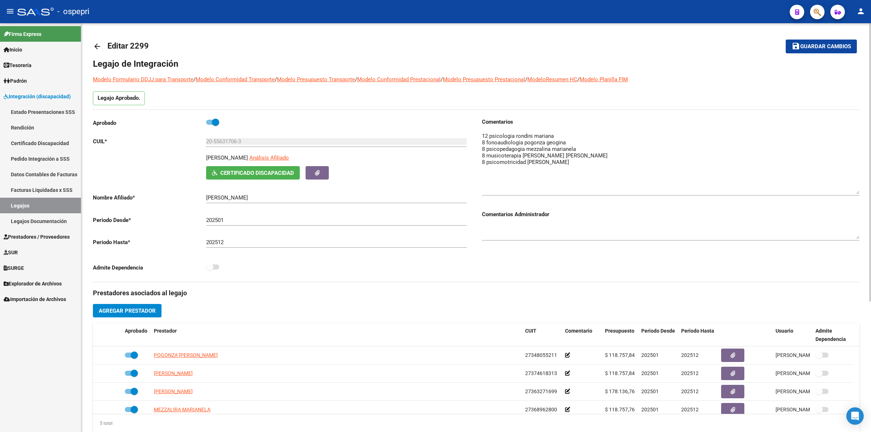
drag, startPoint x: 855, startPoint y: 144, endPoint x: 860, endPoint y: 191, distance: 47.7
click at [860, 191] on div "arrow_back Editar 2299 save Guardar cambios Legajo de Integración Modelo Formul…" at bounding box center [476, 323] width 790 height 601
click at [98, 46] on mat-icon "arrow_back" at bounding box center [97, 46] width 9 height 9
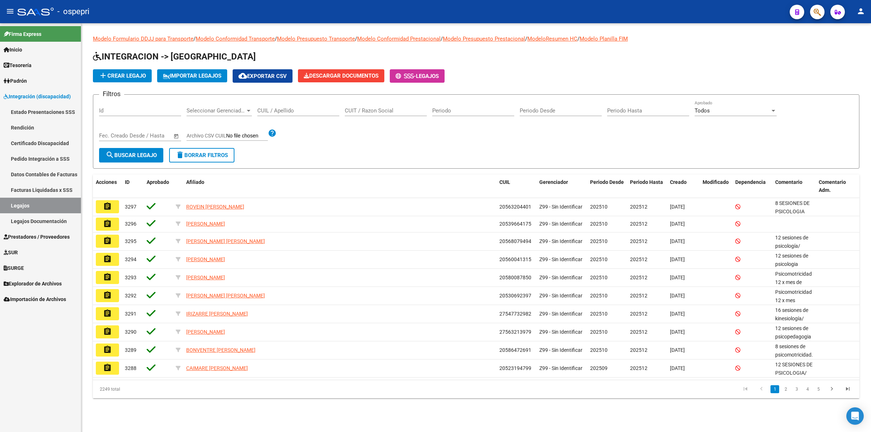
click at [276, 110] on input "CUIL / Apellido" at bounding box center [298, 110] width 82 height 7
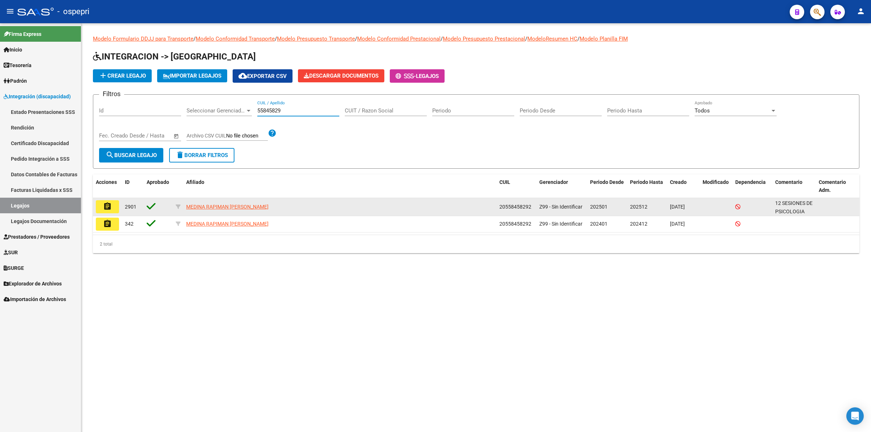
type input "55845829"
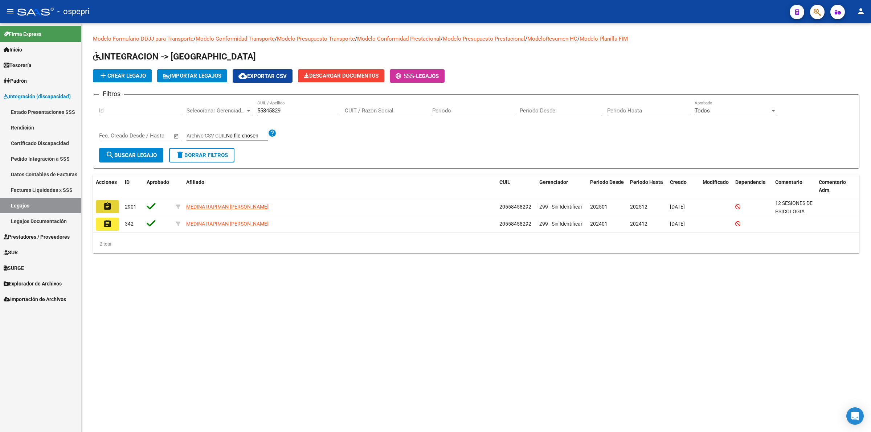
drag, startPoint x: 111, startPoint y: 203, endPoint x: 144, endPoint y: 253, distance: 60.4
click at [111, 203] on mat-icon "assignment" at bounding box center [107, 206] width 9 height 9
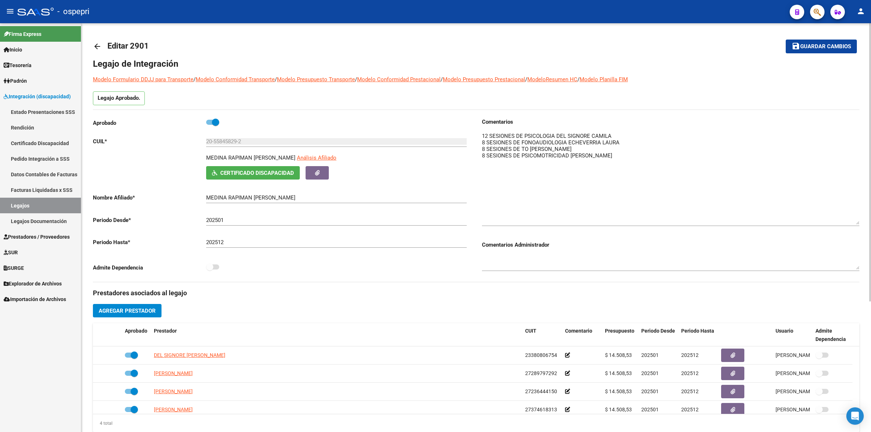
drag, startPoint x: 857, startPoint y: 143, endPoint x: 852, endPoint y: 215, distance: 72.4
click at [857, 220] on textarea at bounding box center [670, 178] width 377 height 93
click at [99, 46] on mat-icon "arrow_back" at bounding box center [97, 46] width 9 height 9
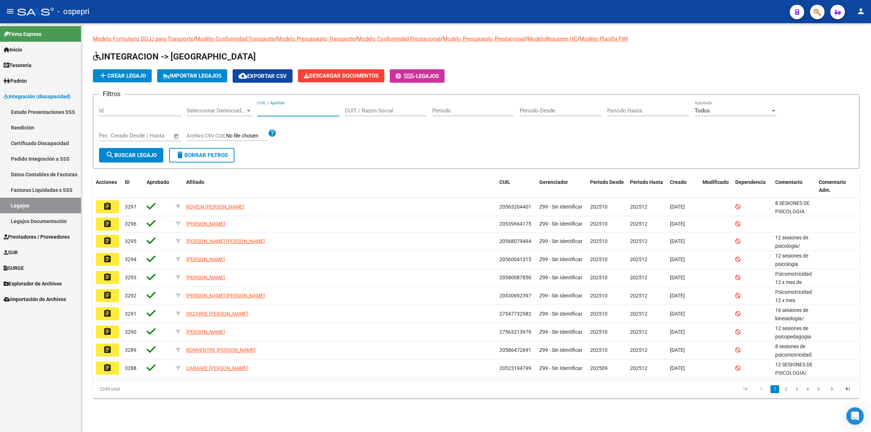
click at [293, 111] on input "CUIL / Apellido" at bounding box center [298, 110] width 82 height 7
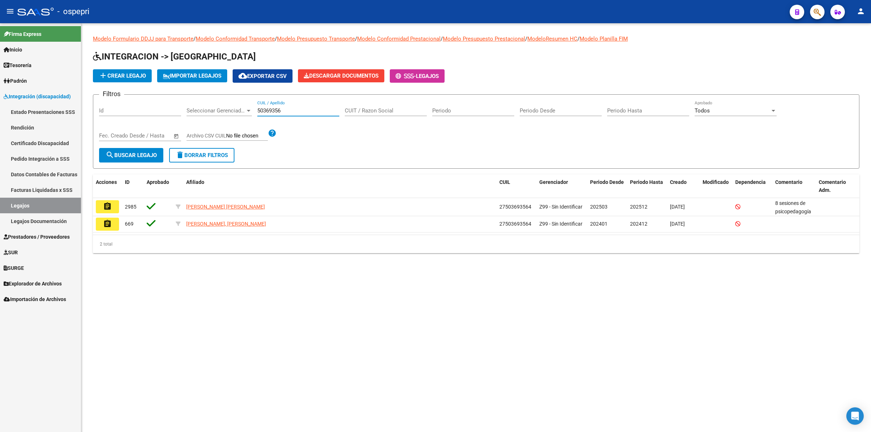
type input "50369356"
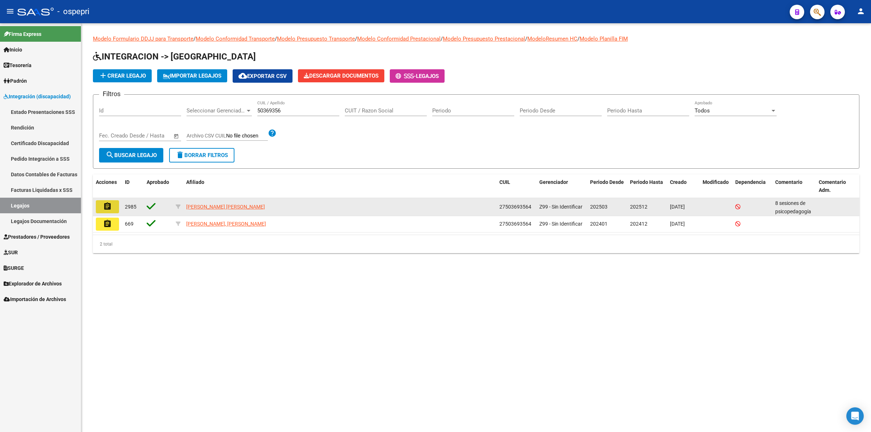
click at [107, 205] on mat-icon "assignment" at bounding box center [107, 206] width 9 height 9
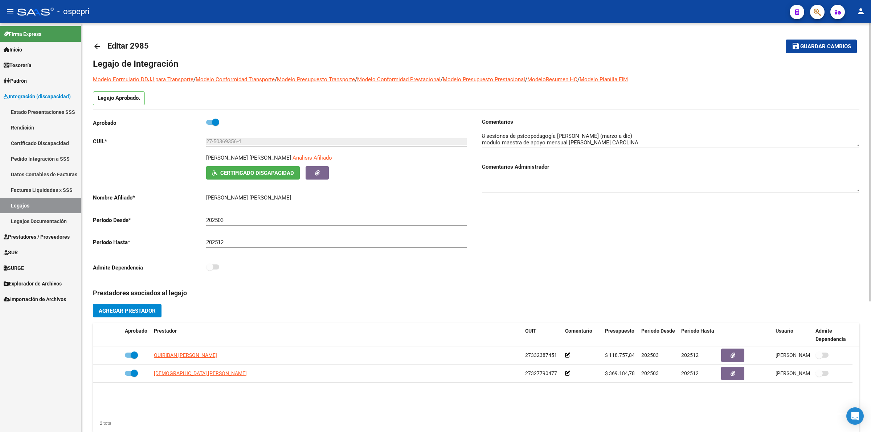
click at [97, 41] on link "arrow_back" at bounding box center [100, 46] width 15 height 17
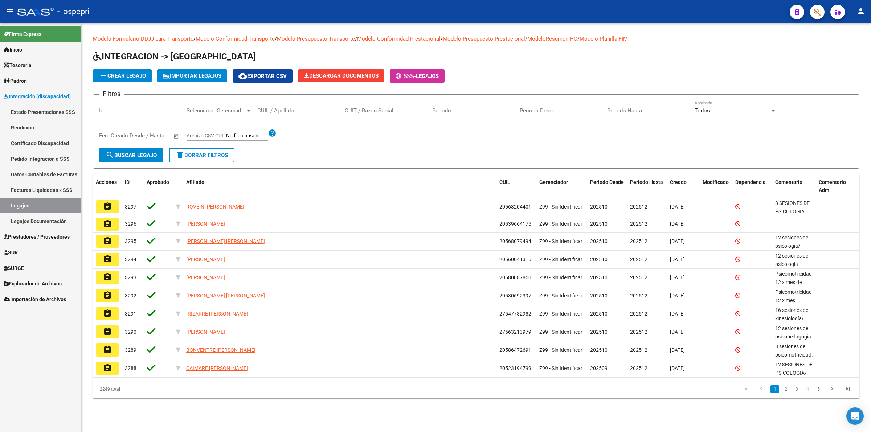
drag, startPoint x: 279, startPoint y: 104, endPoint x: 283, endPoint y: 109, distance: 6.7
click at [281, 107] on div "CUIL / Apellido" at bounding box center [298, 109] width 82 height 16
click at [283, 109] on input "CUIL / Apellido" at bounding box center [298, 110] width 82 height 7
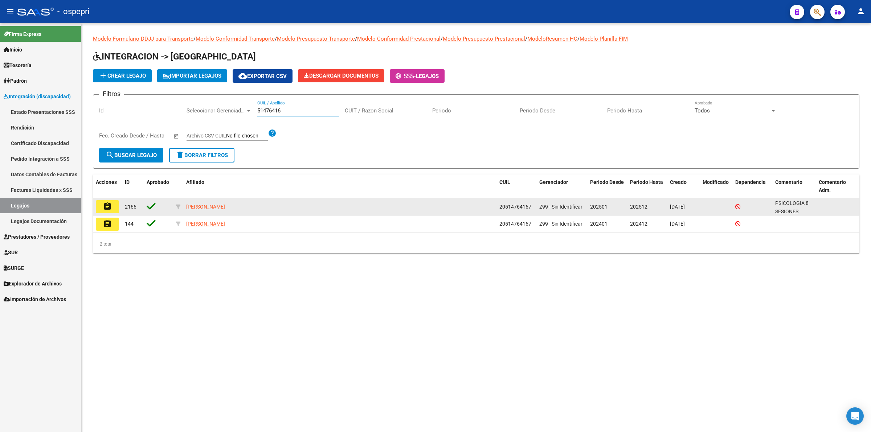
type input "51476416"
click at [100, 211] on button "assignment" at bounding box center [107, 206] width 23 height 13
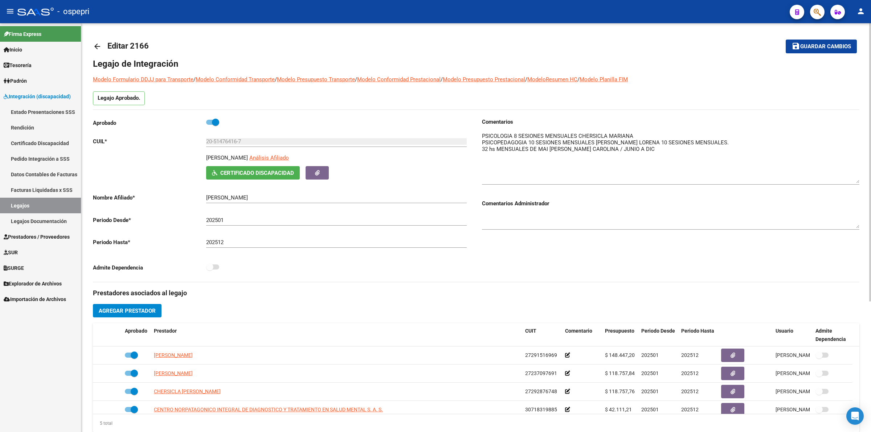
drag, startPoint x: 857, startPoint y: 143, endPoint x: 857, endPoint y: 180, distance: 37.0
click at [857, 180] on textarea at bounding box center [670, 157] width 377 height 51
click at [98, 46] on mat-icon "arrow_back" at bounding box center [97, 46] width 9 height 9
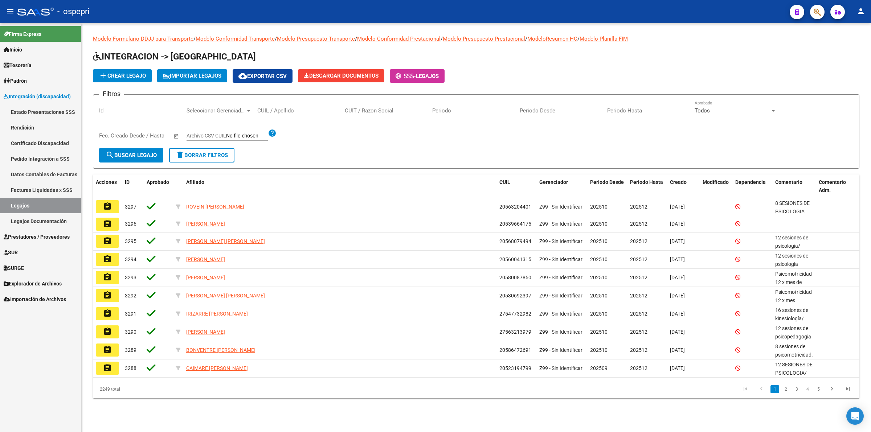
click at [279, 111] on input "CUIL / Apellido" at bounding box center [298, 110] width 82 height 7
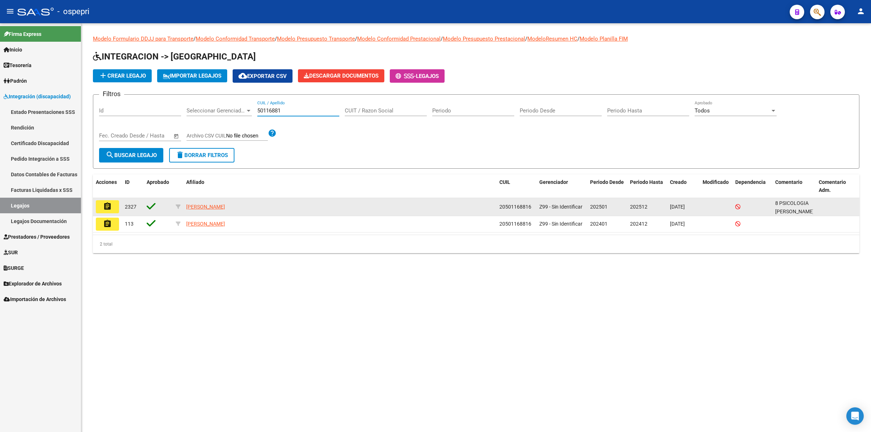
type input "50116881"
click at [108, 204] on mat-icon "assignment" at bounding box center [107, 206] width 9 height 9
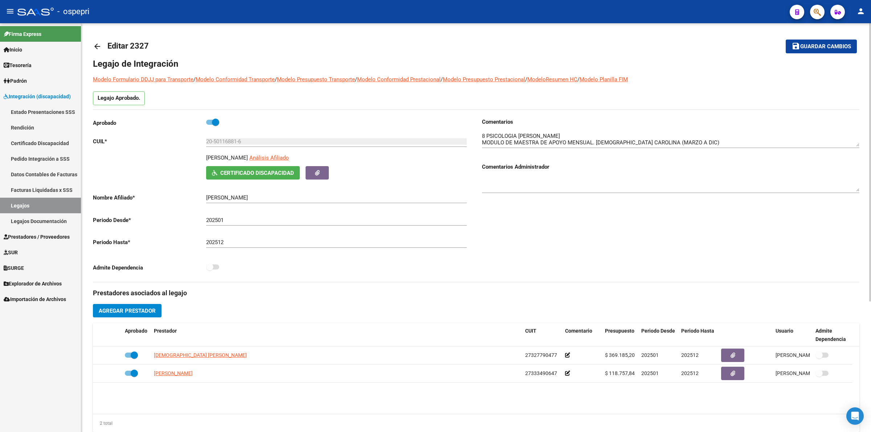
click at [97, 41] on link "arrow_back" at bounding box center [100, 46] width 15 height 17
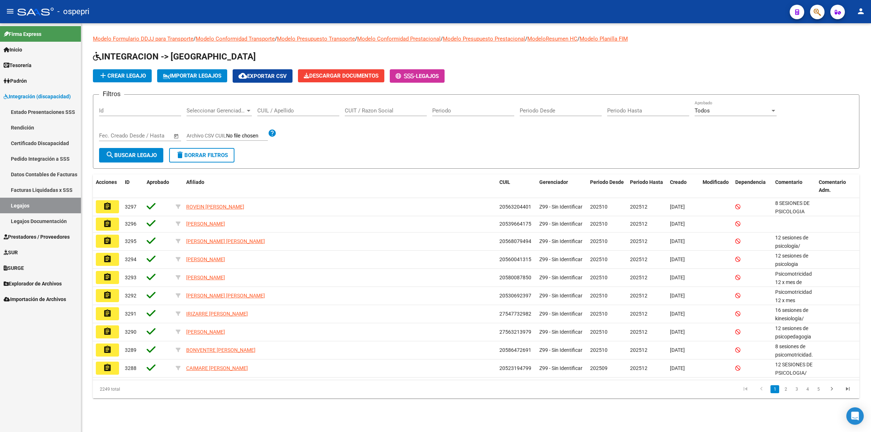
click at [287, 105] on div "CUIL / Apellido" at bounding box center [298, 109] width 82 height 16
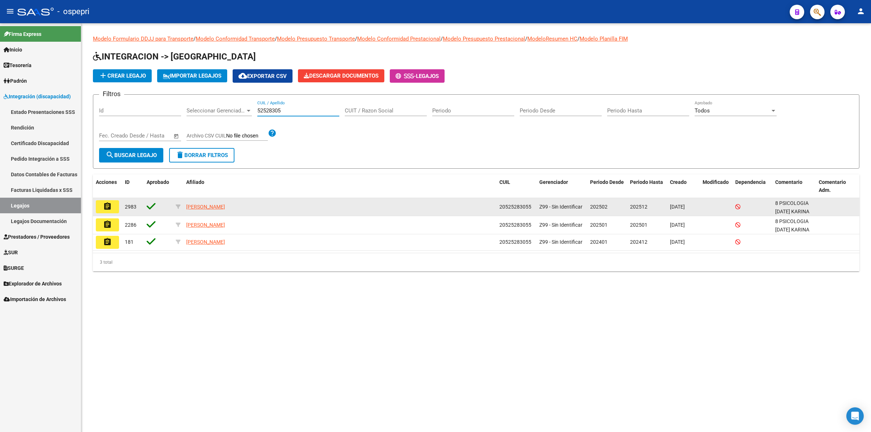
type input "52528305"
click at [114, 202] on button "assignment" at bounding box center [107, 206] width 23 height 13
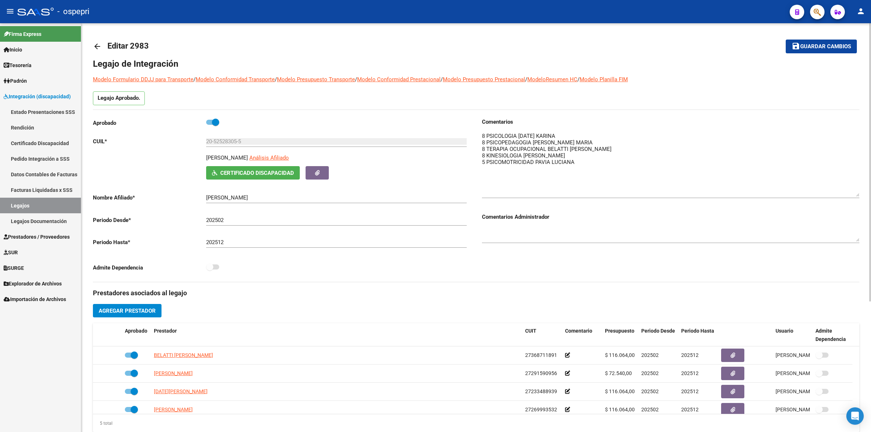
drag, startPoint x: 857, startPoint y: 140, endPoint x: 856, endPoint y: 191, distance: 50.8
click at [856, 191] on textarea at bounding box center [670, 164] width 377 height 65
click at [98, 46] on mat-icon "arrow_back" at bounding box center [97, 46] width 9 height 9
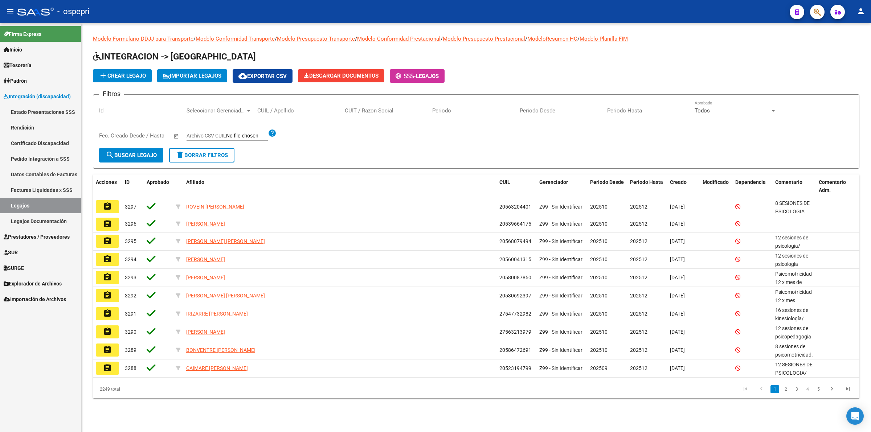
click at [311, 111] on input "CUIL / Apellido" at bounding box center [298, 110] width 82 height 7
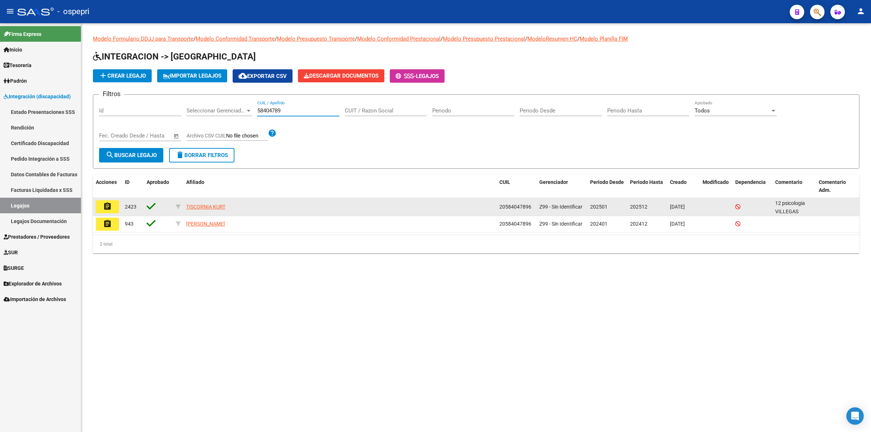
type input "58404789"
click at [99, 207] on button "assignment" at bounding box center [107, 206] width 23 height 13
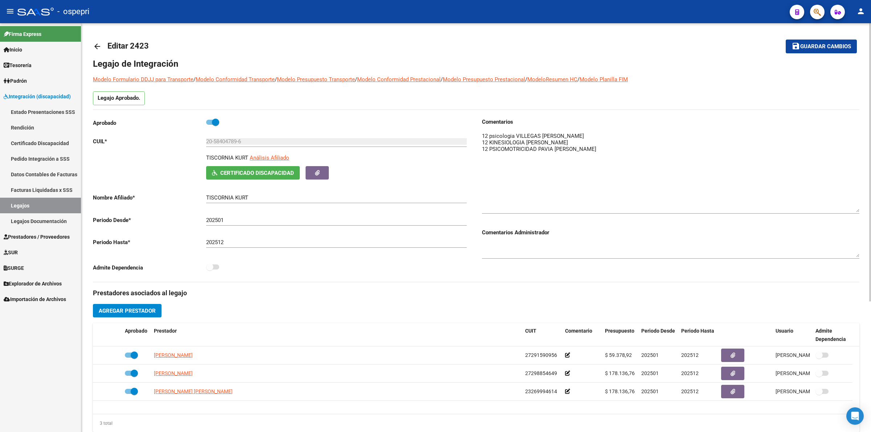
drag, startPoint x: 857, startPoint y: 141, endPoint x: 868, endPoint y: 207, distance: 66.9
click at [868, 207] on div "arrow_back Editar 2423 save Guardar cambios Legajo de Integración Modelo Formul…" at bounding box center [476, 323] width 790 height 601
click at [97, 44] on mat-icon "arrow_back" at bounding box center [97, 46] width 9 height 9
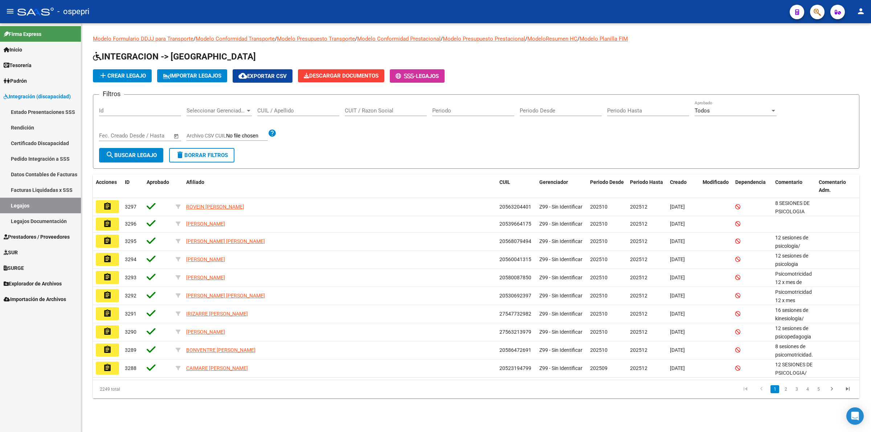
click at [267, 106] on div "CUIL / Apellido" at bounding box center [298, 109] width 82 height 16
click at [268, 108] on input "CUIL / Apellido" at bounding box center [298, 110] width 82 height 7
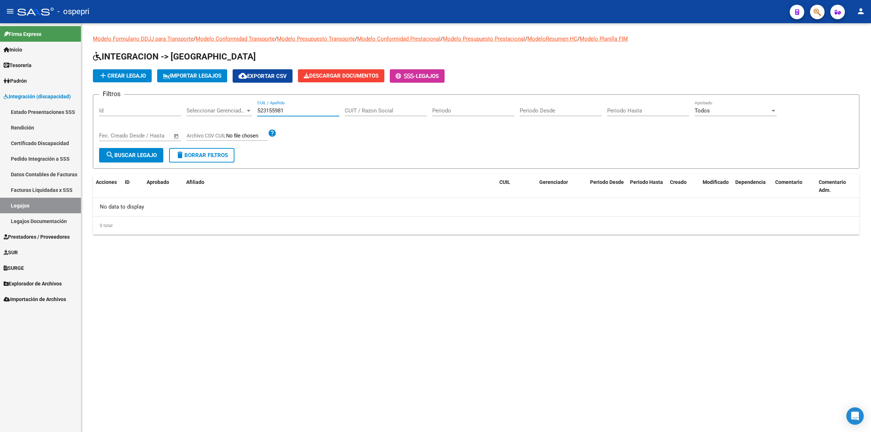
click at [278, 108] on input "523155981" at bounding box center [298, 110] width 82 height 7
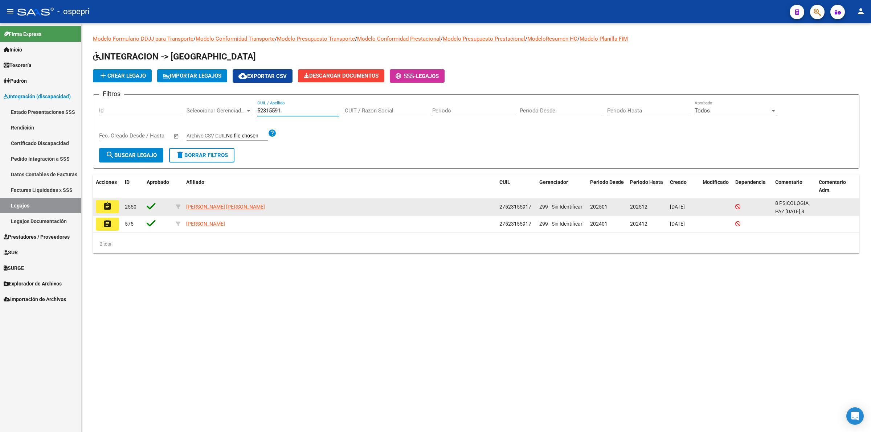
type input "52315591"
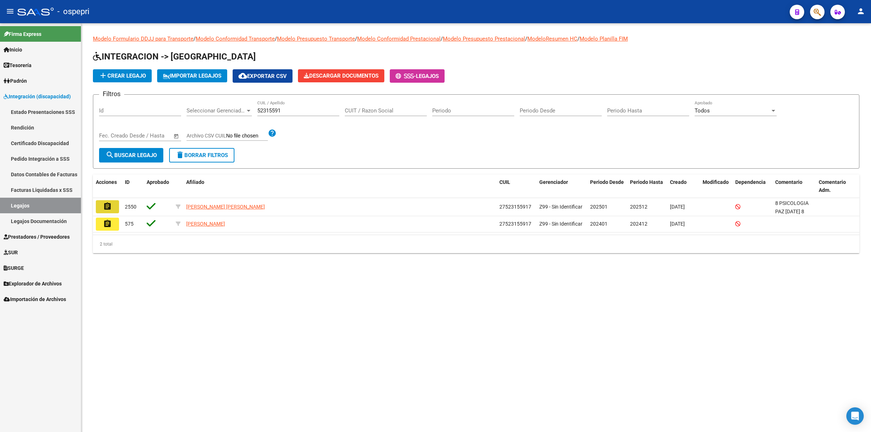
click at [115, 205] on button "assignment" at bounding box center [107, 206] width 23 height 13
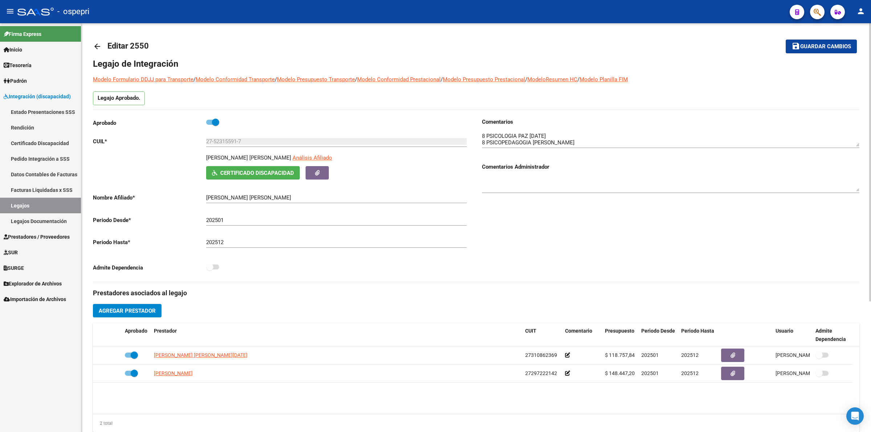
click at [98, 45] on mat-icon "arrow_back" at bounding box center [97, 46] width 9 height 9
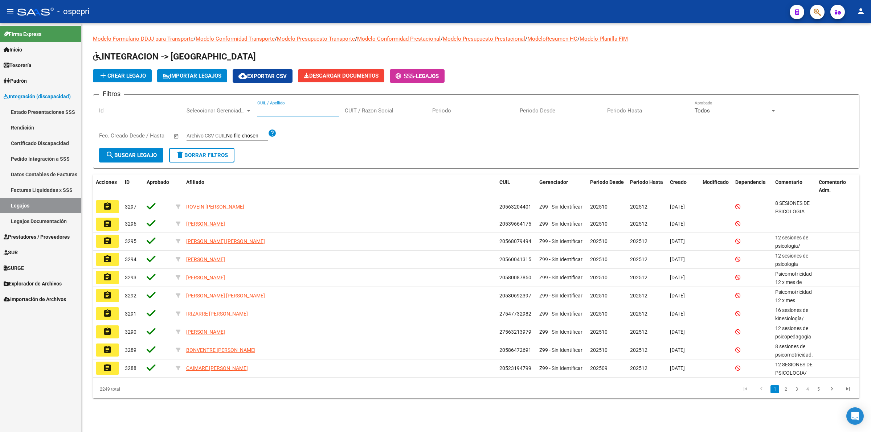
click at [271, 111] on input "CUIL / Apellido" at bounding box center [298, 110] width 82 height 7
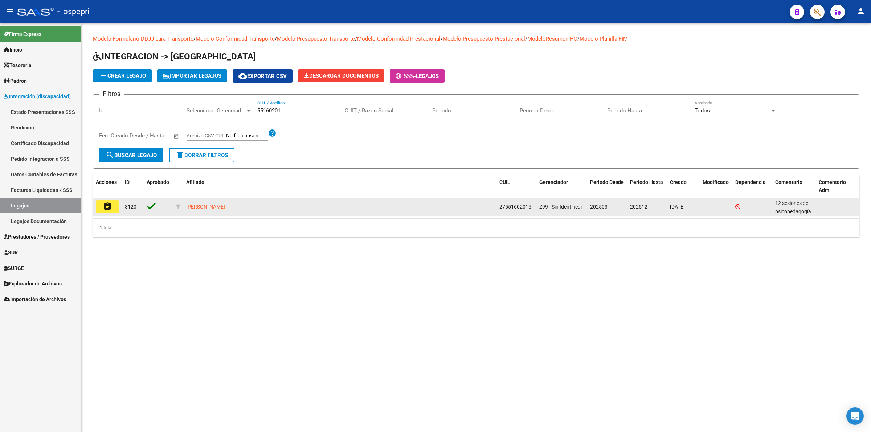
type input "55160201"
click at [106, 206] on mat-icon "assignment" at bounding box center [107, 206] width 9 height 9
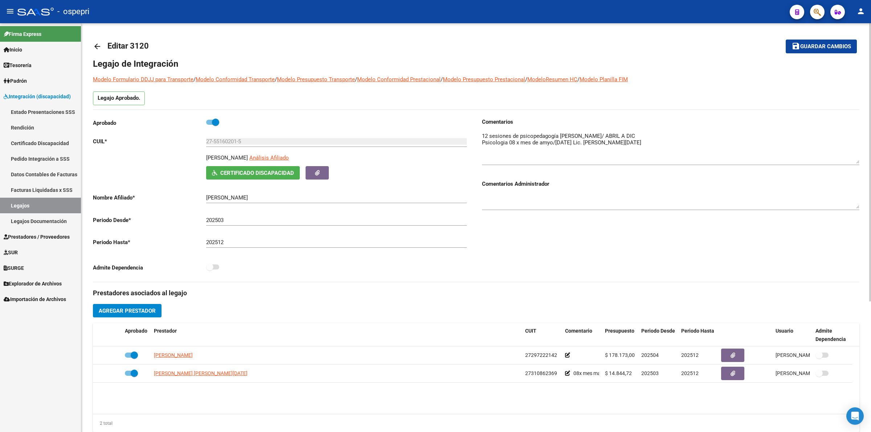
drag, startPoint x: 857, startPoint y: 144, endPoint x: 852, endPoint y: 180, distance: 37.0
click at [852, 164] on textarea at bounding box center [670, 148] width 377 height 32
click at [96, 48] on mat-icon "arrow_back" at bounding box center [97, 46] width 9 height 9
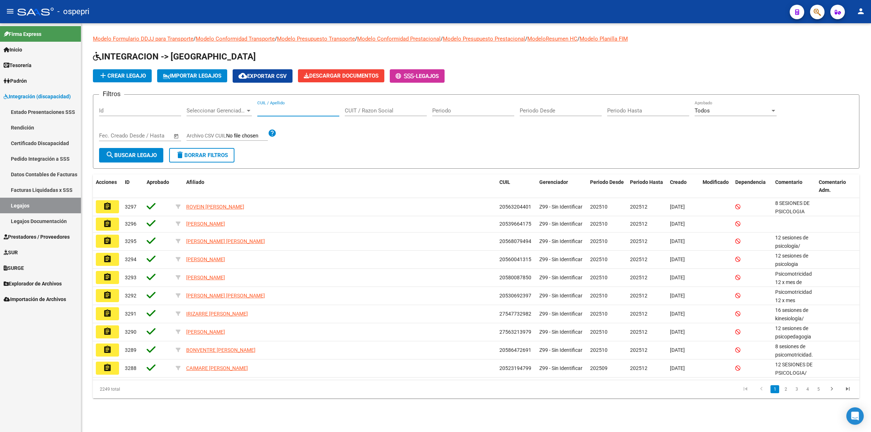
click at [290, 111] on input "CUIL / Apellido" at bounding box center [298, 110] width 82 height 7
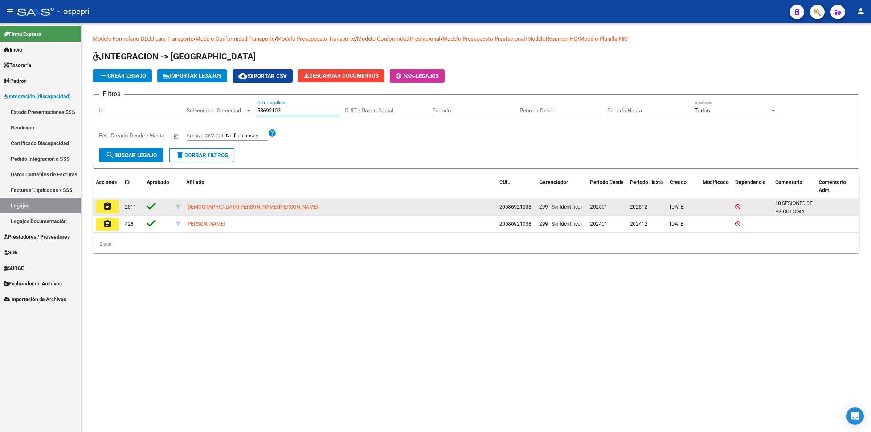
type input "58692103"
click at [111, 205] on mat-icon "assignment" at bounding box center [107, 206] width 9 height 9
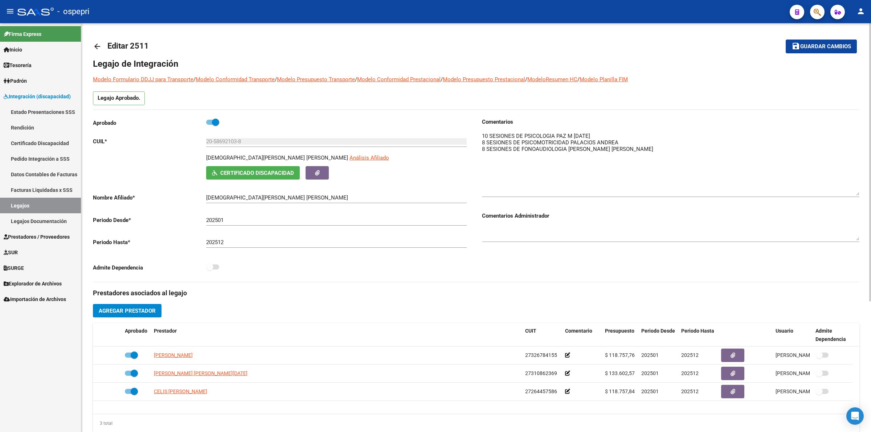
drag, startPoint x: 855, startPoint y: 143, endPoint x: 855, endPoint y: 192, distance: 49.0
click at [855, 192] on textarea at bounding box center [670, 164] width 377 height 64
click at [94, 42] on mat-icon "arrow_back" at bounding box center [97, 46] width 9 height 9
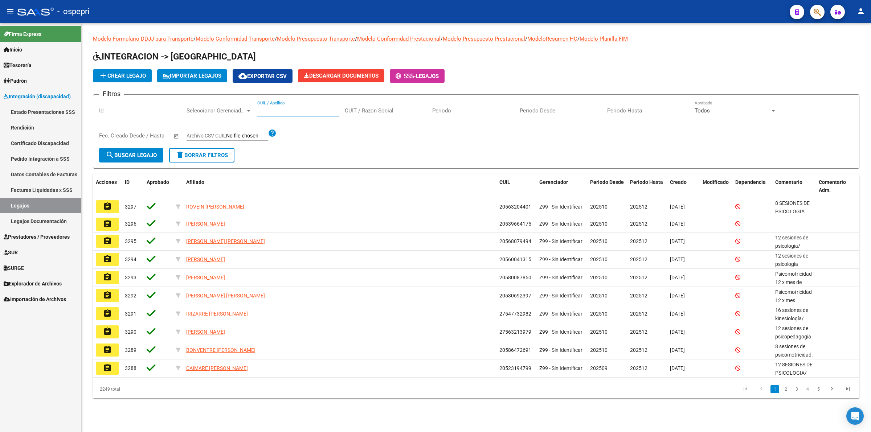
click at [274, 111] on input "CUIL / Apellido" at bounding box center [298, 110] width 82 height 7
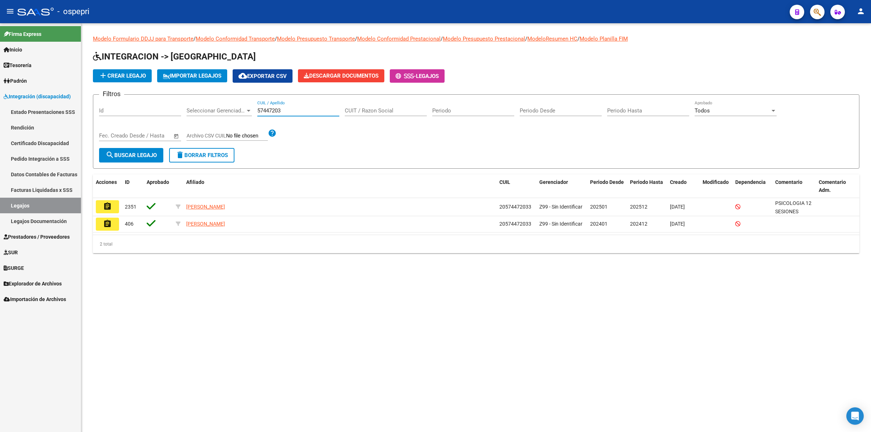
type input "57447203"
drag, startPoint x: 99, startPoint y: 203, endPoint x: 153, endPoint y: 224, distance: 58.4
click at [101, 204] on button "assignment" at bounding box center [107, 206] width 23 height 13
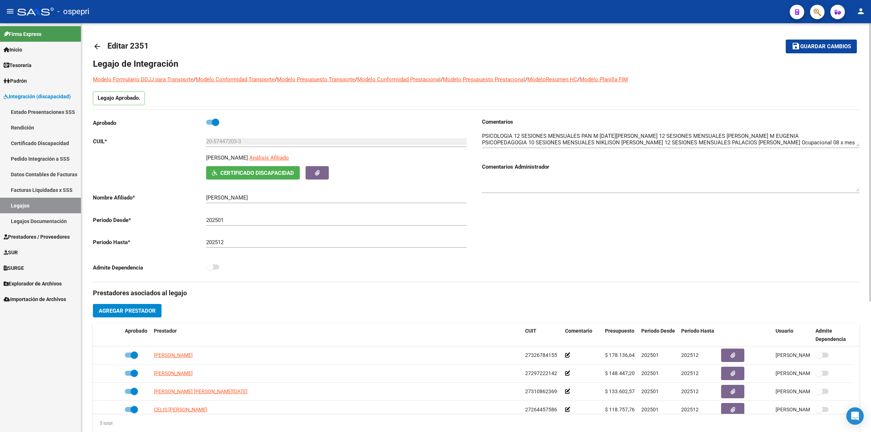
click at [98, 42] on mat-icon "arrow_back" at bounding box center [97, 46] width 9 height 9
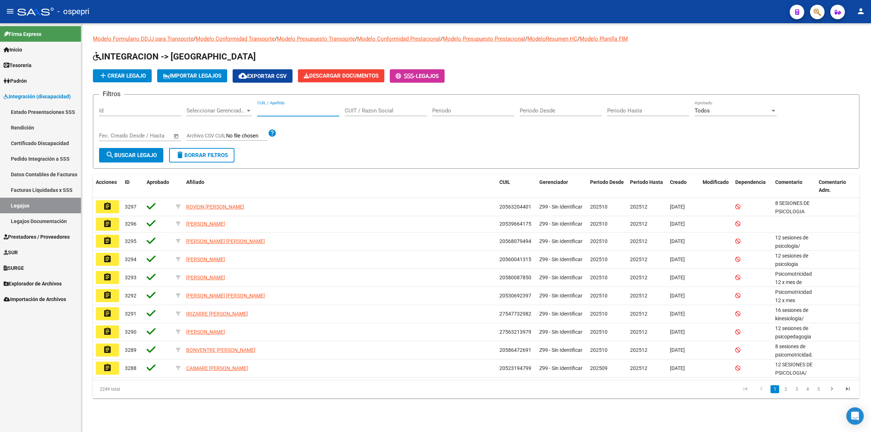
click at [280, 107] on input "CUIL / Apellido" at bounding box center [298, 110] width 82 height 7
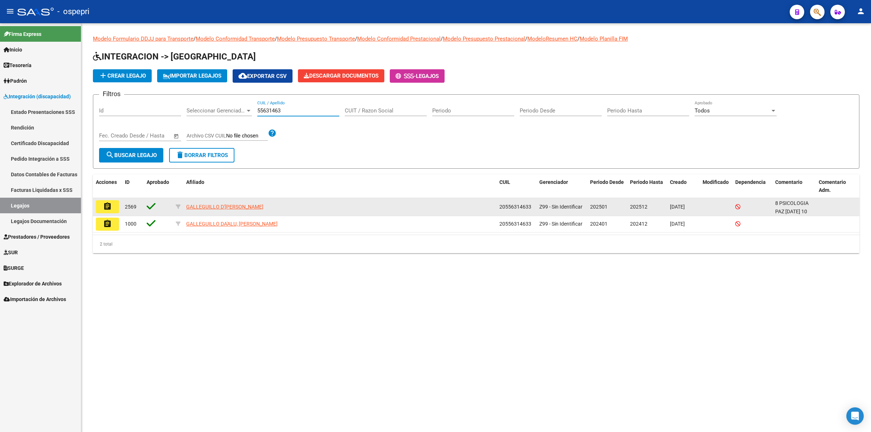
type input "55631463"
click at [112, 209] on button "assignment" at bounding box center [107, 206] width 23 height 13
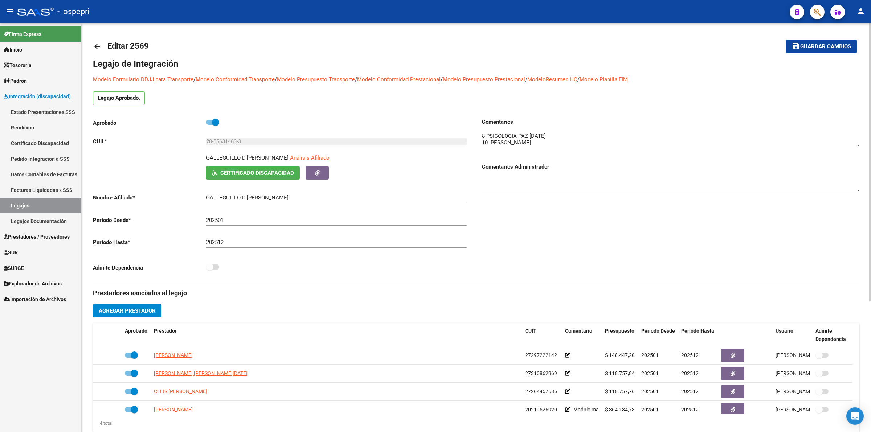
click at [97, 41] on link "arrow_back" at bounding box center [100, 46] width 15 height 17
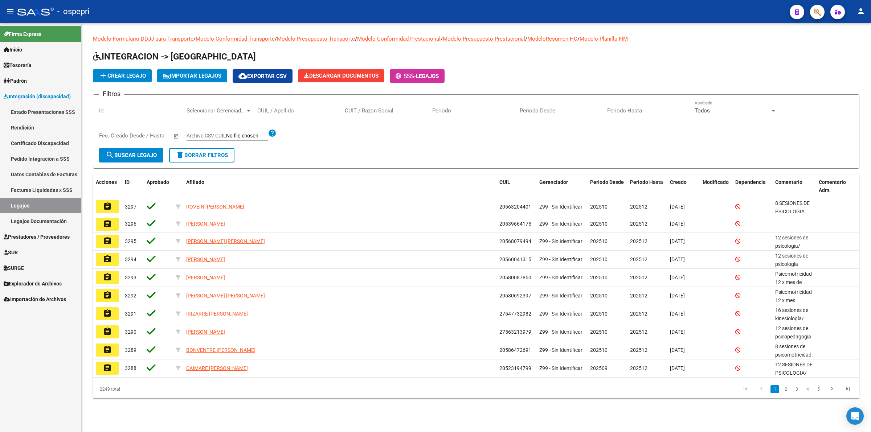
click at [291, 113] on input "CUIL / Apellido" at bounding box center [298, 110] width 82 height 7
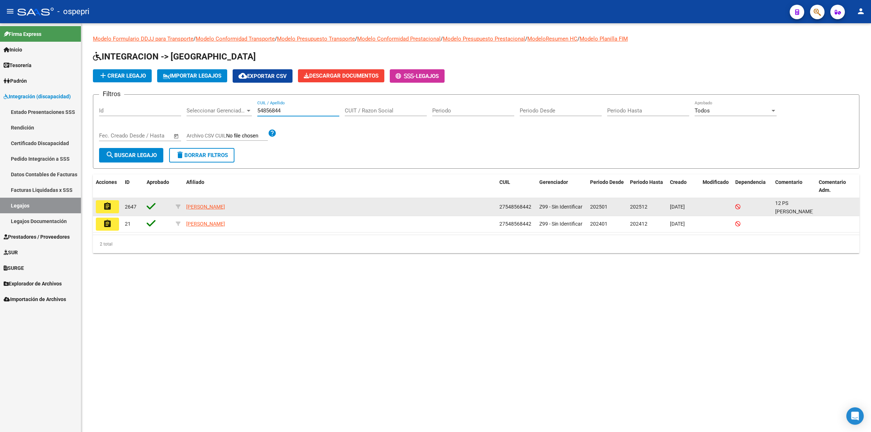
type input "54856844"
click at [111, 204] on mat-icon "assignment" at bounding box center [107, 206] width 9 height 9
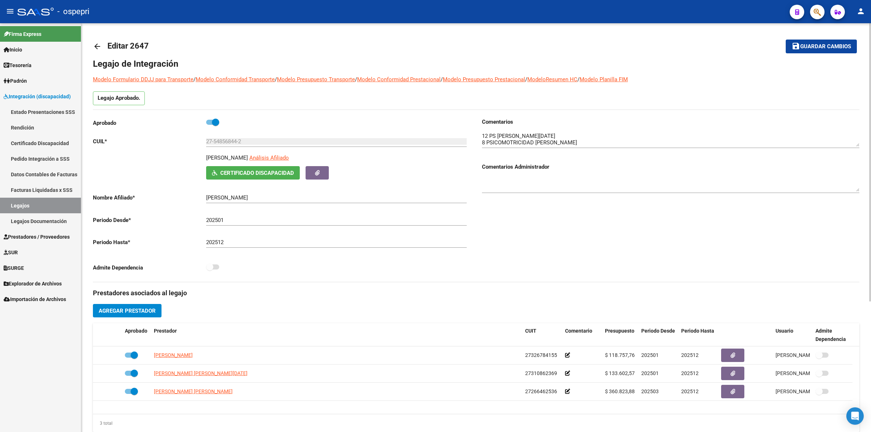
drag, startPoint x: 98, startPoint y: 43, endPoint x: 106, endPoint y: 44, distance: 8.1
click at [106, 44] on link "arrow_back" at bounding box center [100, 46] width 15 height 17
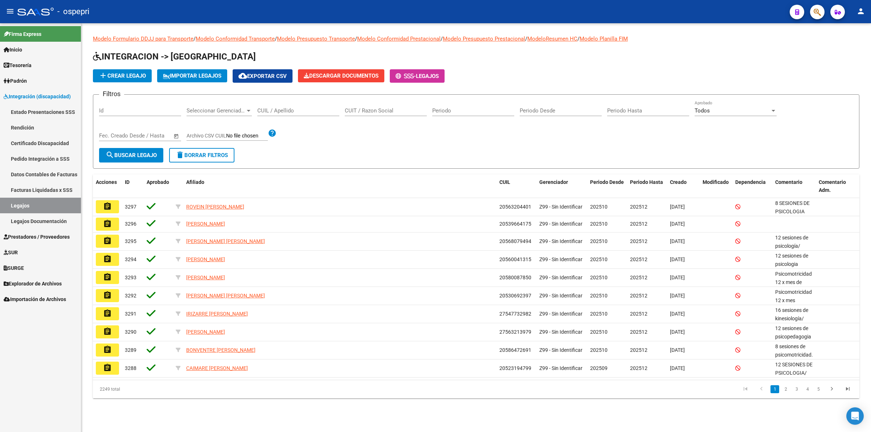
click at [298, 115] on div "CUIL / Apellido" at bounding box center [298, 109] width 82 height 16
click at [298, 113] on div "CUIL / Apellido" at bounding box center [298, 109] width 82 height 16
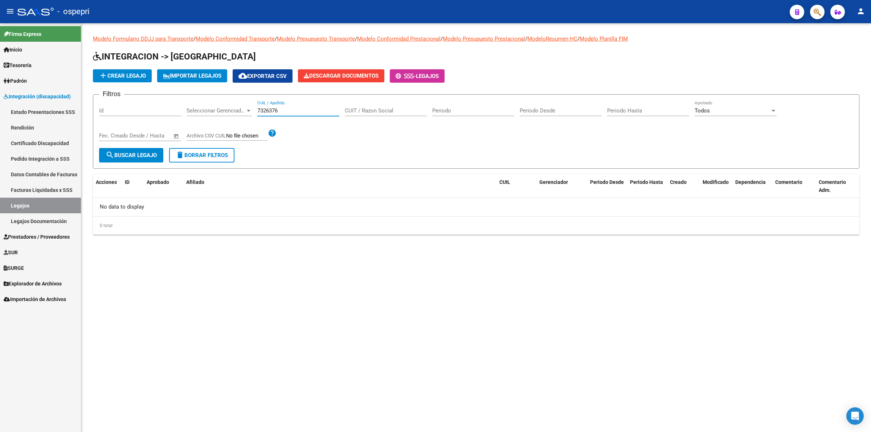
click at [261, 110] on input "7326376" at bounding box center [298, 110] width 82 height 7
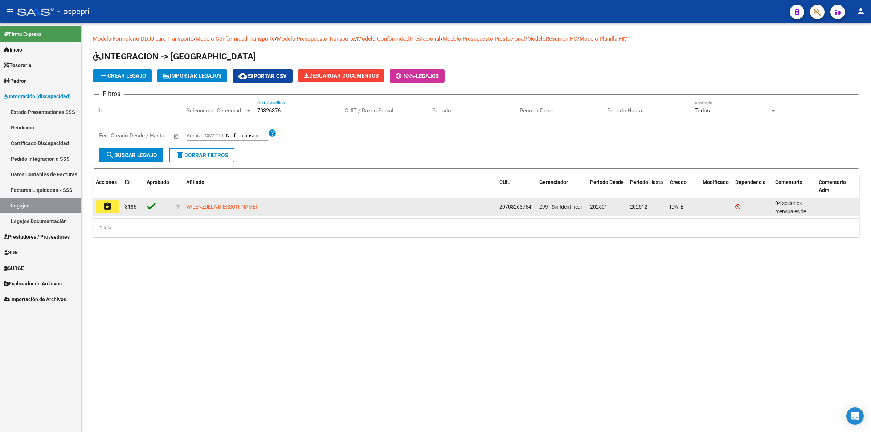
type input "70326376"
click at [109, 203] on mat-icon "assignment" at bounding box center [107, 206] width 9 height 9
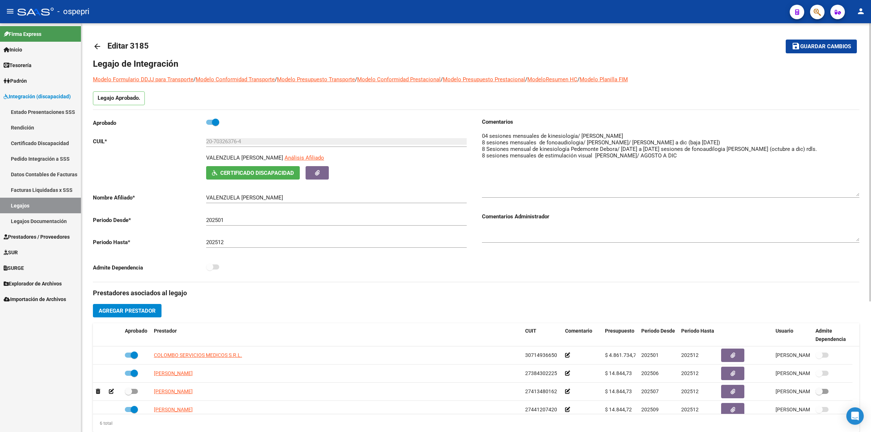
drag, startPoint x: 865, startPoint y: 177, endPoint x: 713, endPoint y: 137, distance: 156.9
click at [861, 182] on div "arrow_back Editar 3185 save Guardar cambios Legajo de Integración Modelo Formul…" at bounding box center [476, 323] width 790 height 601
click at [98, 44] on mat-icon "arrow_back" at bounding box center [97, 46] width 9 height 9
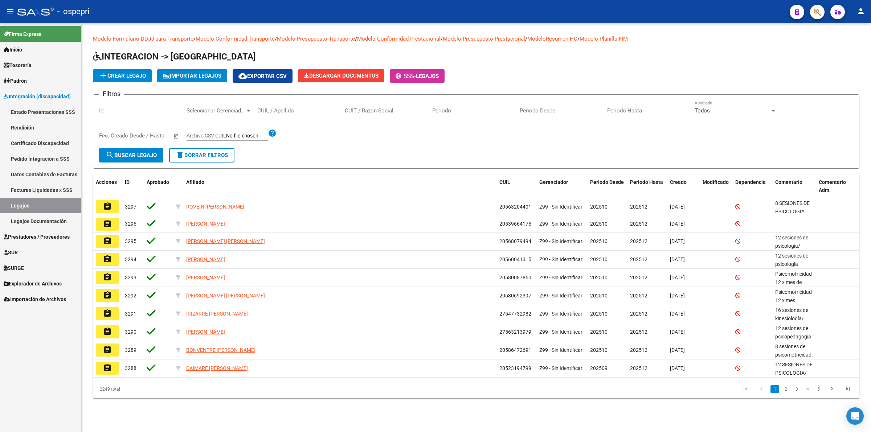
click at [301, 114] on div "CUIL / Apellido" at bounding box center [298, 109] width 82 height 16
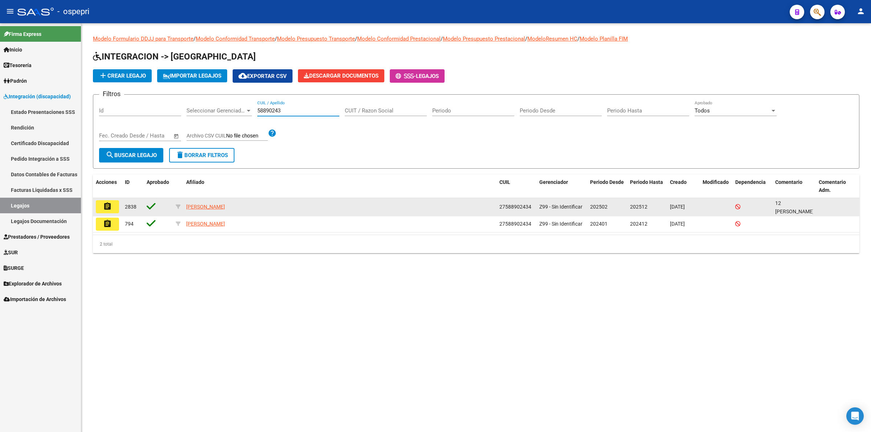
type input "58890243"
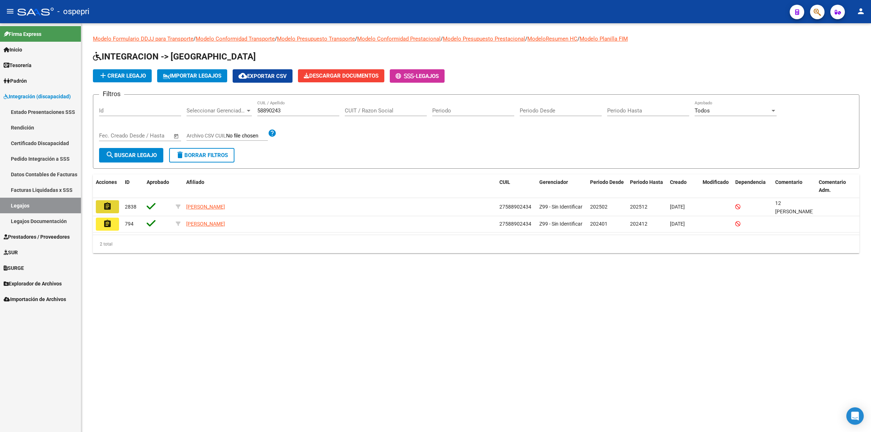
drag, startPoint x: 104, startPoint y: 206, endPoint x: 144, endPoint y: 311, distance: 112.5
click at [104, 206] on mat-icon "assignment" at bounding box center [107, 206] width 9 height 9
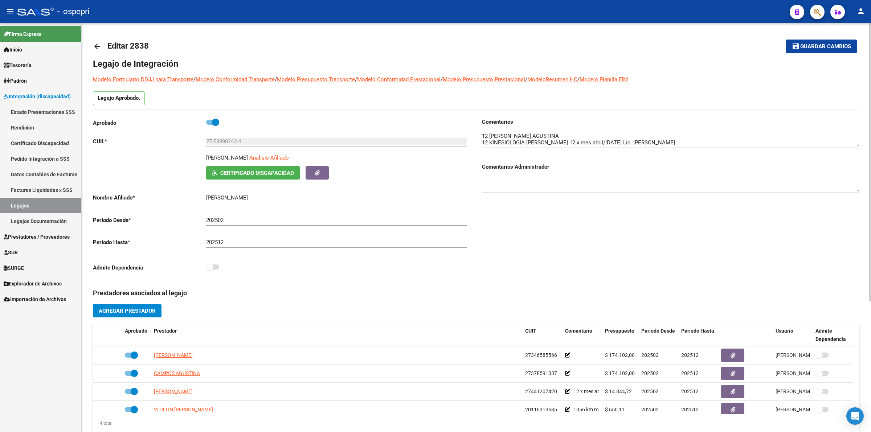
click at [97, 46] on mat-icon "arrow_back" at bounding box center [97, 46] width 9 height 9
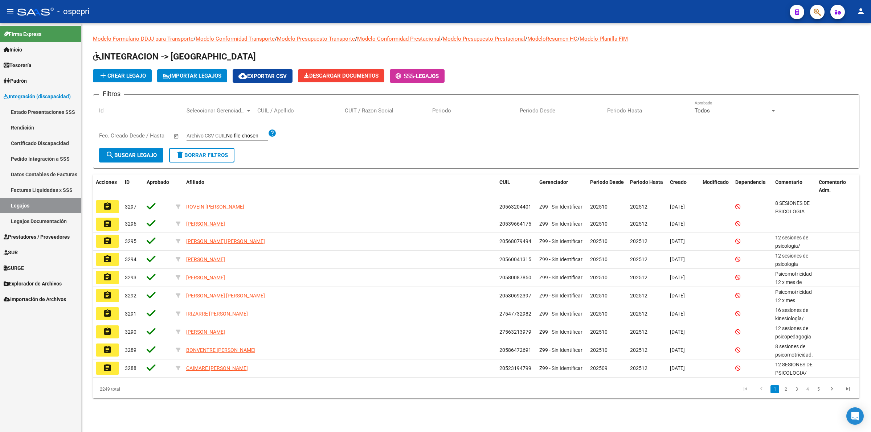
click at [298, 110] on input "CUIL / Apellido" at bounding box center [298, 110] width 82 height 7
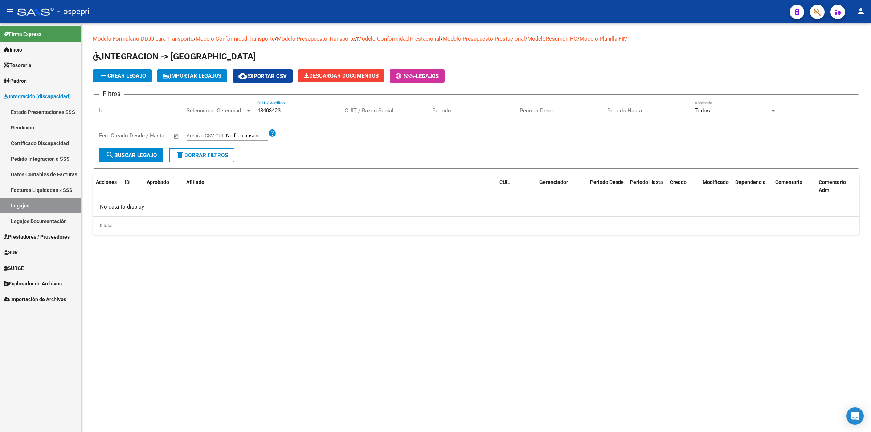
click at [259, 110] on input "48403423" at bounding box center [298, 110] width 82 height 7
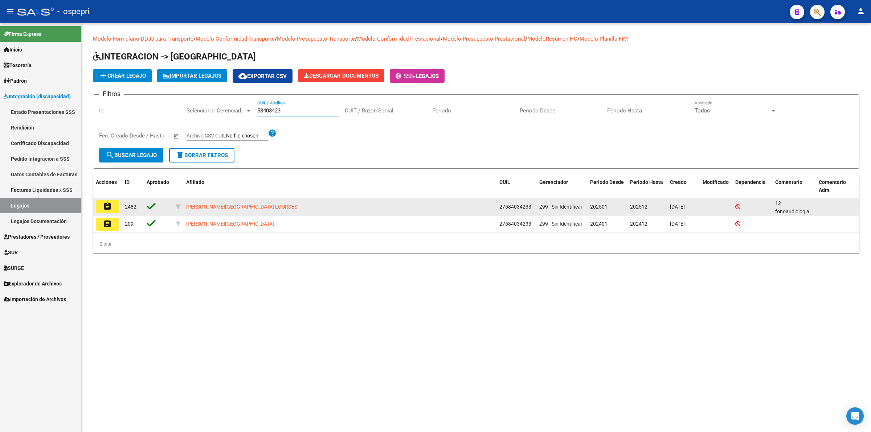
type input "58403423"
click at [104, 208] on mat-icon "assignment" at bounding box center [107, 206] width 9 height 9
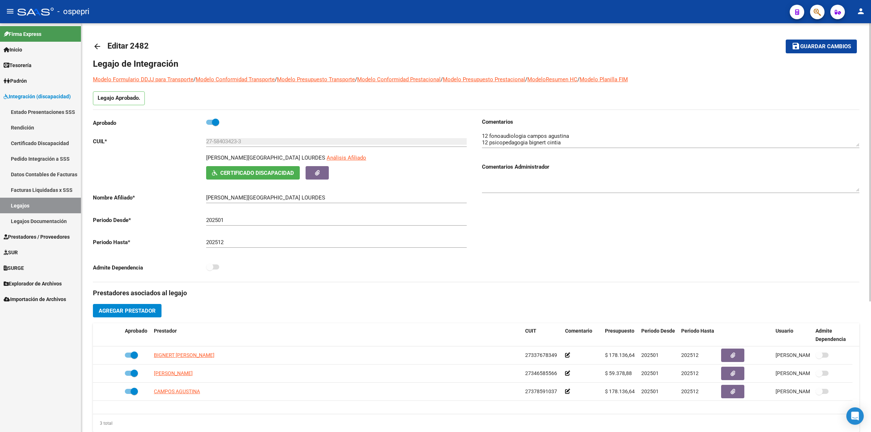
click at [95, 41] on link "arrow_back" at bounding box center [100, 46] width 15 height 17
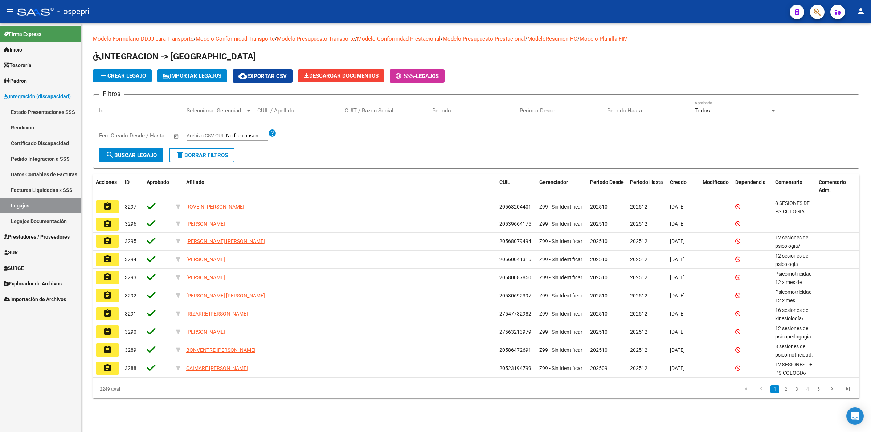
click at [289, 112] on input "CUIL / Apellido" at bounding box center [298, 110] width 82 height 7
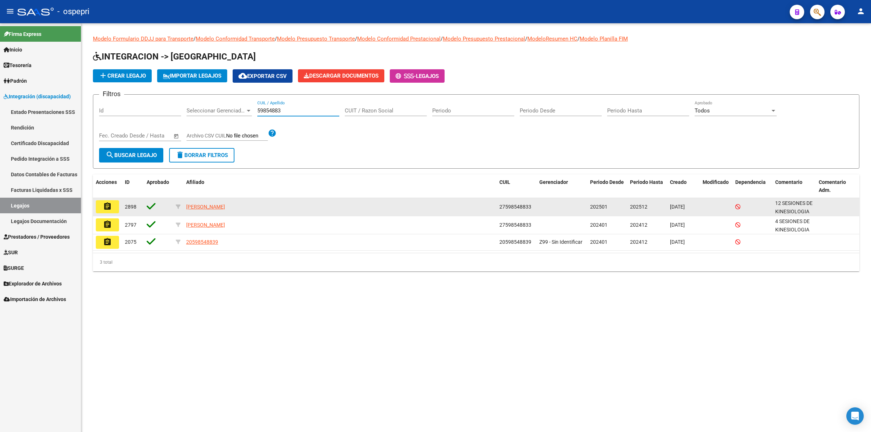
type input "59854883"
click at [108, 207] on mat-icon "assignment" at bounding box center [107, 206] width 9 height 9
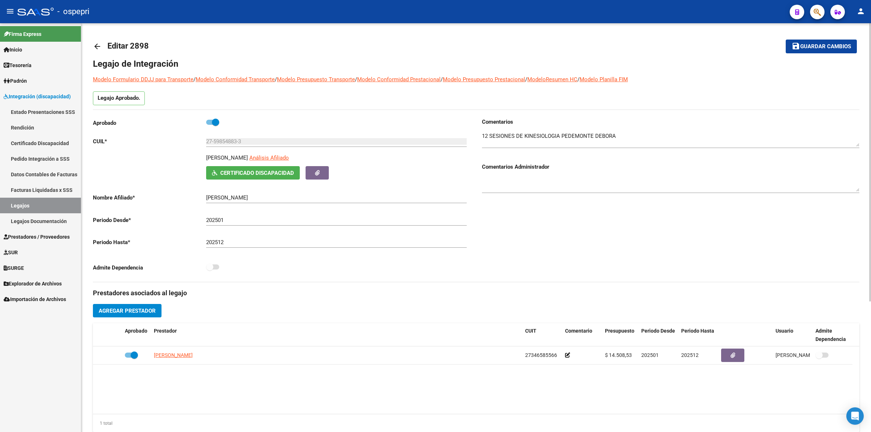
click at [98, 42] on mat-icon "arrow_back" at bounding box center [97, 46] width 9 height 9
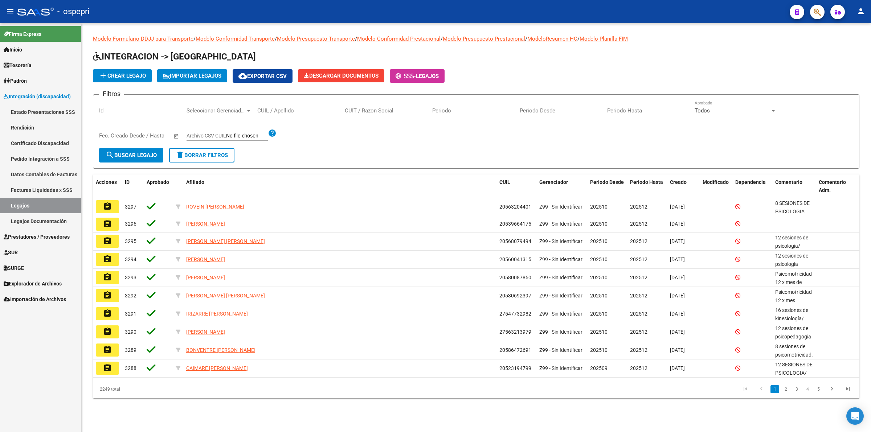
click at [288, 107] on input "CUIL / Apellido" at bounding box center [298, 110] width 82 height 7
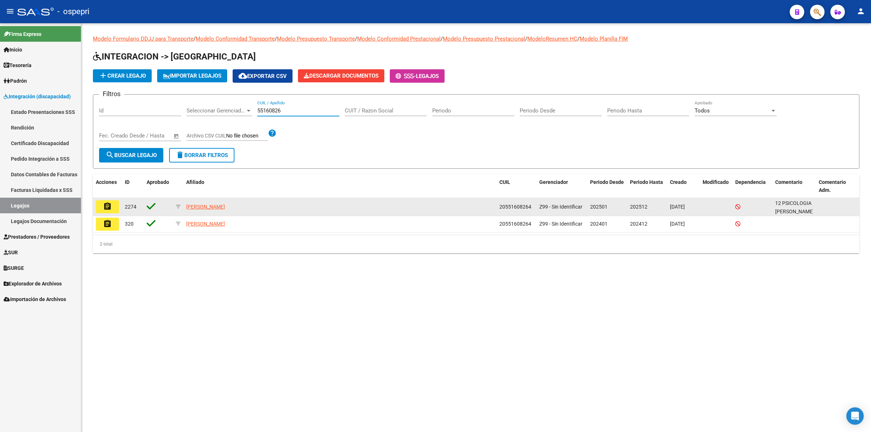
type input "55160826"
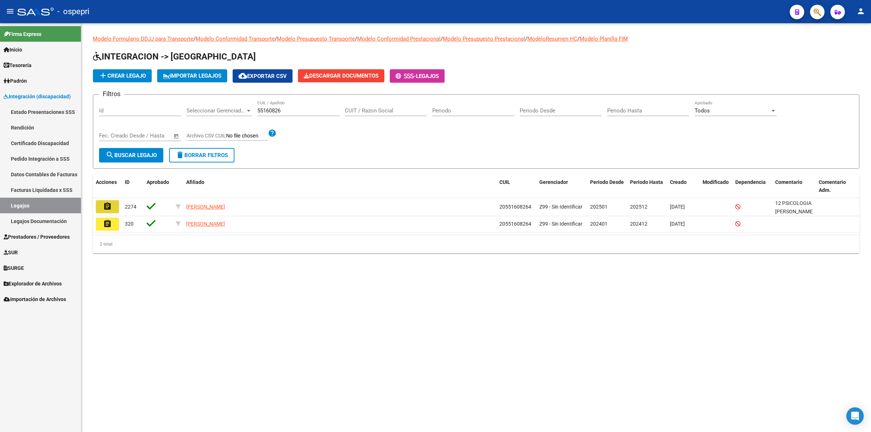
click at [108, 205] on mat-icon "assignment" at bounding box center [107, 206] width 9 height 9
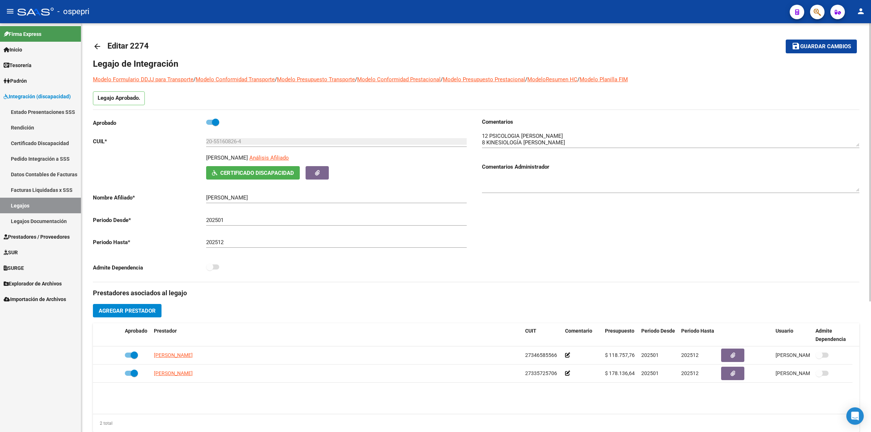
click at [97, 46] on mat-icon "arrow_back" at bounding box center [97, 46] width 9 height 9
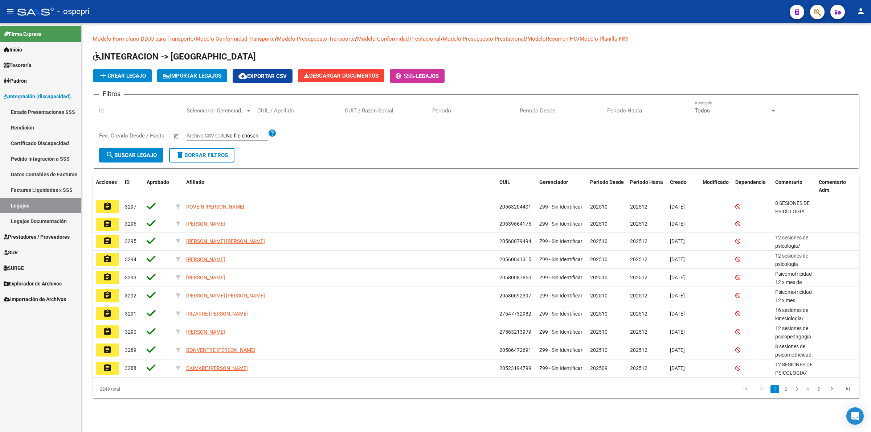
click at [285, 109] on input "CUIL / Apellido" at bounding box center [298, 110] width 82 height 7
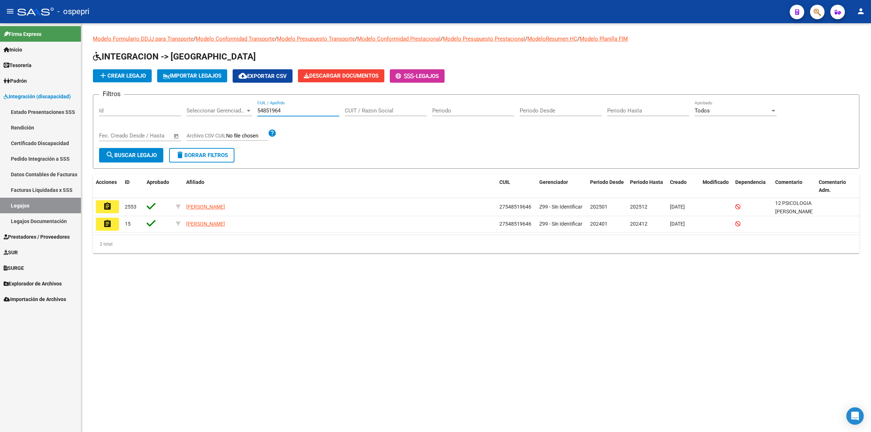
type input "54851964"
click at [110, 152] on mat-icon "search" at bounding box center [110, 155] width 9 height 9
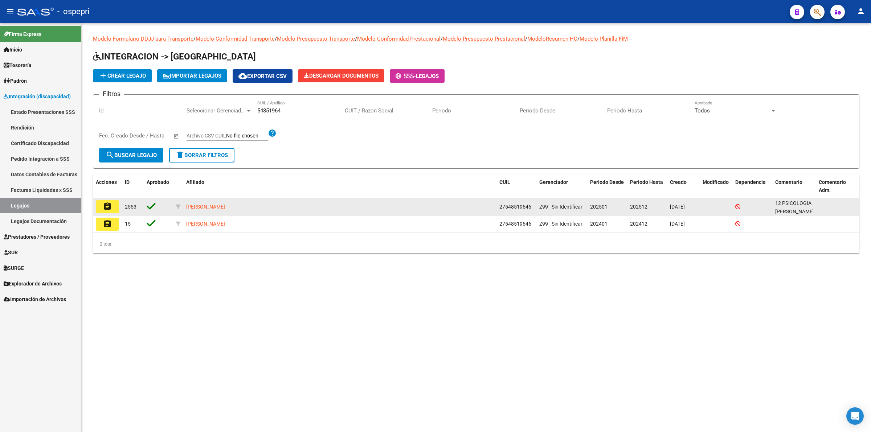
click at [113, 204] on button "assignment" at bounding box center [107, 206] width 23 height 13
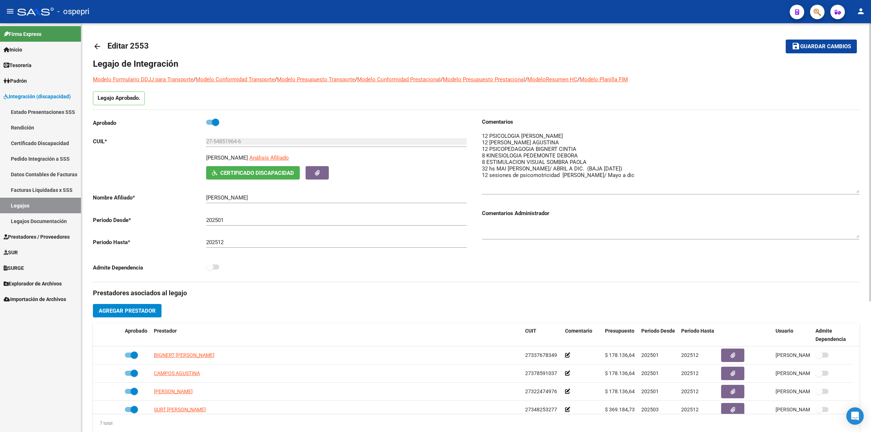
drag, startPoint x: 857, startPoint y: 141, endPoint x: 814, endPoint y: 151, distance: 44.5
click at [851, 187] on textarea at bounding box center [670, 162] width 377 height 61
click at [96, 43] on mat-icon "arrow_back" at bounding box center [97, 46] width 9 height 9
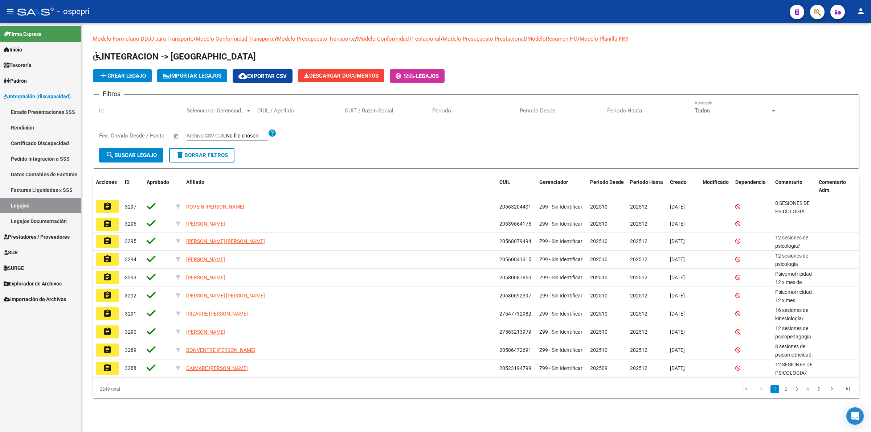
click at [297, 115] on div "CUIL / Apellido" at bounding box center [298, 112] width 82 height 23
drag, startPoint x: 297, startPoint y: 113, endPoint x: 298, endPoint y: 110, distance: 3.7
click at [297, 112] on input "CUIL / Apellido" at bounding box center [298, 110] width 82 height 7
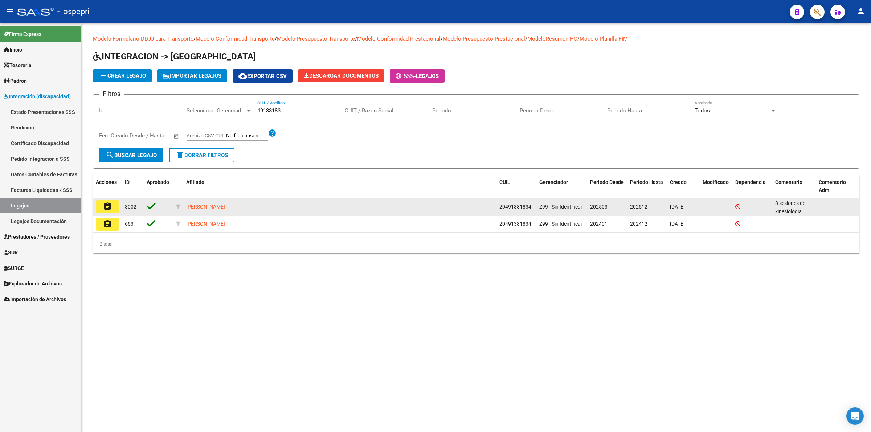
type input "49138183"
click at [108, 203] on mat-icon "assignment" at bounding box center [107, 206] width 9 height 9
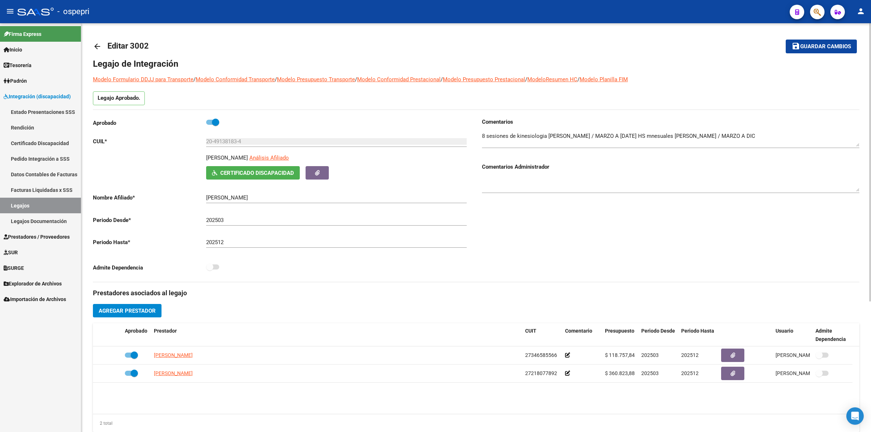
click at [97, 41] on link "arrow_back" at bounding box center [100, 46] width 15 height 17
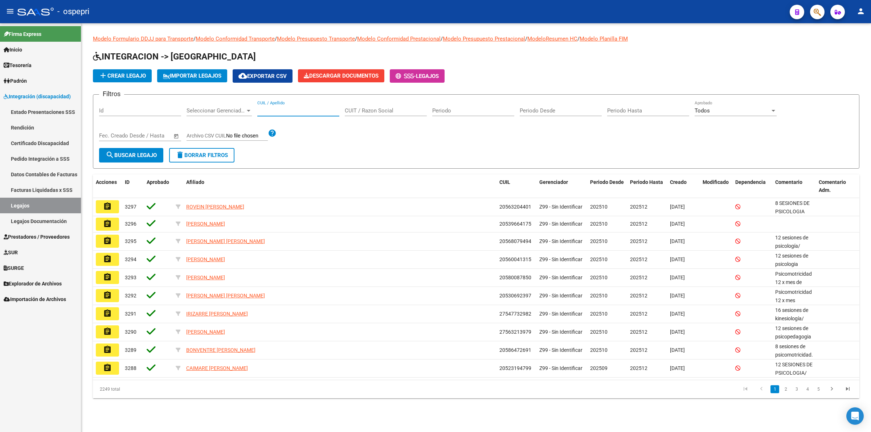
click at [277, 109] on input "CUIL / Apellido" at bounding box center [298, 110] width 82 height 7
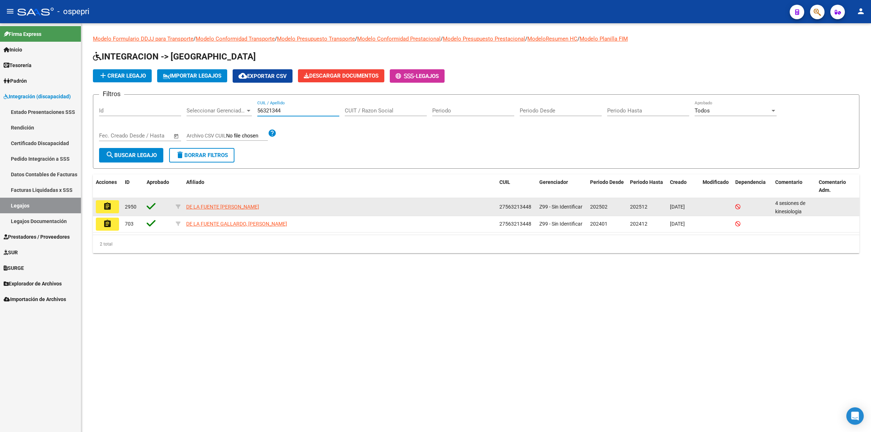
type input "56321344"
click at [111, 204] on mat-icon "assignment" at bounding box center [107, 206] width 9 height 9
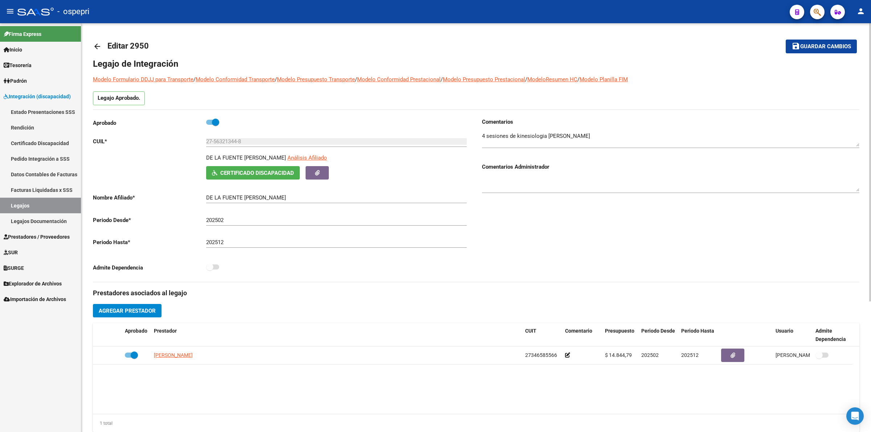
click at [93, 46] on mat-icon "arrow_back" at bounding box center [97, 46] width 9 height 9
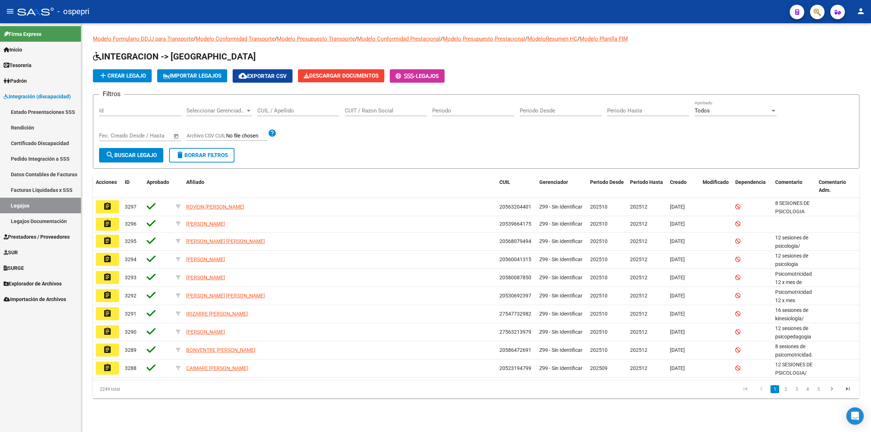
click at [278, 107] on input "CUIL / Apellido" at bounding box center [298, 110] width 82 height 7
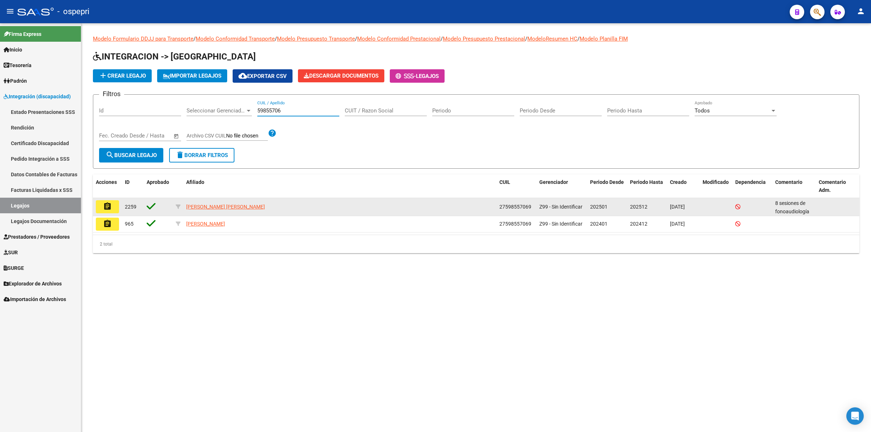
type input "59855706"
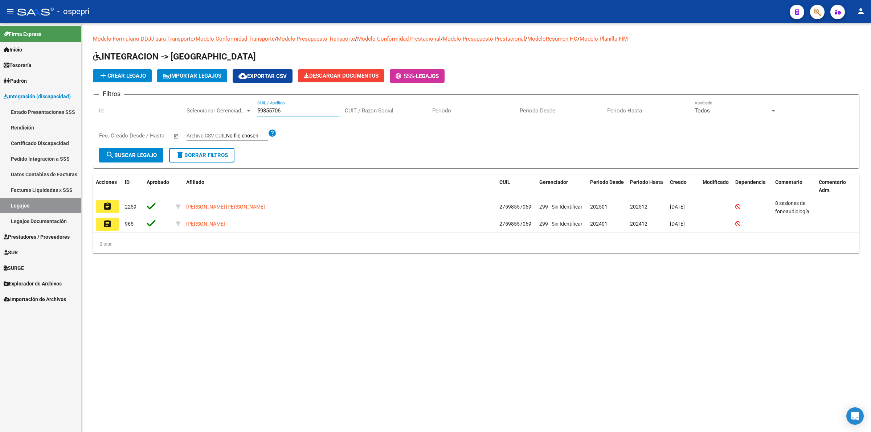
drag, startPoint x: 111, startPoint y: 207, endPoint x: 369, endPoint y: 131, distance: 268.9
click at [113, 205] on button "assignment" at bounding box center [107, 206] width 23 height 13
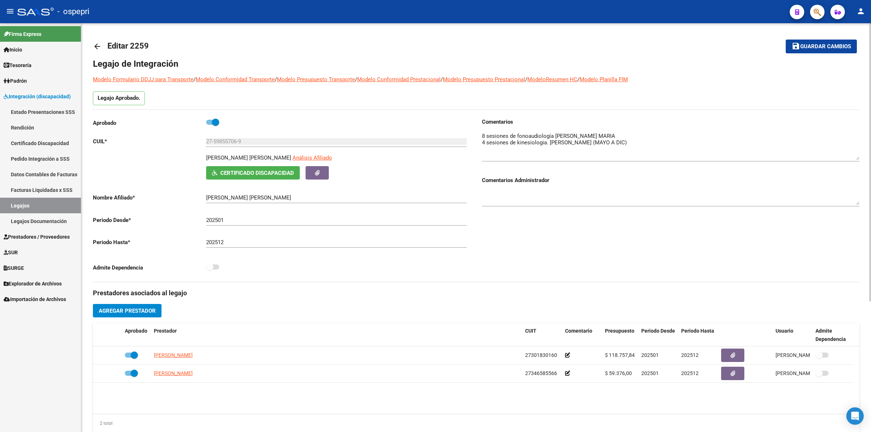
drag, startPoint x: 858, startPoint y: 144, endPoint x: 858, endPoint y: 157, distance: 13.4
click at [858, 157] on textarea at bounding box center [670, 146] width 377 height 28
click at [97, 44] on mat-icon "arrow_back" at bounding box center [97, 46] width 9 height 9
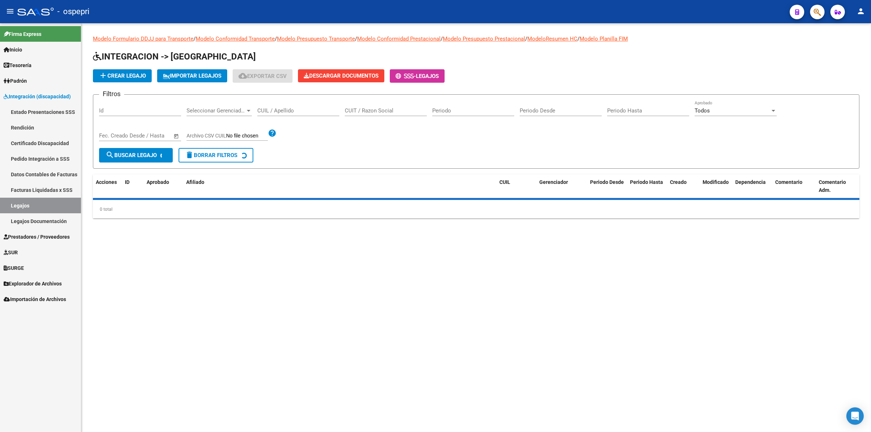
click at [310, 110] on input "CUIL / Apellido" at bounding box center [298, 110] width 82 height 7
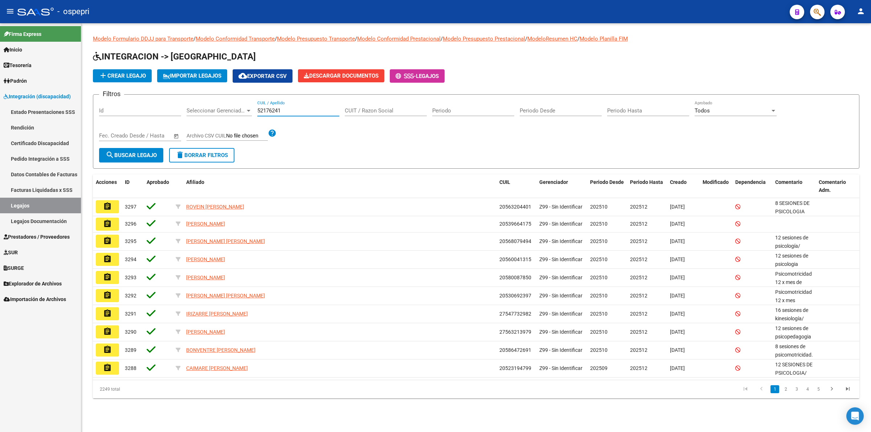
type input "52176241"
click at [122, 156] on span "search Buscar Legajo" at bounding box center [131, 155] width 51 height 7
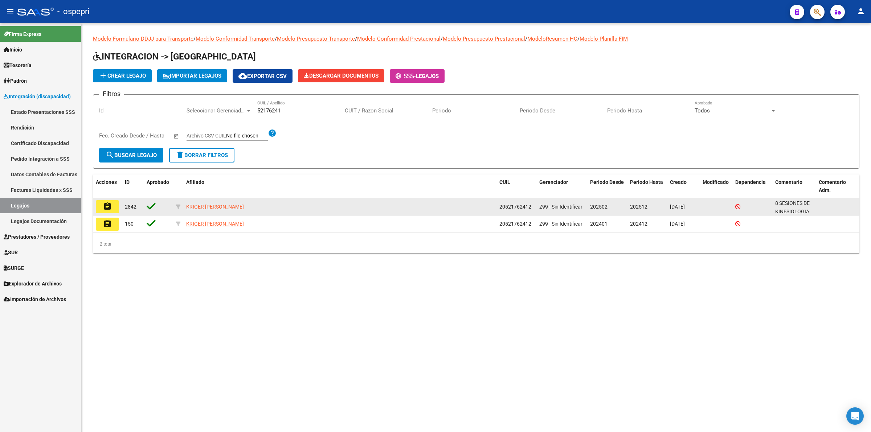
click at [107, 206] on mat-icon "assignment" at bounding box center [107, 206] width 9 height 9
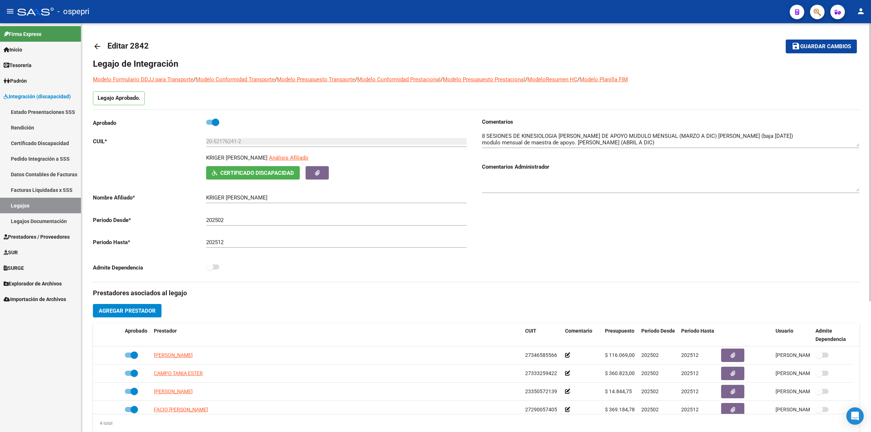
click at [97, 43] on mat-icon "arrow_back" at bounding box center [97, 46] width 9 height 9
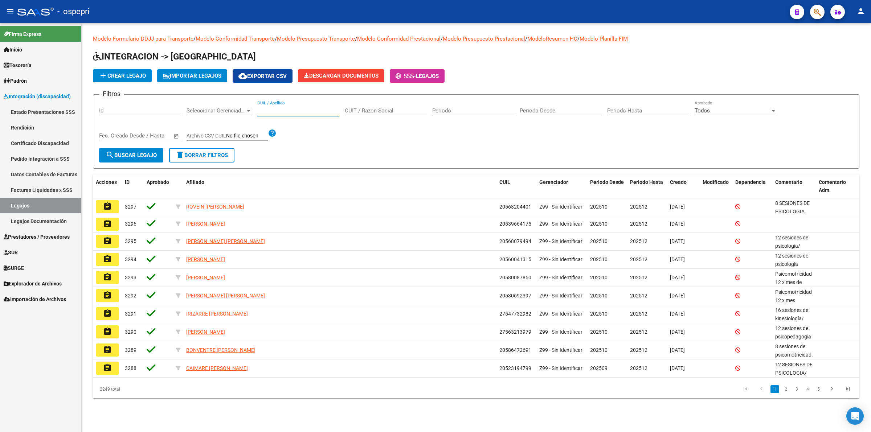
click at [293, 108] on input "CUIL / Apellido" at bounding box center [298, 110] width 82 height 7
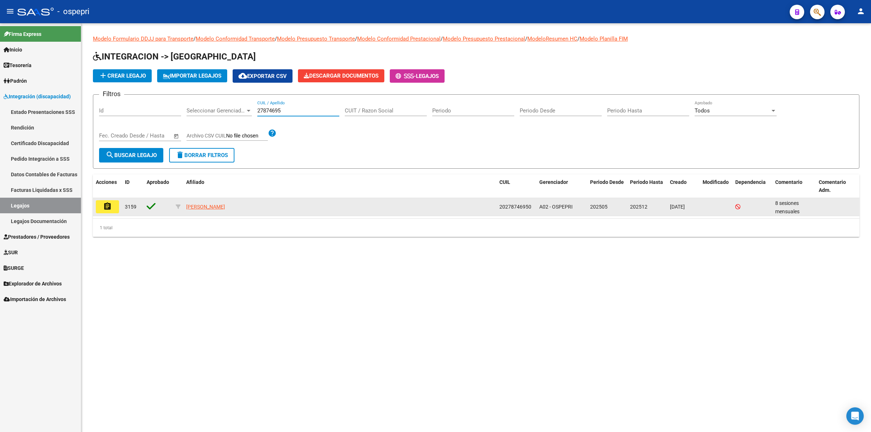
type input "27874695"
click at [98, 204] on button "assignment" at bounding box center [107, 206] width 23 height 13
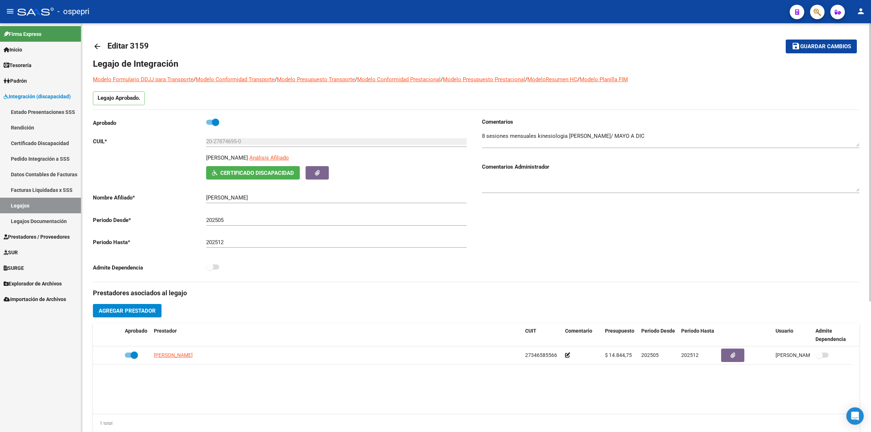
click at [95, 41] on link "arrow_back" at bounding box center [100, 46] width 15 height 17
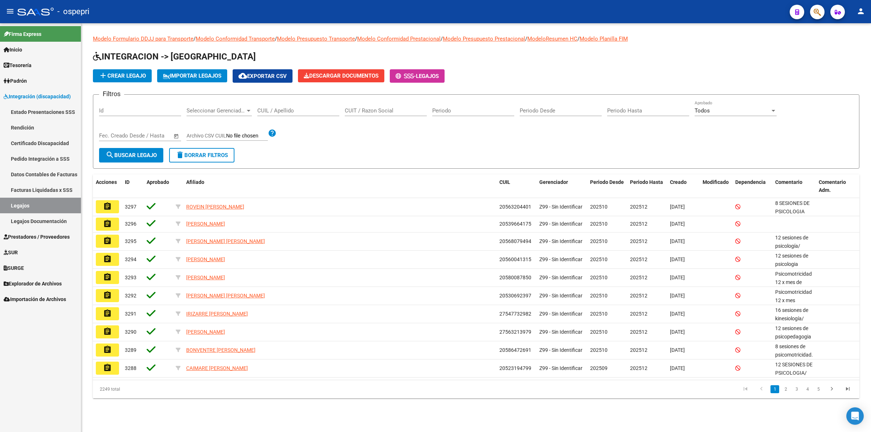
click at [291, 112] on input "CUIL / Apellido" at bounding box center [298, 110] width 82 height 7
click at [131, 160] on button "search Buscar Legajo" at bounding box center [131, 155] width 64 height 15
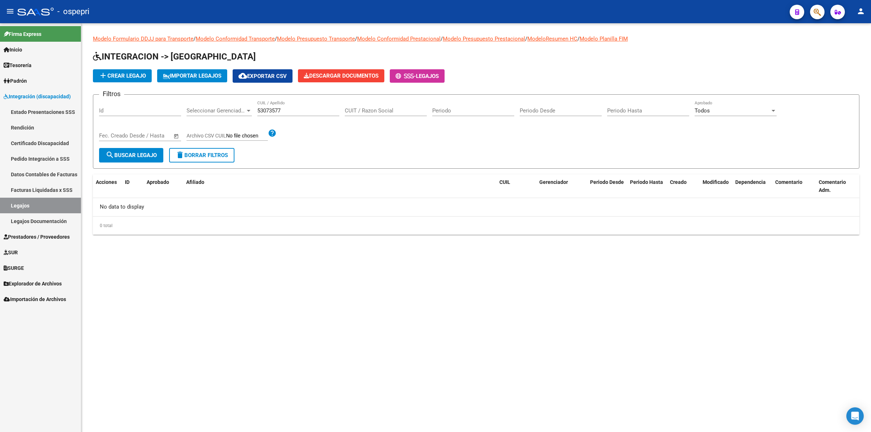
click at [112, 154] on mat-icon "search" at bounding box center [110, 155] width 9 height 9
click at [113, 154] on mat-icon "search" at bounding box center [110, 155] width 9 height 9
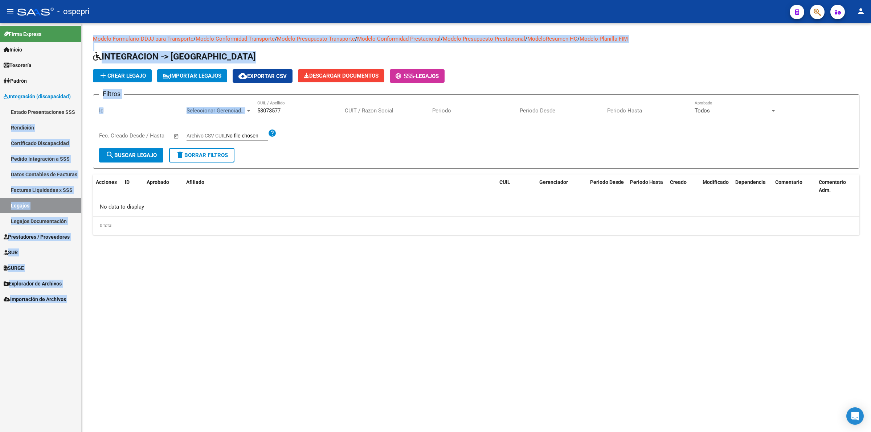
drag, startPoint x: 295, startPoint y: 114, endPoint x: 265, endPoint y: 108, distance: 29.9
click at [95, 108] on form "Filtros Id Seleccionar Gerenciador Seleccionar Gerenciador 53073577 CUIL / Apel…" at bounding box center [476, 131] width 767 height 74
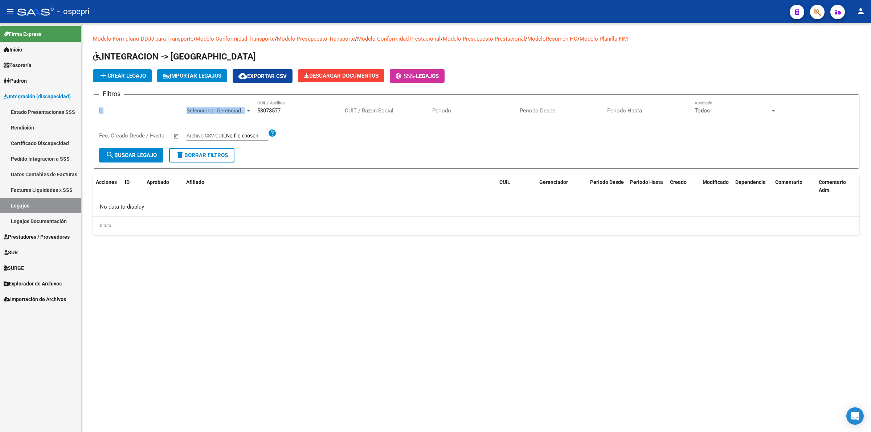
click at [291, 114] on div "53073577 CUIL / Apellido" at bounding box center [298, 109] width 82 height 16
click at [291, 113] on div "53073577 CUIL / Apellido" at bounding box center [298, 109] width 82 height 16
type input "5"
paste input "27322472930"
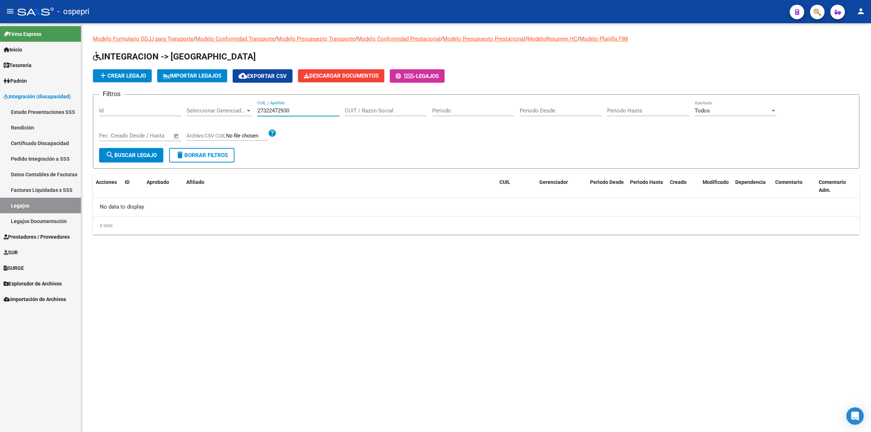
type input "27322472930"
click at [111, 151] on mat-icon "search" at bounding box center [110, 155] width 9 height 9
click at [57, 155] on link "Pedido Integración a SSS" at bounding box center [40, 159] width 81 height 16
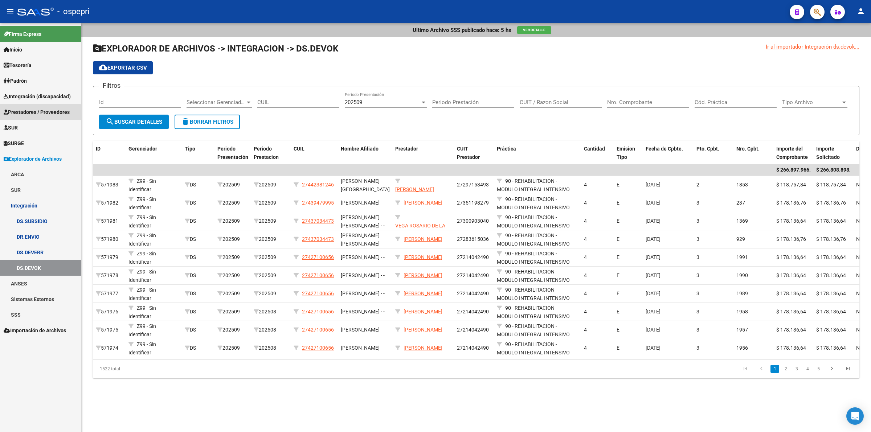
click at [40, 113] on span "Prestadores / Proveedores" at bounding box center [37, 112] width 66 height 8
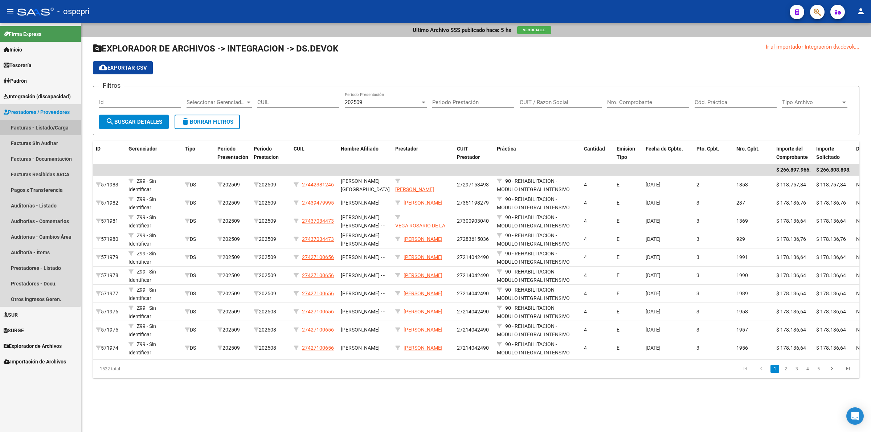
click at [40, 126] on link "Facturas - Listado/Carga" at bounding box center [40, 128] width 81 height 16
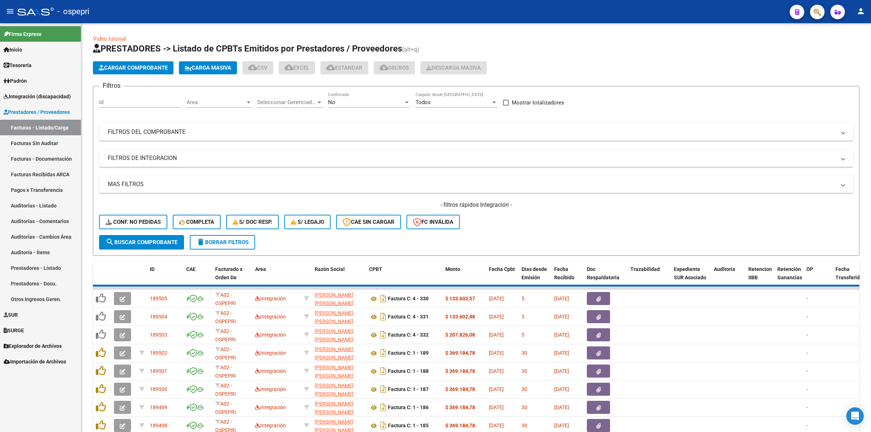
click at [168, 130] on mat-panel-title "FILTROS DEL COMPROBANTE" at bounding box center [472, 132] width 728 height 8
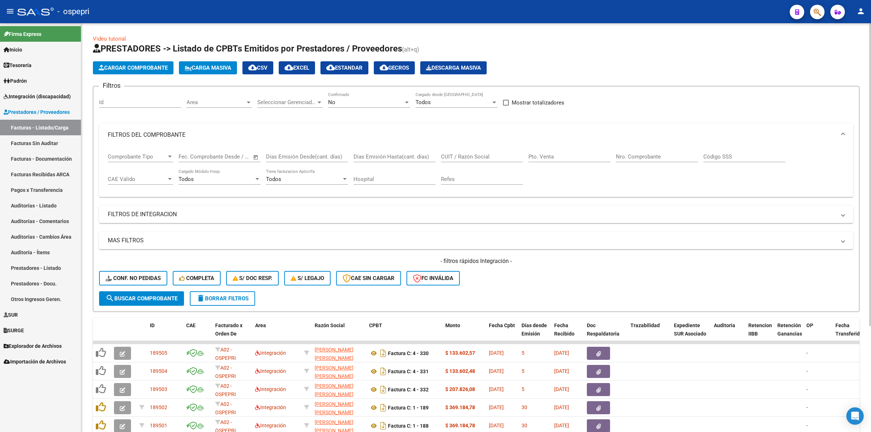
click at [490, 157] on input "CUIT / Razón Social" at bounding box center [482, 157] width 82 height 7
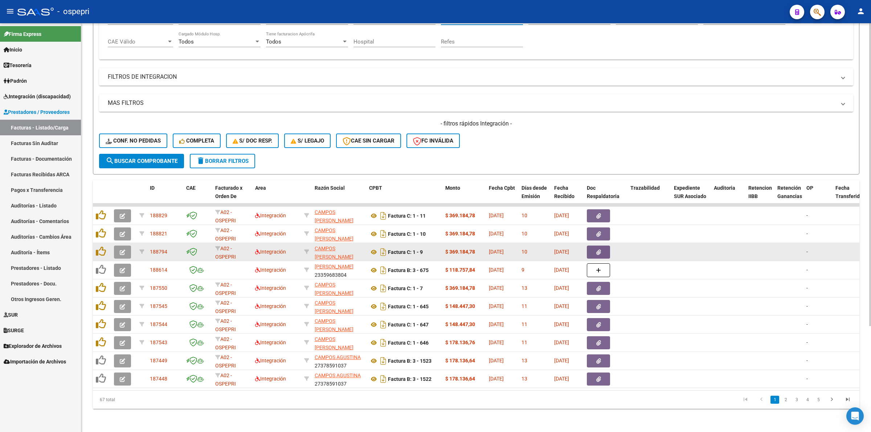
scroll to position [143, 0]
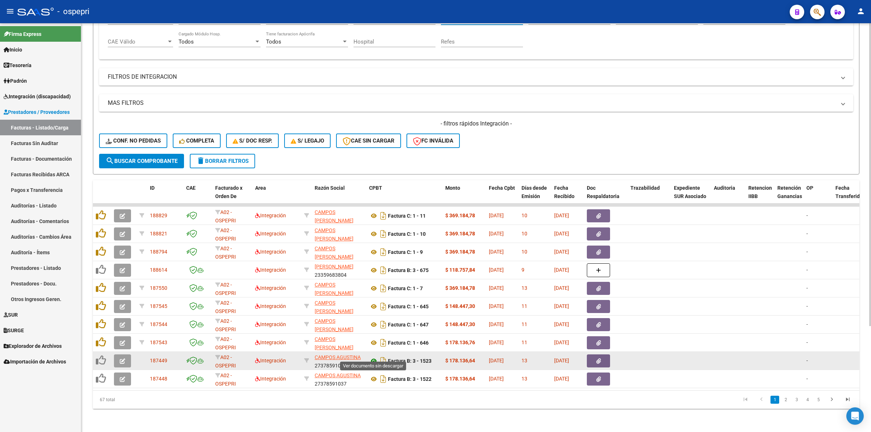
type input "campos"
click at [373, 357] on icon at bounding box center [373, 361] width 9 height 9
click at [595, 355] on button "button" at bounding box center [598, 361] width 23 height 13
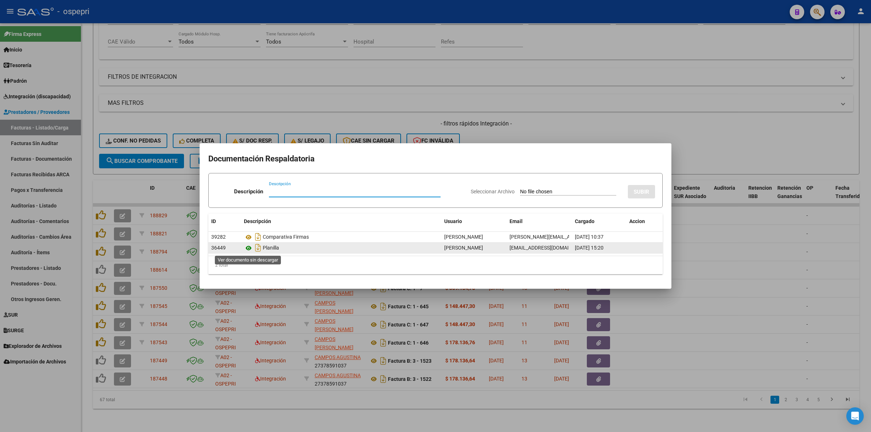
click at [249, 248] on icon at bounding box center [248, 248] width 9 height 9
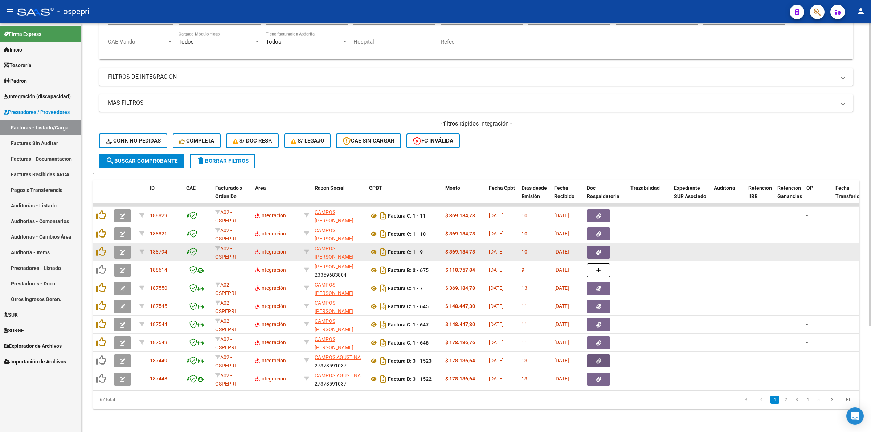
scroll to position [0, 0]
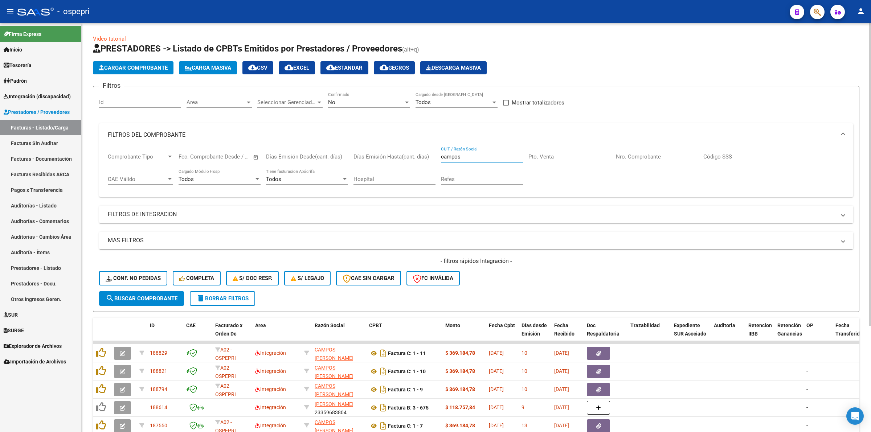
drag, startPoint x: 471, startPoint y: 152, endPoint x: 337, endPoint y: 155, distance: 134.3
click at [336, 155] on div "Comprobante Tipo Comprobante Tipo Fecha inicio – Fecha fin Fec. Comprobante Des…" at bounding box center [476, 169] width 737 height 45
paste input "27310862369"
type input "27310862369"
drag, startPoint x: 475, startPoint y: 155, endPoint x: 617, endPoint y: 212, distance: 153.9
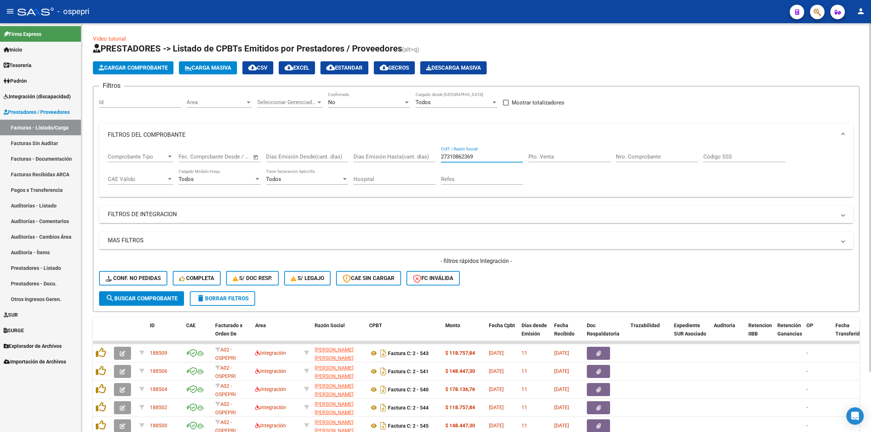
click at [335, 127] on mat-expansion-panel "FILTROS DEL COMPROBANTE Comprobante Tipo Comprobante Tipo Fecha inicio – Fecha …" at bounding box center [476, 160] width 754 height 74
click at [487, 155] on input "27310862369" at bounding box center [482, 157] width 82 height 7
click at [164, 295] on span "search Buscar Comprobante" at bounding box center [142, 298] width 72 height 7
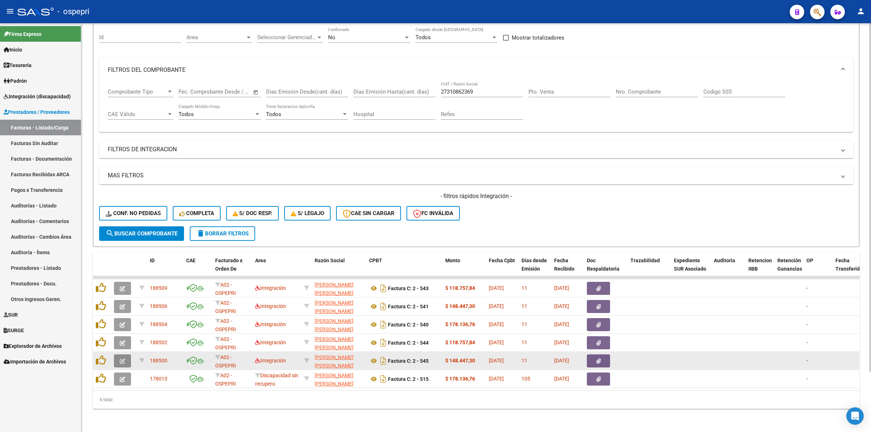
click at [120, 359] on icon "button" at bounding box center [122, 361] width 5 height 5
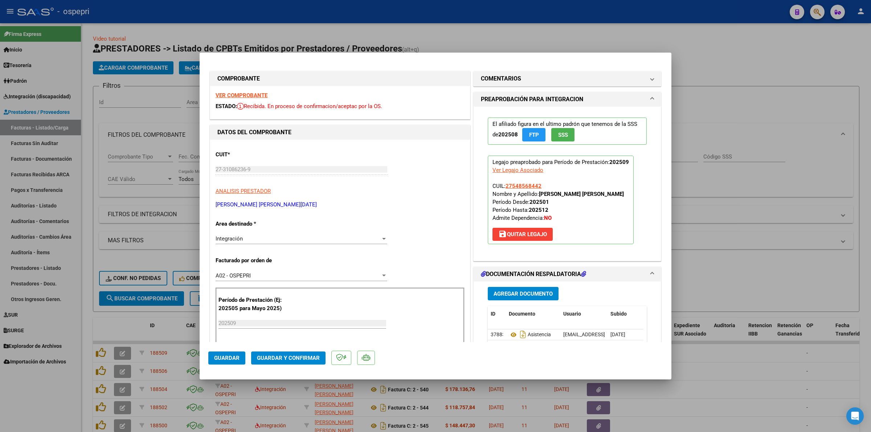
scroll to position [70, 0]
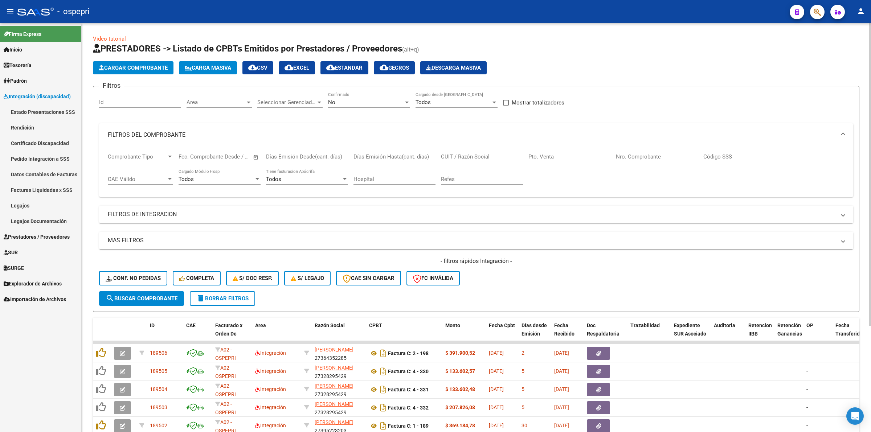
click at [462, 157] on input "CUIT / Razón Social" at bounding box center [482, 157] width 82 height 7
paste input "27346585566"
type input "27346585566"
click at [143, 295] on span "search Buscar Comprobante" at bounding box center [142, 298] width 72 height 7
click at [149, 293] on button "search Buscar Comprobante" at bounding box center [141, 298] width 85 height 15
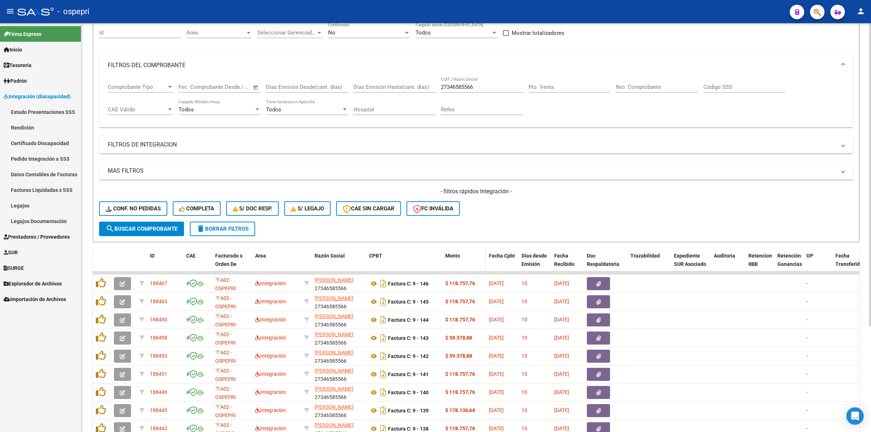
scroll to position [143, 0]
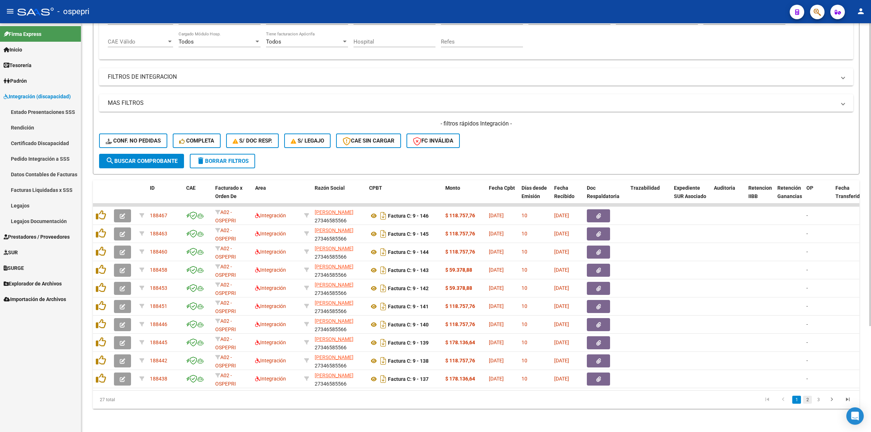
click at [804, 400] on link "2" at bounding box center [807, 400] width 9 height 8
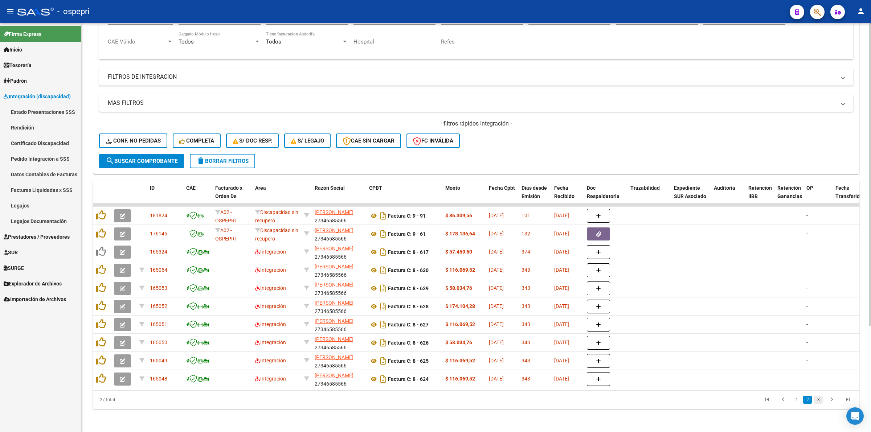
click at [817, 398] on link "3" at bounding box center [818, 400] width 9 height 8
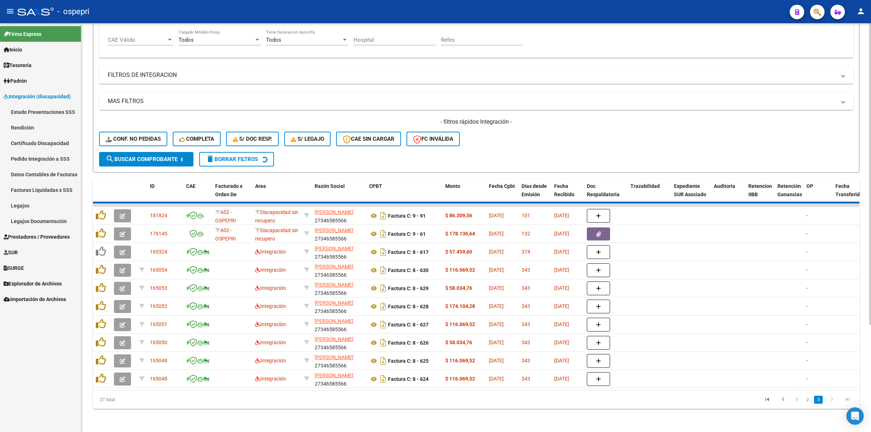
scroll to position [88, 0]
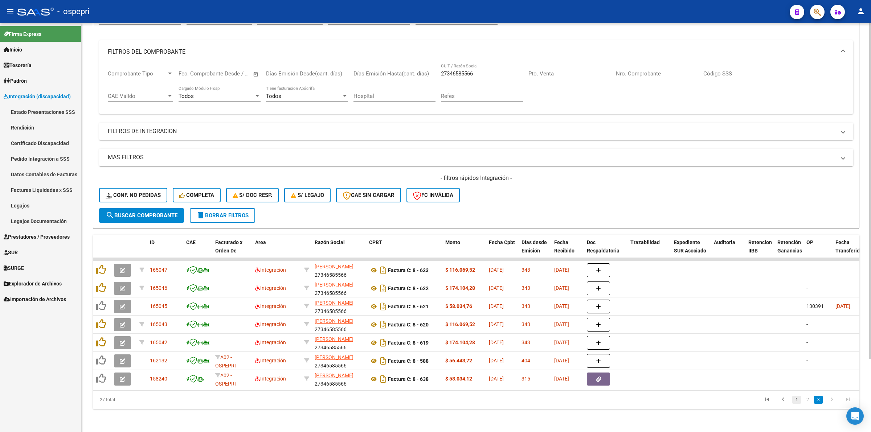
click at [798, 400] on link "1" at bounding box center [796, 400] width 9 height 8
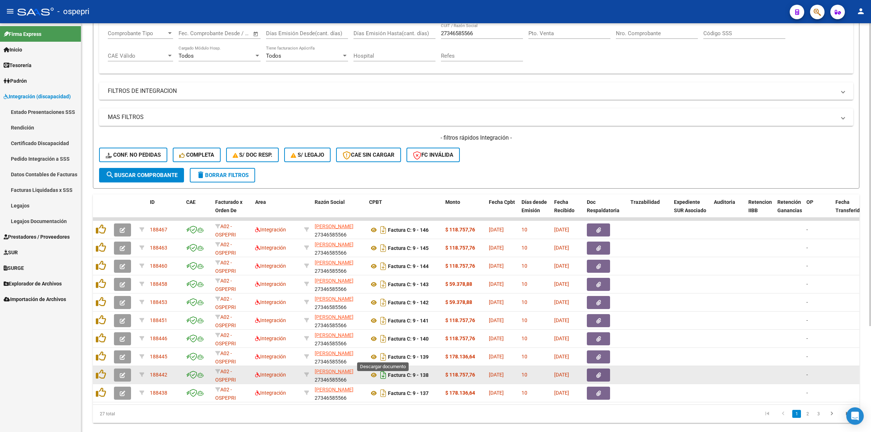
scroll to position [143, 0]
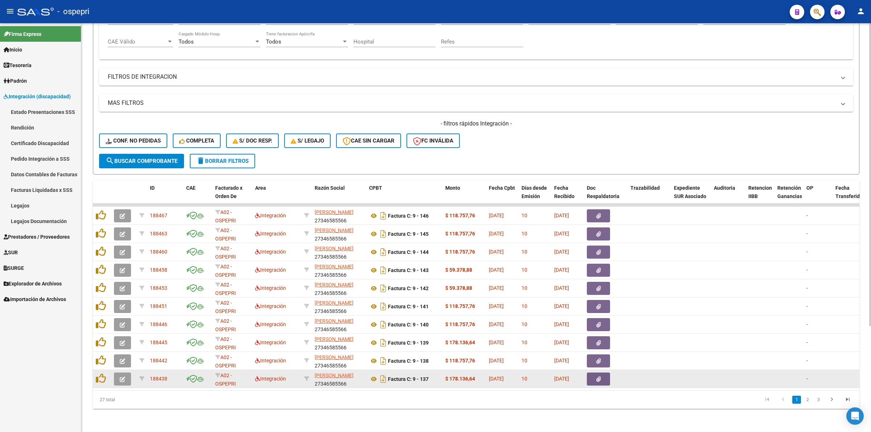
click at [123, 377] on icon "button" at bounding box center [122, 379] width 5 height 5
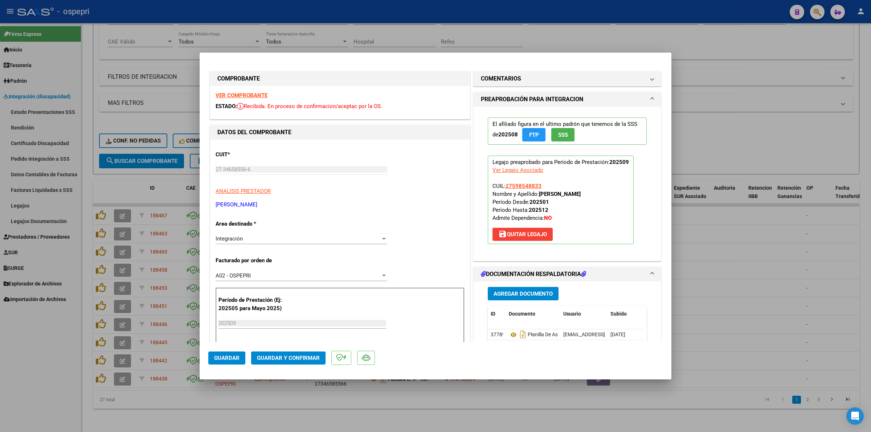
click at [216, 91] on div "VER COMPROBANTE ESTADO: Recibida. En proceso de confirmacion/aceptac por la OS." at bounding box center [340, 102] width 260 height 33
click at [219, 94] on strong "VER COMPROBANTE" at bounding box center [242, 95] width 52 height 7
click at [509, 335] on icon at bounding box center [513, 335] width 9 height 9
drag, startPoint x: 302, startPoint y: 359, endPoint x: 305, endPoint y: 356, distance: 4.4
click at [305, 356] on span "Guardar y Confirmar" at bounding box center [288, 358] width 63 height 7
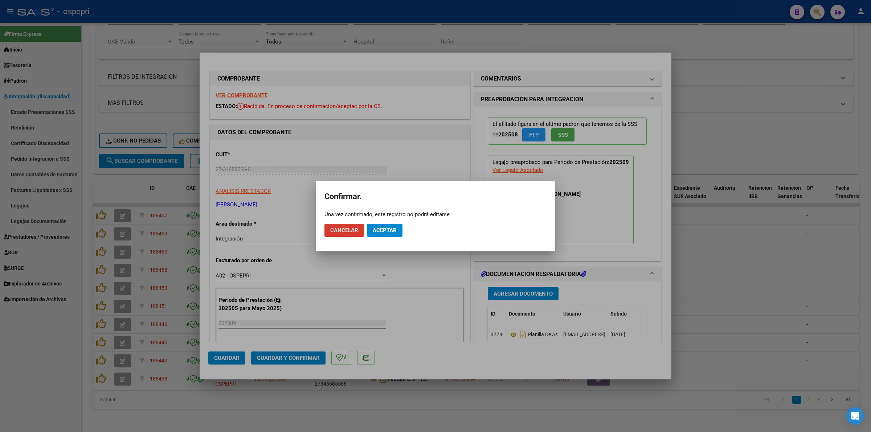
click at [401, 224] on button "Aceptar" at bounding box center [385, 230] width 36 height 13
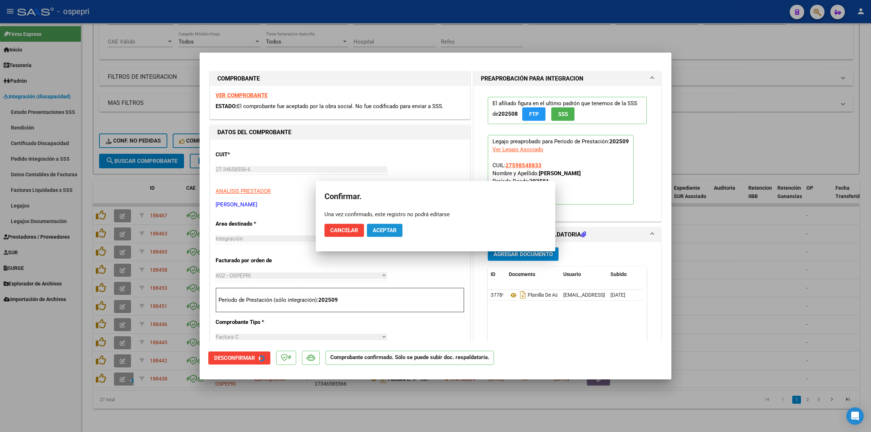
drag, startPoint x: 401, startPoint y: 226, endPoint x: 411, endPoint y: 209, distance: 19.7
click at [402, 225] on div "CUIT * 27-34658556-6 Ingresar CUIT ANALISIS PRESTADOR PEDEMONTE DEBORA LETICIA …" at bounding box center [340, 428] width 260 height 576
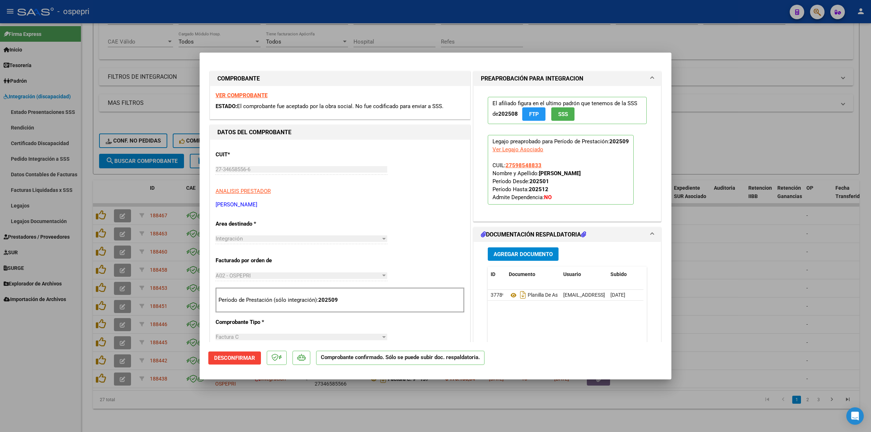
type input "$ 0,00"
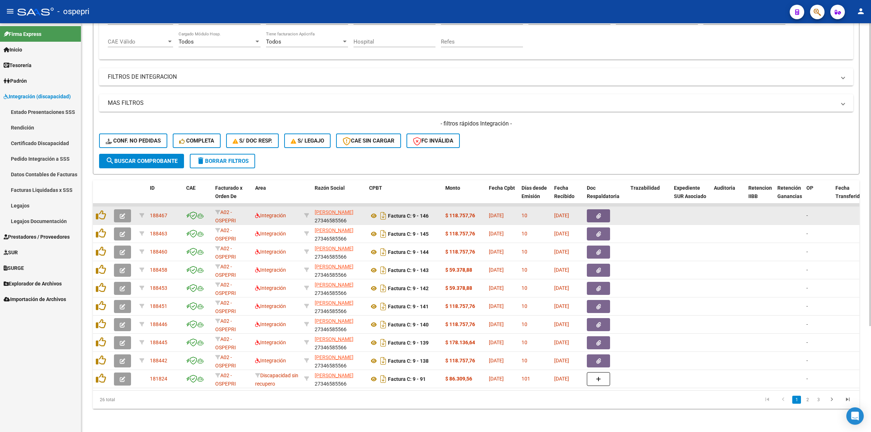
click at [125, 209] on button "button" at bounding box center [122, 215] width 17 height 13
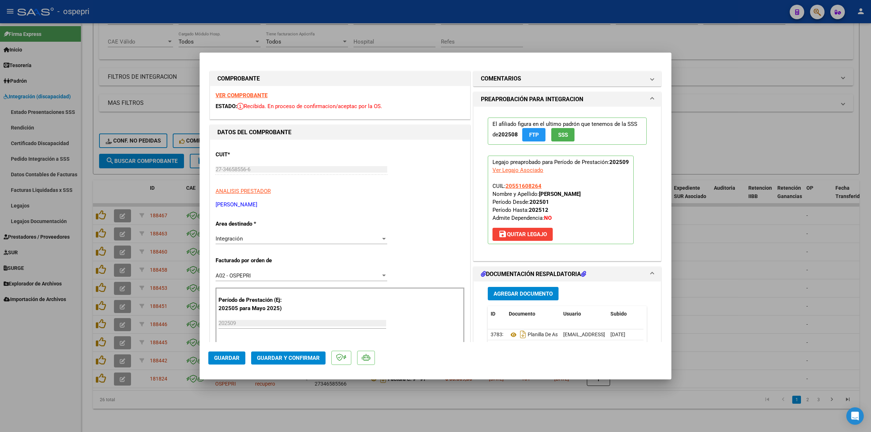
click at [252, 94] on strong "VER COMPROBANTE" at bounding box center [242, 95] width 52 height 7
click at [510, 336] on icon at bounding box center [513, 335] width 9 height 9
click at [316, 358] on span "Guardar y Confirmar" at bounding box center [288, 358] width 63 height 7
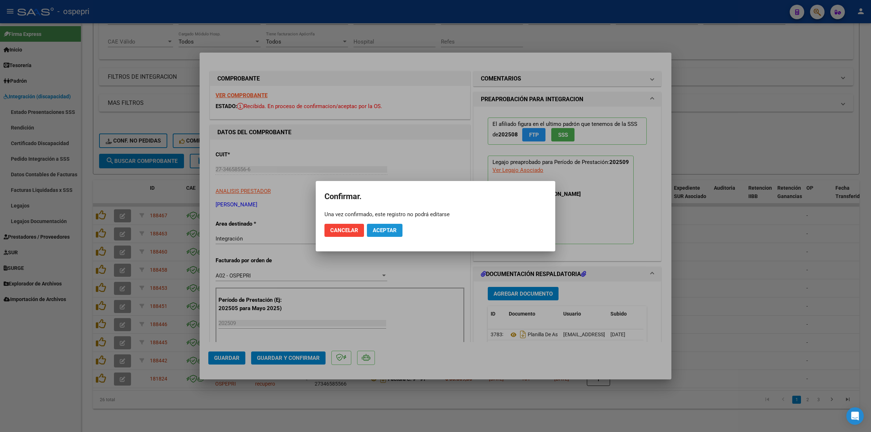
click at [395, 228] on span "Aceptar" at bounding box center [385, 230] width 24 height 7
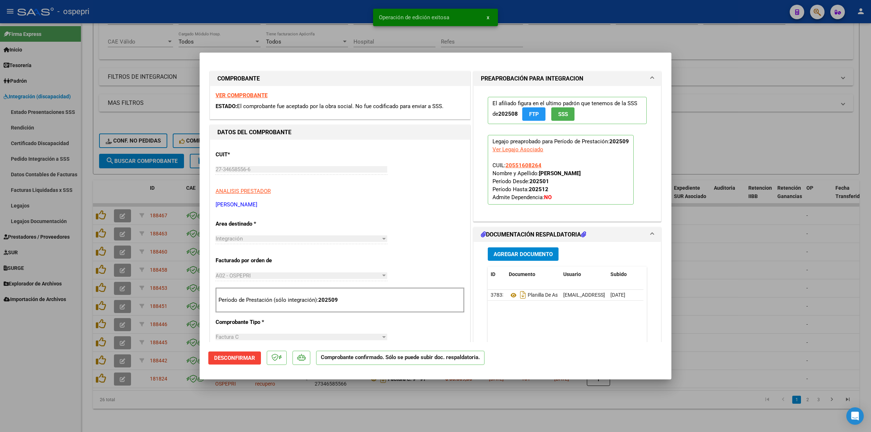
type input "$ 0,00"
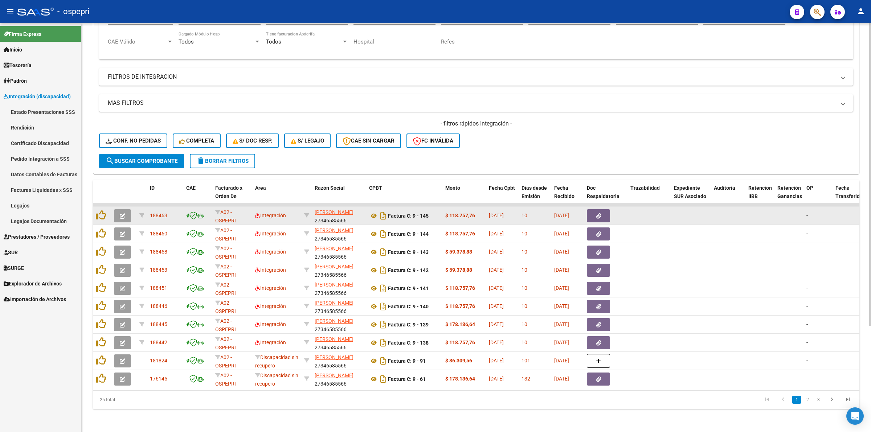
click at [124, 213] on span "button" at bounding box center [122, 216] width 5 height 7
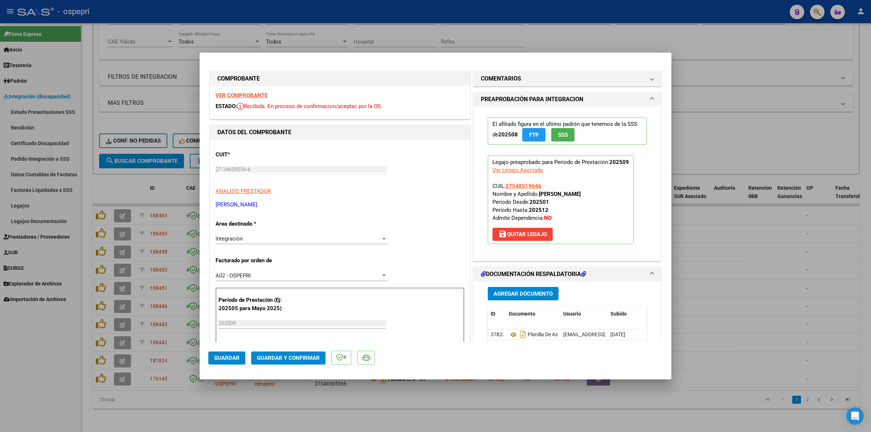
click at [253, 92] on strong "VER COMPROBANTE" at bounding box center [242, 95] width 52 height 7
click at [510, 332] on icon at bounding box center [513, 335] width 9 height 9
click at [283, 353] on button "Guardar y Confirmar" at bounding box center [288, 358] width 74 height 13
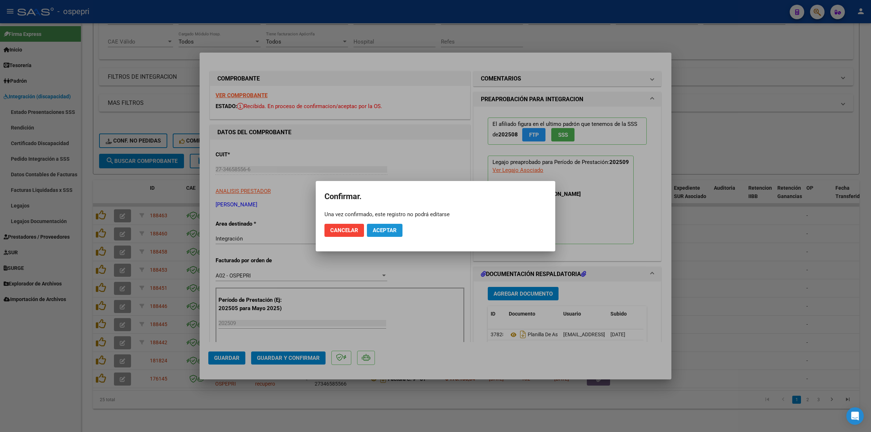
click at [399, 227] on button "Aceptar" at bounding box center [385, 230] width 36 height 13
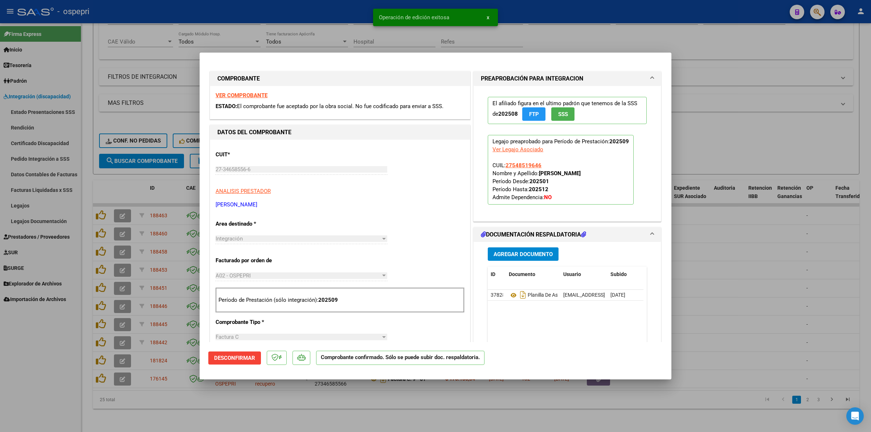
type input "$ 0,00"
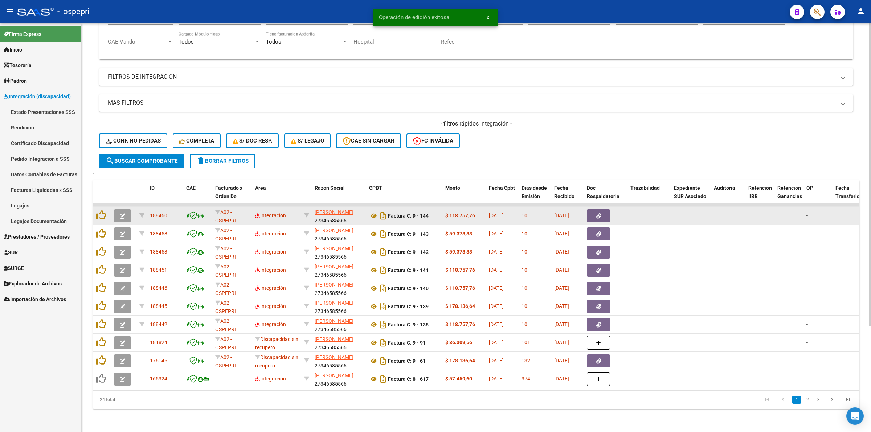
click at [119, 209] on button "button" at bounding box center [122, 215] width 17 height 13
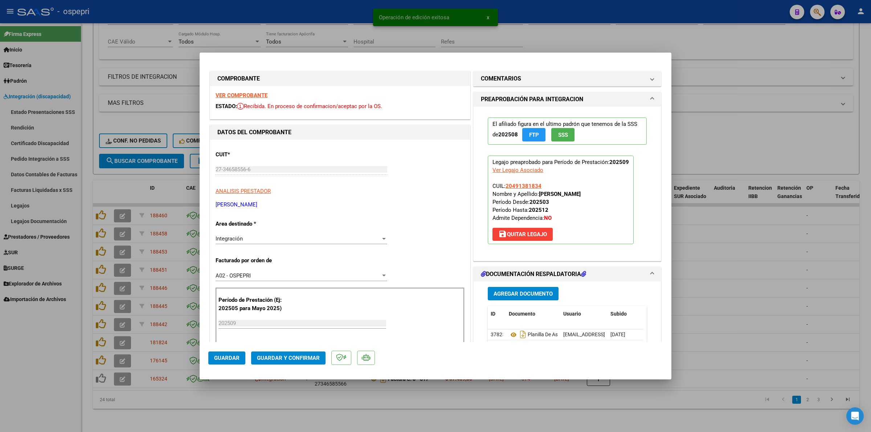
click at [248, 95] on strong "VER COMPROBANTE" at bounding box center [242, 95] width 52 height 7
click at [510, 333] on icon at bounding box center [513, 335] width 9 height 9
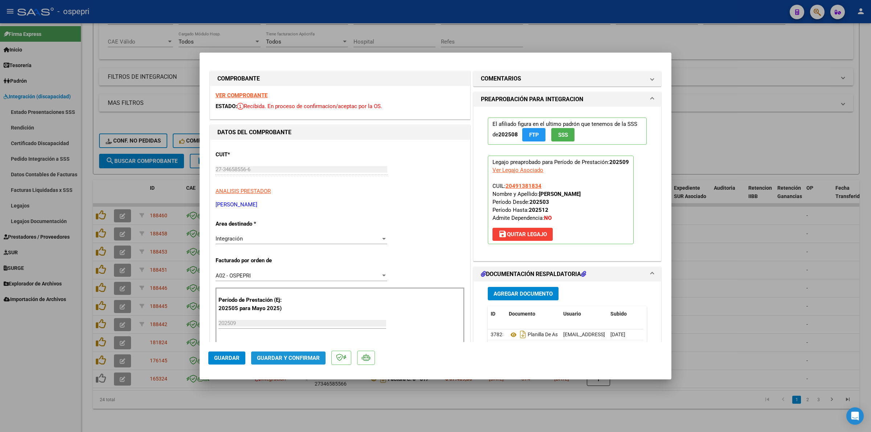
click at [311, 360] on span "Guardar y Confirmar" at bounding box center [288, 358] width 63 height 7
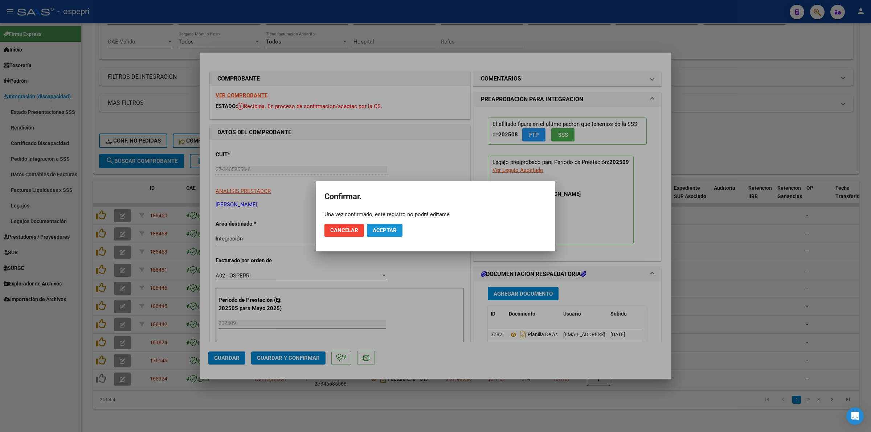
click at [389, 226] on button "Aceptar" at bounding box center [385, 230] width 36 height 13
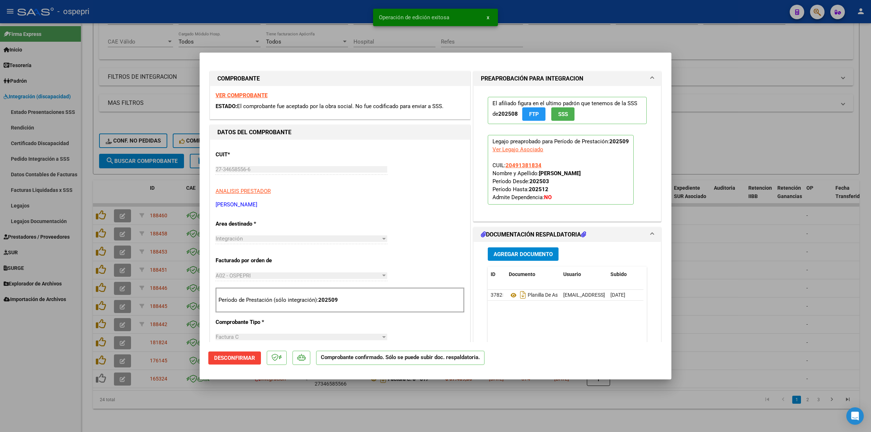
type input "$ 0,00"
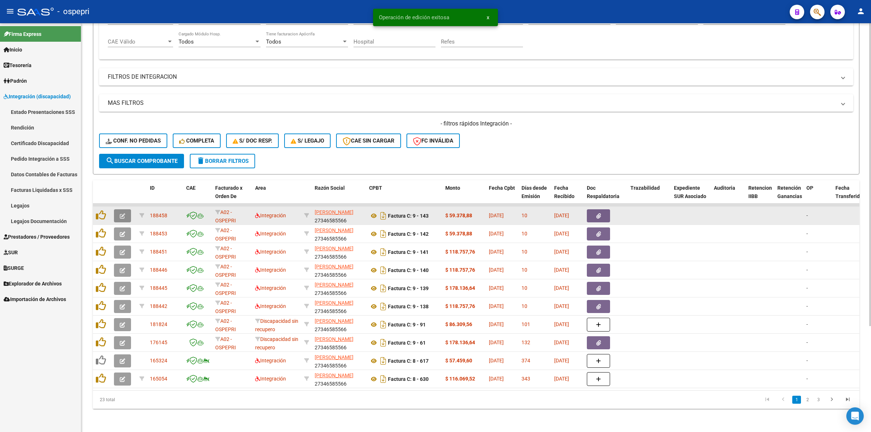
click at [129, 209] on button "button" at bounding box center [122, 215] width 17 height 13
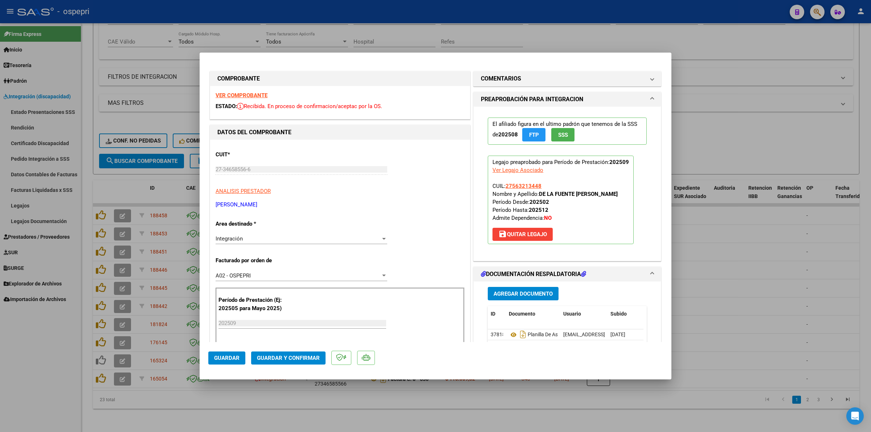
click at [257, 96] on strong "VER COMPROBANTE" at bounding box center [242, 95] width 52 height 7
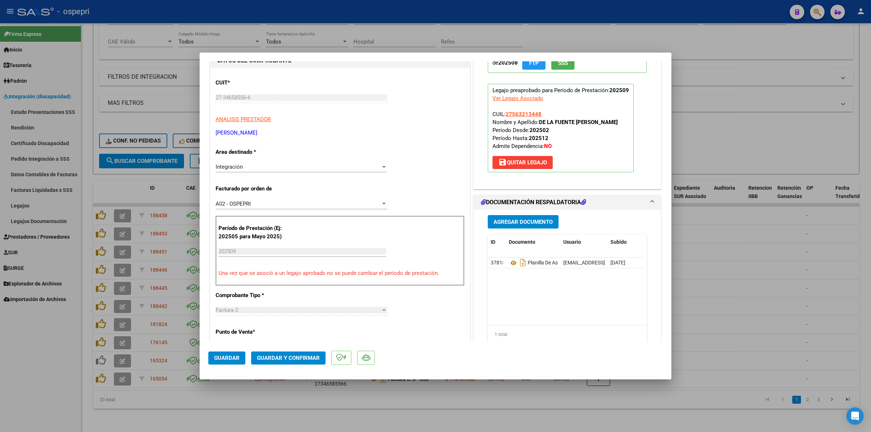
scroll to position [91, 0]
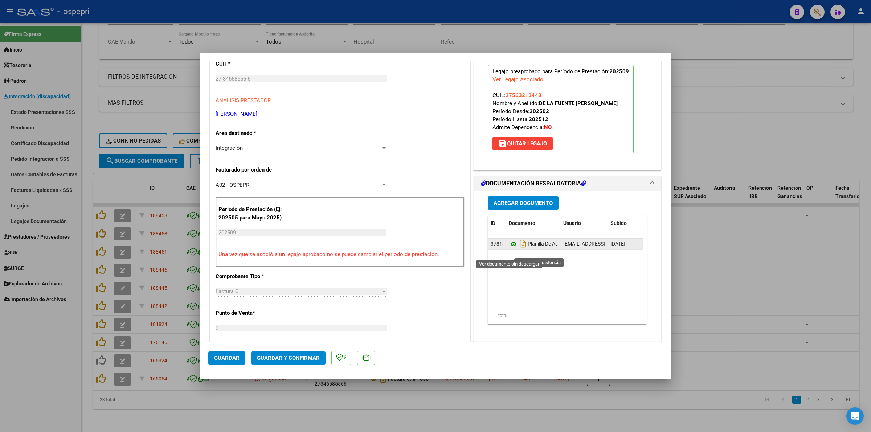
click at [509, 249] on icon at bounding box center [513, 244] width 9 height 9
click at [299, 365] on mat-dialog-actions "Guardar Guardar y Confirmar" at bounding box center [435, 356] width 454 height 29
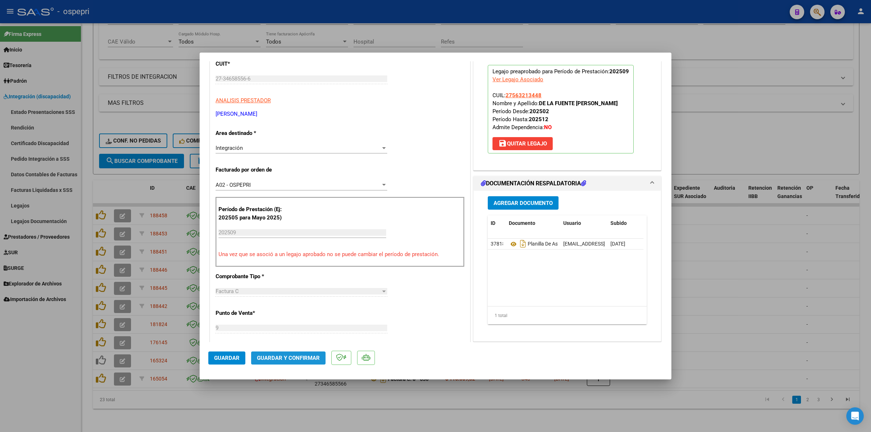
click at [302, 358] on span "Guardar y Confirmar" at bounding box center [288, 358] width 63 height 7
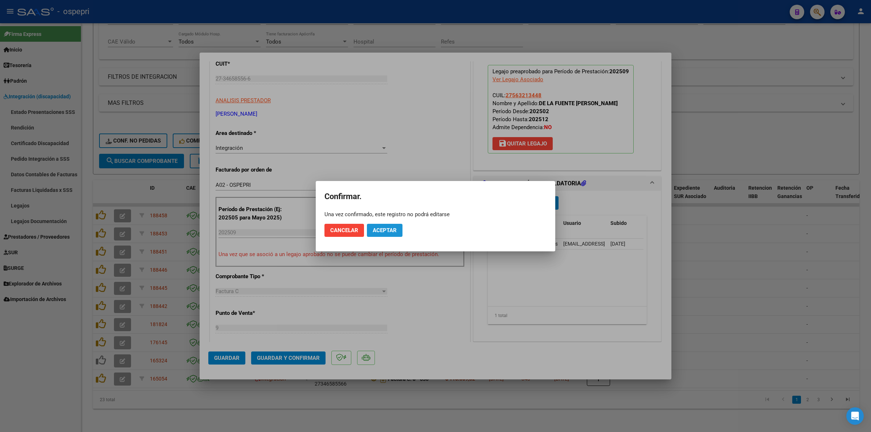
click at [384, 229] on span "Aceptar" at bounding box center [385, 230] width 24 height 7
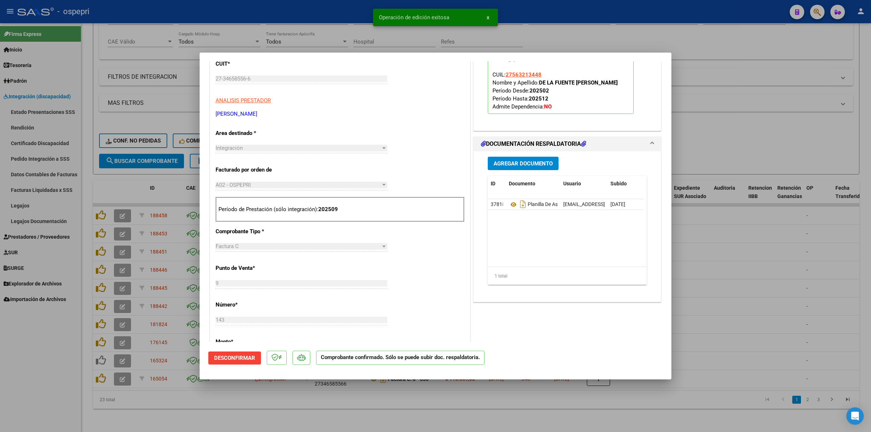
type input "$ 0,00"
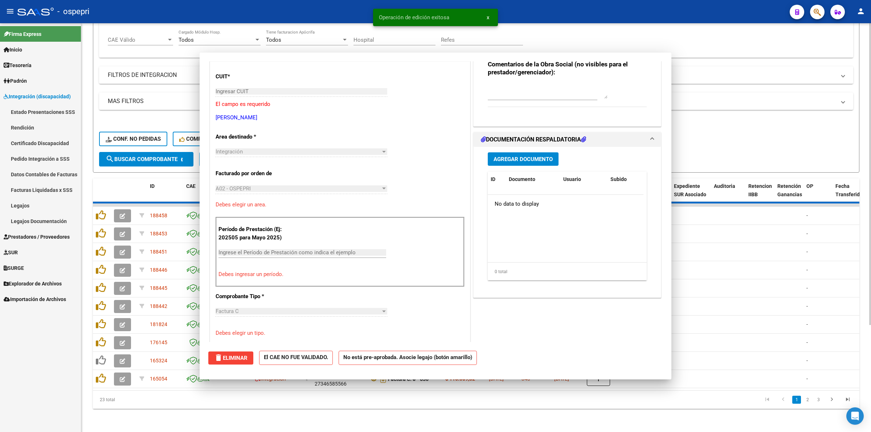
scroll to position [103, 0]
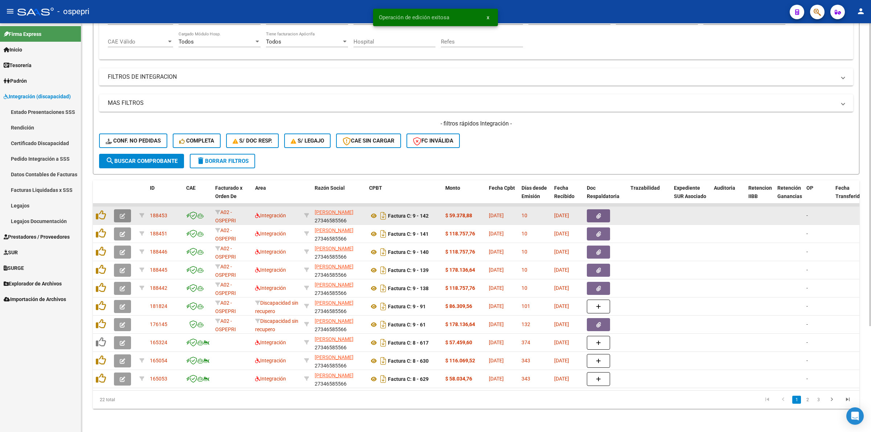
click at [125, 209] on button "button" at bounding box center [122, 215] width 17 height 13
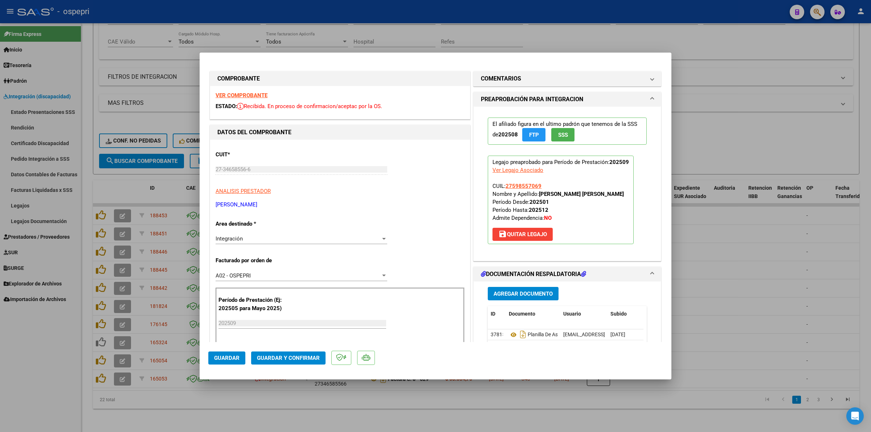
click at [234, 97] on strong "VER COMPROBANTE" at bounding box center [242, 95] width 52 height 7
click at [510, 338] on icon at bounding box center [513, 335] width 9 height 9
click at [283, 356] on span "Guardar y Confirmar" at bounding box center [288, 358] width 63 height 7
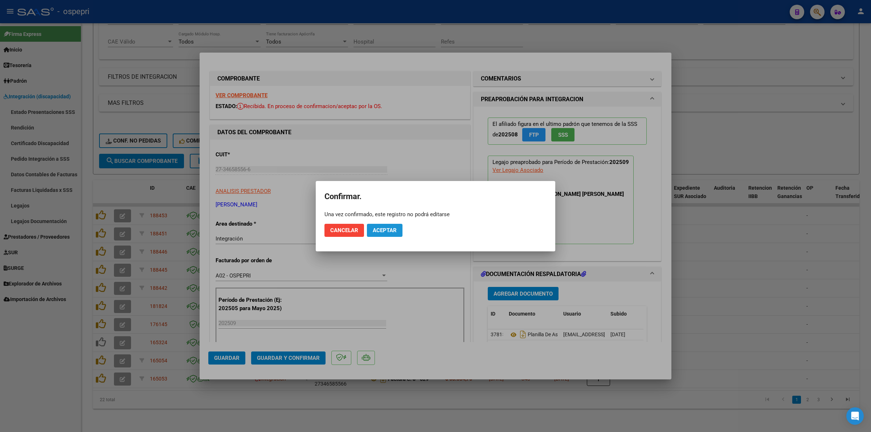
click at [376, 230] on span "Aceptar" at bounding box center [385, 230] width 24 height 7
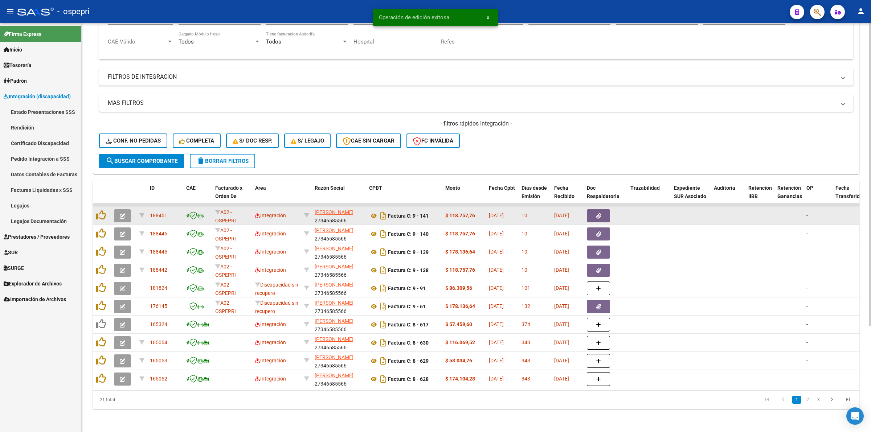
click at [122, 213] on span "button" at bounding box center [122, 216] width 5 height 7
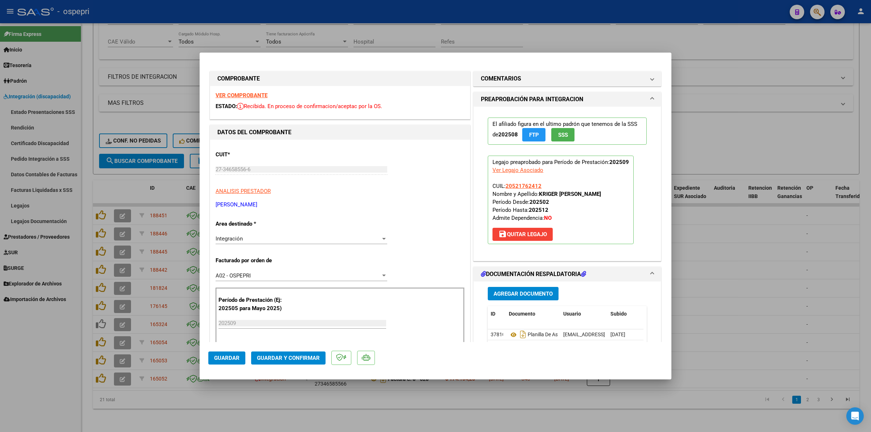
click at [259, 97] on strong "VER COMPROBANTE" at bounding box center [242, 95] width 52 height 7
click at [511, 334] on icon at bounding box center [513, 335] width 9 height 9
click at [296, 358] on span "Guardar y Confirmar" at bounding box center [288, 358] width 63 height 7
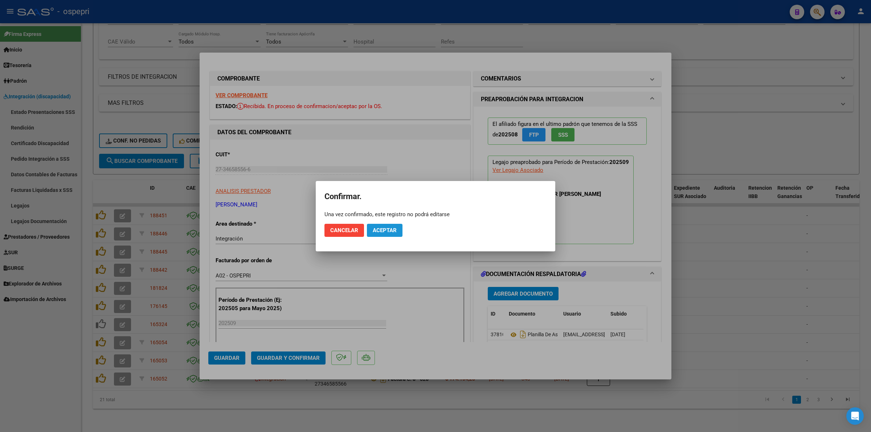
click at [378, 232] on span "Aceptar" at bounding box center [385, 230] width 24 height 7
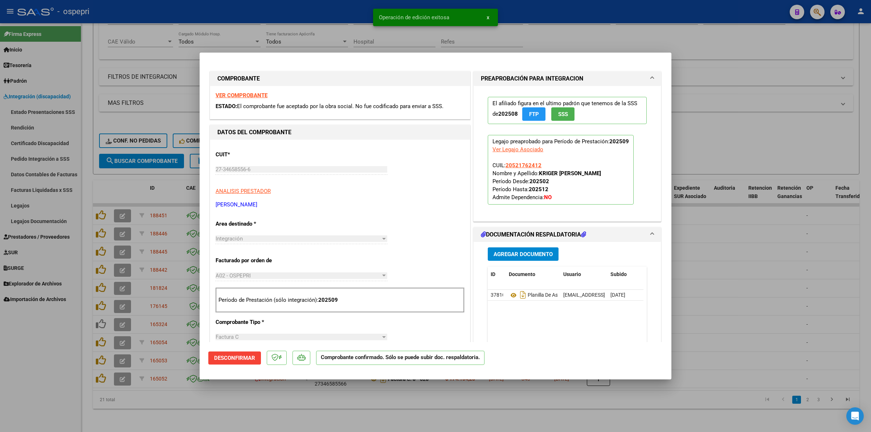
type input "$ 0,00"
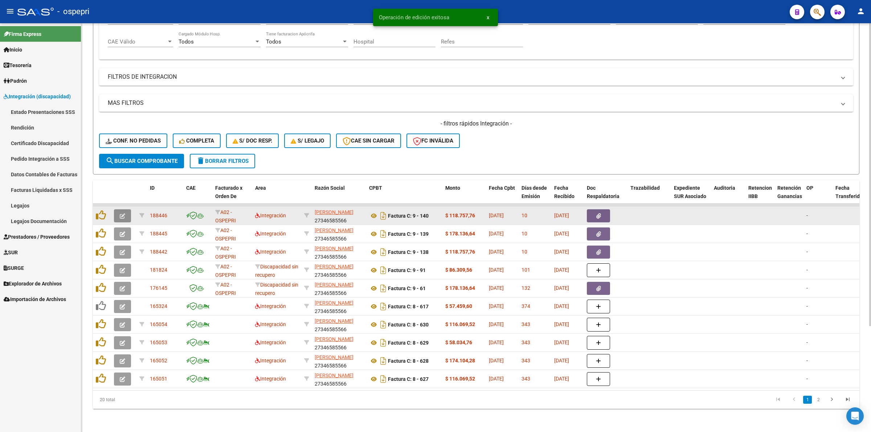
click at [126, 209] on button "button" at bounding box center [122, 215] width 17 height 13
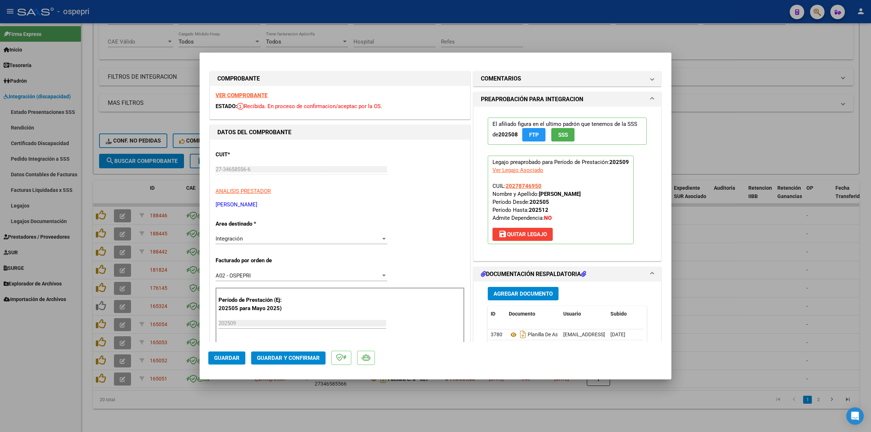
click at [252, 95] on strong "VER COMPROBANTE" at bounding box center [242, 95] width 52 height 7
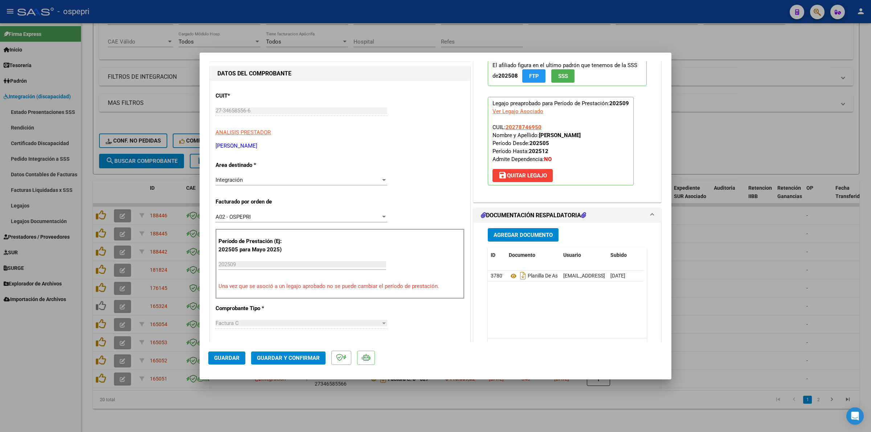
scroll to position [91, 0]
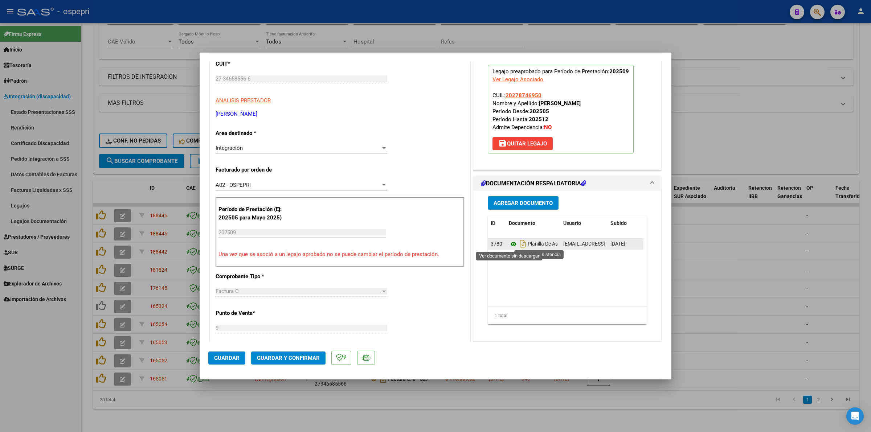
click at [509, 243] on icon at bounding box center [513, 244] width 9 height 9
click at [303, 353] on button "Guardar y Confirmar" at bounding box center [288, 358] width 74 height 13
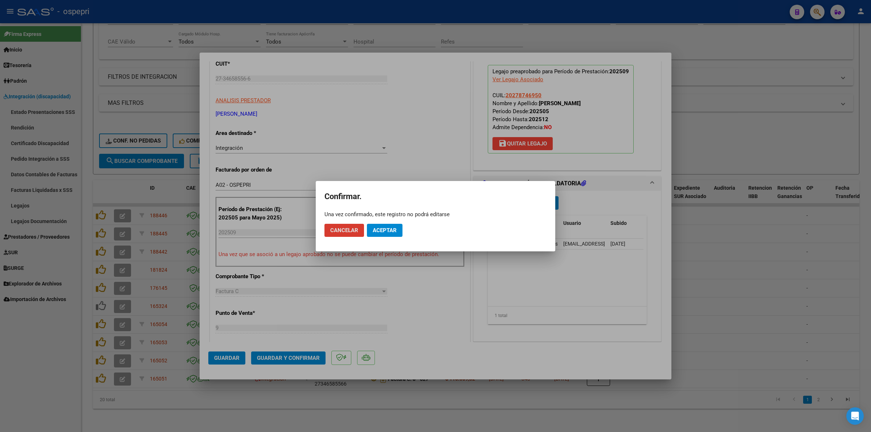
drag, startPoint x: 376, startPoint y: 229, endPoint x: 376, endPoint y: 225, distance: 4.4
click at [376, 228] on span "Aceptar" at bounding box center [385, 230] width 24 height 7
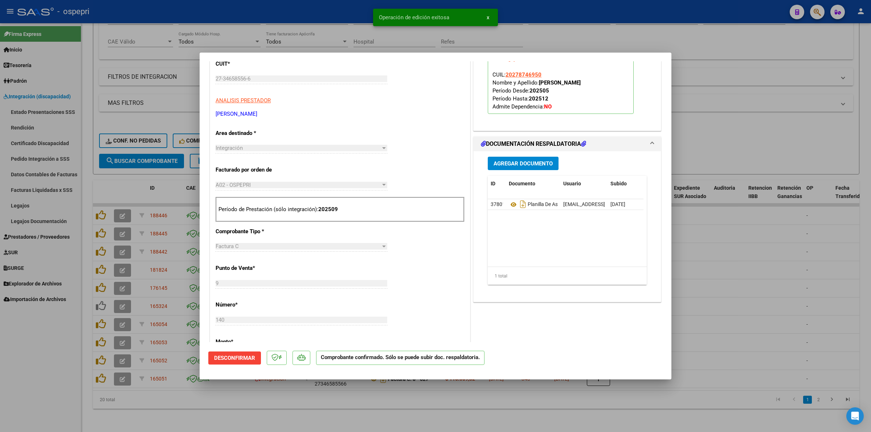
type input "$ 0,00"
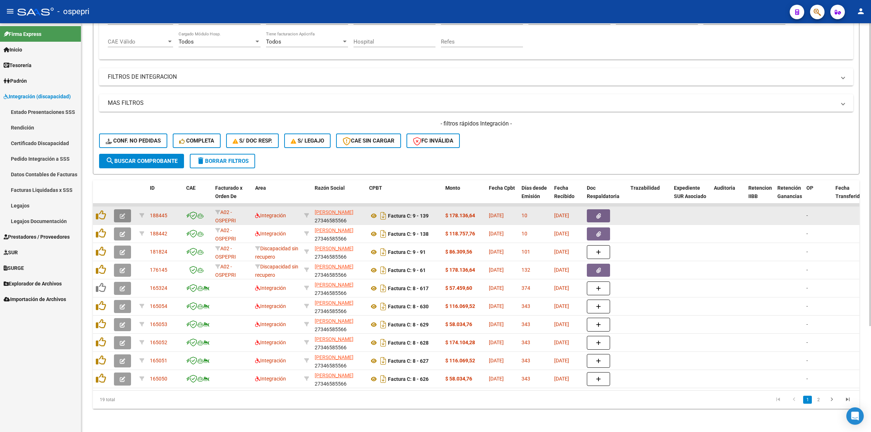
click at [118, 211] on button "button" at bounding box center [122, 215] width 17 height 13
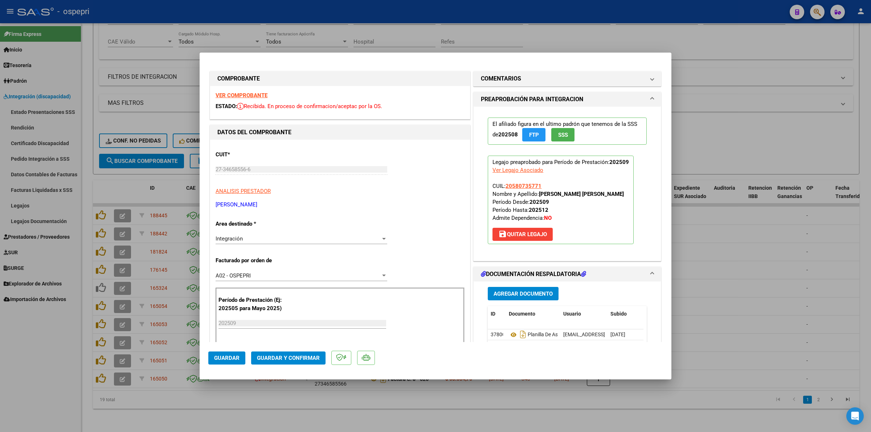
click at [263, 93] on strong "VER COMPROBANTE" at bounding box center [242, 95] width 52 height 7
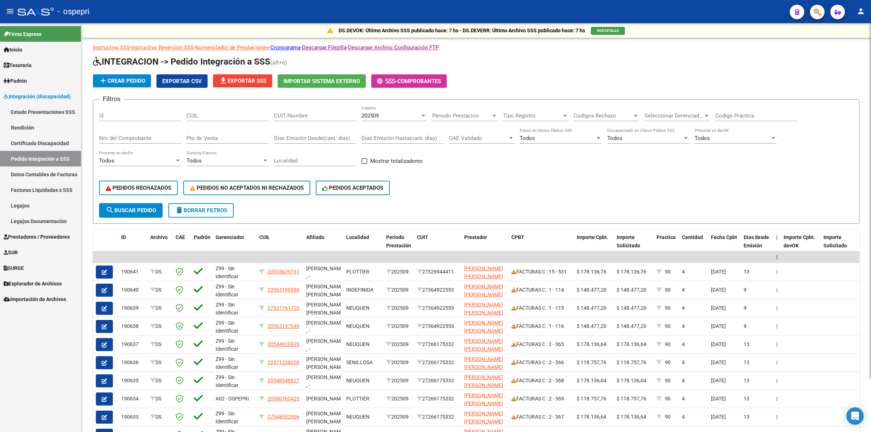
click at [256, 78] on span "file_download Exportar SSS" at bounding box center [243, 81] width 48 height 7
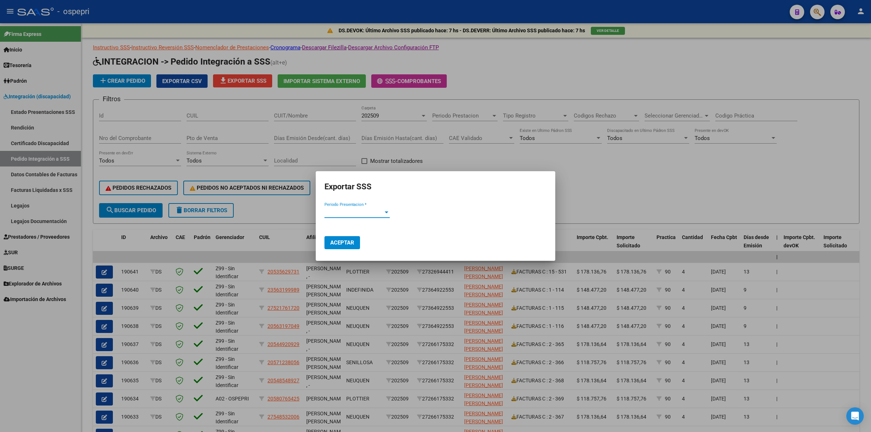
click at [355, 212] on span "Periodo Presentacion *" at bounding box center [354, 212] width 59 height 7
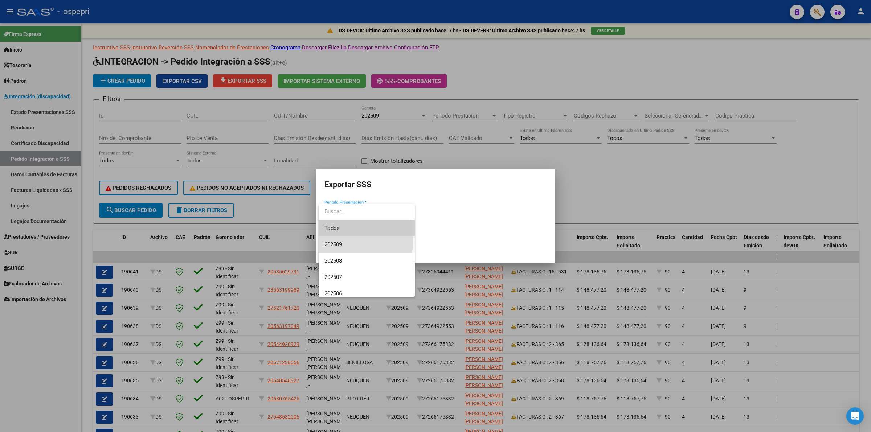
click at [357, 242] on span "202509" at bounding box center [367, 245] width 85 height 16
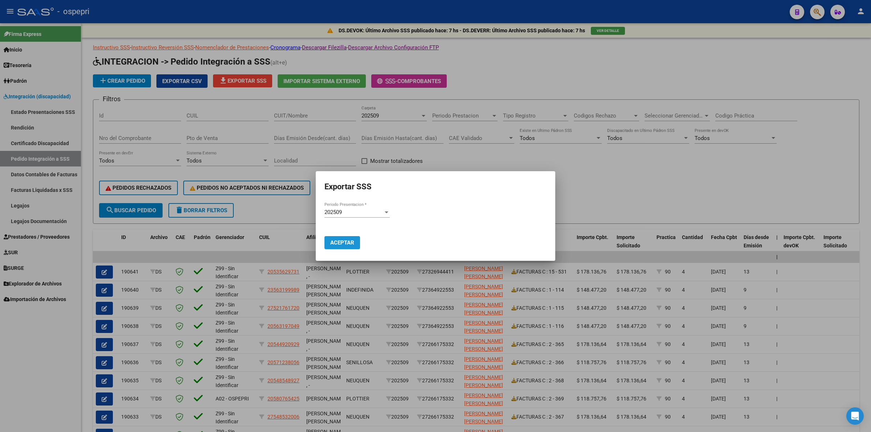
click at [356, 240] on button "Aceptar" at bounding box center [343, 242] width 36 height 13
